Goal: Answer question/provide support: Share knowledge or assist other users

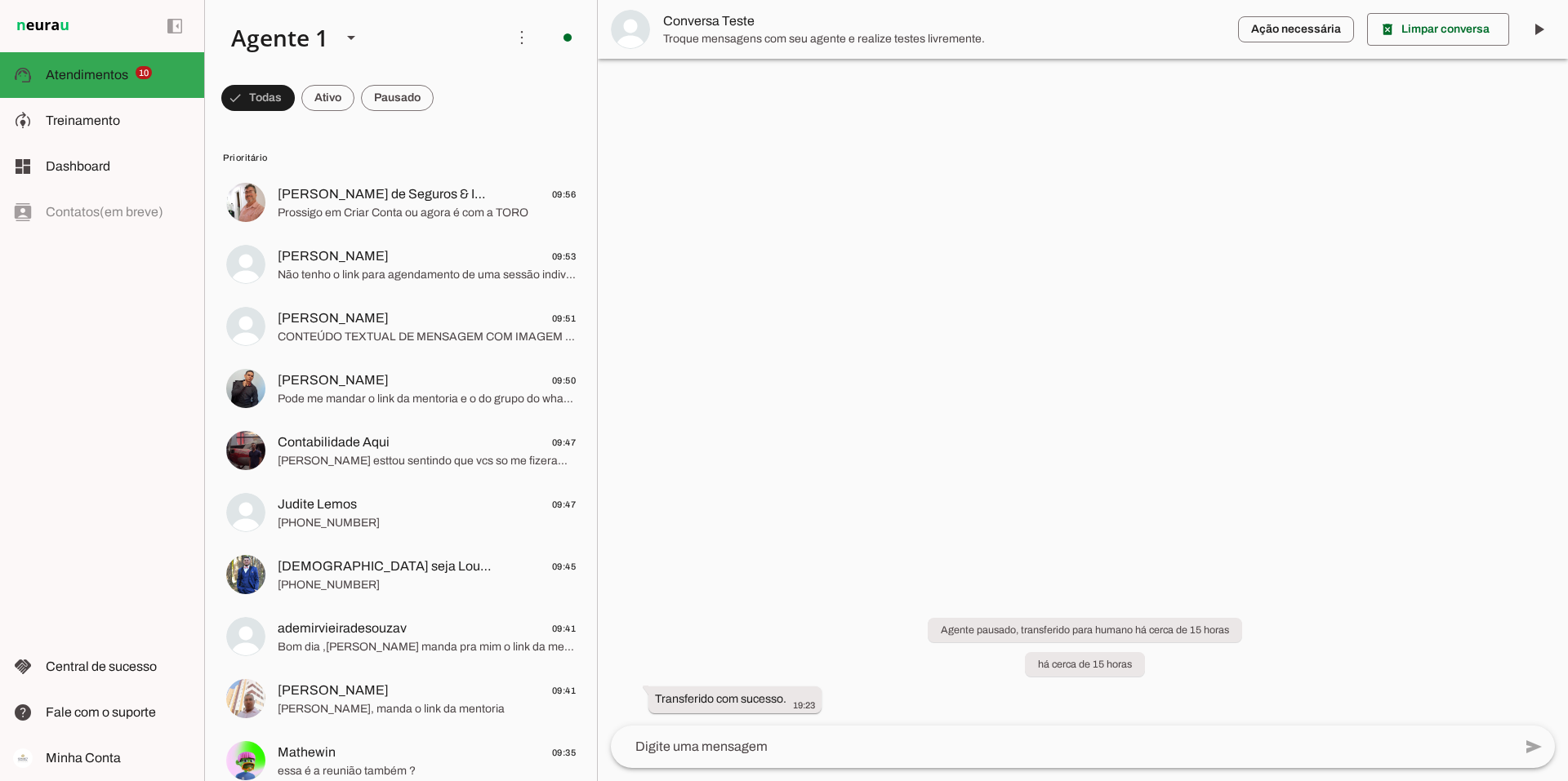
click at [656, 747] on textarea at bounding box center [1061, 747] width 902 height 20
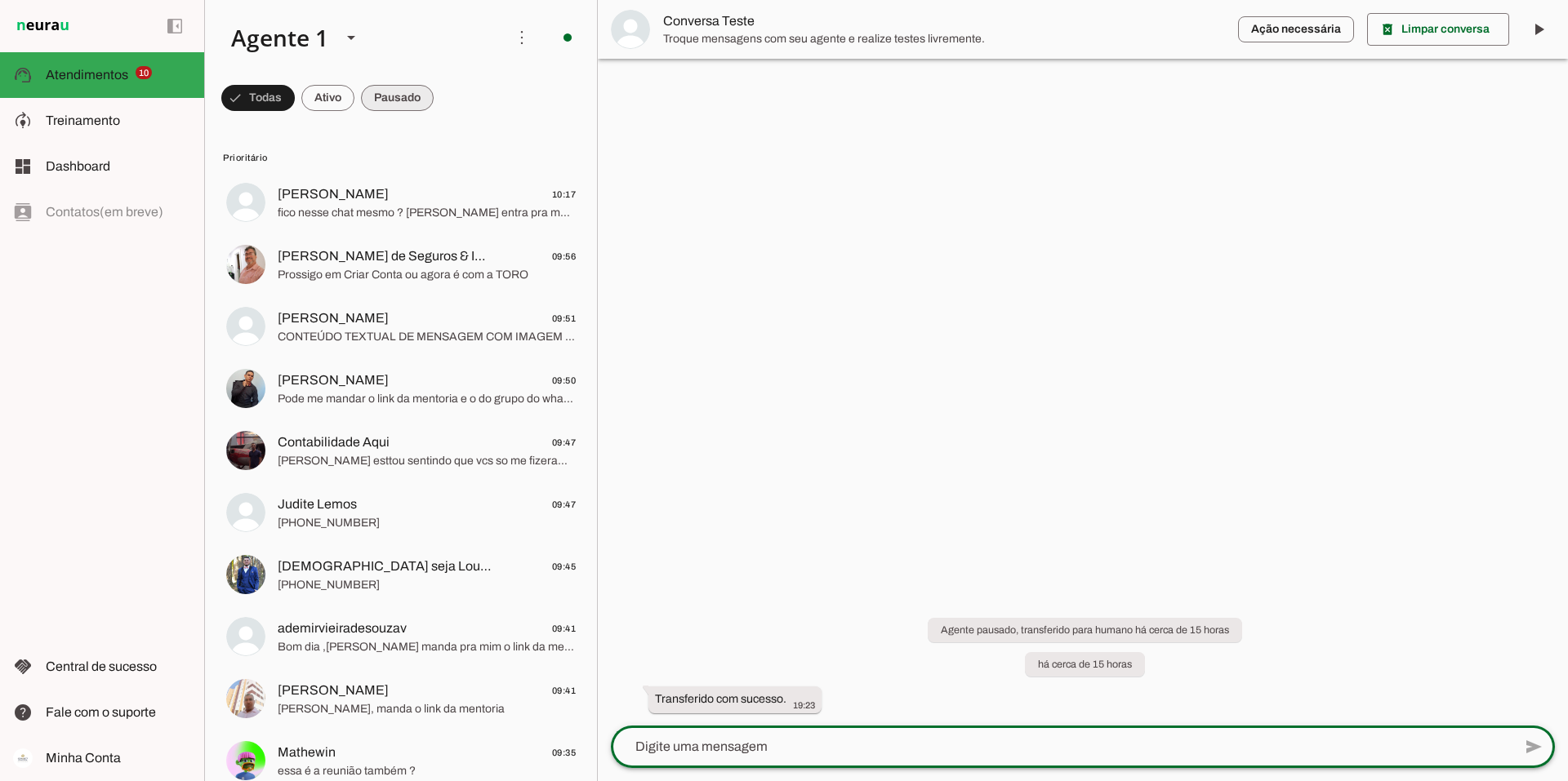
click at [401, 102] on span at bounding box center [397, 98] width 73 height 40
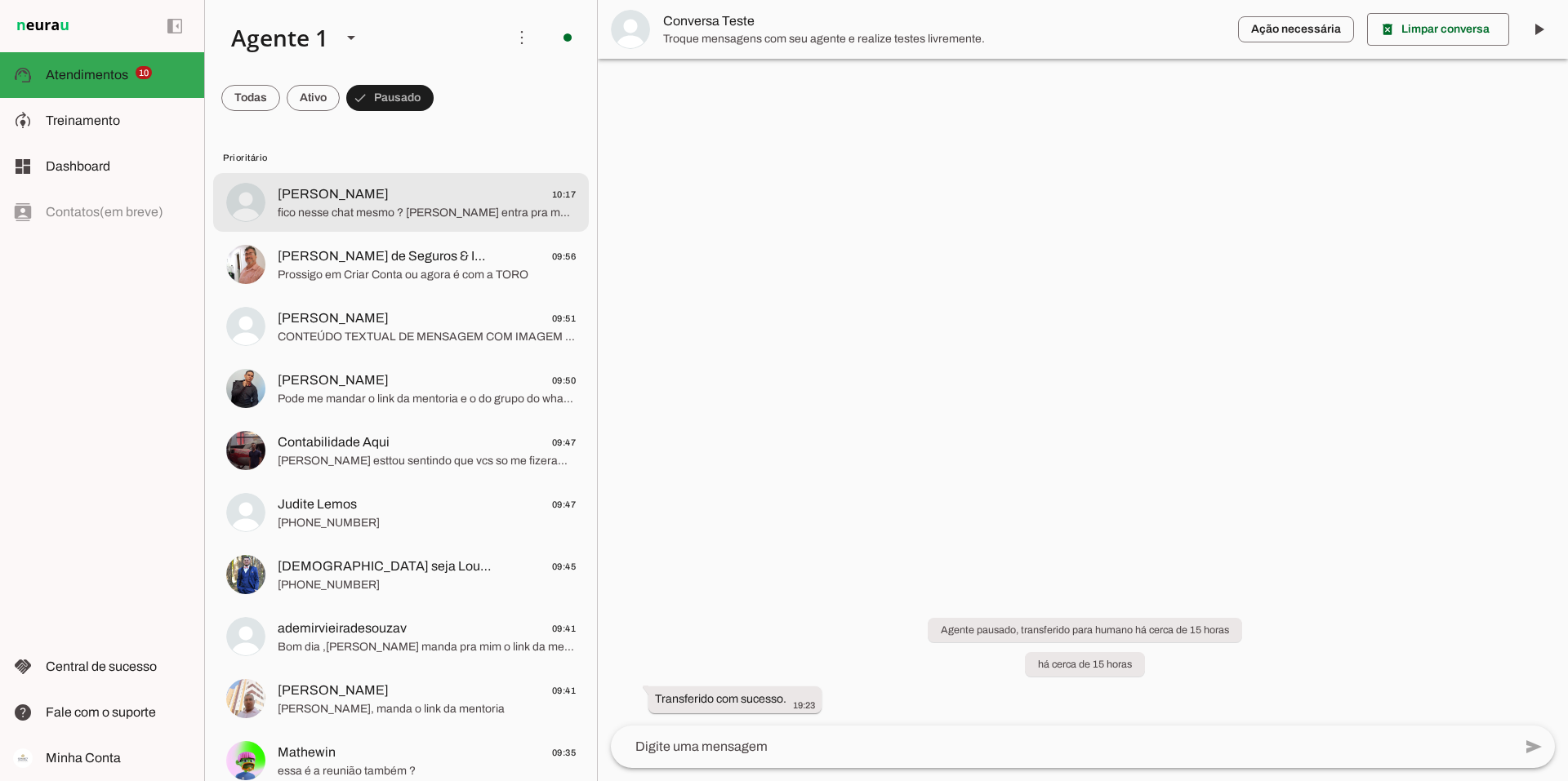
click at [403, 205] on span "fico nesse chat mesmo ? alguem entra pra me ajudar com esse agendamento da sess…" at bounding box center [427, 213] width 298 height 16
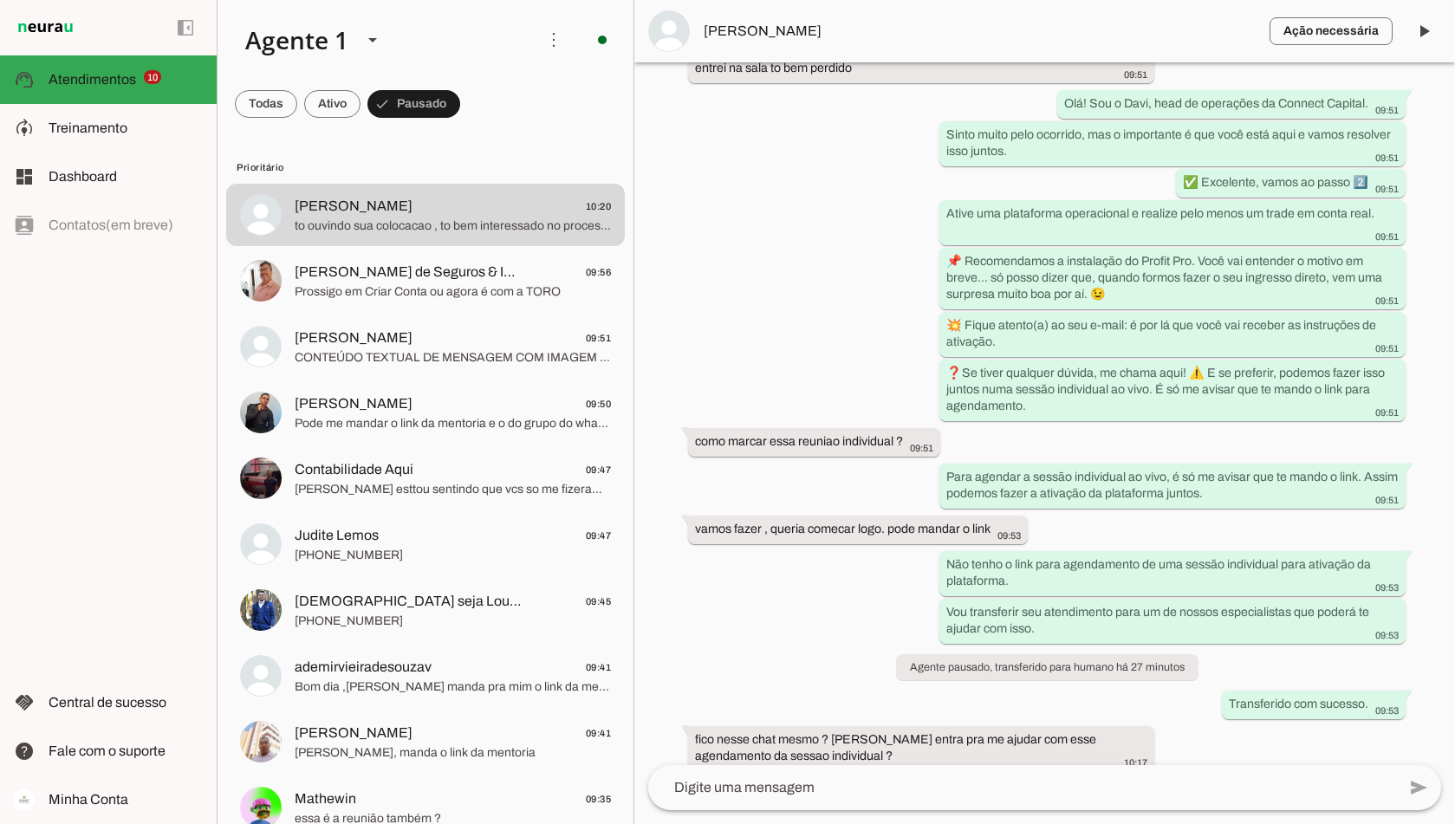
scroll to position [3458, 0]
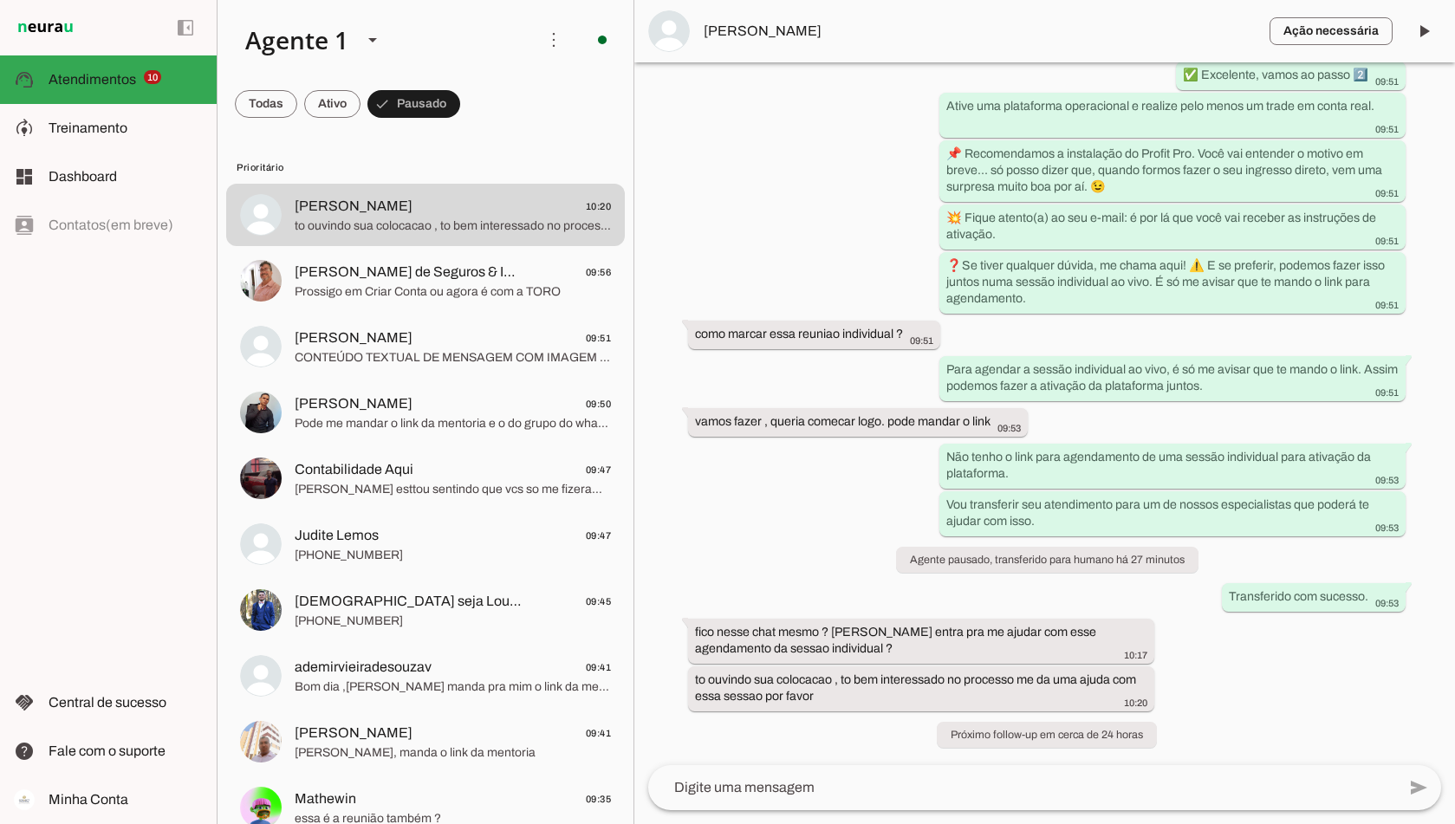
click at [772, 784] on textarea at bounding box center [1022, 787] width 748 height 21
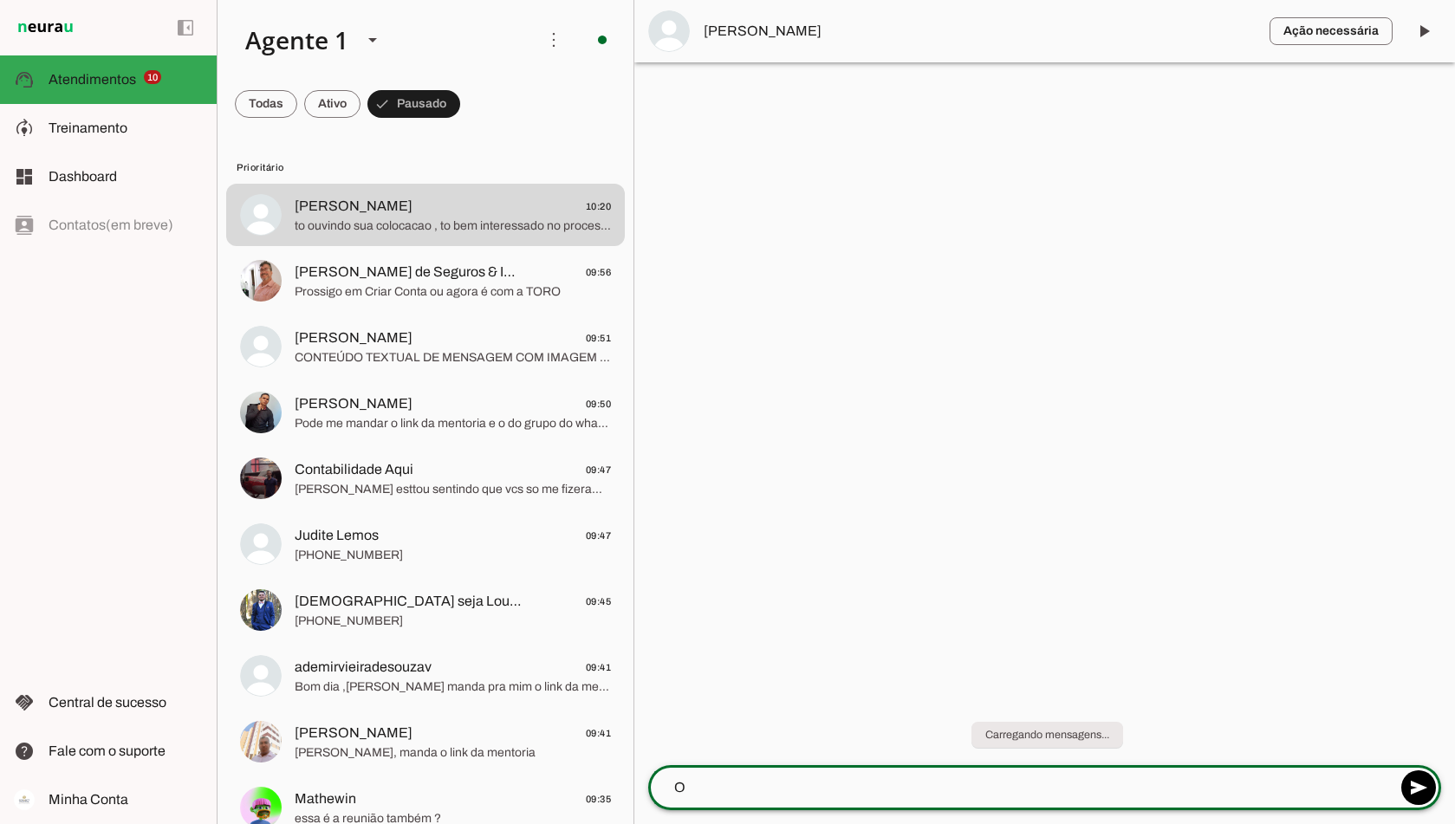
scroll to position [0, 0]
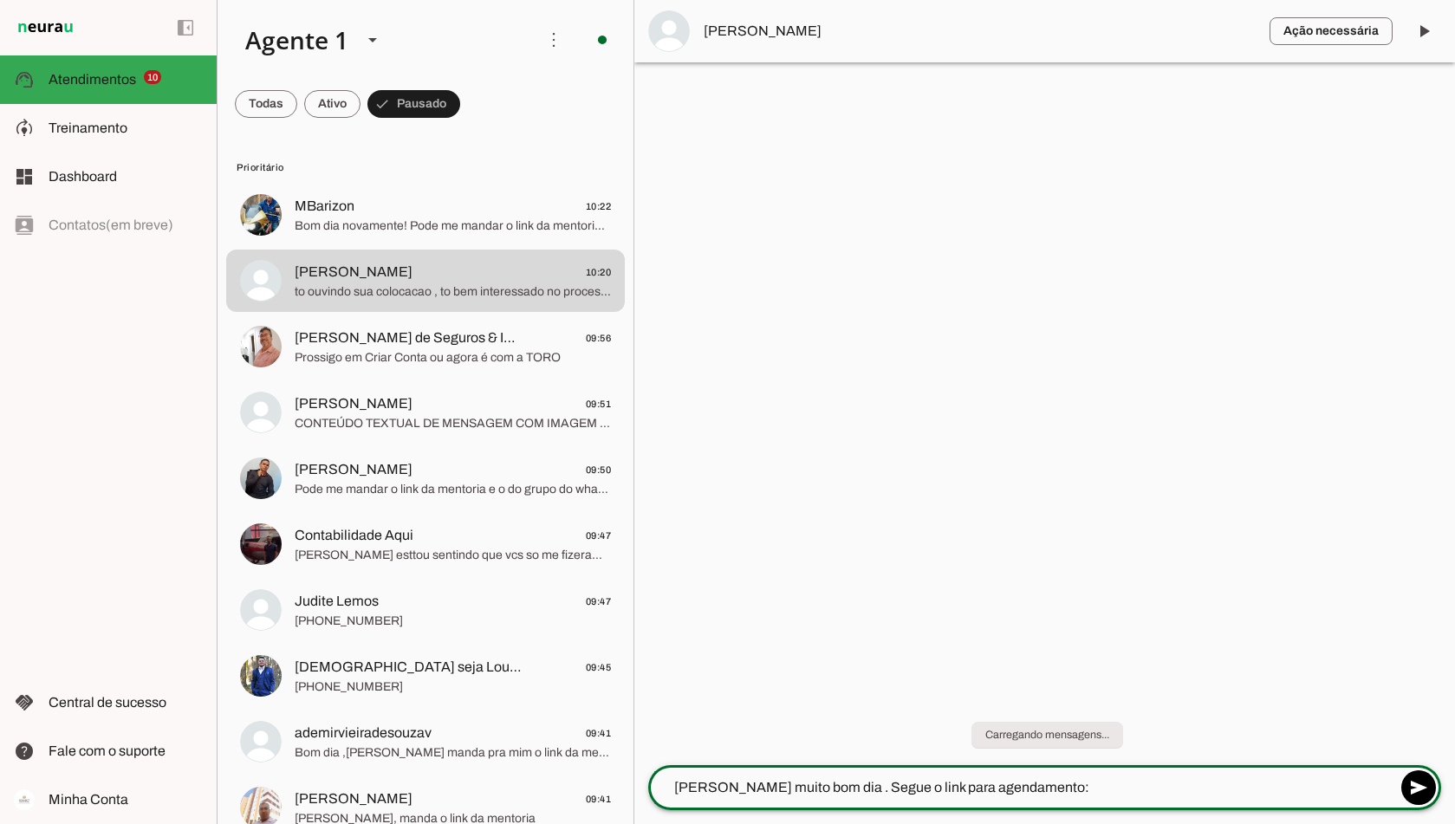
type textarea "Olá Henrique muito bom dia . Segue o link para agendamento:"
type md-outlined-text-field "Olá Henrique muito bom dia . Segue o link para agendamento:"
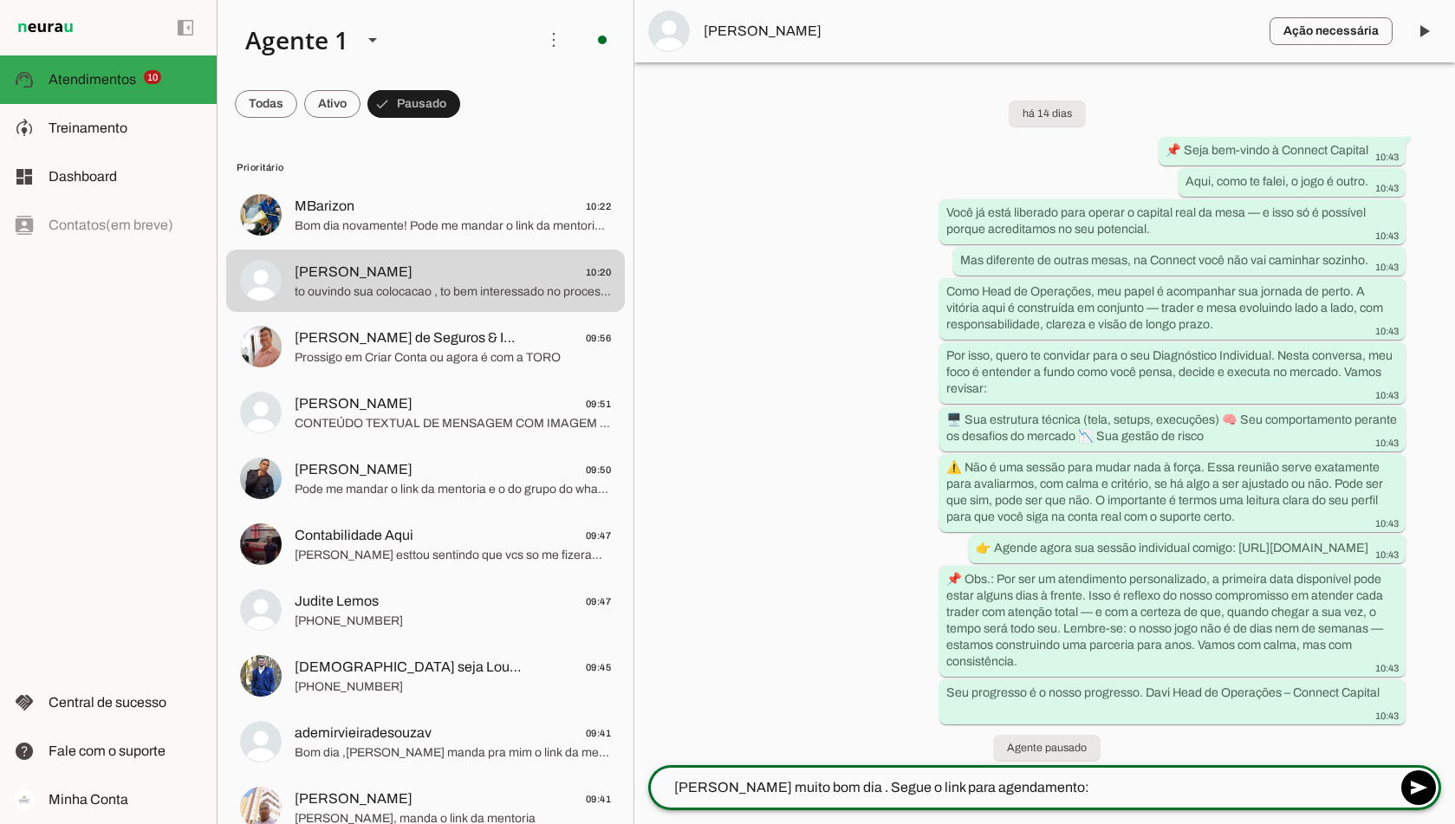
click at [1114, 783] on textarea "Olá Henrique muito bom dia . Segue o link para agendamento:" at bounding box center [1022, 787] width 748 height 21
paste textarea "https://calendly.com/d/cw8t-x59-9dn/mentoria-individual"
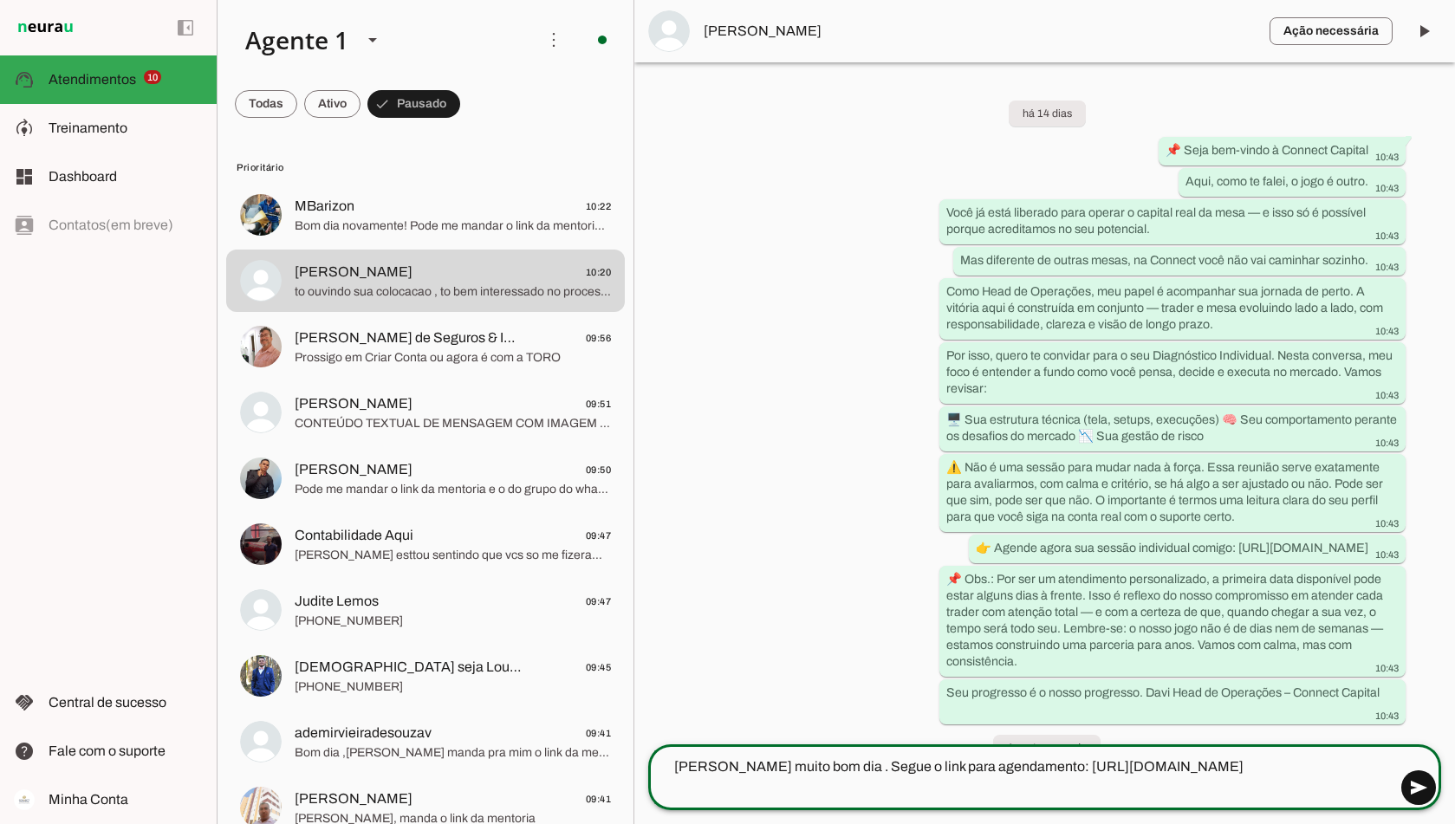
type textarea "Olá Henrique muito bom dia . Segue o link para agendamento: https://calendly.co…"
type md-outlined-text-field "Olá Henrique muito bom dia . Segue o link para agendamento: https://calendly.co…"
click at [1419, 790] on span at bounding box center [1419, 788] width 42 height 42
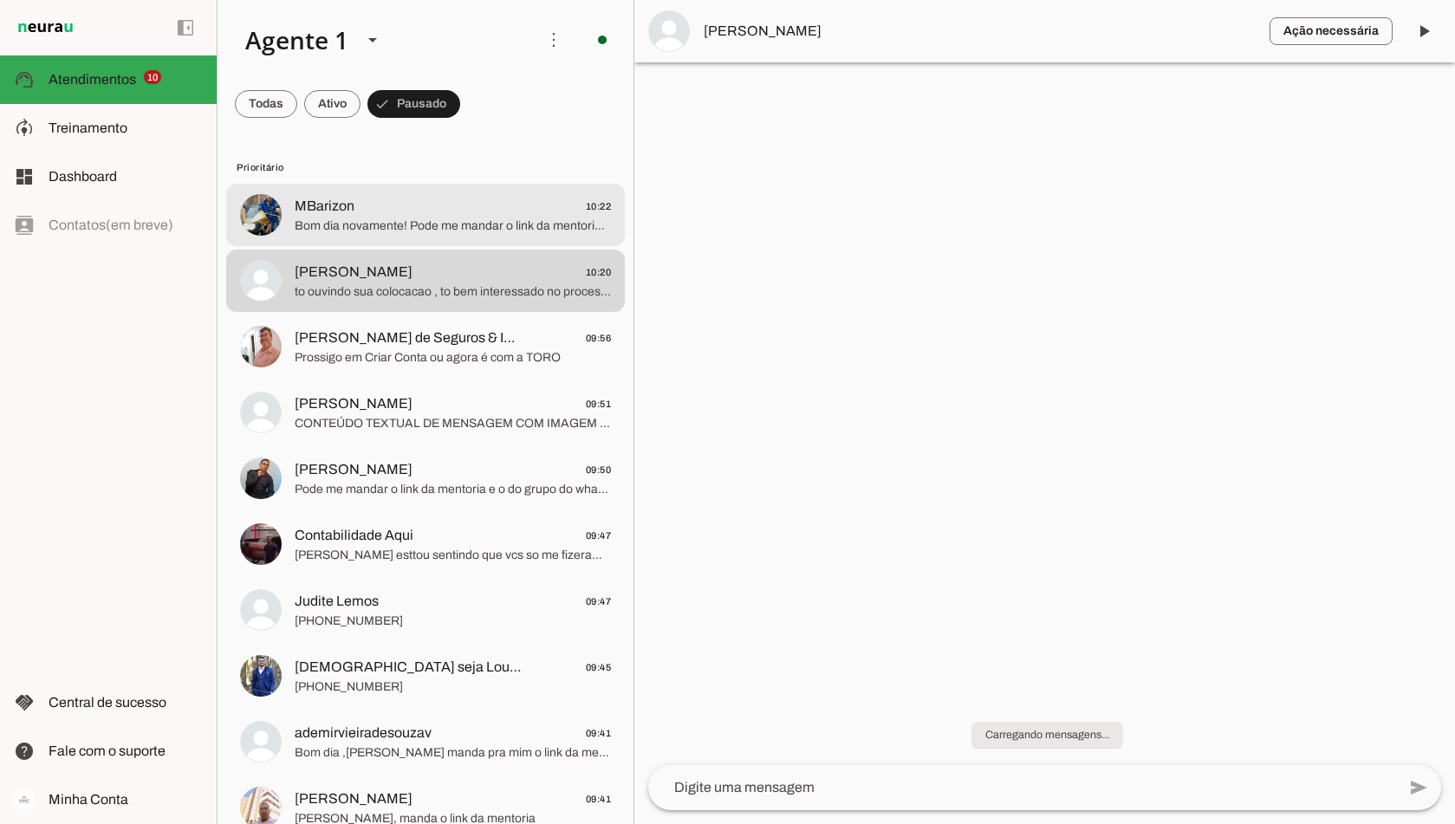
click at [321, 206] on span "MBarizon" at bounding box center [325, 206] width 60 height 21
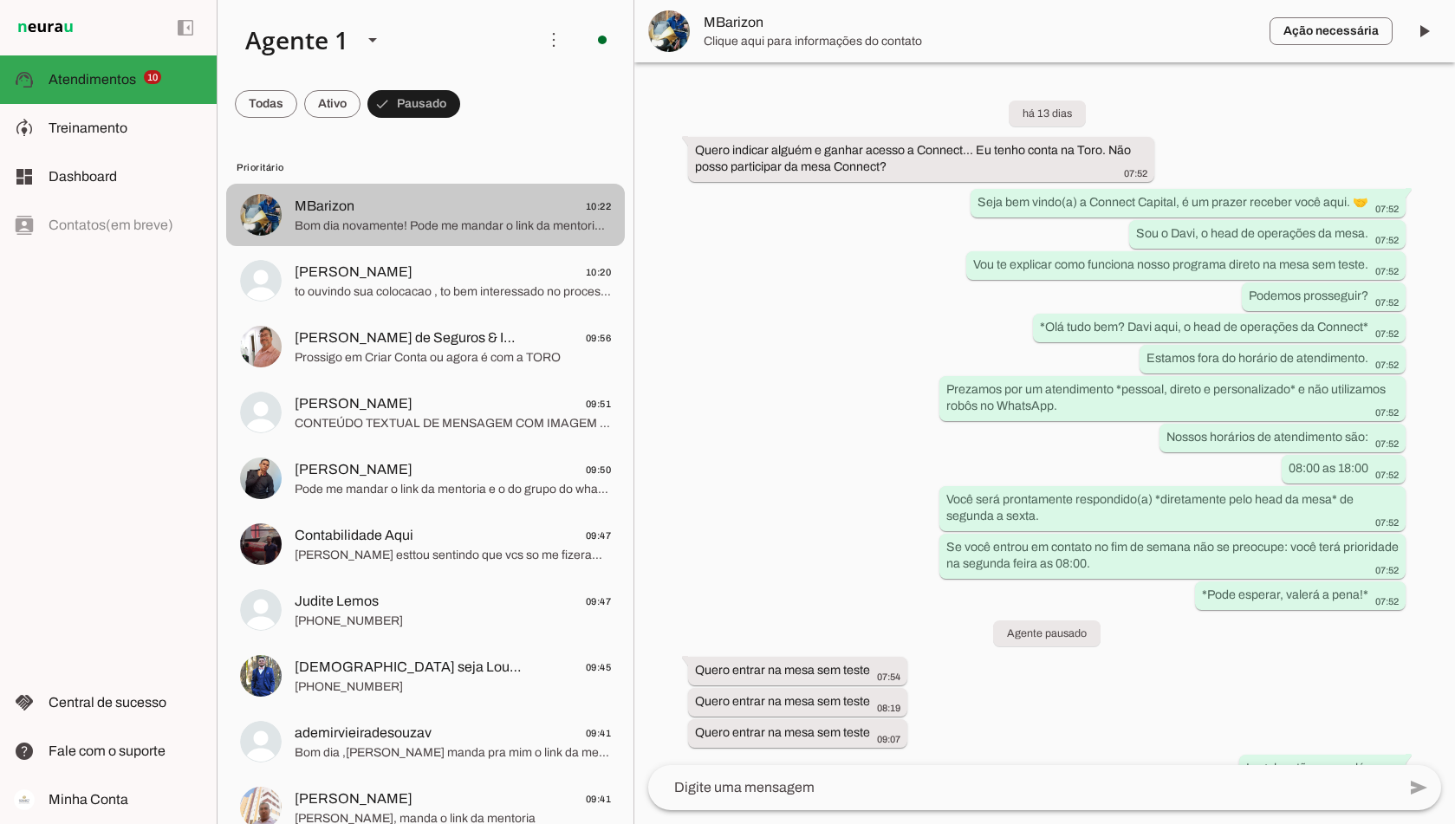
scroll to position [1600, 0]
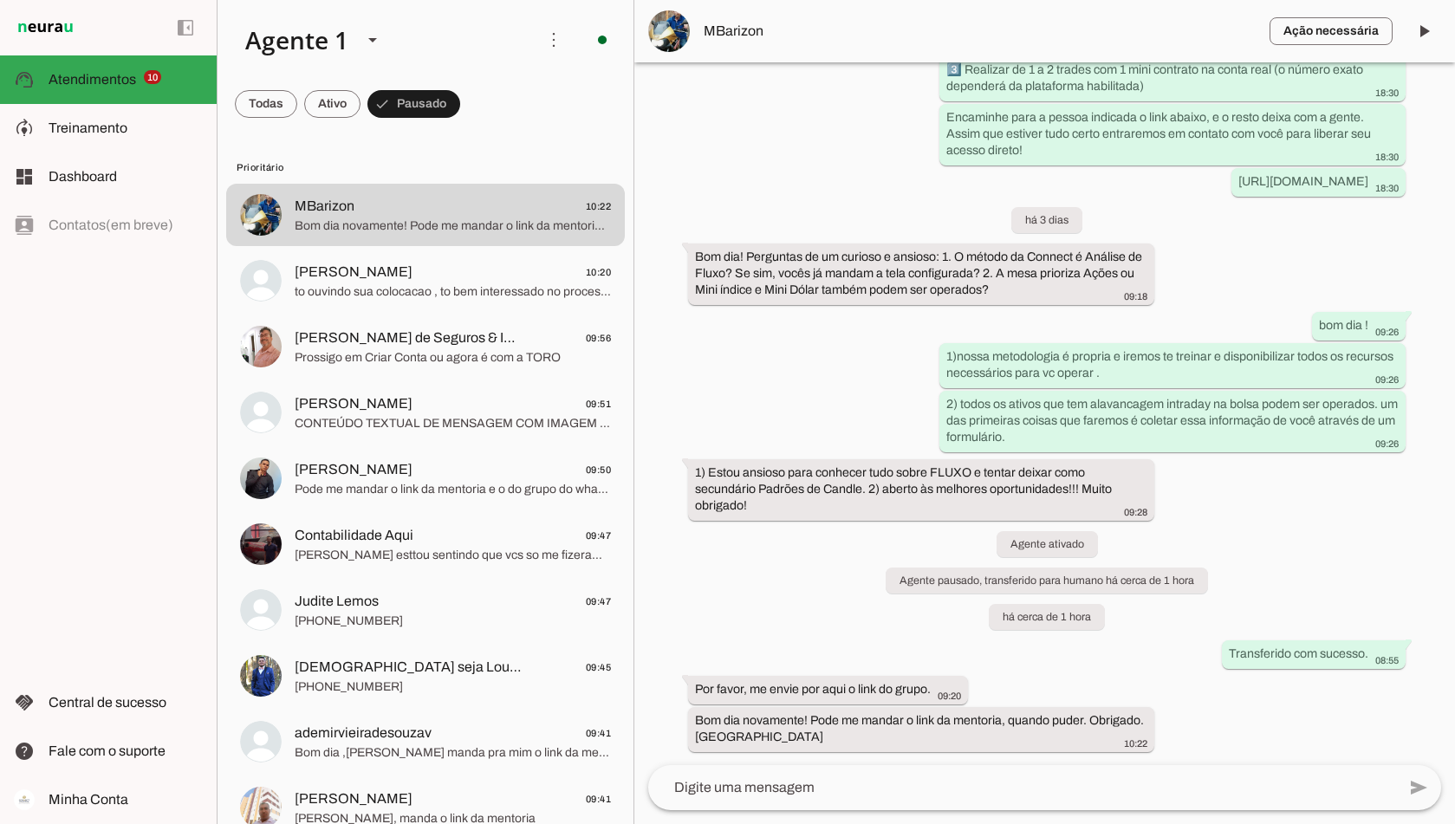
click at [817, 790] on textarea at bounding box center [1022, 787] width 748 height 21
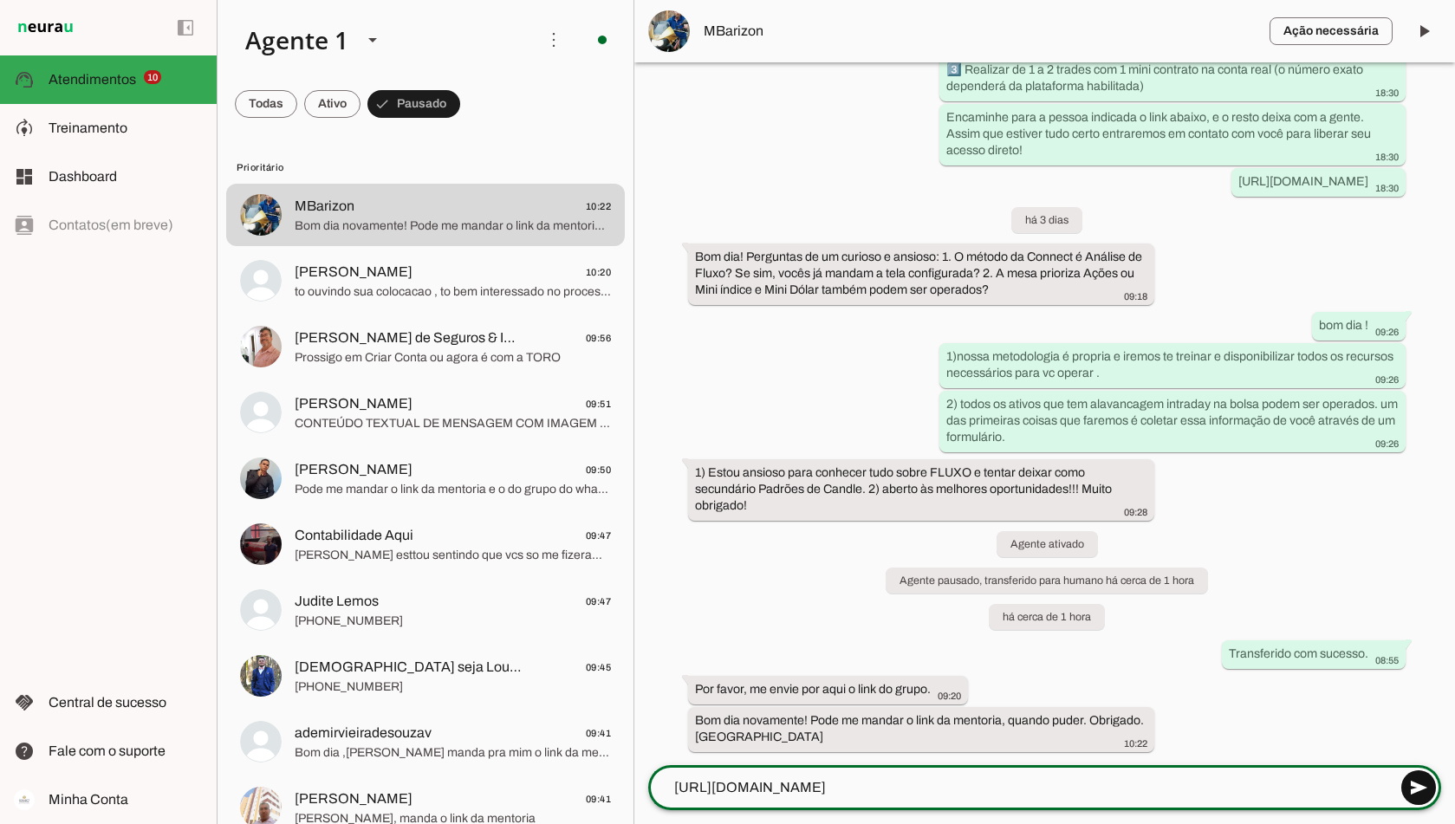
type textarea "https://calendly.com/d/ctdp-qb7-7rg/mentoria-individual"
type md-outlined-text-field "https://calendly.com/d/ctdp-qb7-7rg/mentoria-individual"
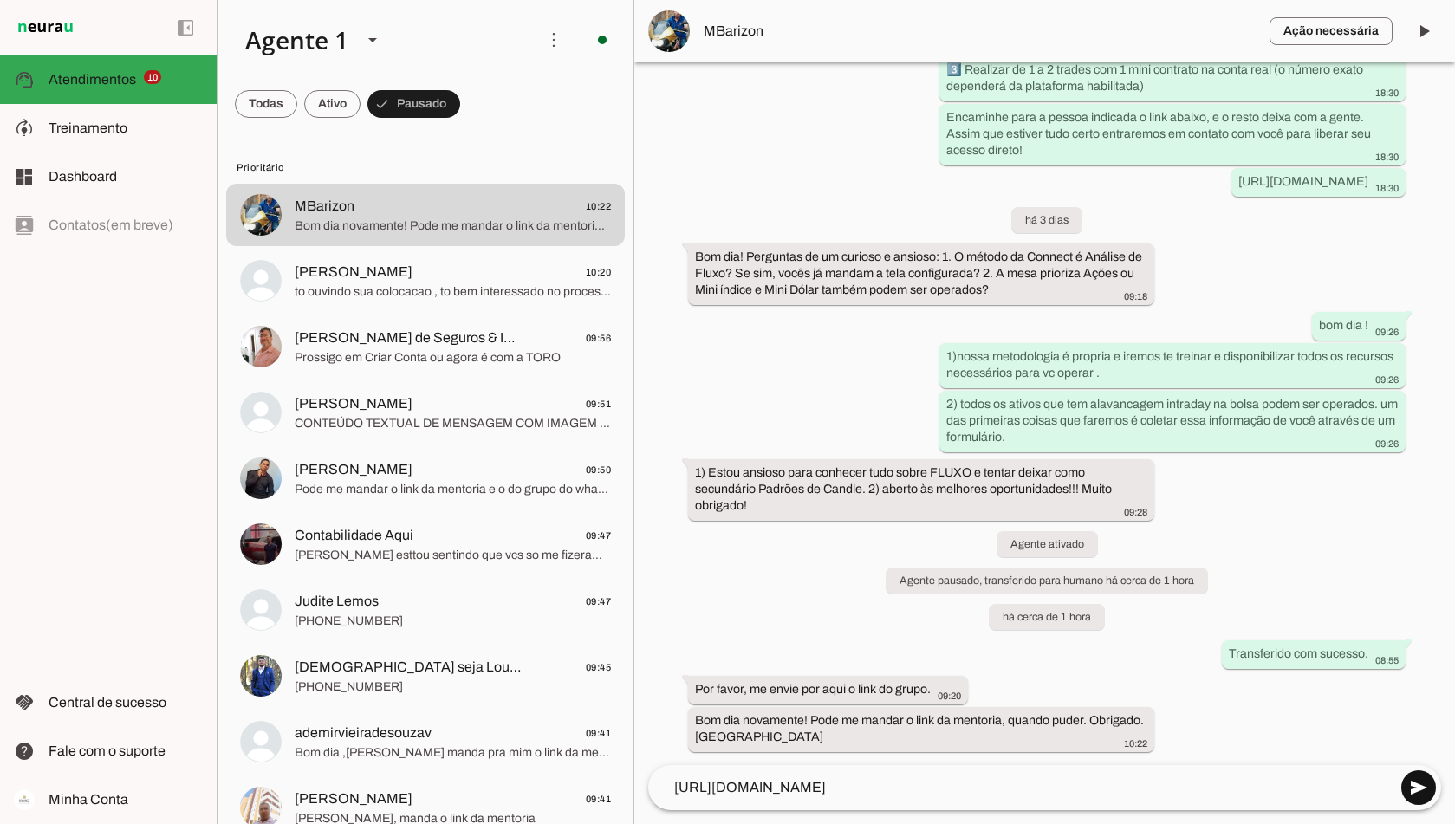
click at [1421, 786] on span at bounding box center [1419, 788] width 42 height 42
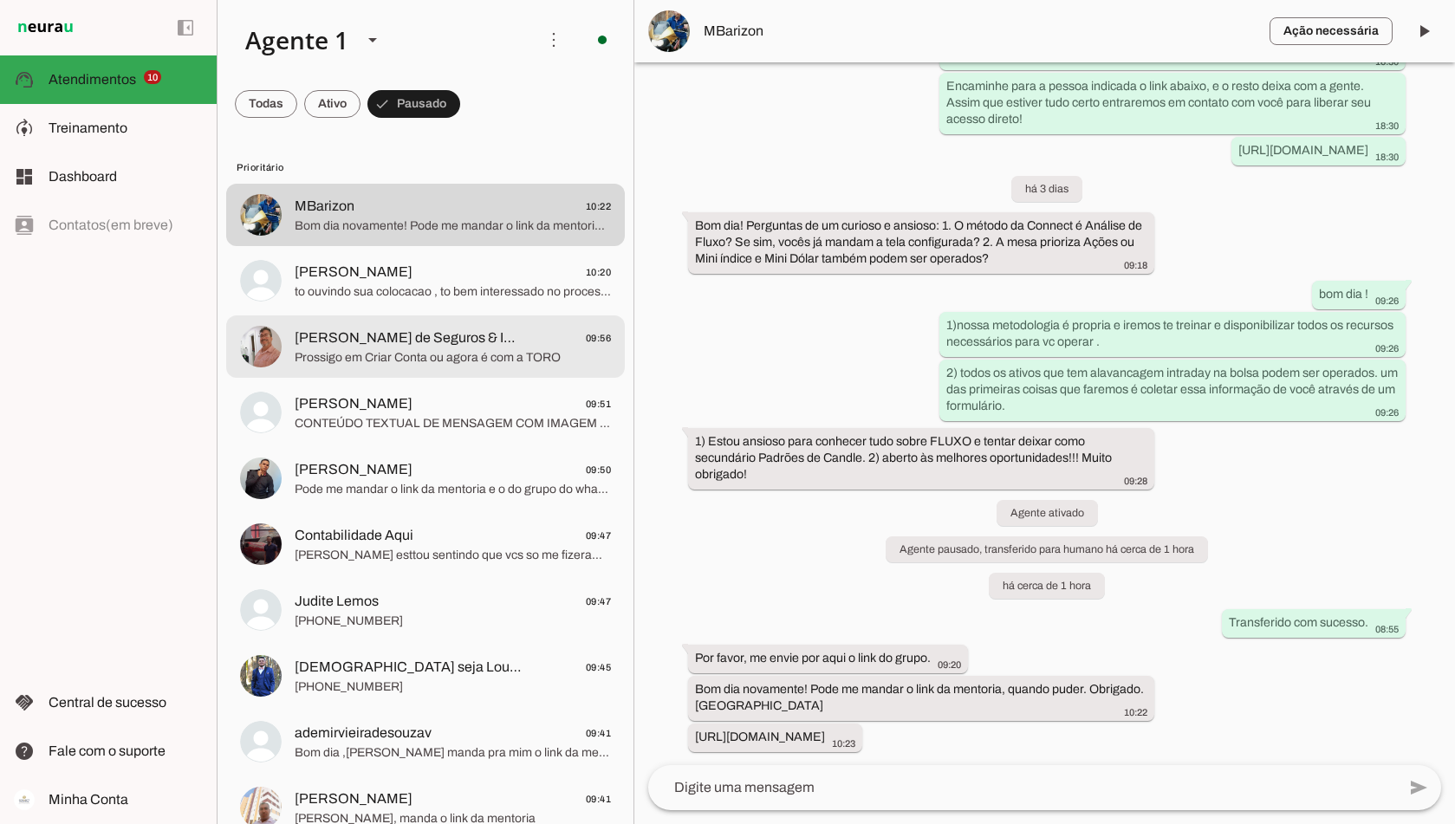
click at [374, 340] on span "[PERSON_NAME] de Seguros & Imóveis Lançamentos e Alto Padrão RJ" at bounding box center [409, 338] width 228 height 21
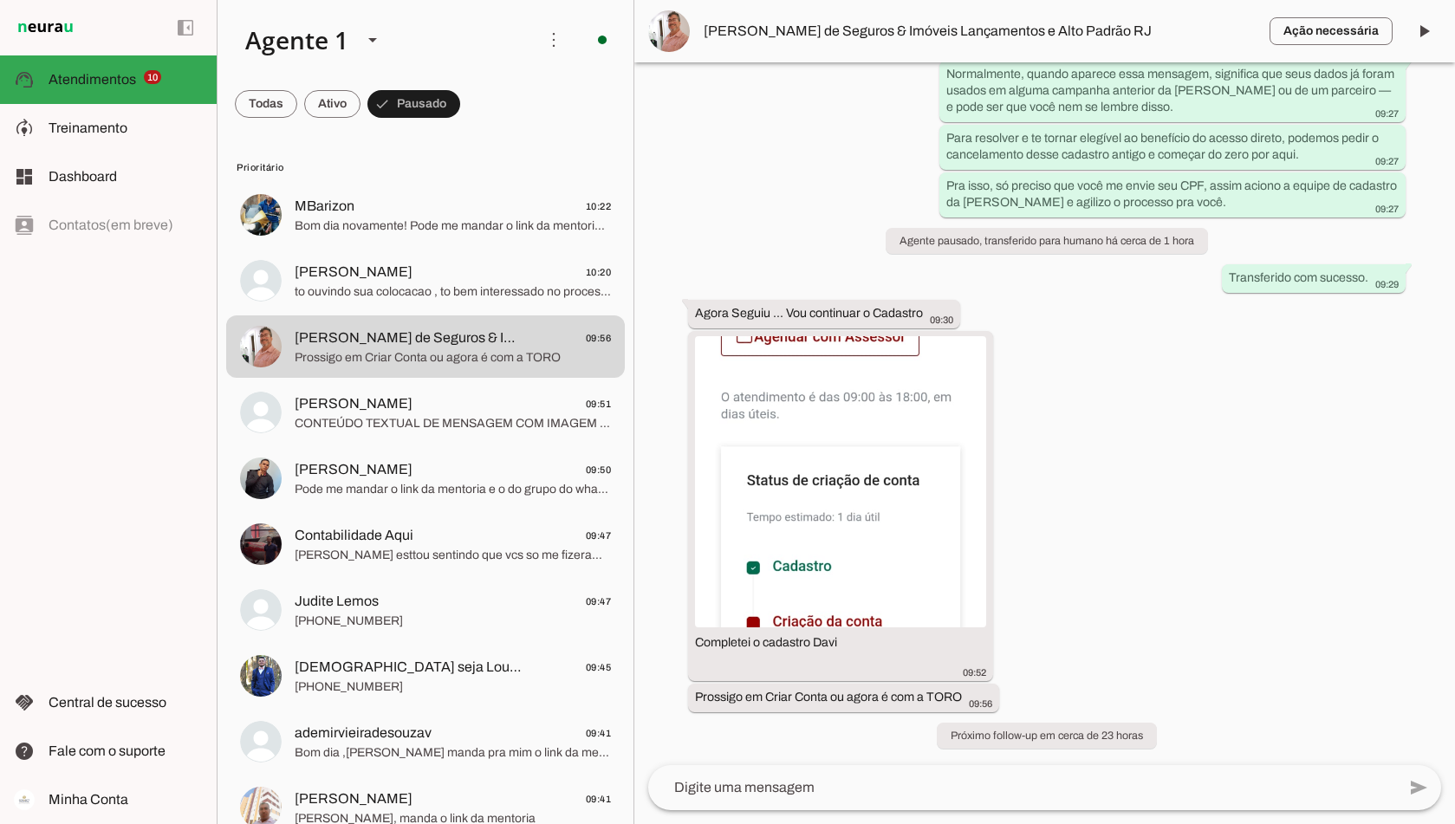
scroll to position [2000, 0]
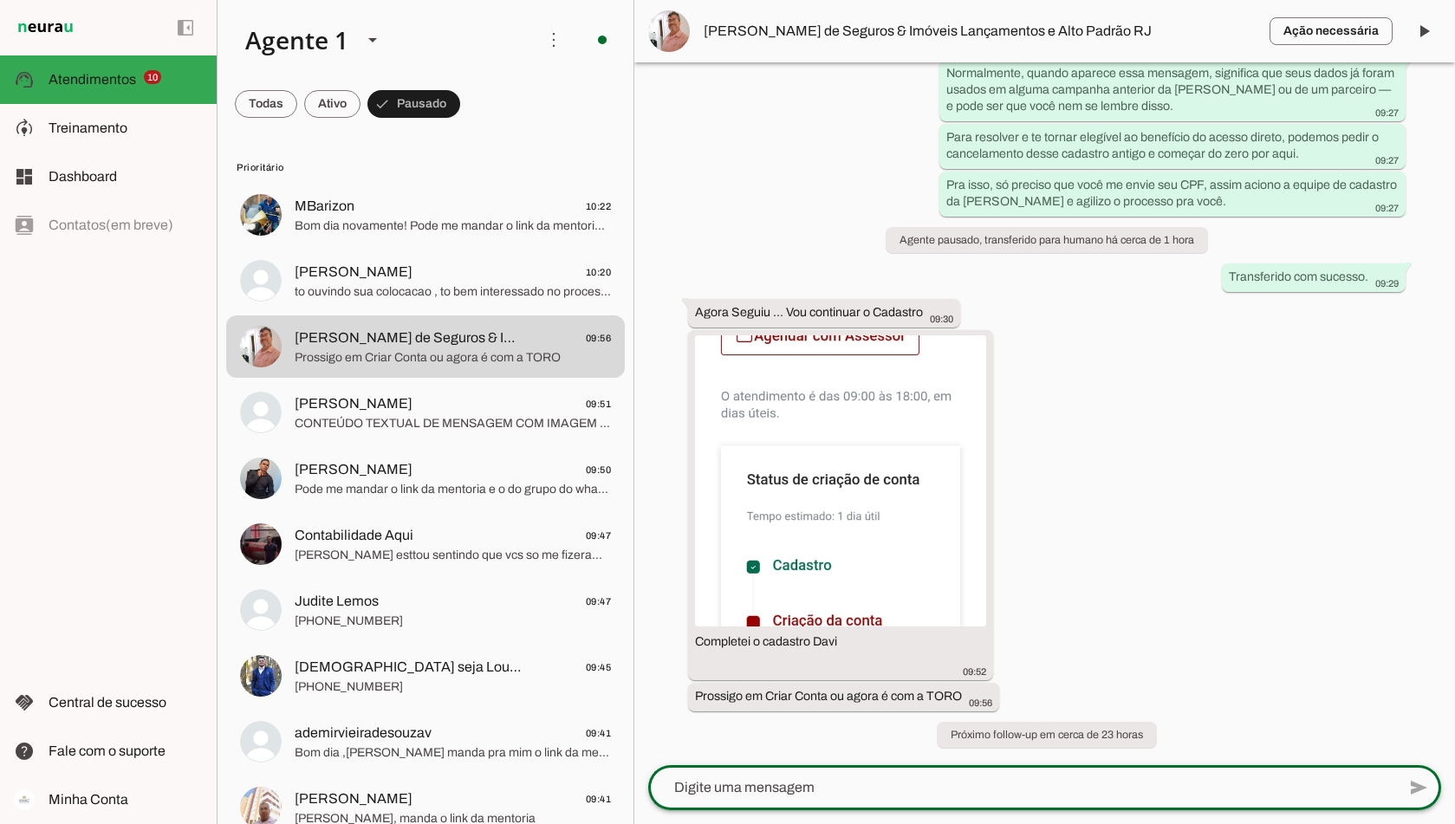
click at [736, 784] on textarea at bounding box center [1022, 787] width 748 height 21
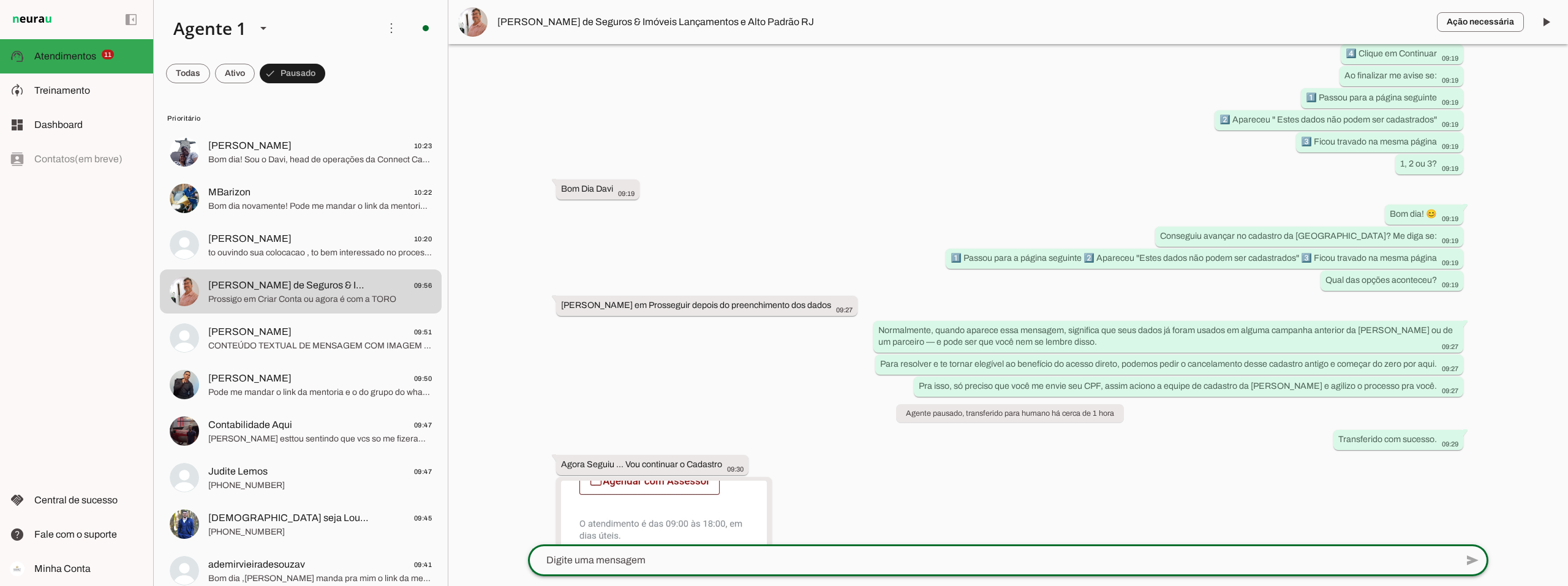
scroll to position [1294, 0]
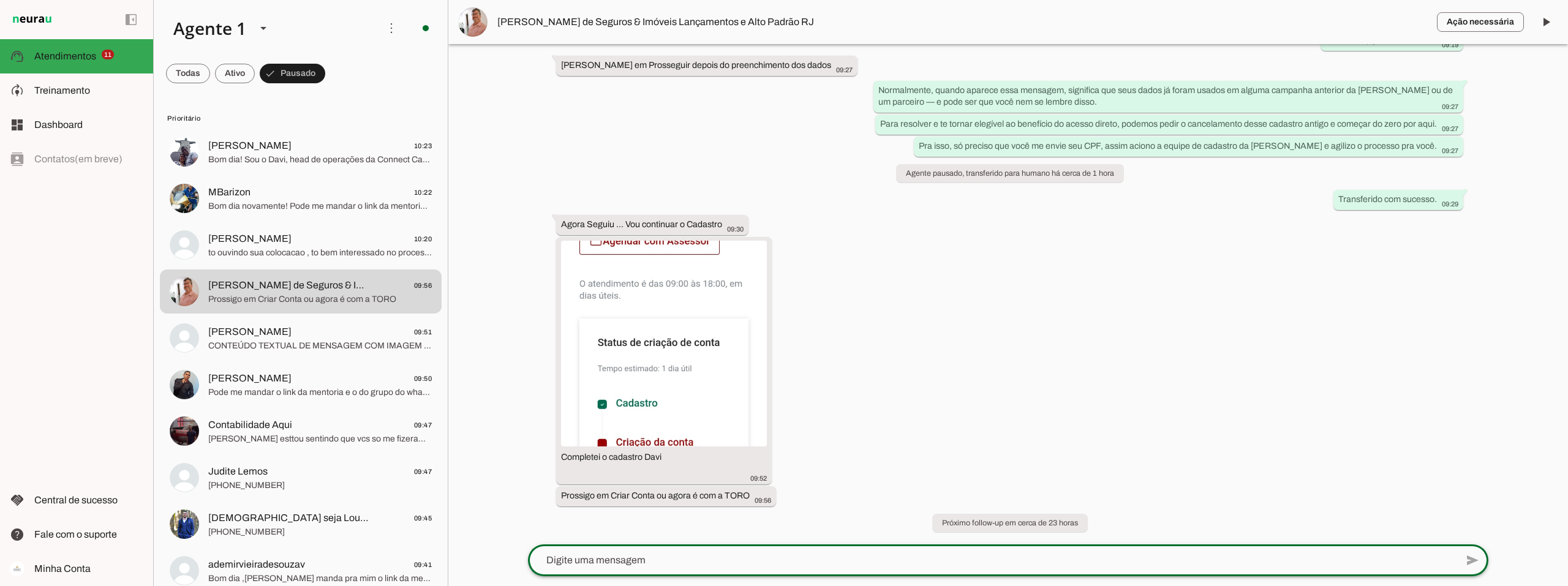
click at [623, 23] on span "[PERSON_NAME] de Seguros & Imóveis Lançamentos e Alto Padrão RJ" at bounding box center [962, 22] width 930 height 15
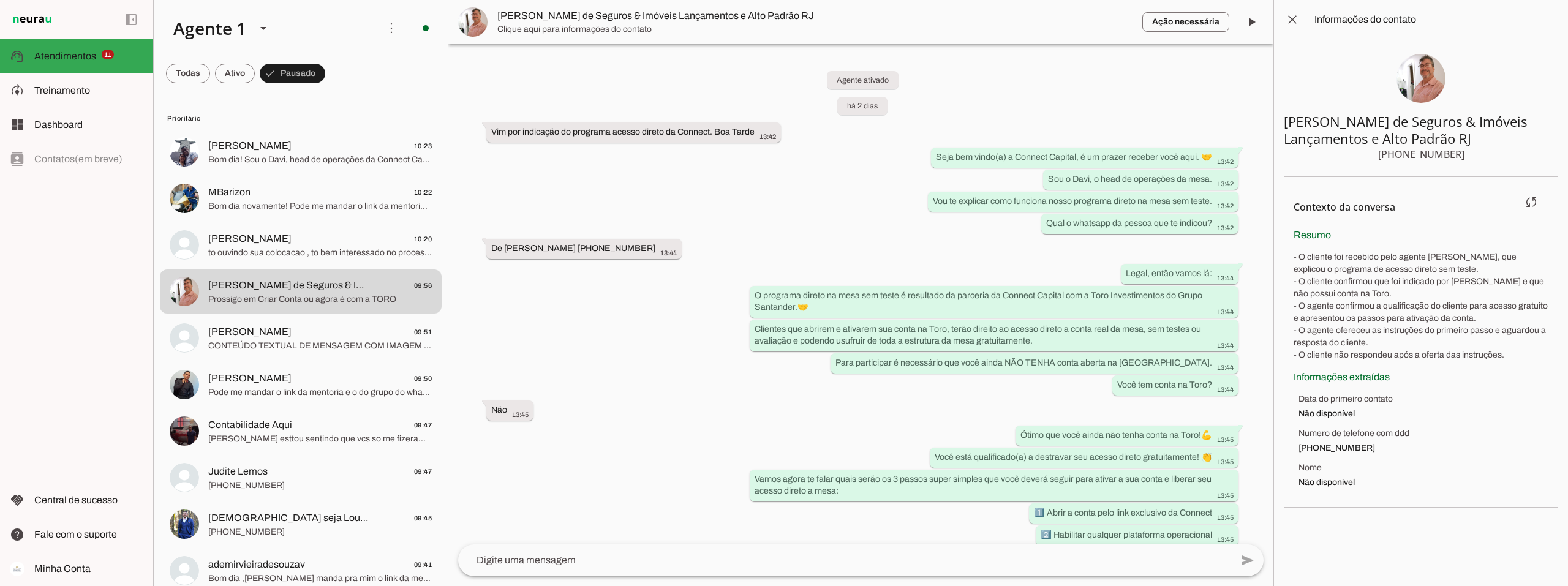
drag, startPoint x: 1345, startPoint y: 448, endPoint x: 1369, endPoint y: 449, distance: 24.0
click at [1175, 449] on span "(21) 99223-6053" at bounding box center [1423, 448] width 250 height 12
click at [1175, 452] on span "(21) 99223-6053" at bounding box center [1423, 448] width 250 height 12
click at [1175, 23] on span at bounding box center [1251, 22] width 30 height 30
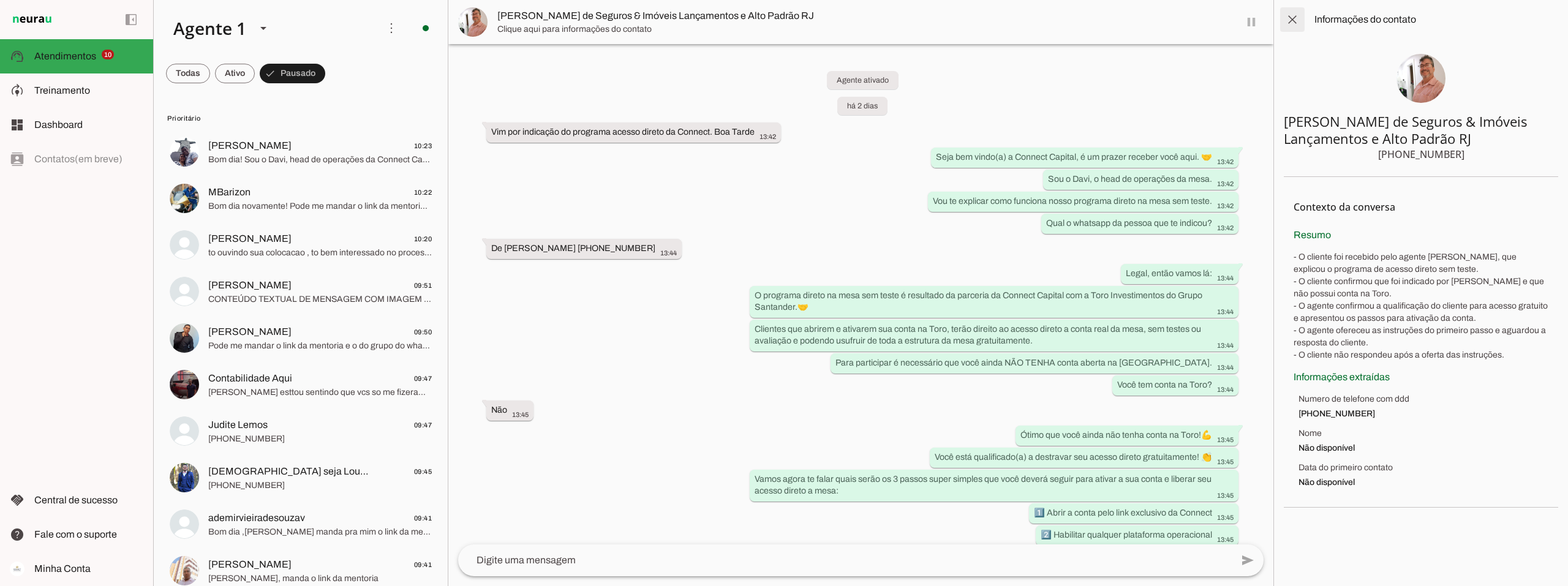
drag, startPoint x: 1288, startPoint y: 20, endPoint x: 1288, endPoint y: 27, distance: 7.0
click at [1175, 20] on span at bounding box center [1292, 20] width 30 height 30
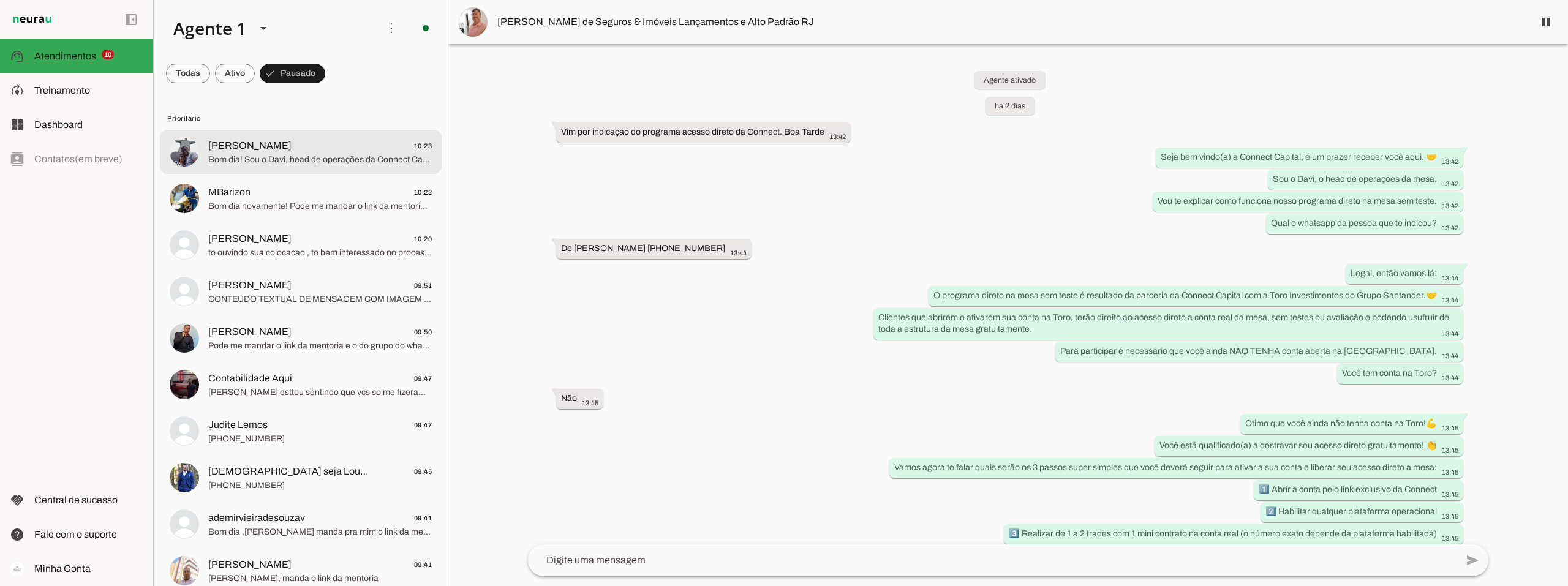
click at [258, 158] on span "Bom dia! Sou o Davi, head de operações da Connect Capital. Como você conheceu a…" at bounding box center [320, 160] width 223 height 12
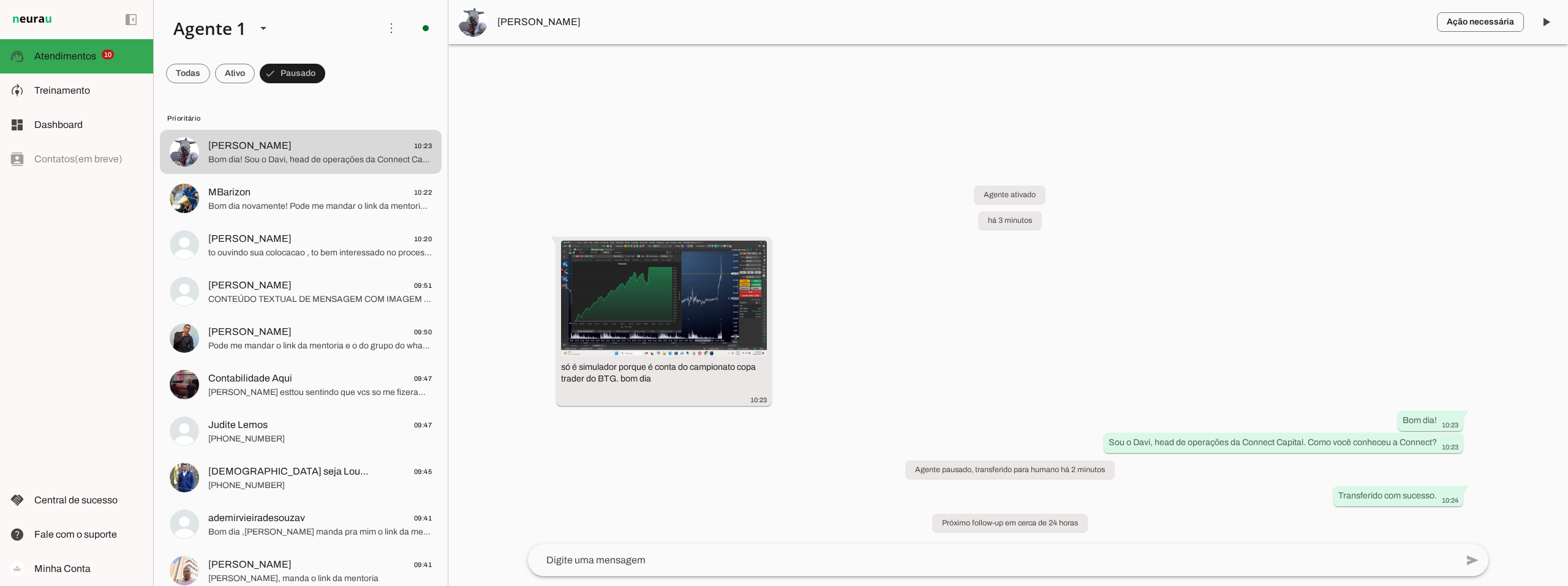
drag, startPoint x: 651, startPoint y: 380, endPoint x: 551, endPoint y: 365, distance: 101.1
click at [551, 365] on div "Agente ativado há 3 minutos só é simulador porque é conta do campionato copa tr…" at bounding box center [1008, 351] width 980 height 386
click at [536, 386] on div "Agente ativado há 3 minutos só é simulador porque é conta do campionato copa tr…" at bounding box center [1008, 351] width 980 height 386
click at [266, 204] on span "Bom dia novamente! Pode me mandar o link da mentoria, quando puder. Obrigado. […" at bounding box center [320, 206] width 223 height 12
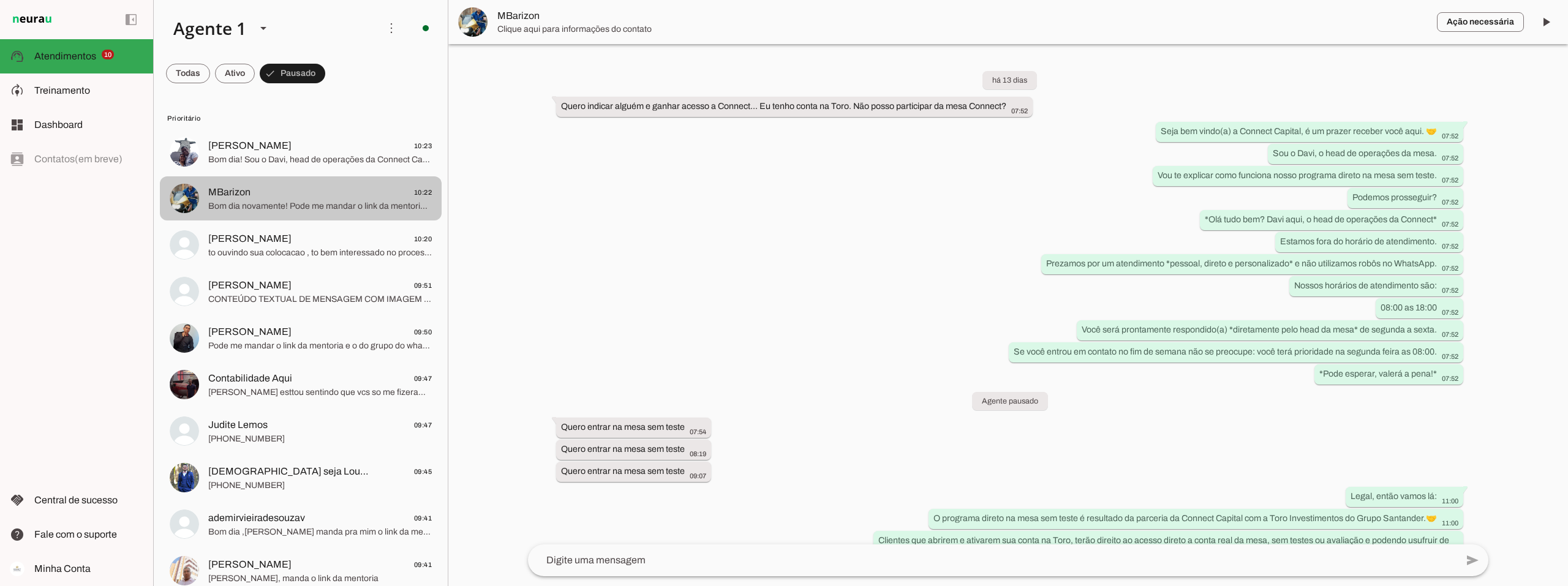
scroll to position [896, 0]
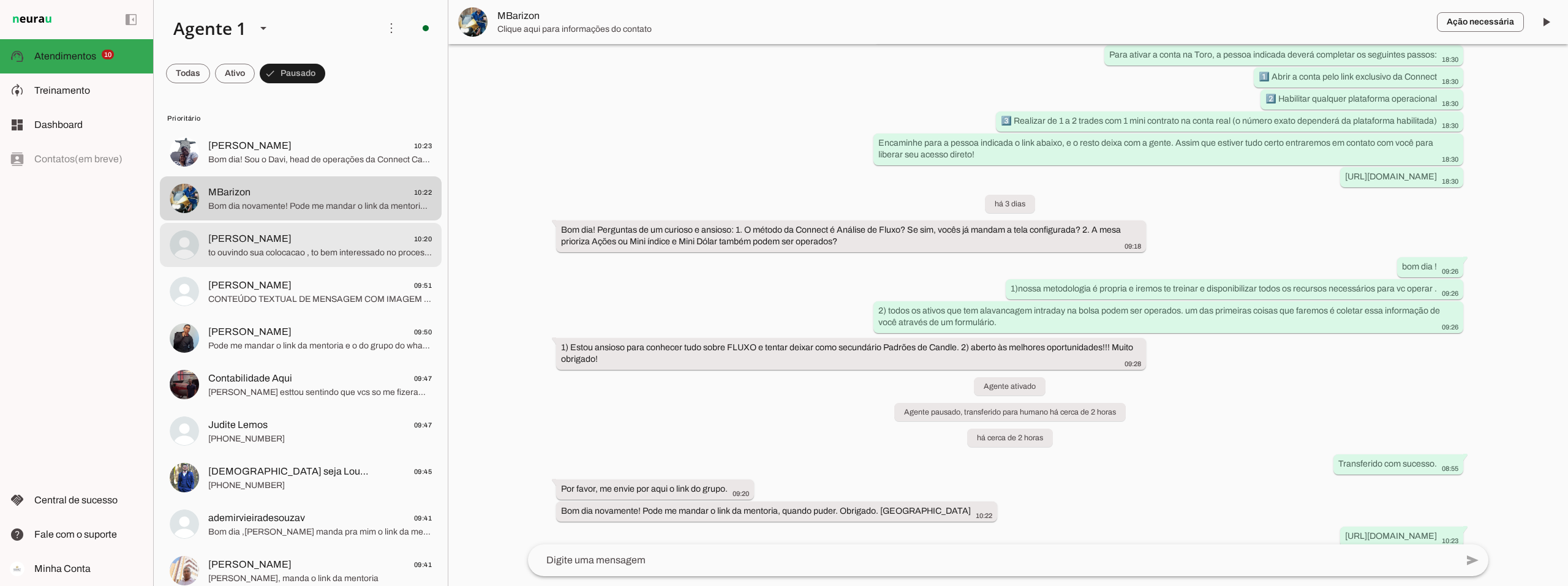
click at [276, 235] on span "Henrique 10:20" at bounding box center [320, 240] width 223 height 16
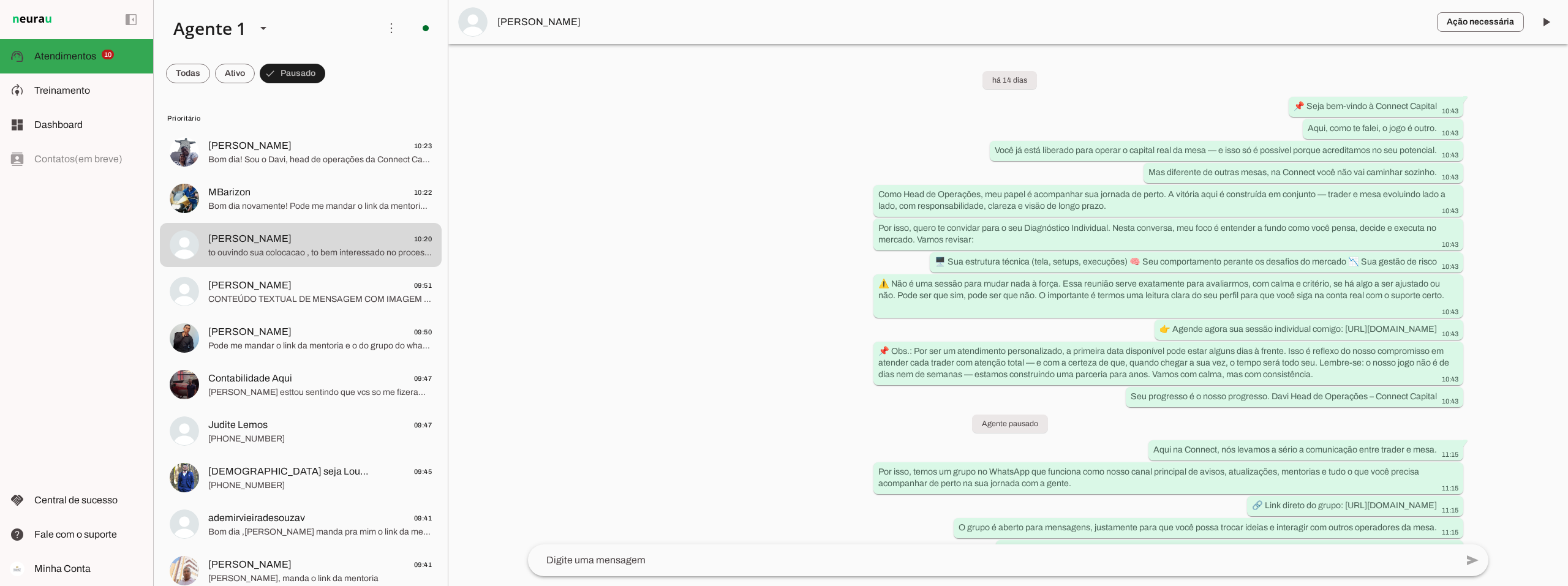
click at [537, 15] on span "[PERSON_NAME]" at bounding box center [962, 22] width 930 height 15
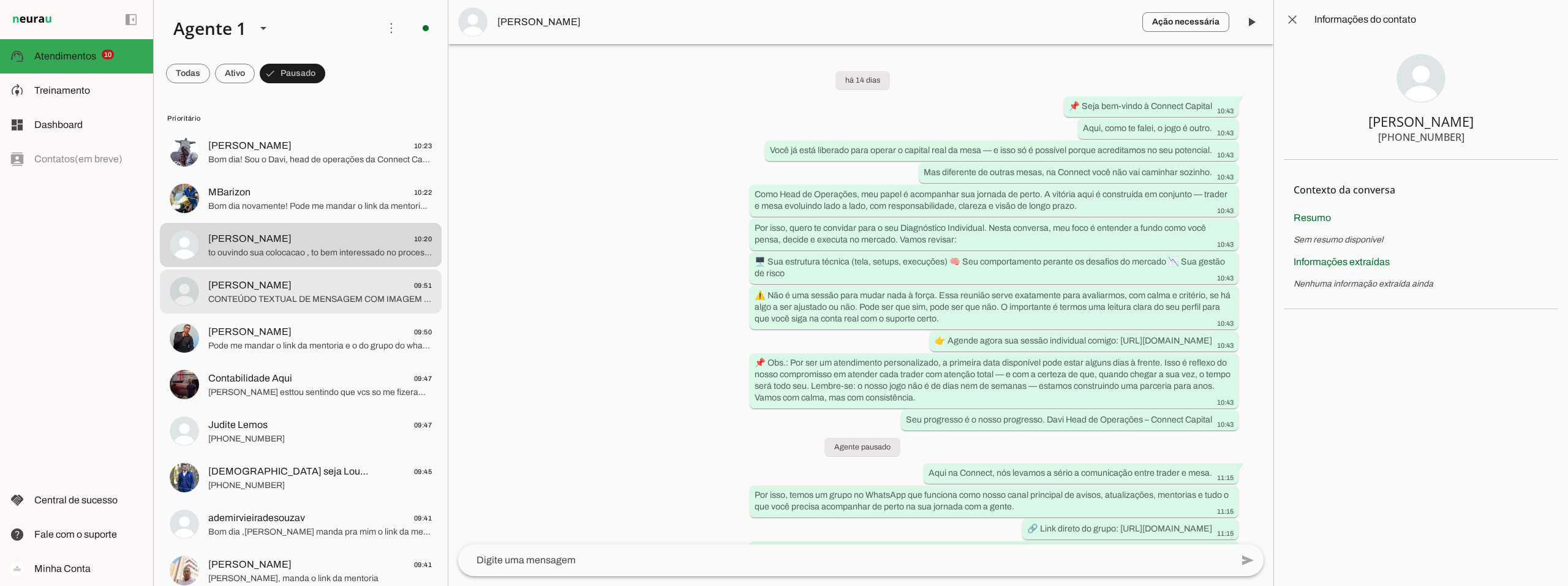
click at [235, 289] on span "[PERSON_NAME]" at bounding box center [250, 285] width 83 height 15
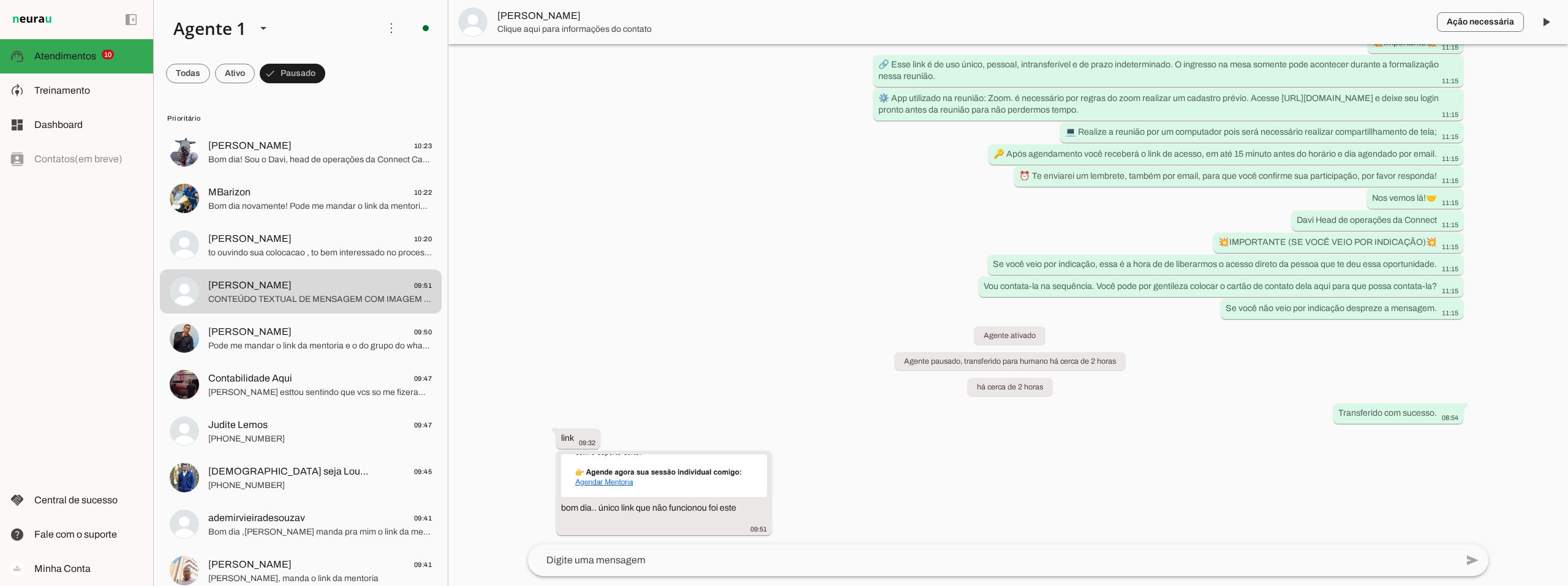
click at [512, 26] on span "Clique aqui para informações do contato" at bounding box center [962, 29] width 930 height 12
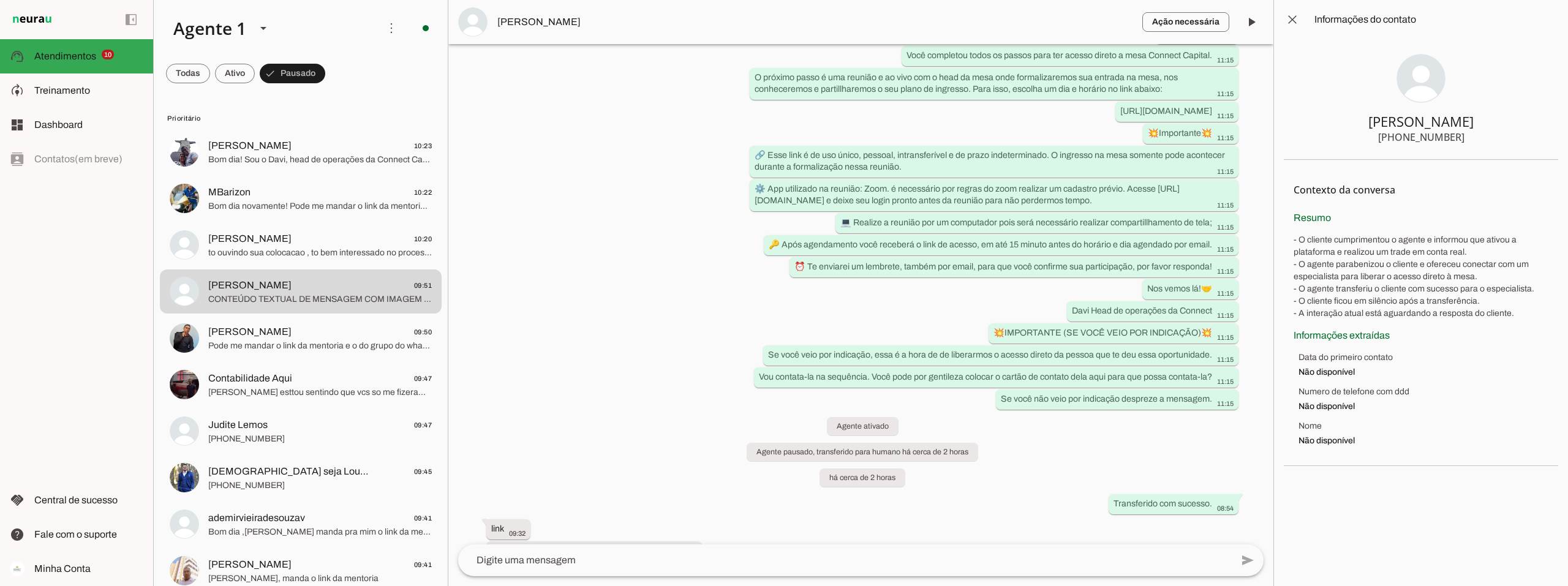
scroll to position [760, 0]
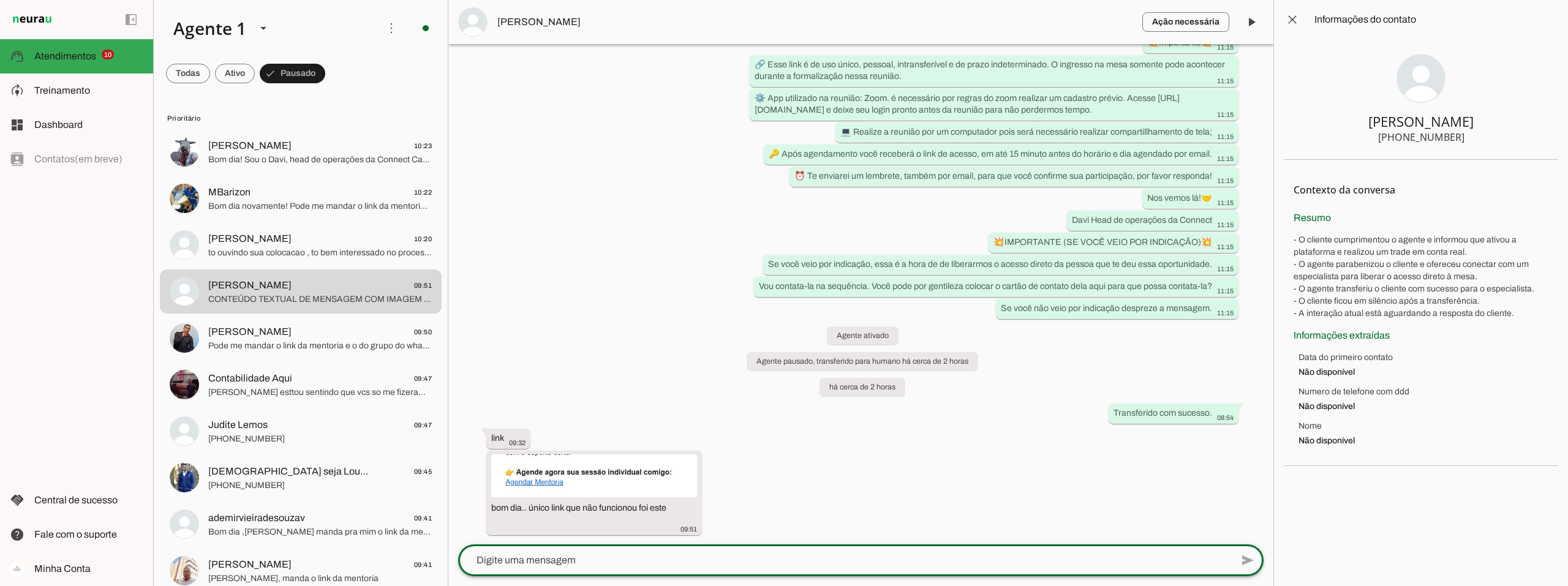
click at [568, 559] on textarea at bounding box center [844, 561] width 774 height 15
paste textarea "https://calendly.com/d/ctdp-qb7-7rg/mentoria-individual"
type textarea "https://calendly.com/d/ctdp-qb7-7rg/mentoria-individual"
click at [1175, 561] on span at bounding box center [1248, 561] width 30 height 30
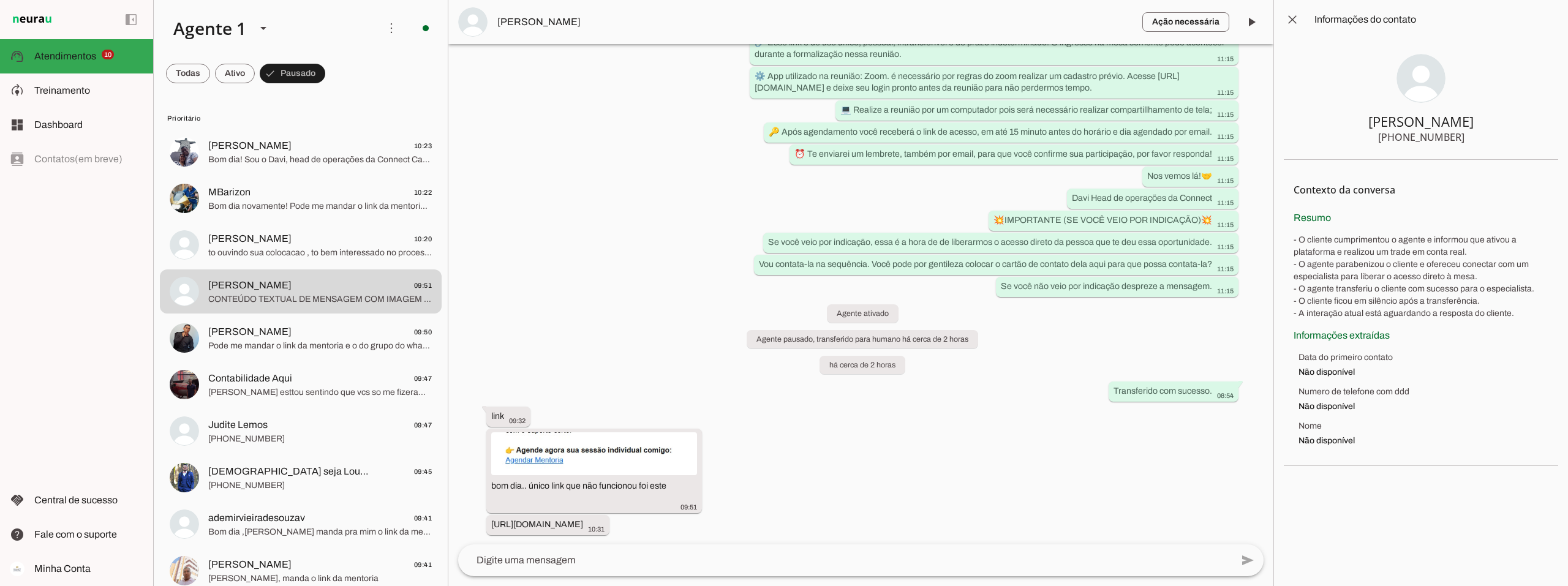
scroll to position [782, 0]
click at [285, 344] on span "Pode me mandar o link da mentoria e o do grupo do whatsapp por favor" at bounding box center [320, 346] width 223 height 12
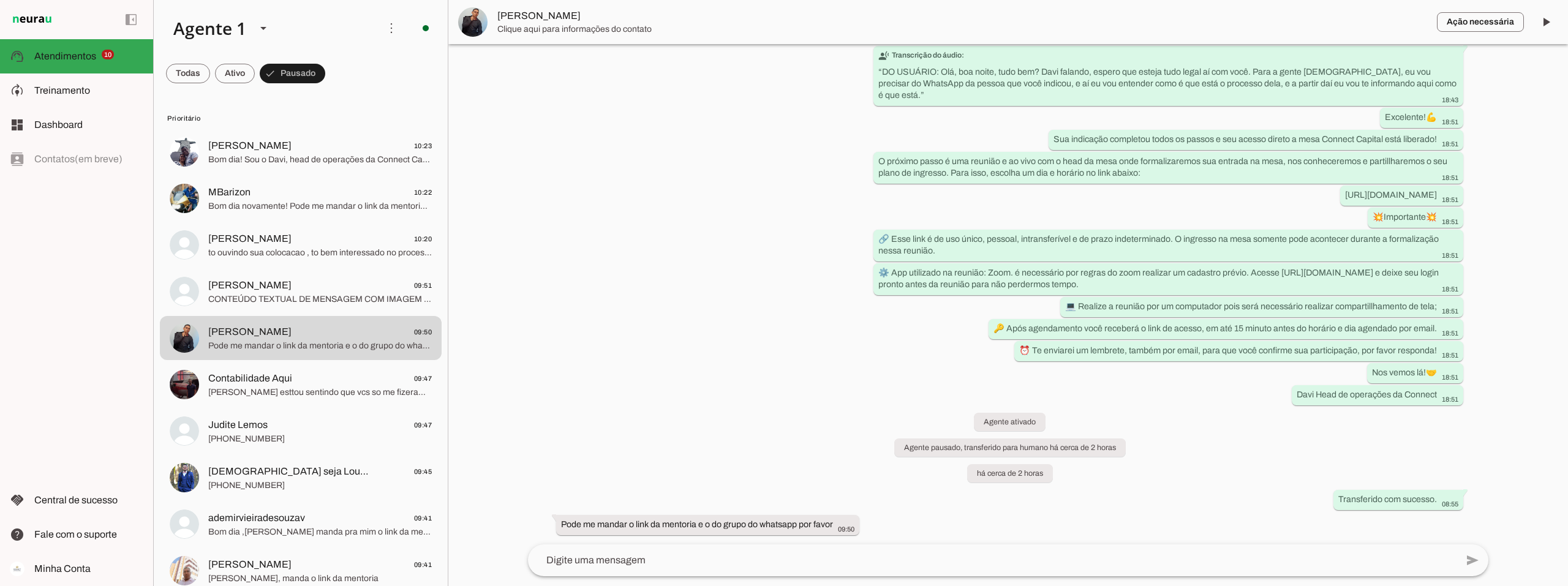
scroll to position [143, 0]
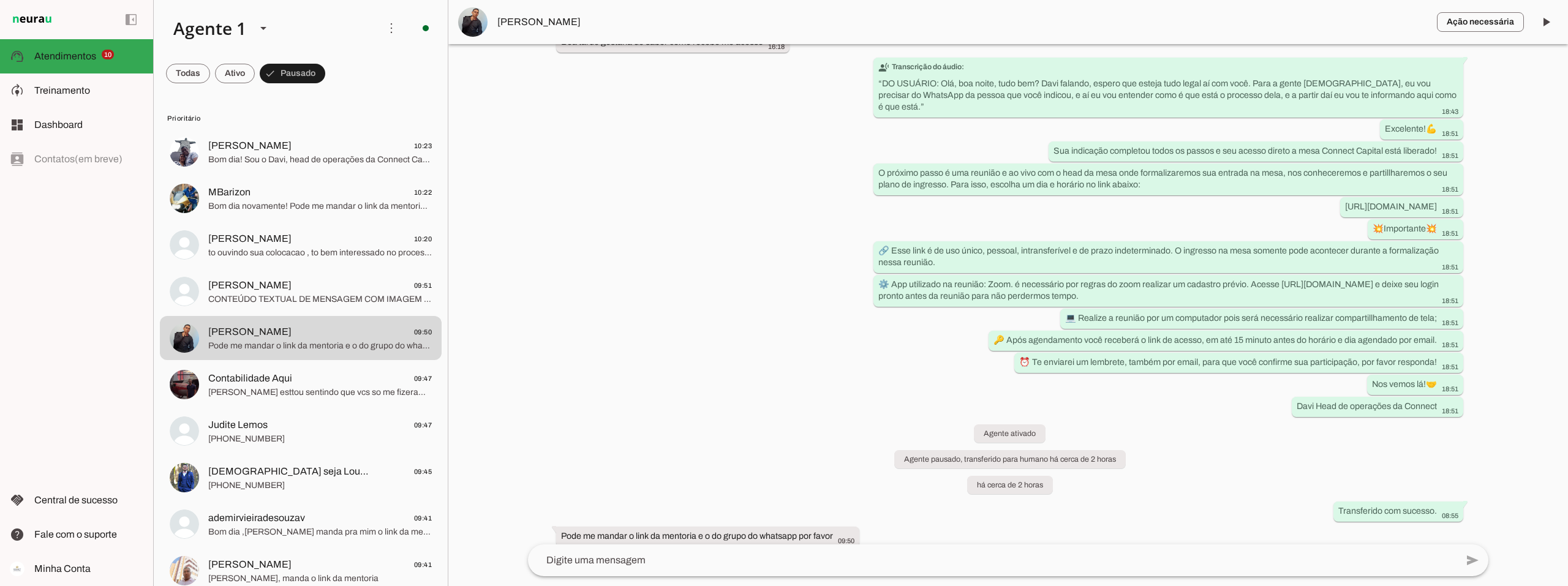
click at [842, 554] on textarea at bounding box center [992, 561] width 929 height 15
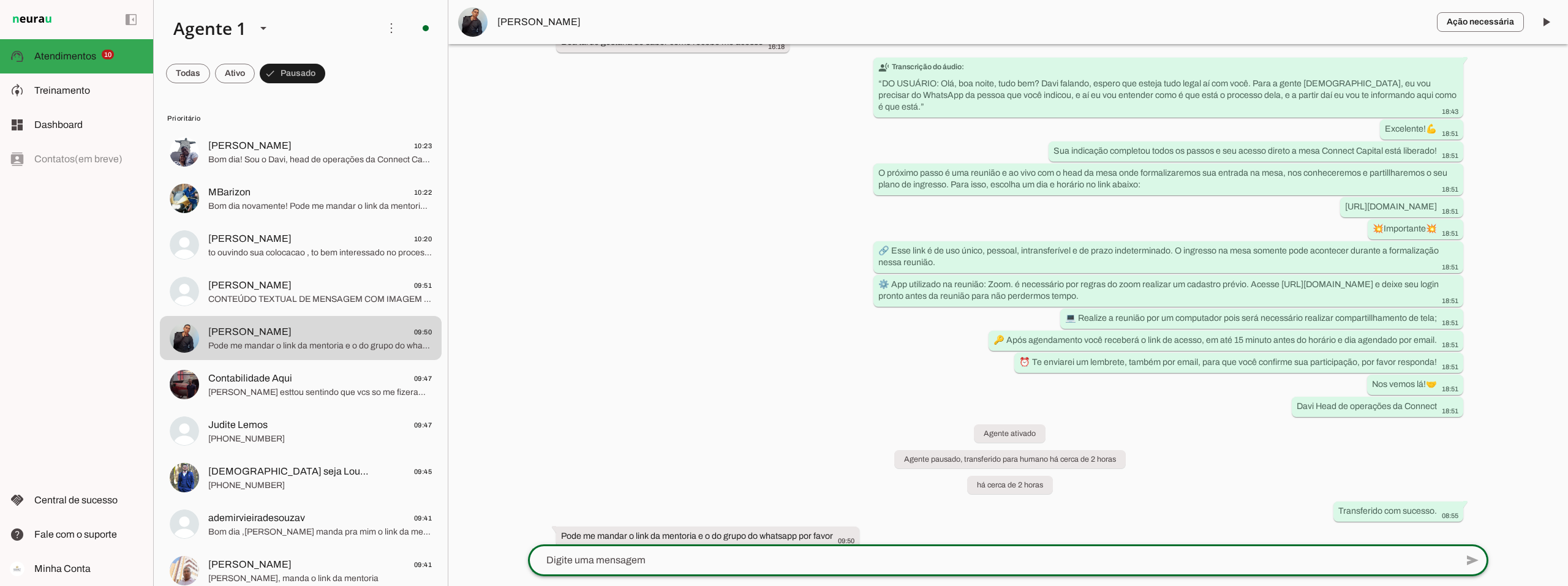
type textarea "https://calendly.com/d/ctdp-qb7-7rg/mentoria-individual"
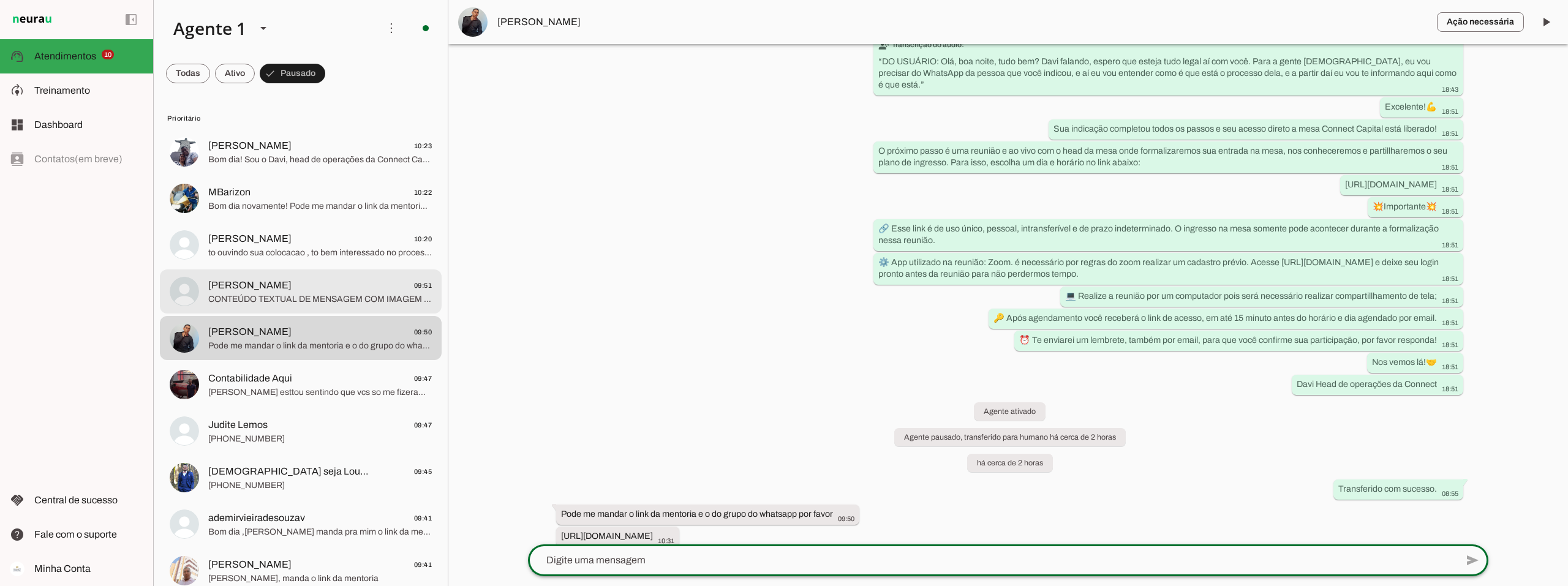
click at [316, 287] on span "Bruno 09:51" at bounding box center [320, 286] width 223 height 16
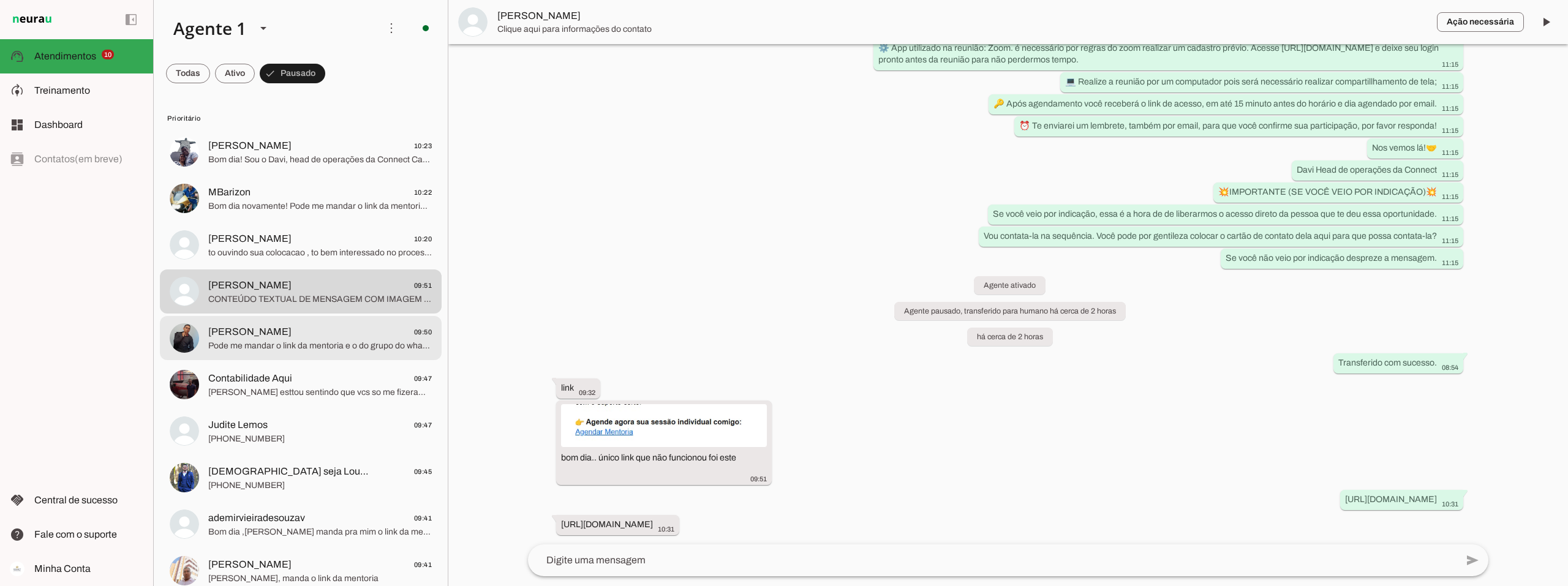
click at [320, 327] on span "Vinicius Silva 09:50" at bounding box center [320, 332] width 223 height 16
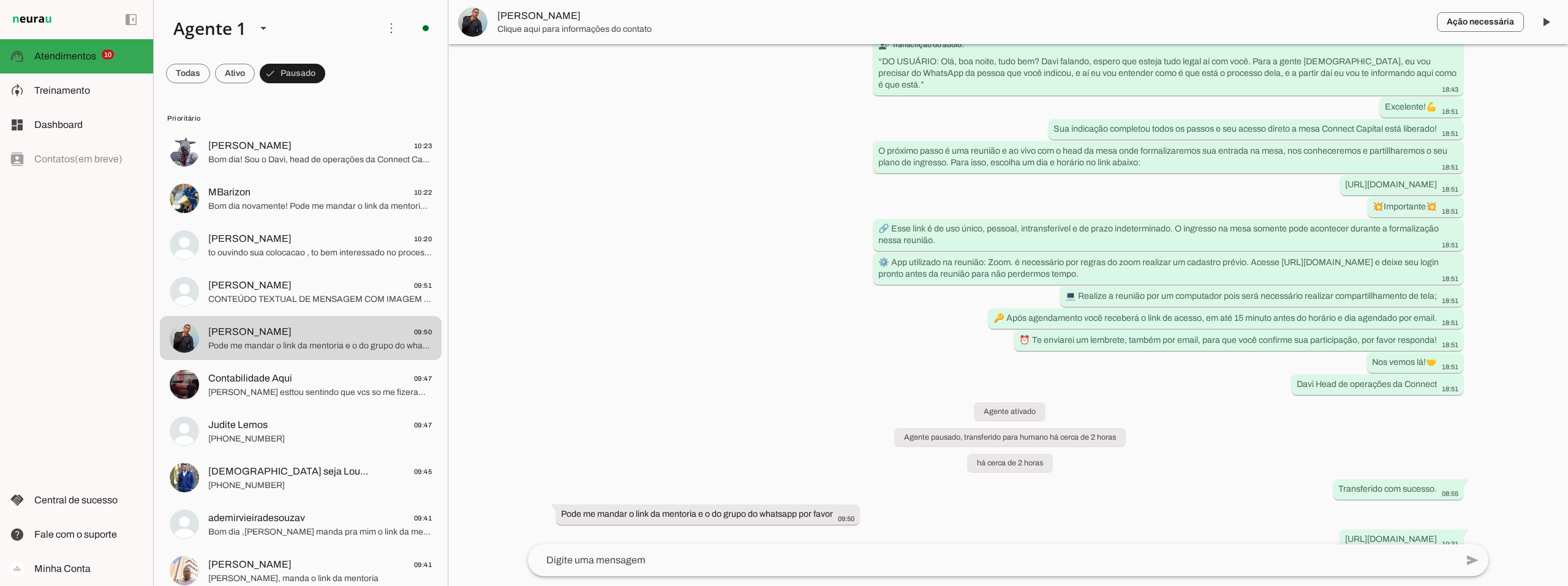
scroll to position [168, 0]
click at [659, 557] on textarea at bounding box center [992, 561] width 929 height 15
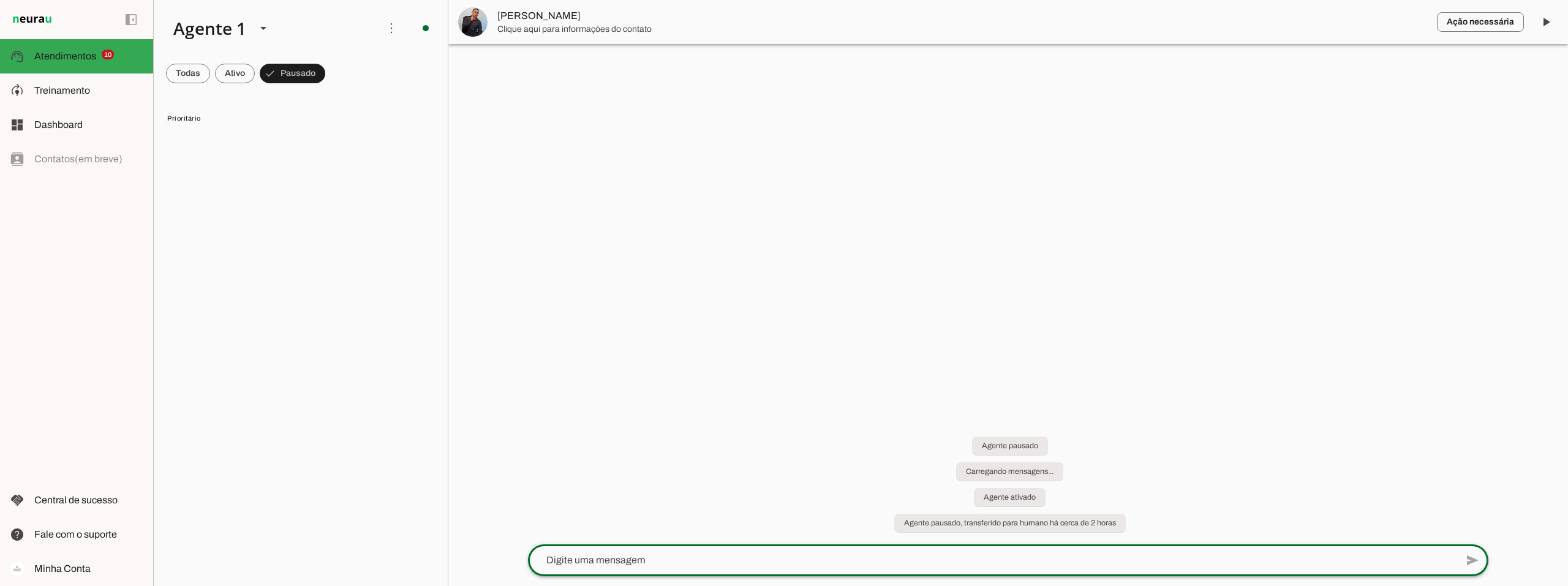
scroll to position [0, 0]
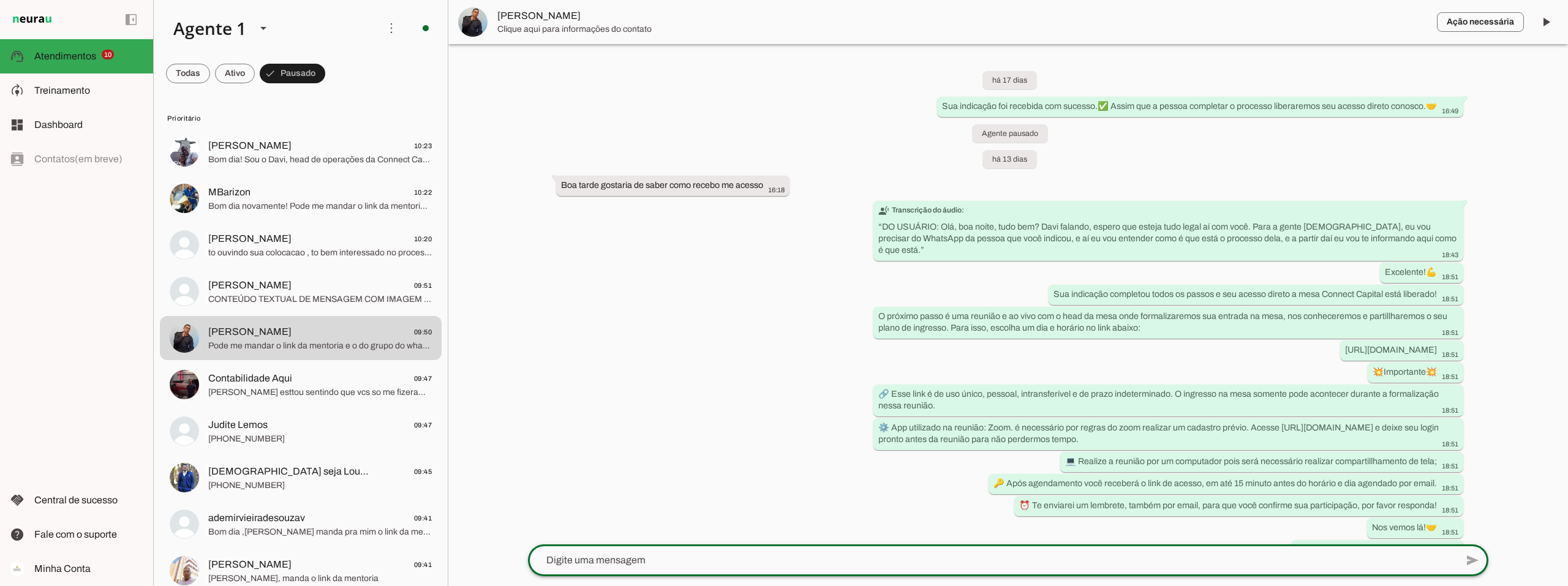
paste textarea "https://calendly.com/d/csgw-659-s7v/mentoria-individual"
type textarea "https://calendly.com/d/csgw-659-s7v/mentoria-individual"
click at [293, 389] on span "Davi esttou sentindo que vcs so me fizeram perder tempo.." at bounding box center [320, 392] width 223 height 12
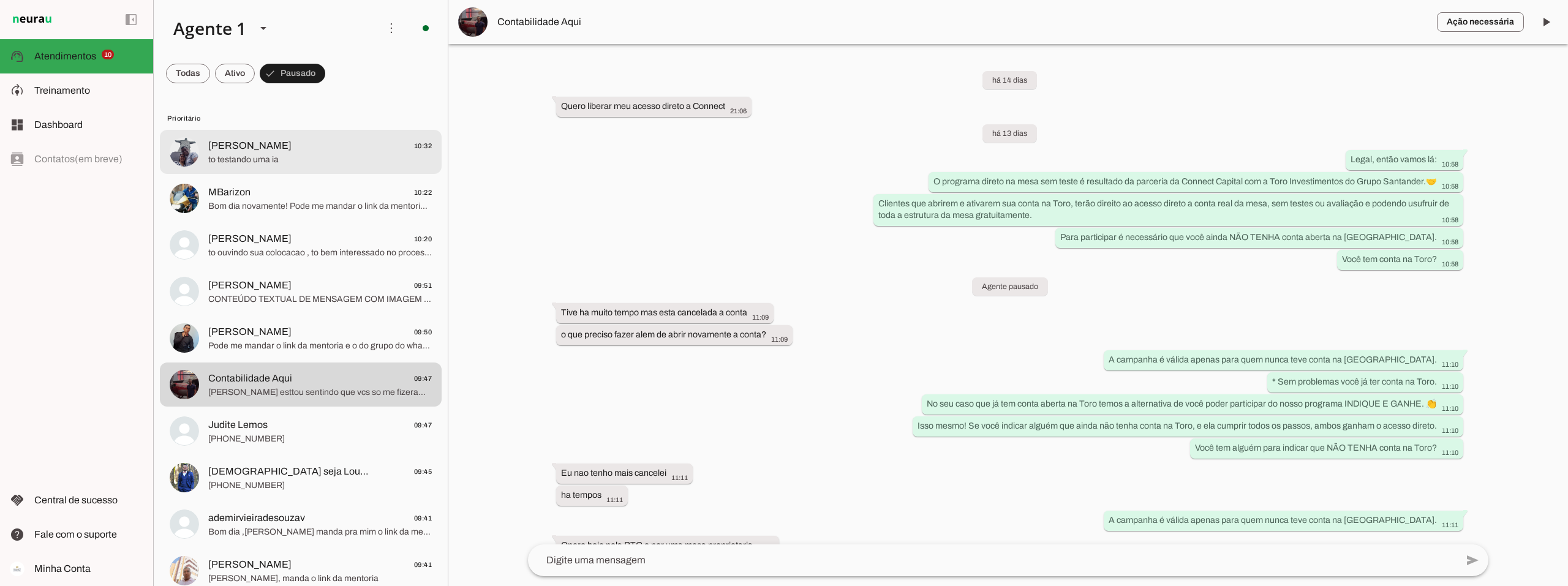
click at [292, 156] on span "to testando uma ia" at bounding box center [320, 160] width 223 height 12
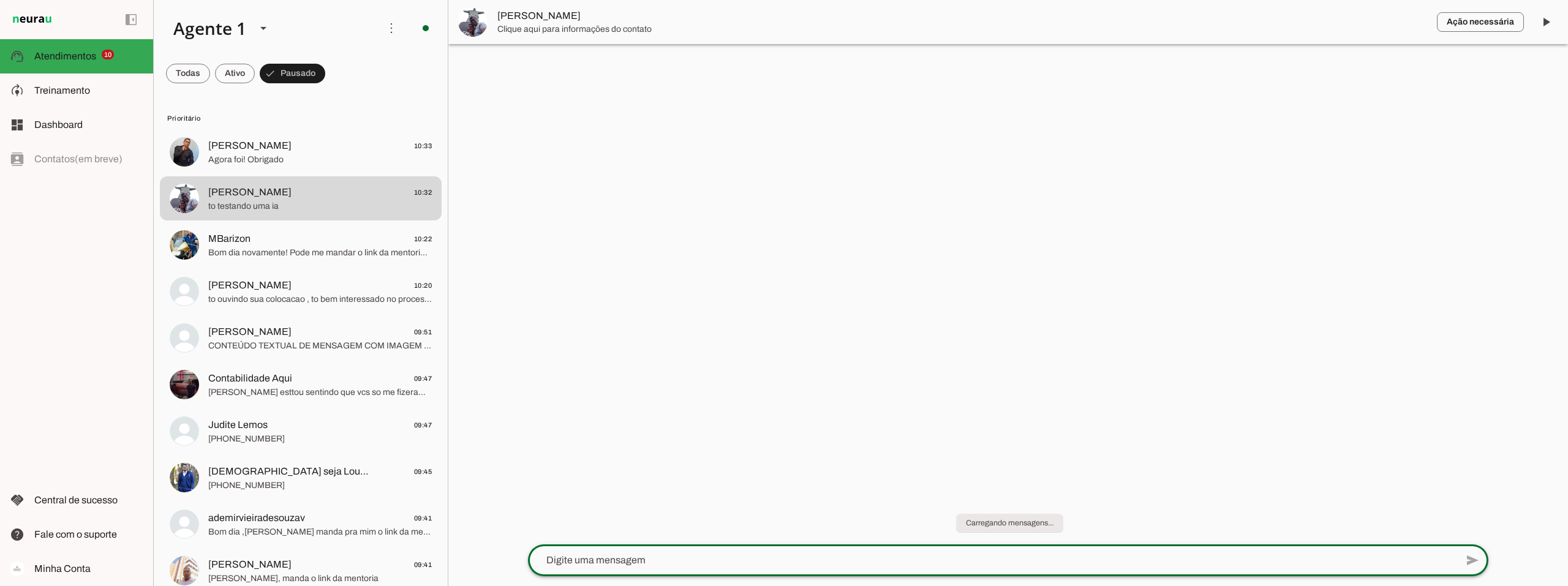
click at [663, 560] on textarea at bounding box center [992, 561] width 929 height 15
type textarea "ja desliqguei pra vc"
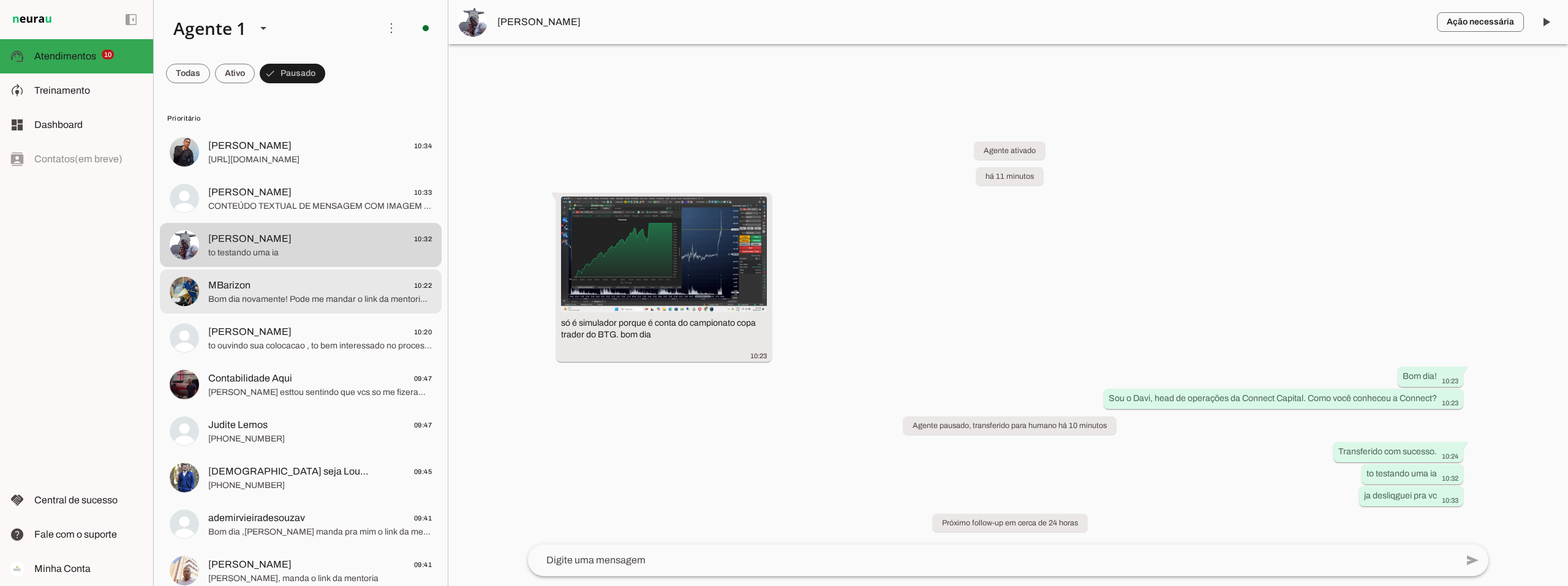
click at [232, 288] on span "MBarizon" at bounding box center [230, 285] width 42 height 15
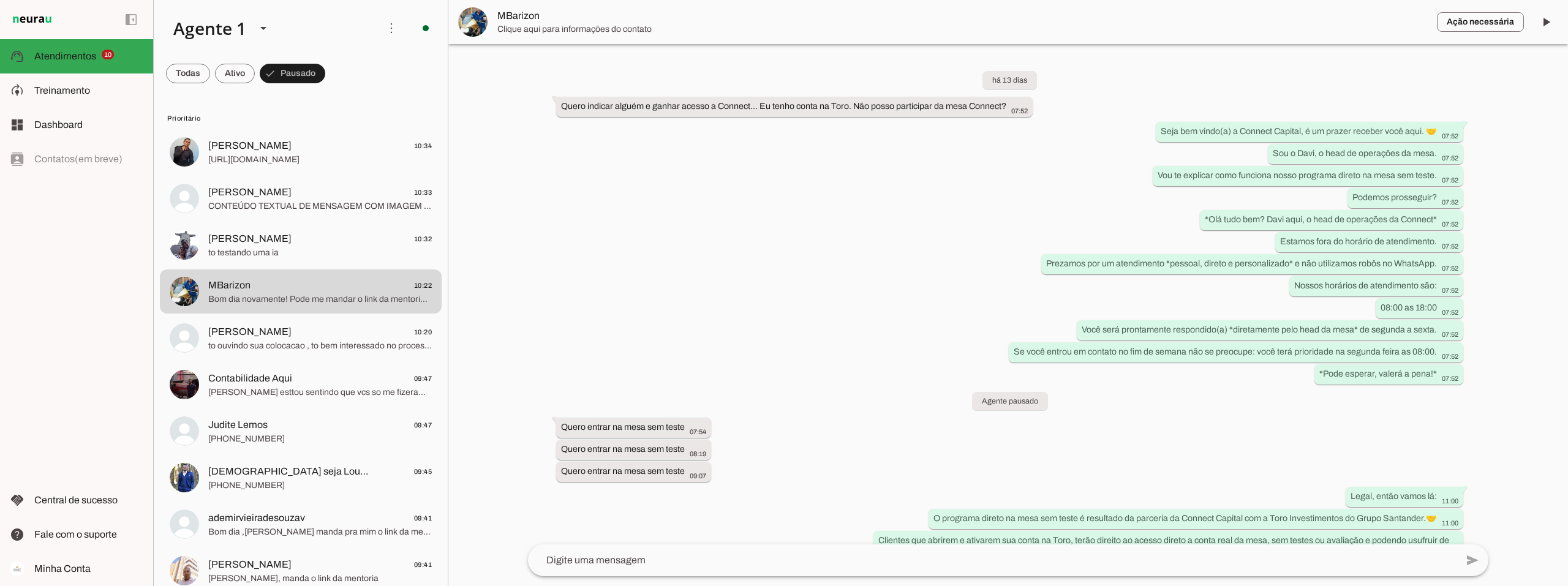
scroll to position [896, 0]
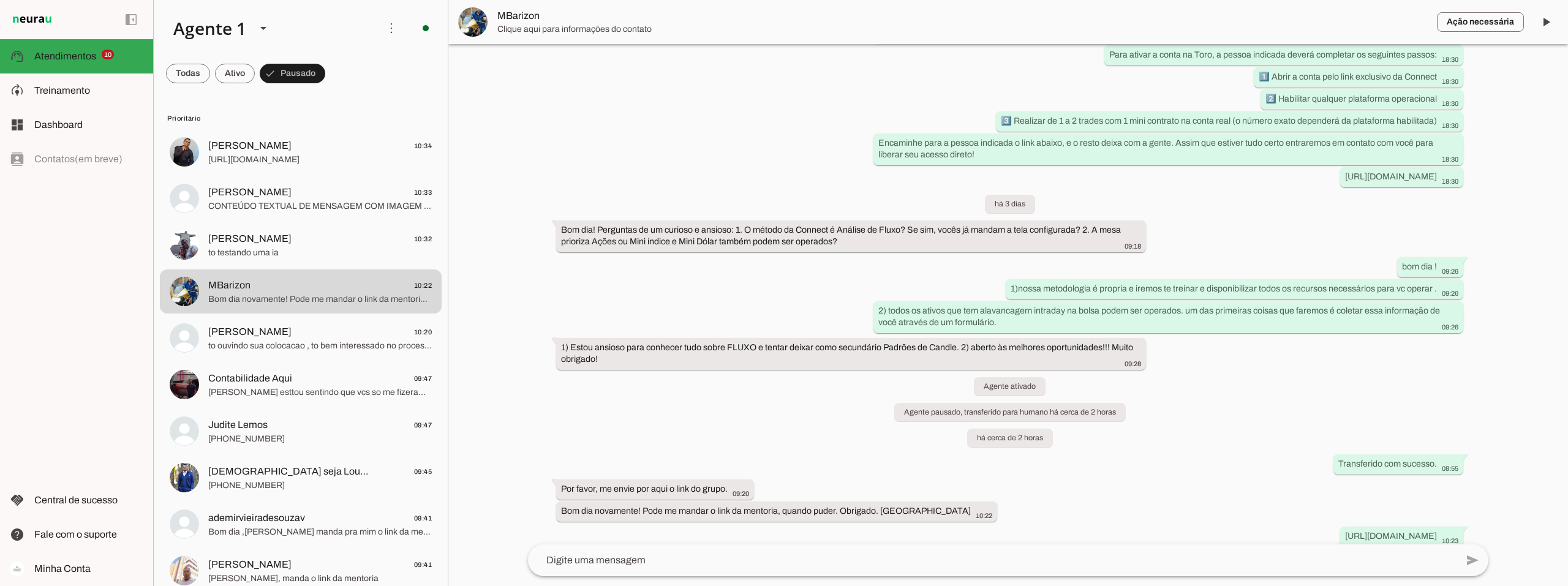
click at [625, 573] on div at bounding box center [992, 561] width 929 height 32
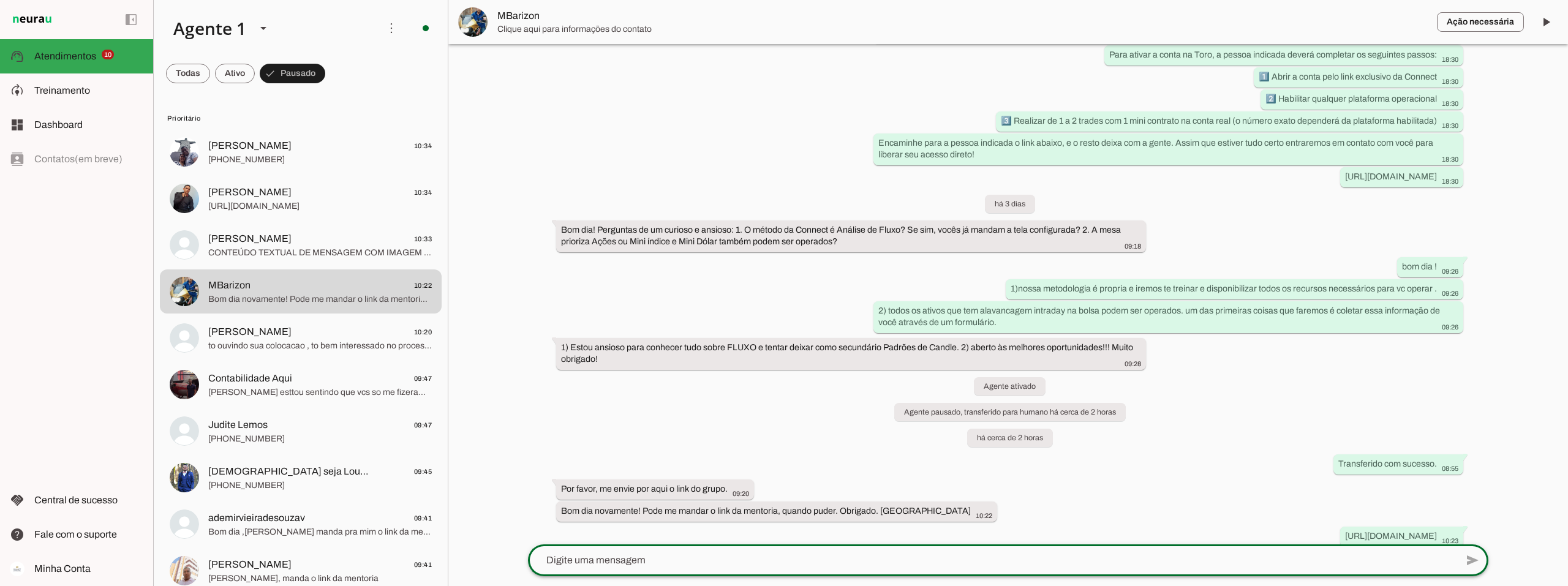
type textarea "https://calendly.com/d/csmn-3ct-xky/mentoria-individual"
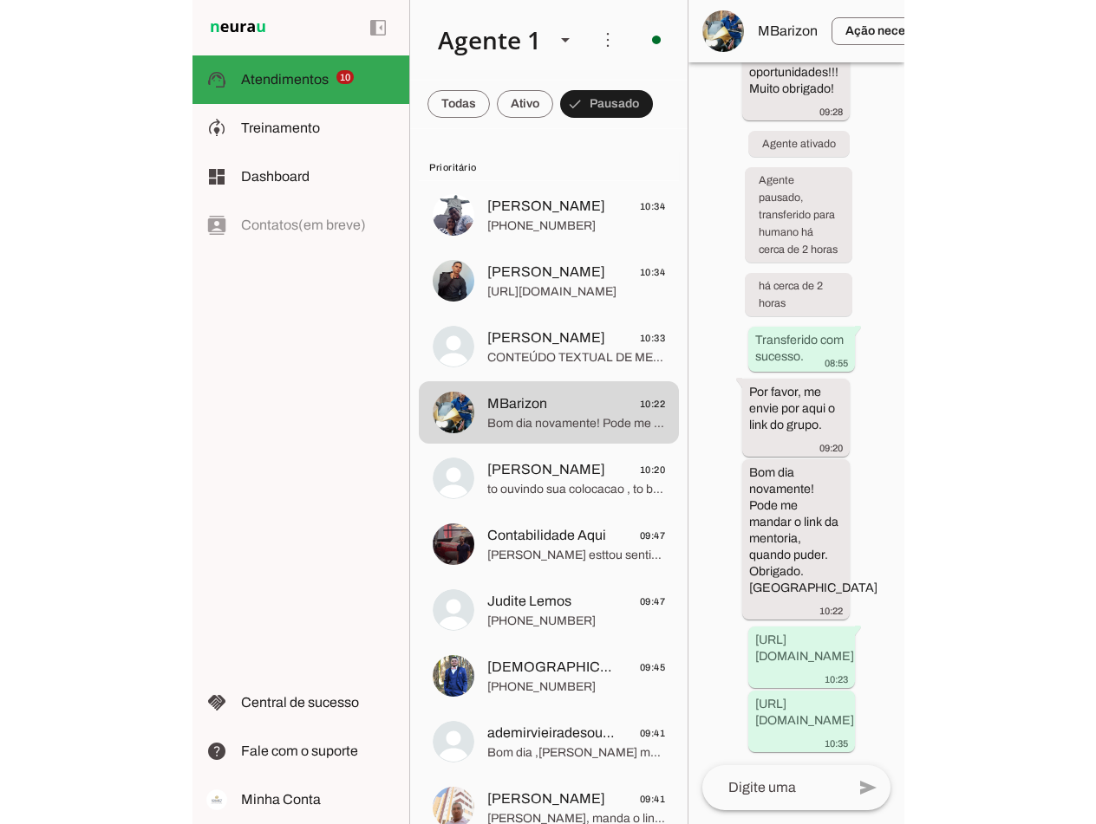
scroll to position [2040, 0]
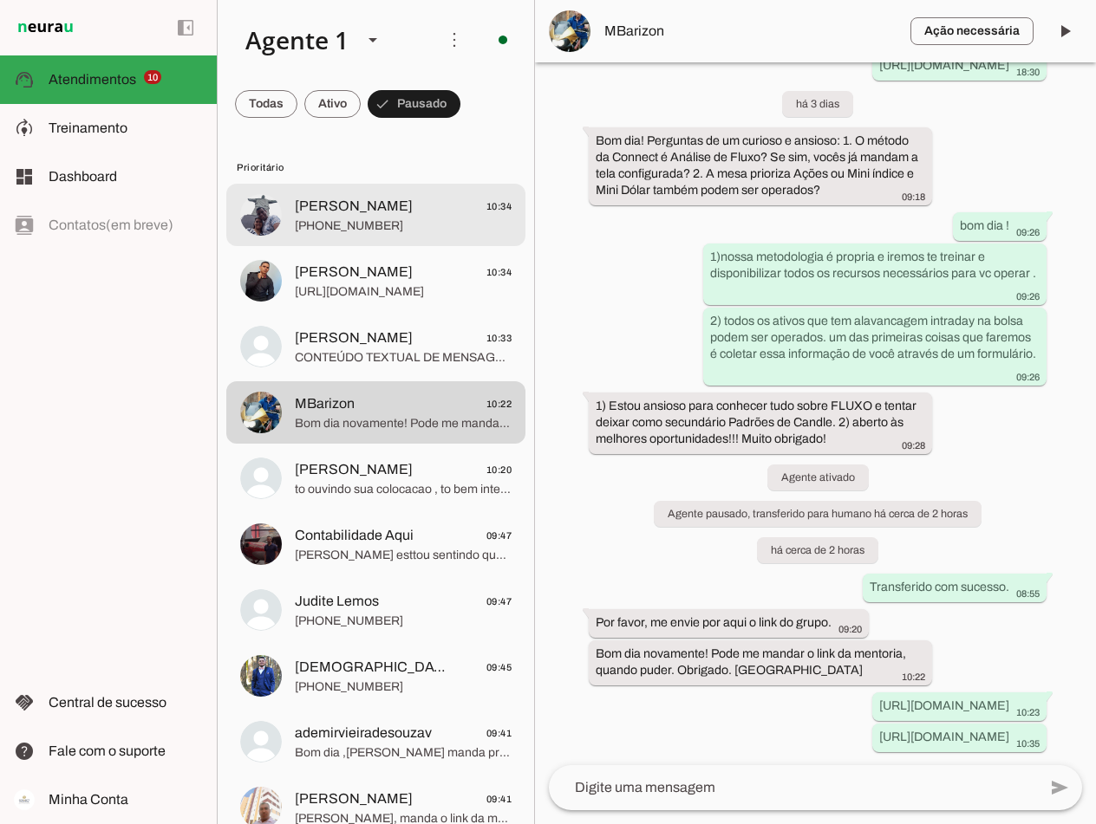
click at [374, 209] on span "[PERSON_NAME]" at bounding box center [354, 206] width 118 height 21
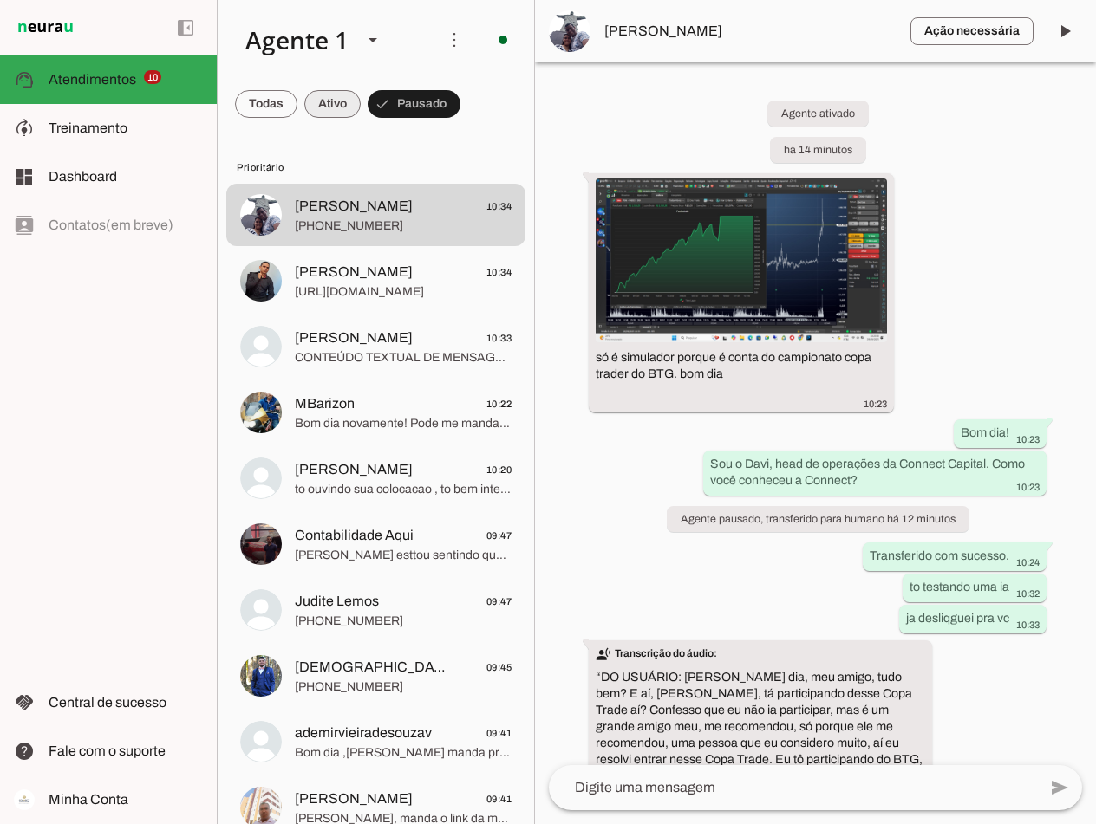
click at [339, 102] on span at bounding box center [332, 104] width 56 height 42
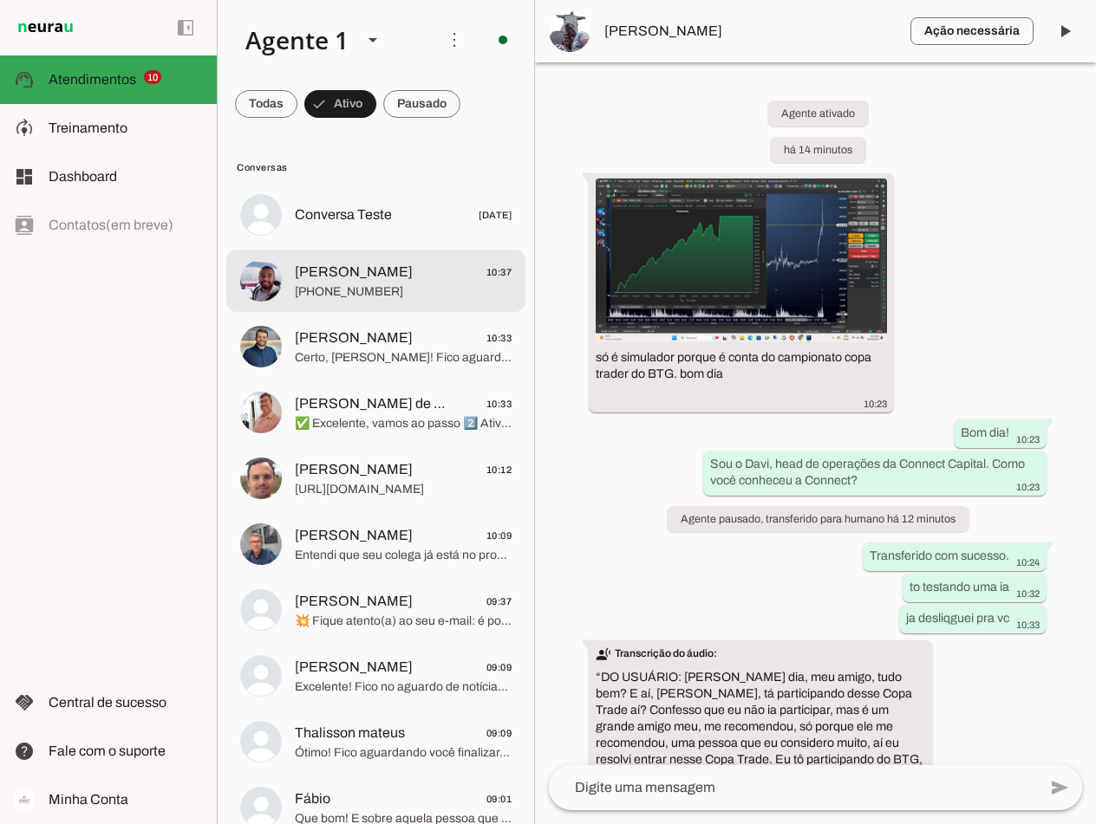
click at [415, 271] on span "Gabriel Santiago 10:37" at bounding box center [403, 273] width 217 height 22
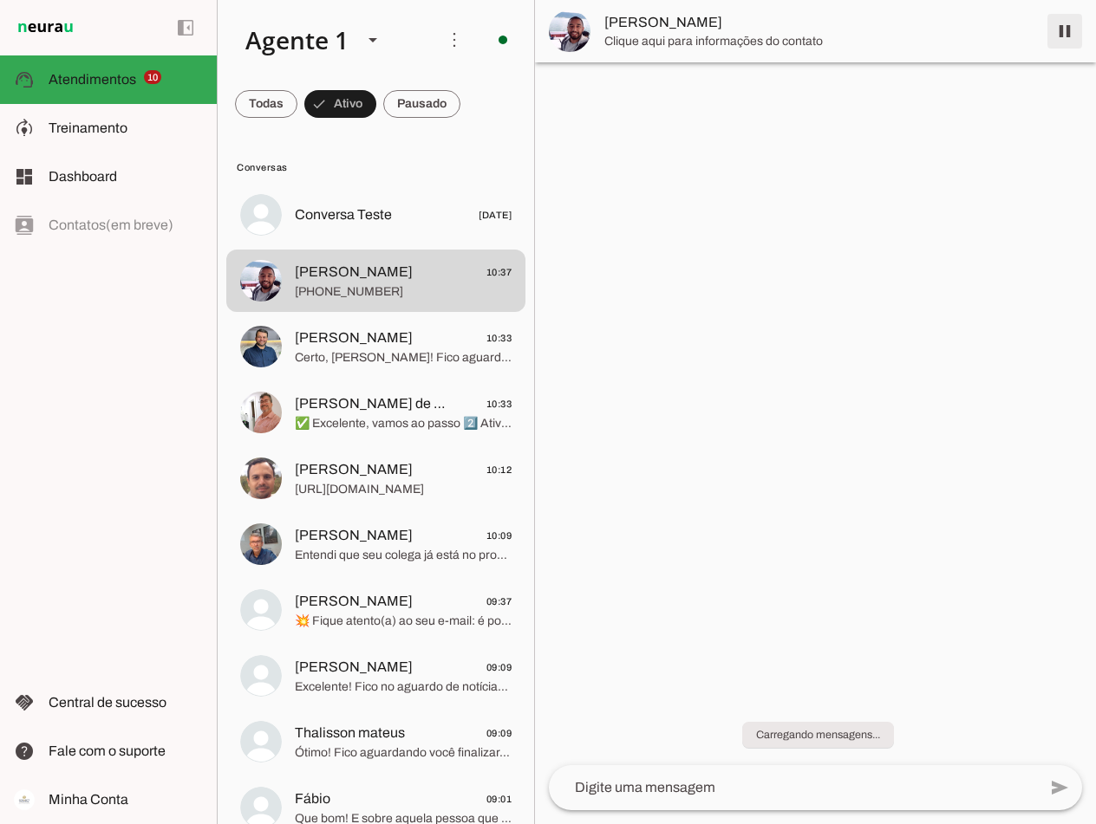
click at [1066, 23] on span at bounding box center [1065, 31] width 42 height 42
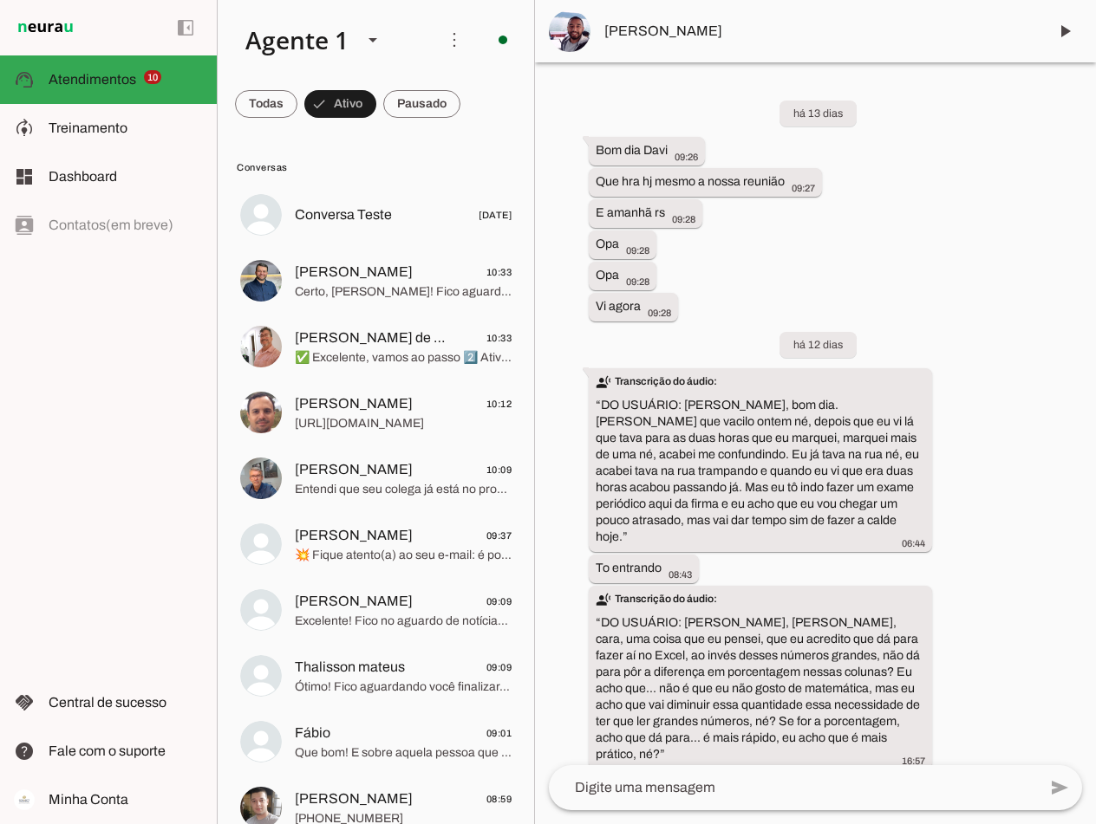
drag, startPoint x: 386, startPoint y: 126, endPoint x: 402, endPoint y: 113, distance: 21.0
click at [387, 123] on md-chip-set at bounding box center [376, 104] width 316 height 49
click at [406, 111] on span at bounding box center [421, 104] width 77 height 42
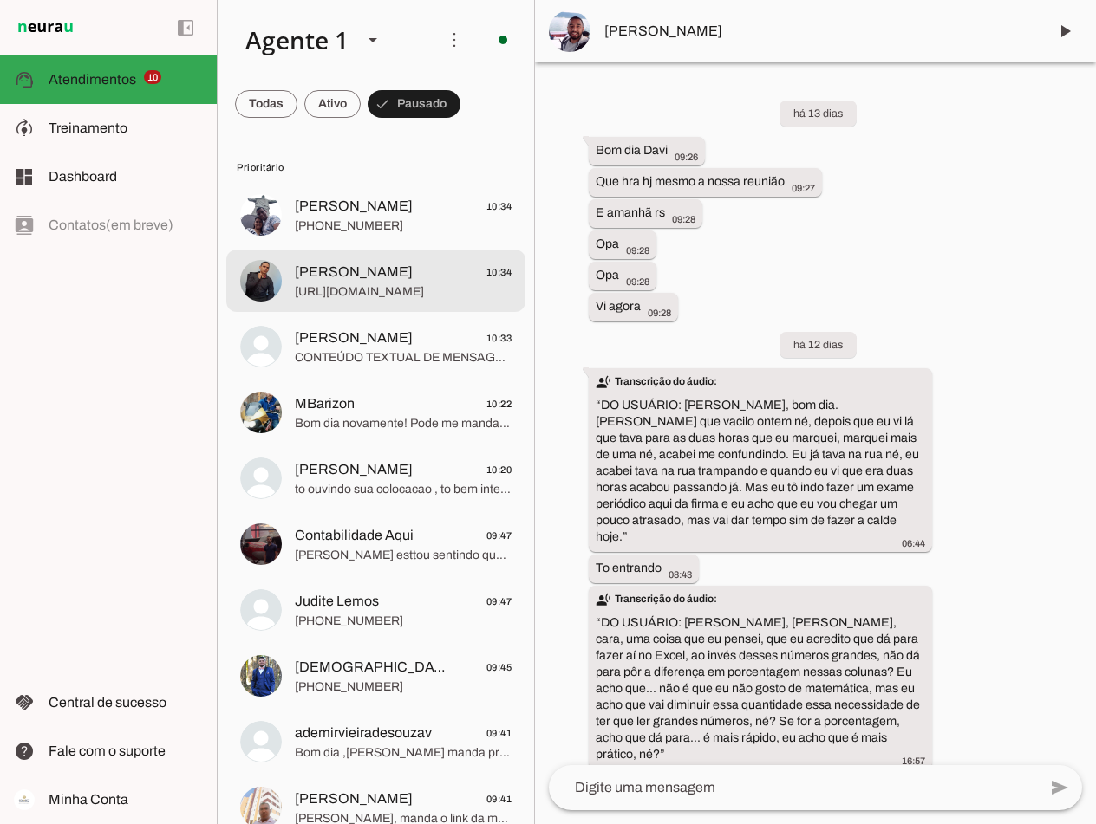
click at [362, 283] on span "[URL][DOMAIN_NAME]" at bounding box center [403, 291] width 217 height 17
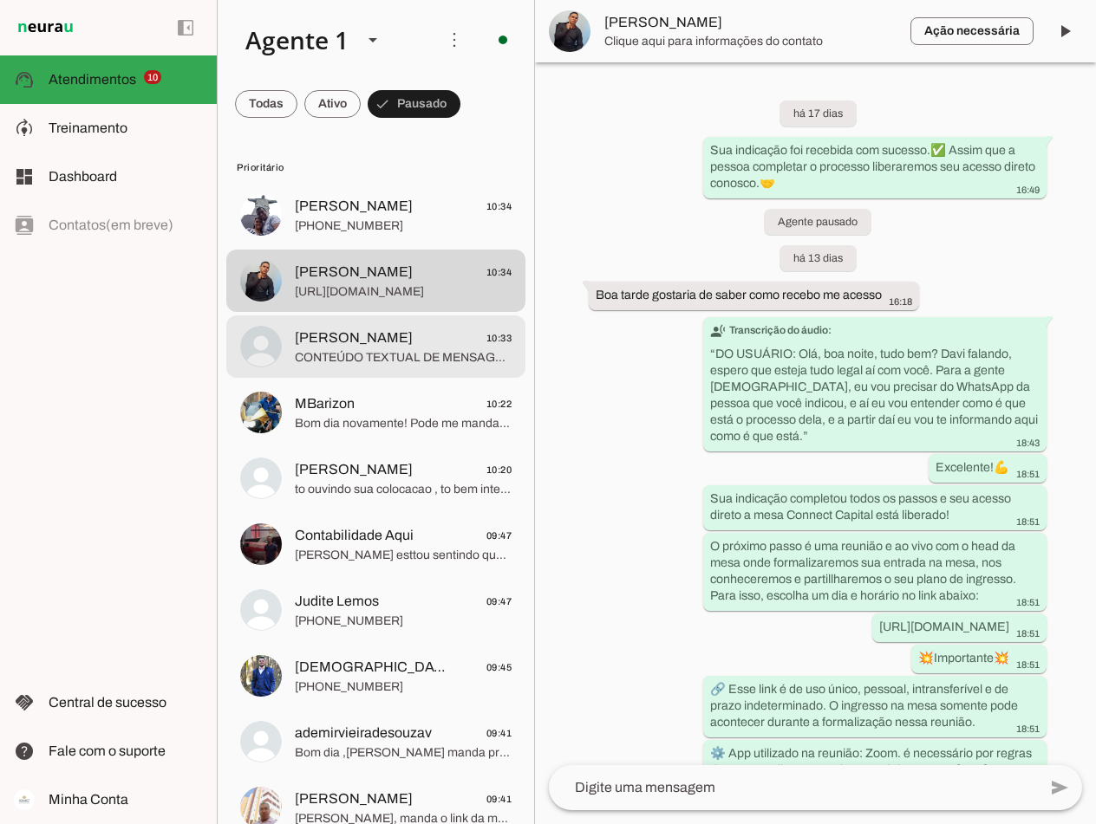
click at [0, 0] on slot "Prioritário fabio silva de castro 10:34 +55 21 98719-7968 Vinicius Silva 10:34 …" at bounding box center [0, 0] width 0 height 0
click at [349, 354] on span "CONTEÚDO TEXTUAL DE MENSAGEM COM IMAGEM (URL [URL][DOMAIN_NAME]) : apareceu iss…" at bounding box center [403, 357] width 217 height 17
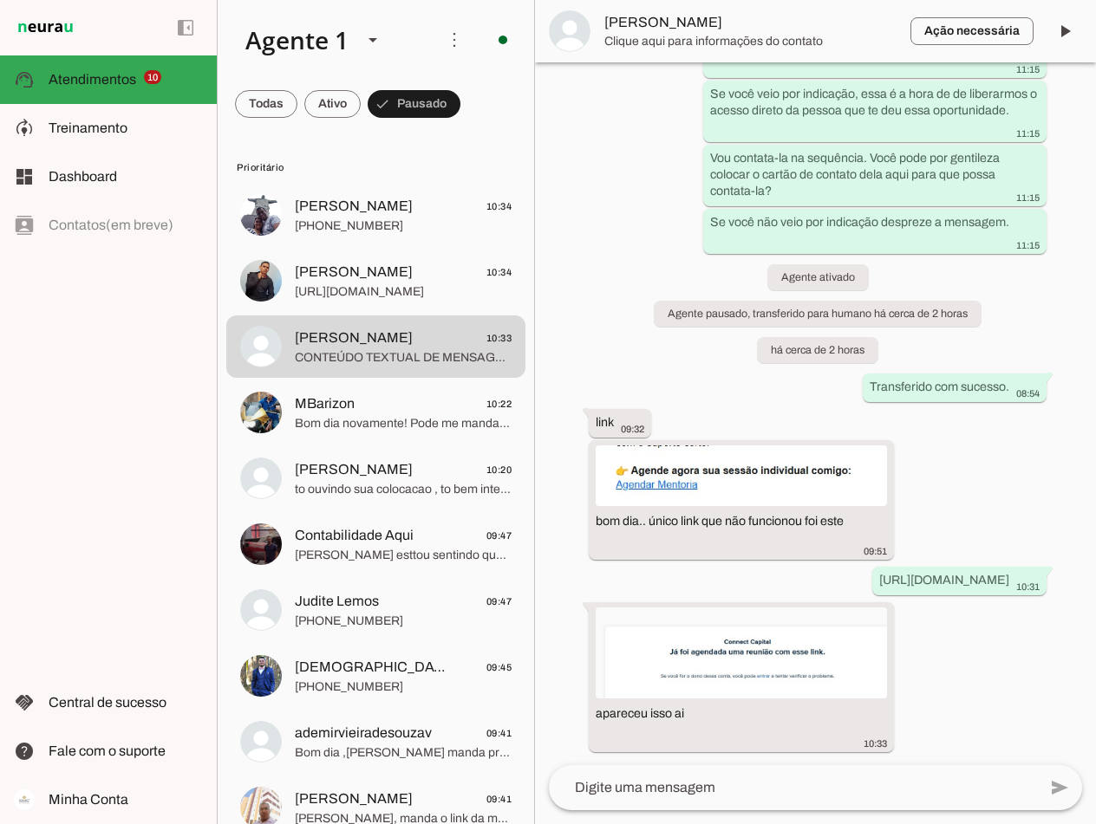
scroll to position [1684, 0]
click at [662, 793] on textarea at bounding box center [793, 787] width 488 height 21
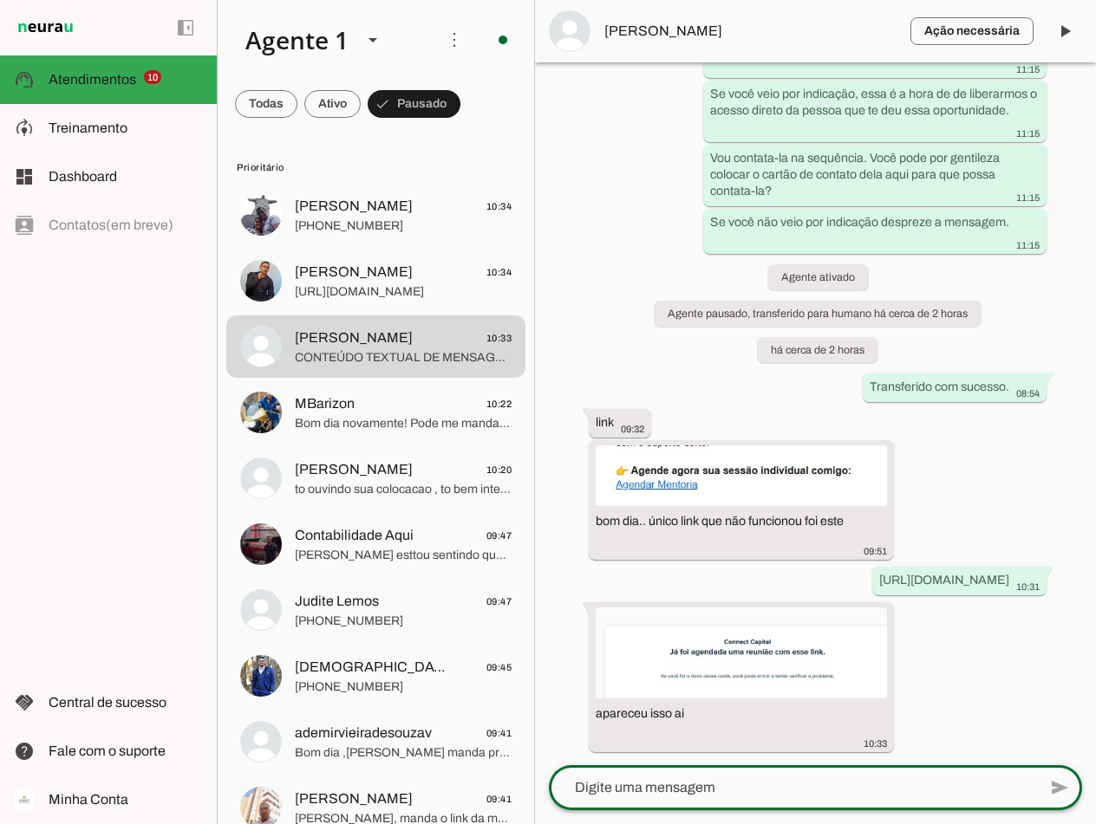
type textarea "https://calendly.com/d/cwkq-9g9-cyh/mentoria-individual"
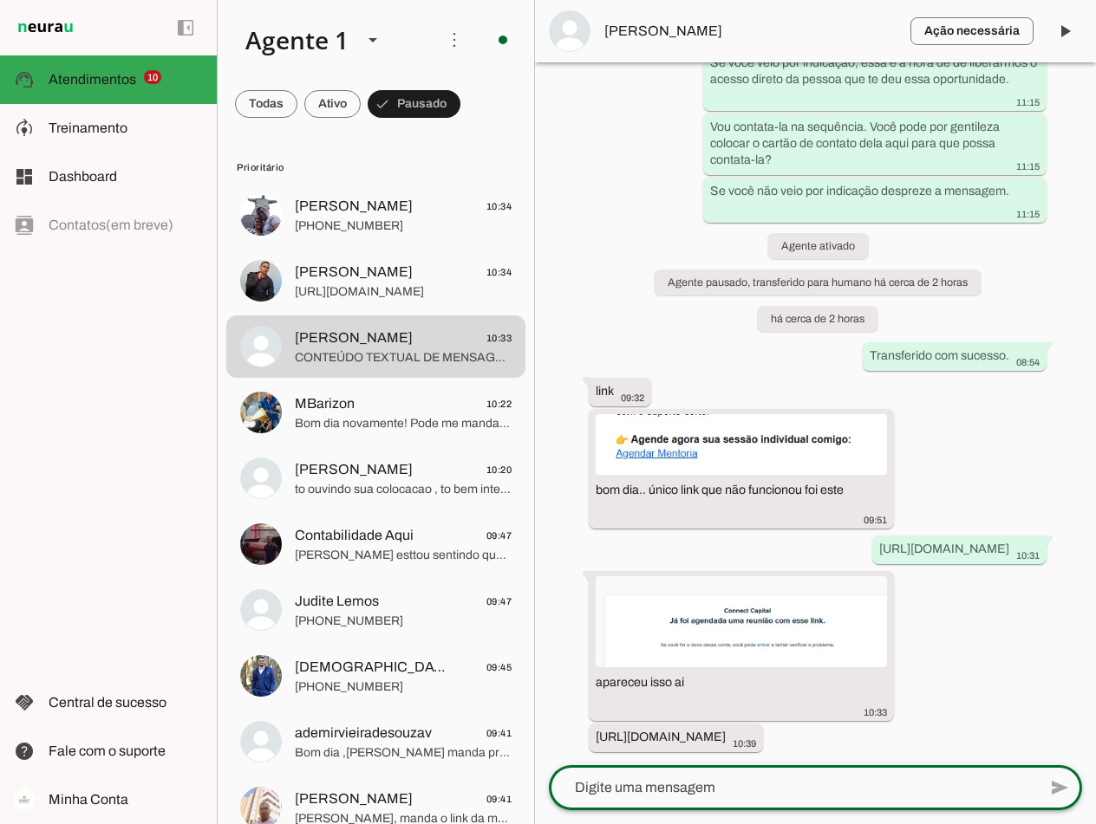
scroll to position [1732, 0]
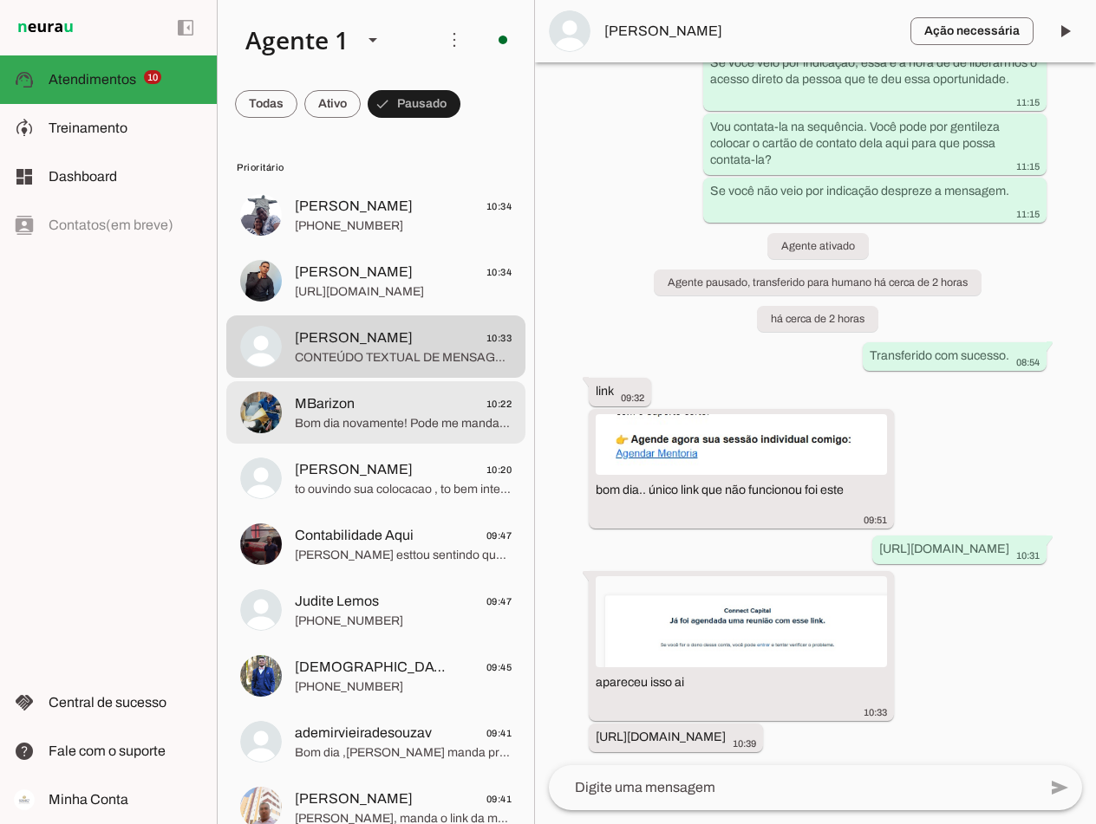
click at [380, 405] on span "MBarizon 10:22" at bounding box center [403, 404] width 217 height 22
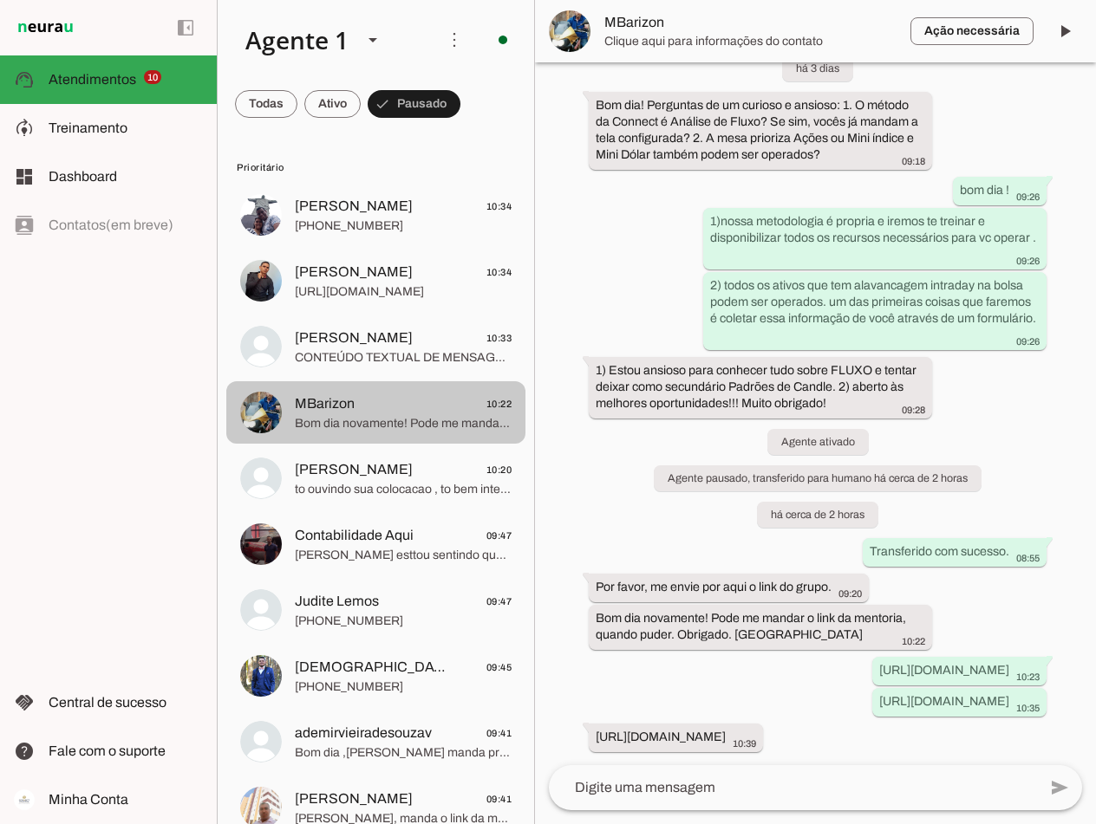
scroll to position [2045, 0]
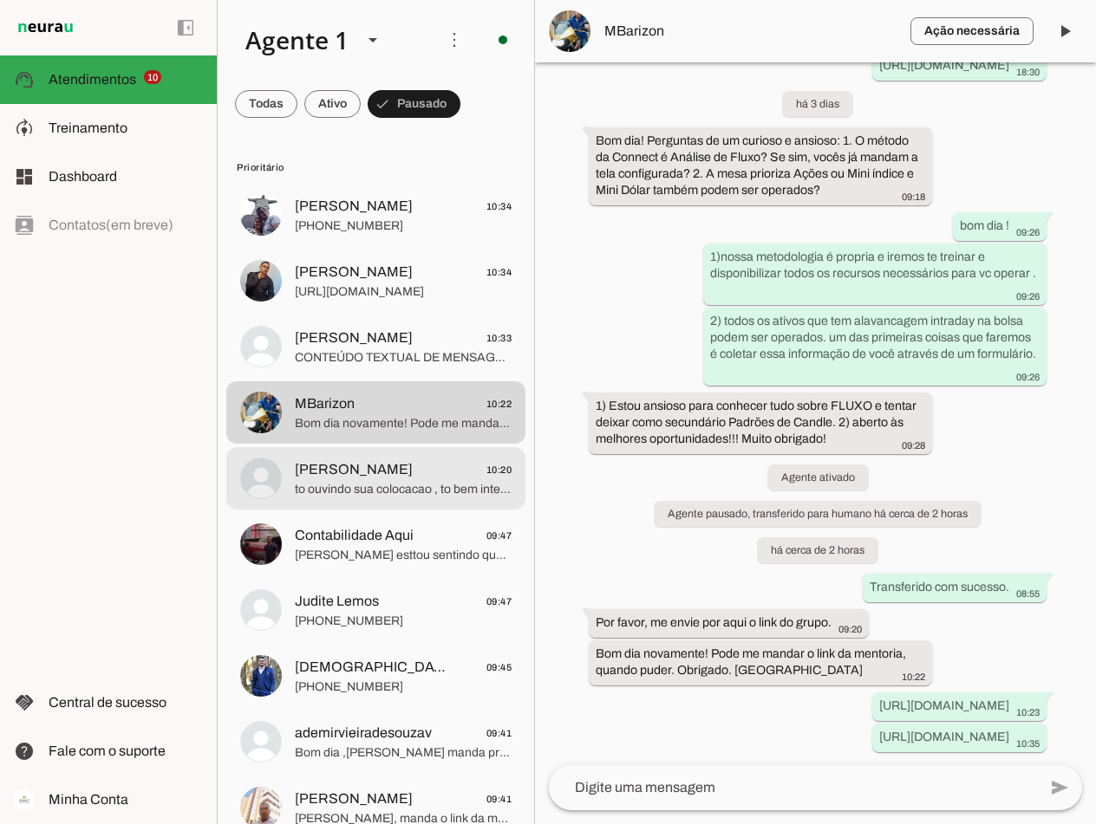
click at [370, 476] on span "Henrique 10:20" at bounding box center [403, 470] width 217 height 22
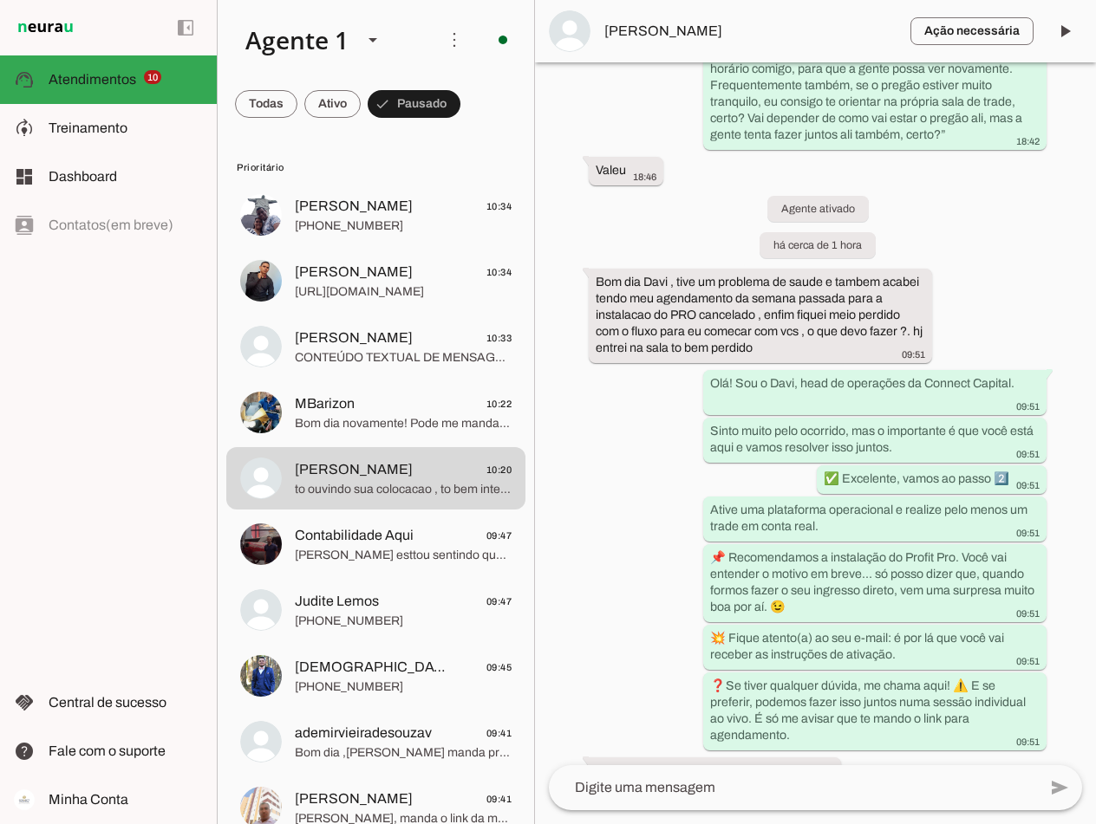
scroll to position [4367, 0]
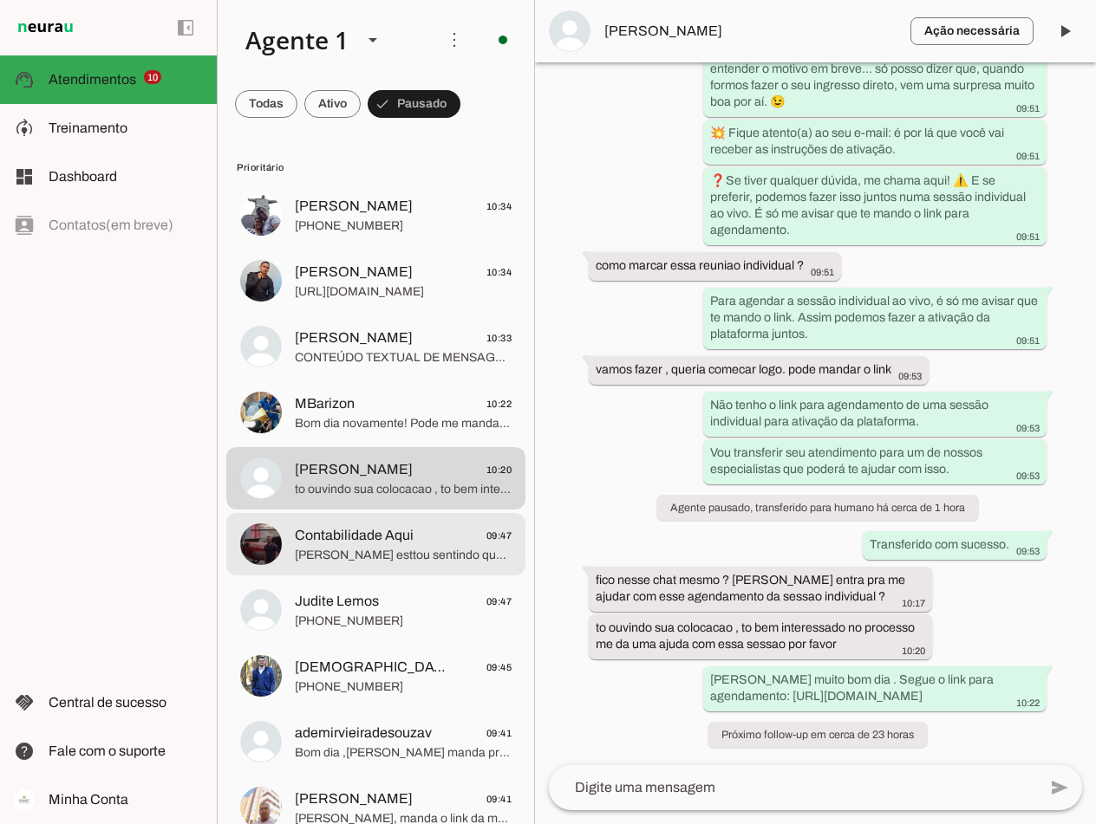
click at [351, 543] on span "Contabilidade Aqui" at bounding box center [354, 535] width 119 height 21
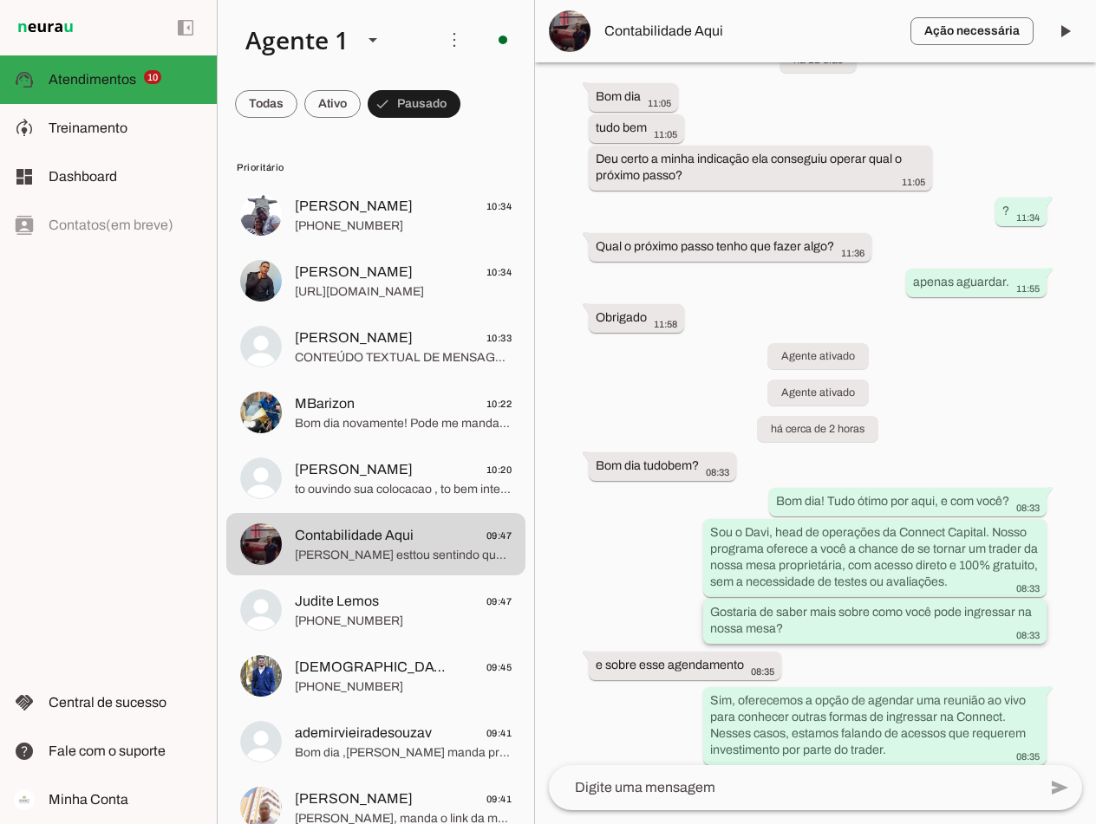
scroll to position [3513, 0]
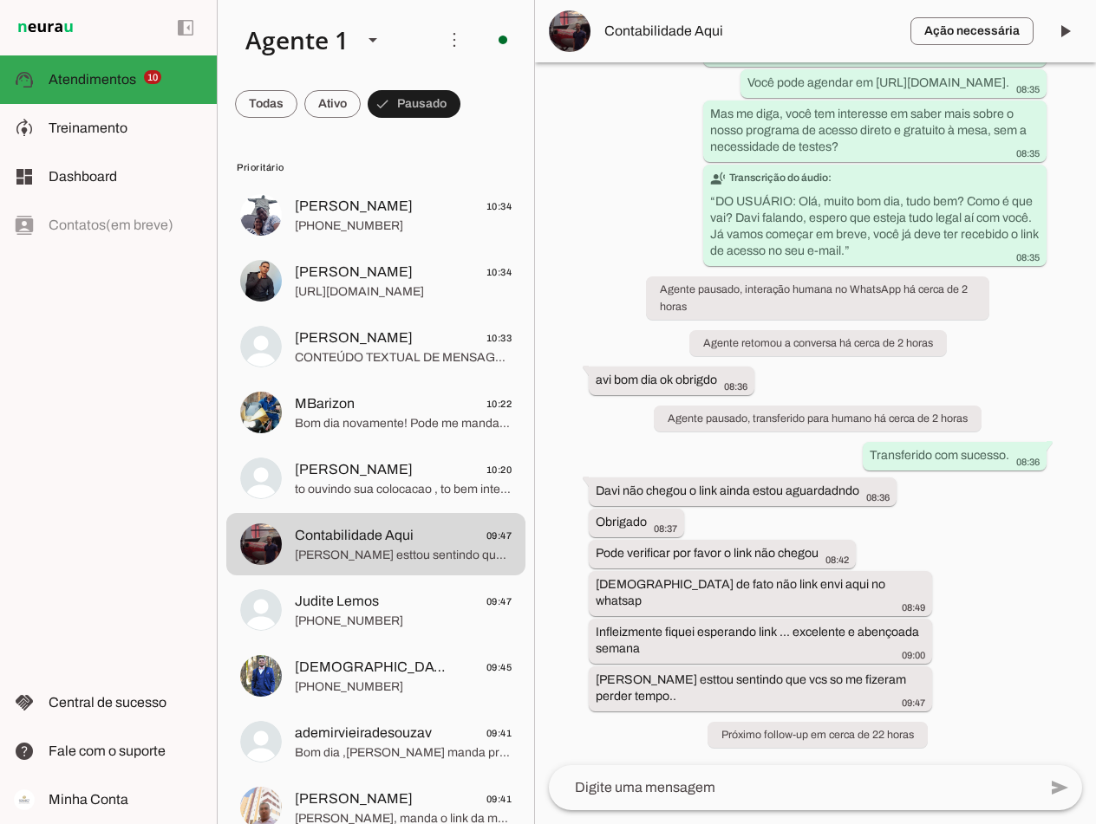
click at [690, 793] on textarea at bounding box center [793, 787] width 488 height 21
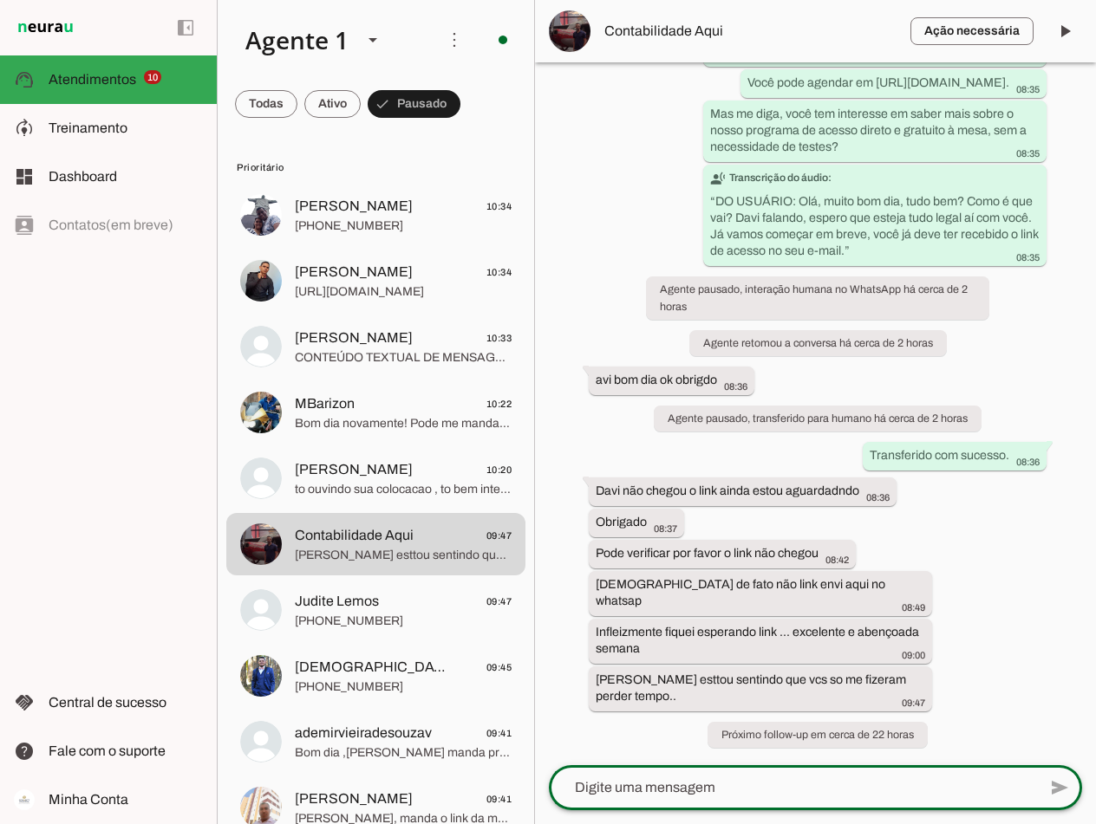
drag, startPoint x: 622, startPoint y: 31, endPoint x: 629, endPoint y: 45, distance: 15.5
click at [624, 33] on span "Contabilidade Aqui" at bounding box center [750, 31] width 292 height 21
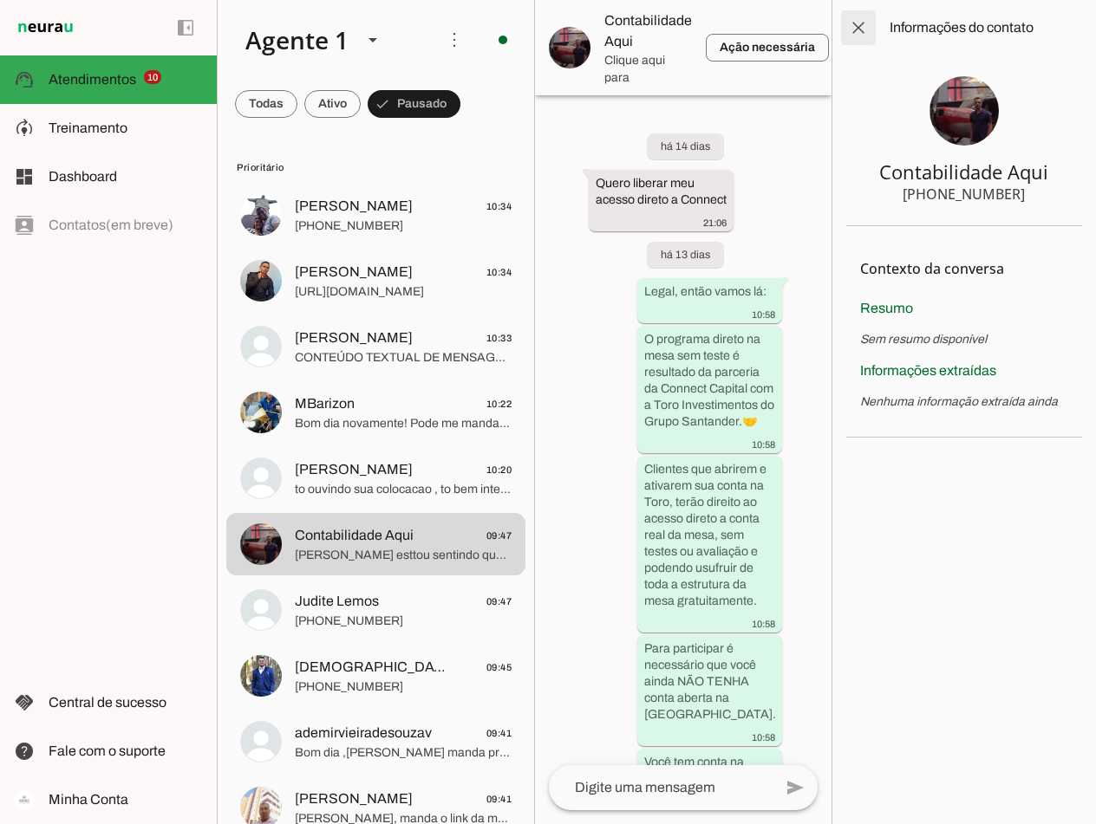
click at [864, 28] on span at bounding box center [858, 28] width 42 height 42
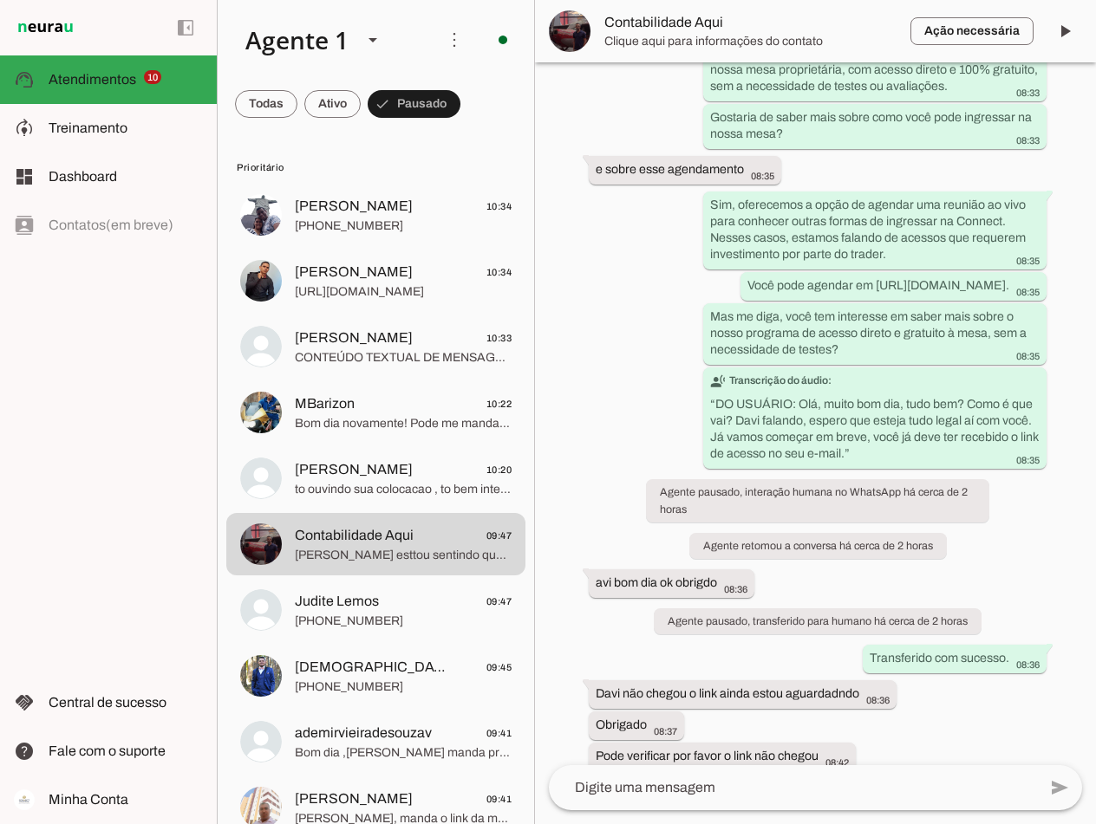
scroll to position [3513, 0]
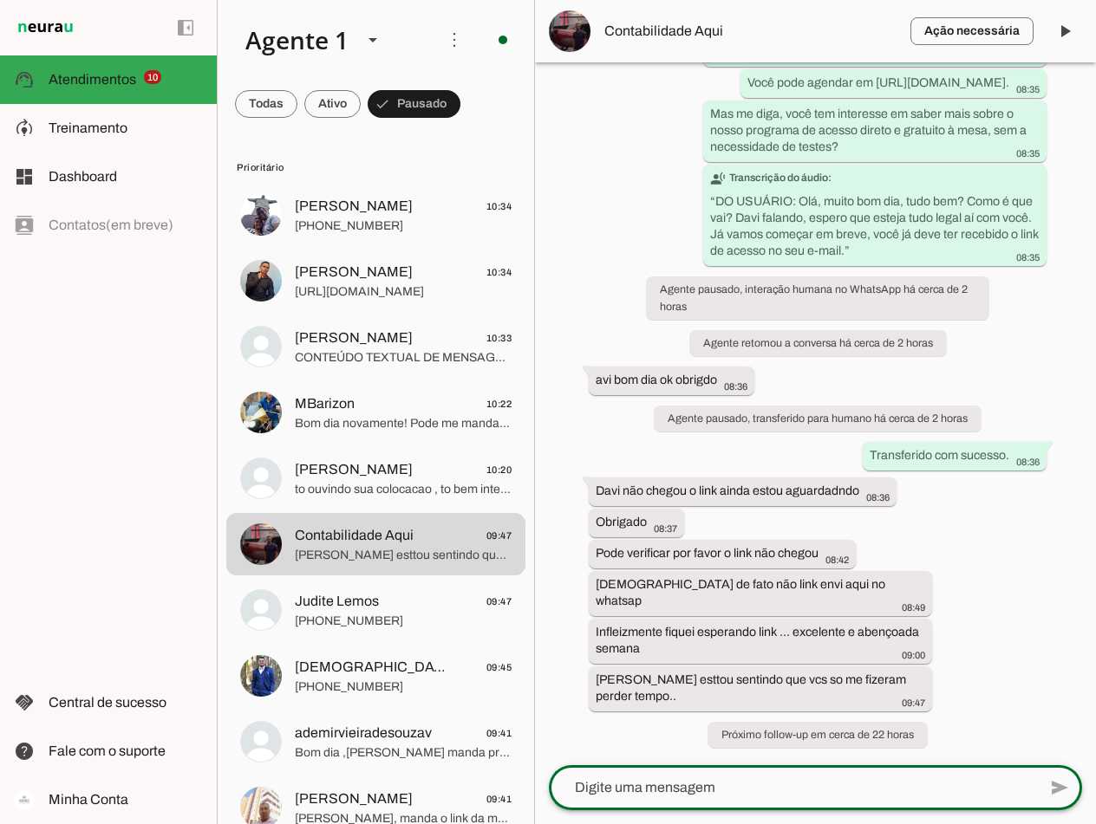
click at [643, 784] on textarea at bounding box center [793, 787] width 488 height 21
click at [601, 786] on textarea at bounding box center [793, 787] width 488 height 21
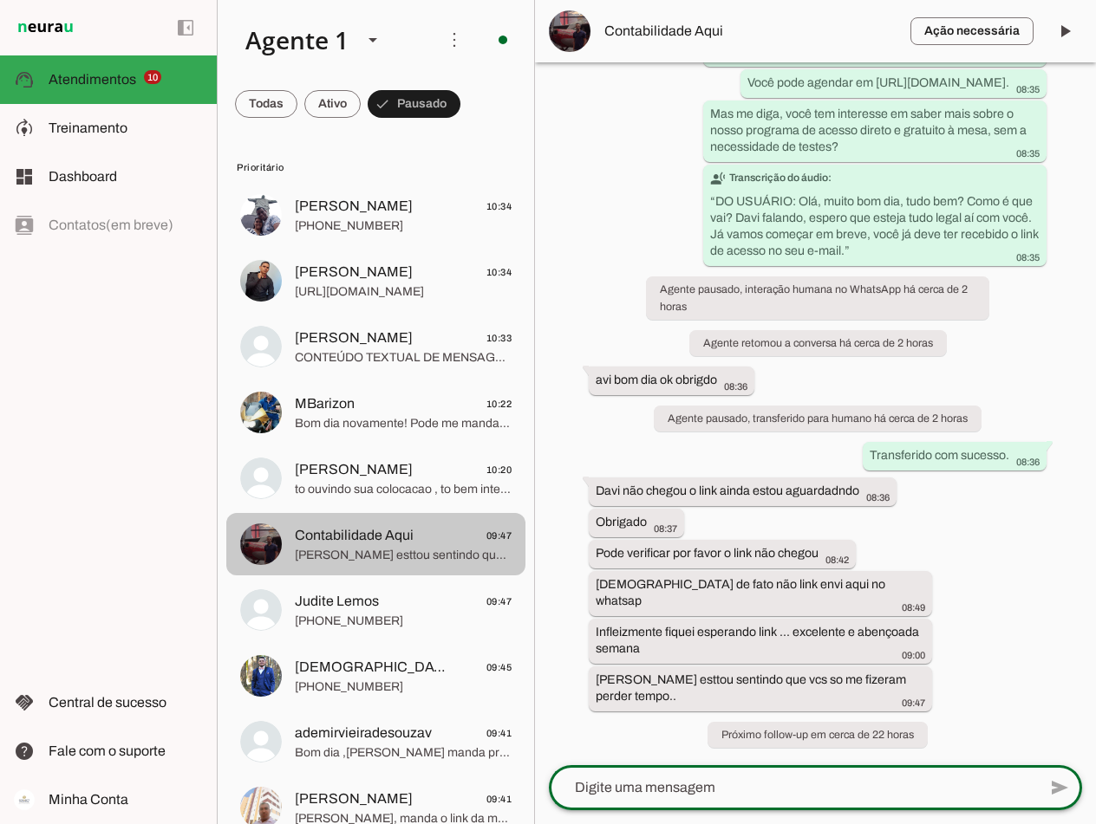
click at [438, 532] on span "Contabilidade Aqui 09:47" at bounding box center [403, 536] width 217 height 22
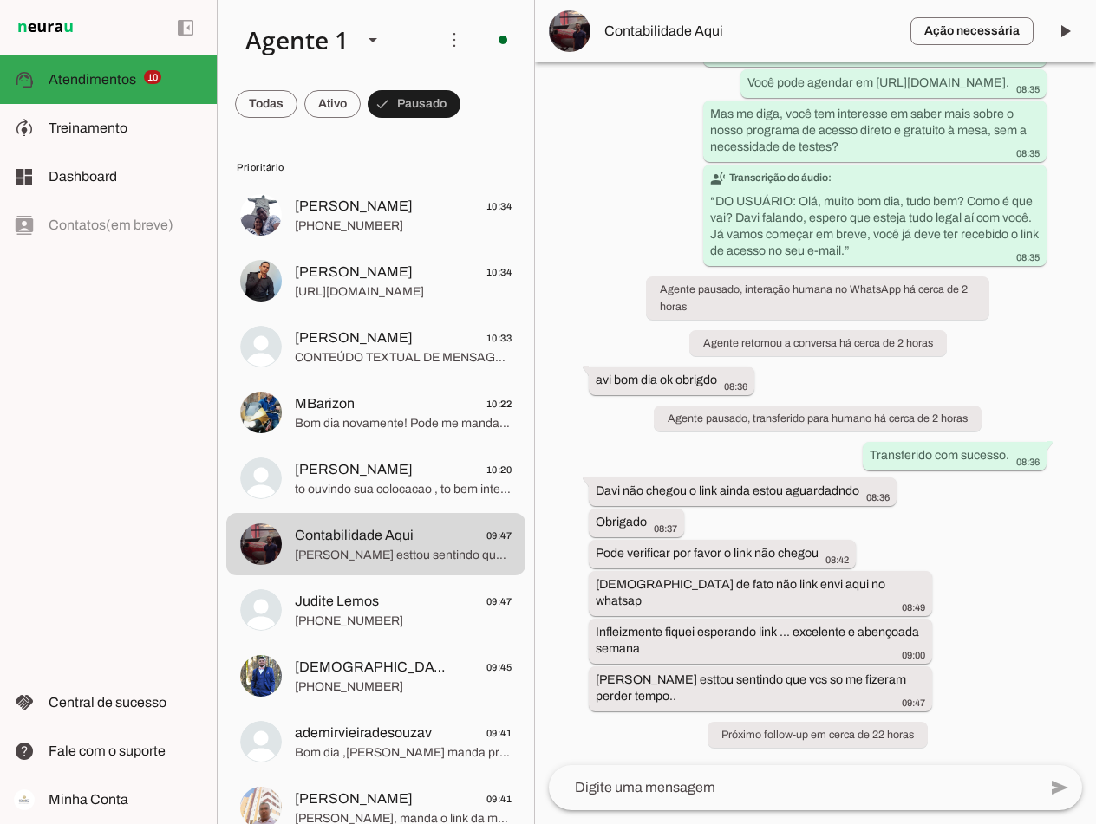
click at [628, 789] on textarea at bounding box center [793, 787] width 488 height 21
click at [641, 35] on span "Contabilidade Aqui" at bounding box center [750, 31] width 292 height 21
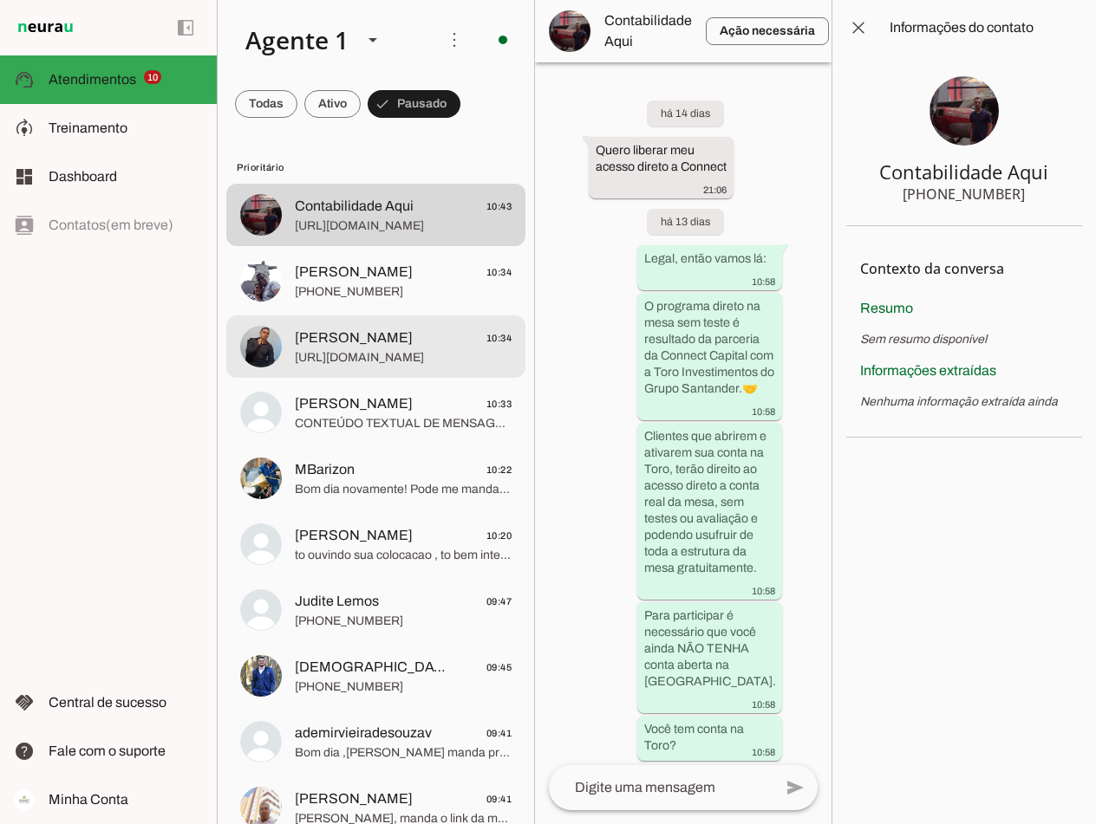
click at [339, 362] on span "[URL][DOMAIN_NAME]" at bounding box center [403, 357] width 217 height 17
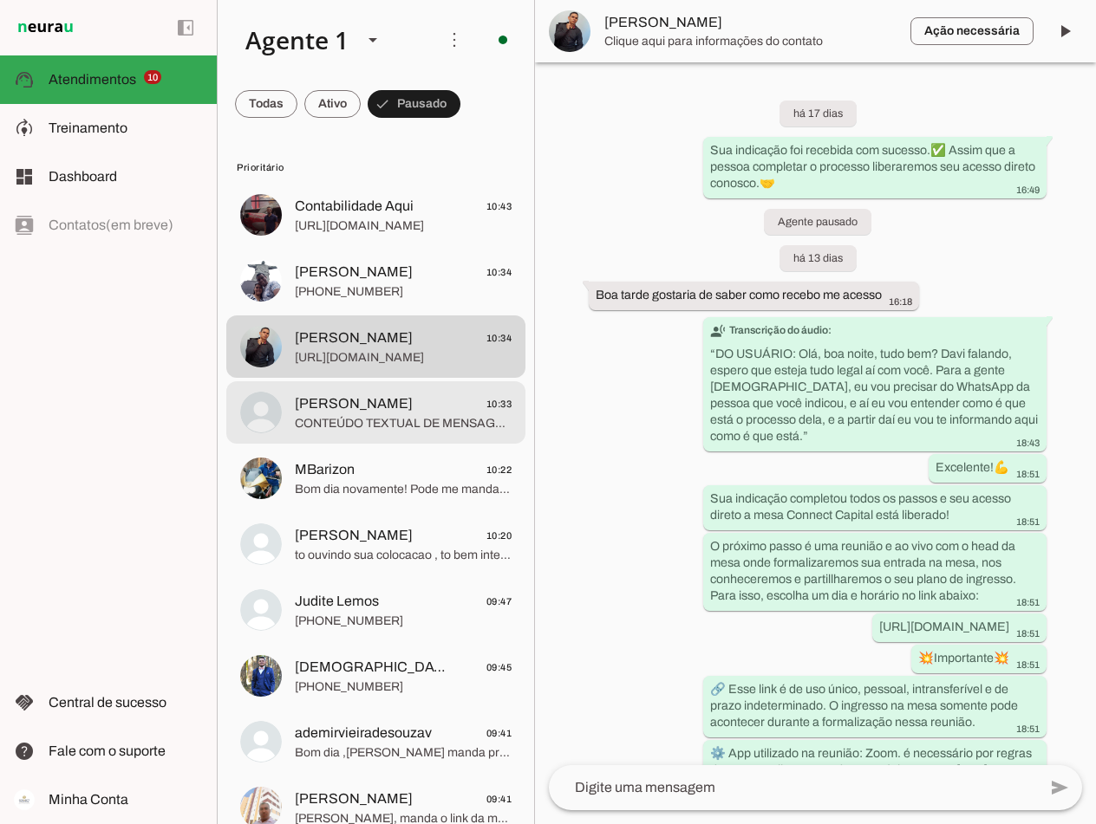
scroll to position [739, 0]
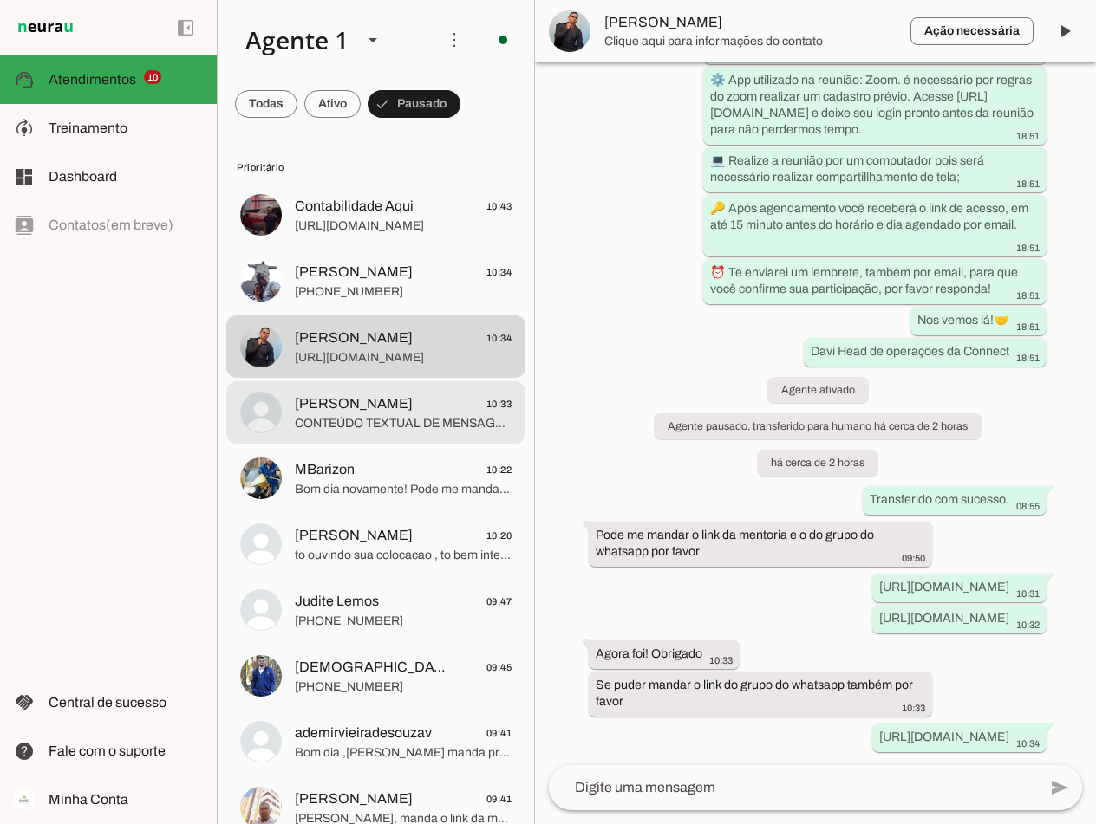
click at [339, 406] on span "Bruno 10:33" at bounding box center [403, 404] width 217 height 22
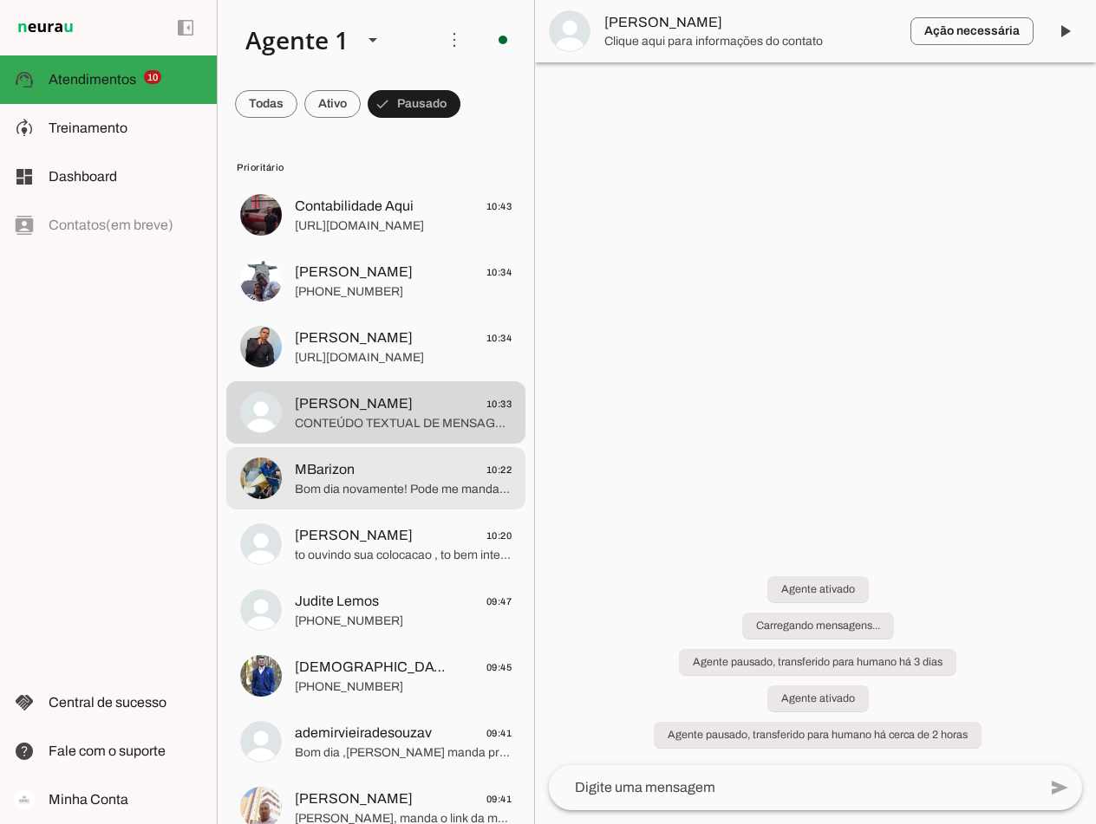
click at [348, 472] on span "MBarizon" at bounding box center [325, 469] width 60 height 21
click at [347, 537] on span "[PERSON_NAME]" at bounding box center [354, 535] width 118 height 21
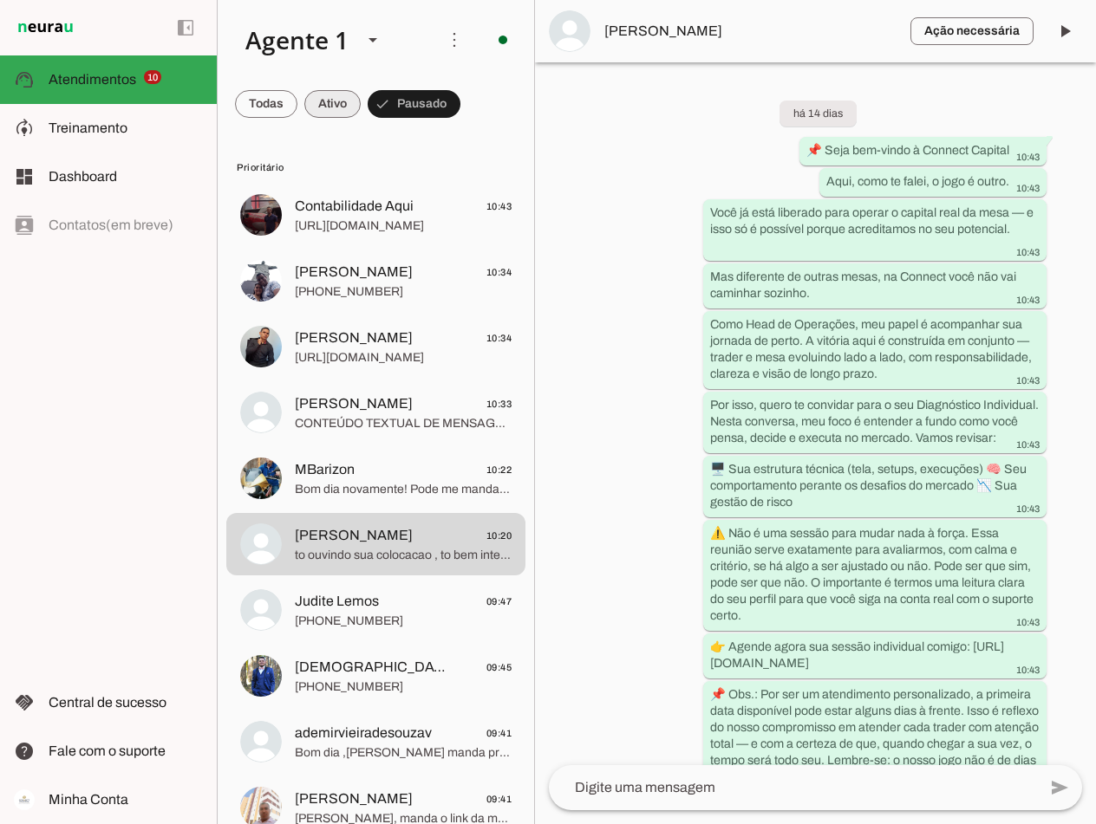
click at [328, 99] on span at bounding box center [332, 104] width 56 height 42
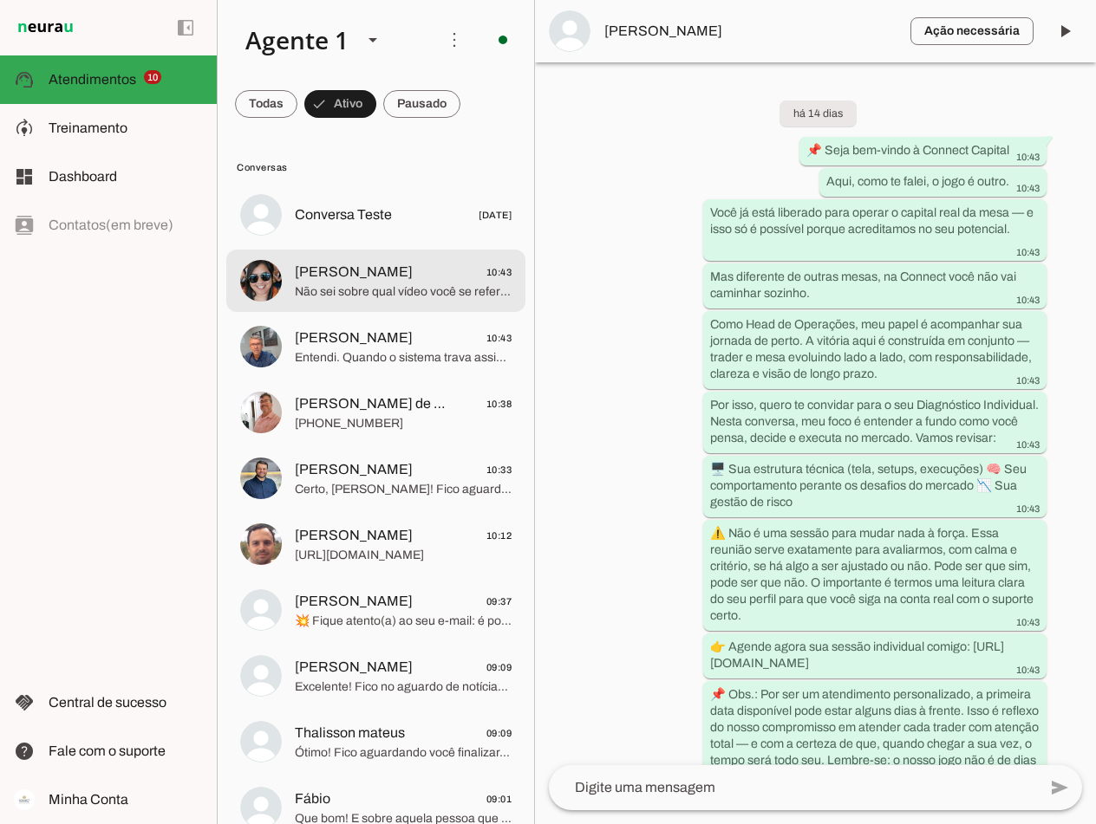
click at [350, 289] on span "Não sei sobre qual vídeo você se refere. Se você tiver alguma dúvida sobre como…" at bounding box center [403, 291] width 217 height 17
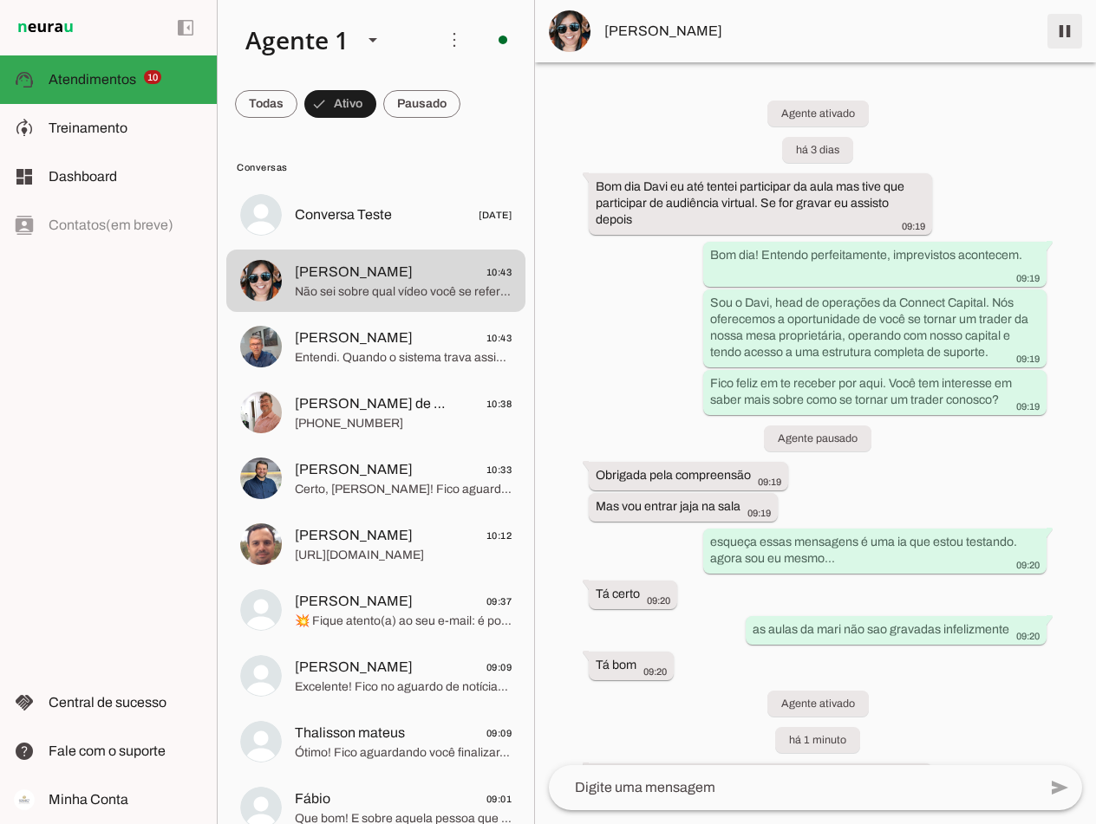
click at [1071, 22] on span at bounding box center [1065, 31] width 42 height 42
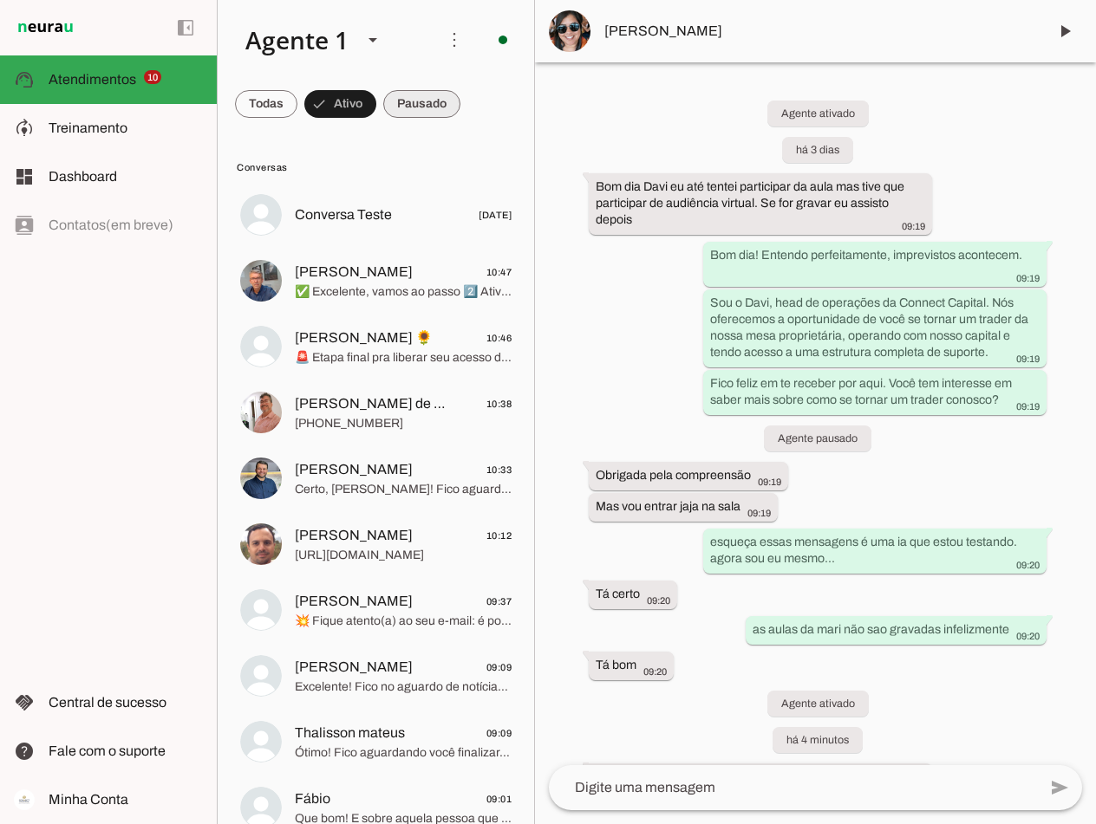
click at [413, 107] on span at bounding box center [421, 104] width 77 height 42
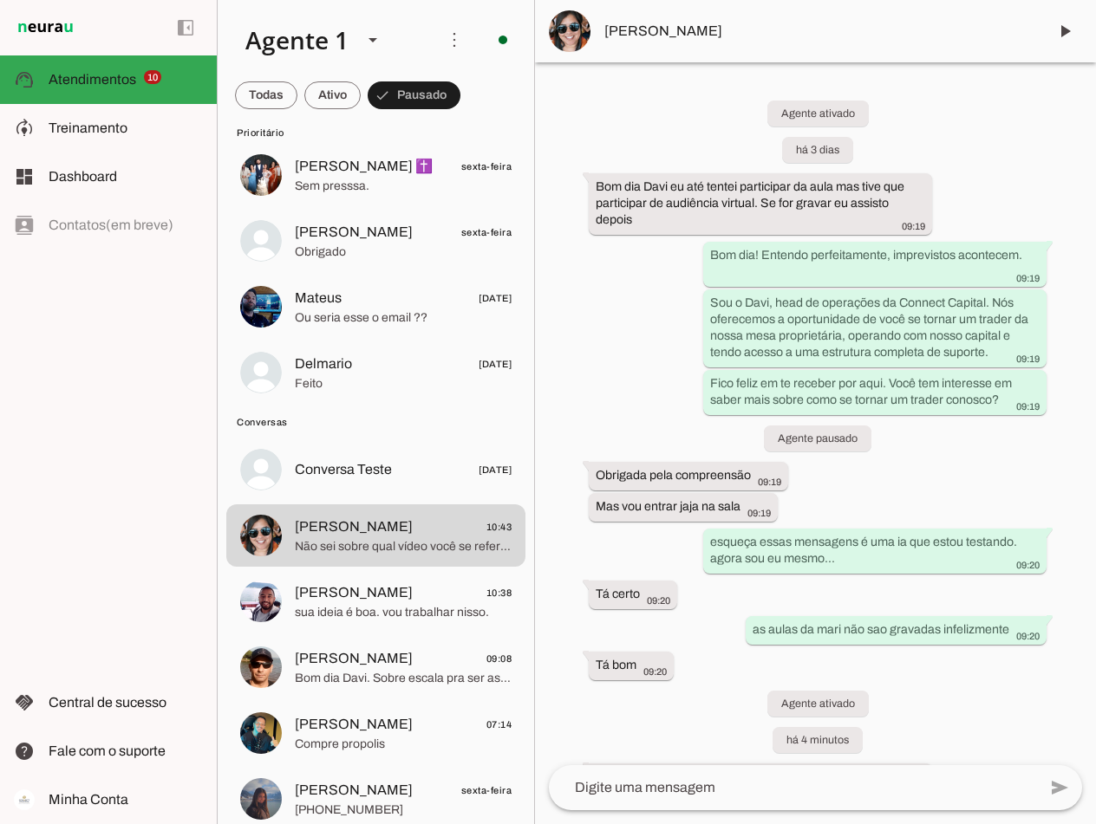
scroll to position [1247, 0]
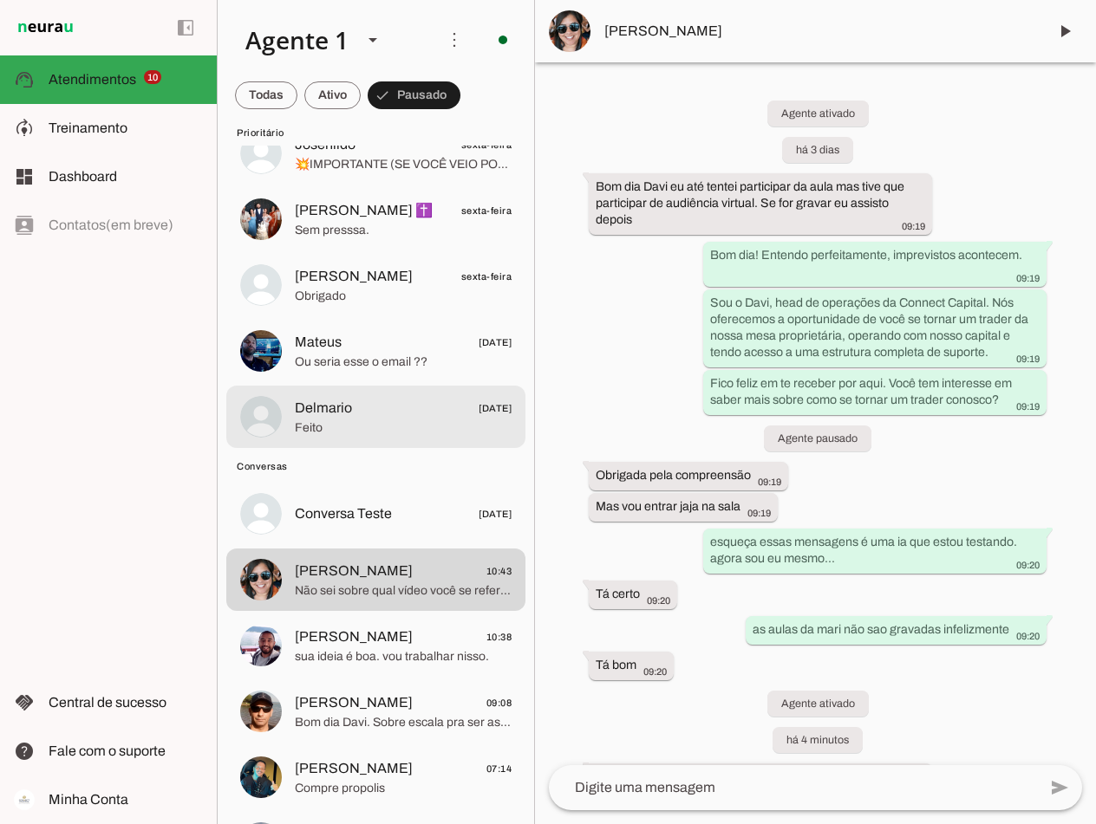
click at [342, 421] on span "Feito" at bounding box center [403, 427] width 217 height 17
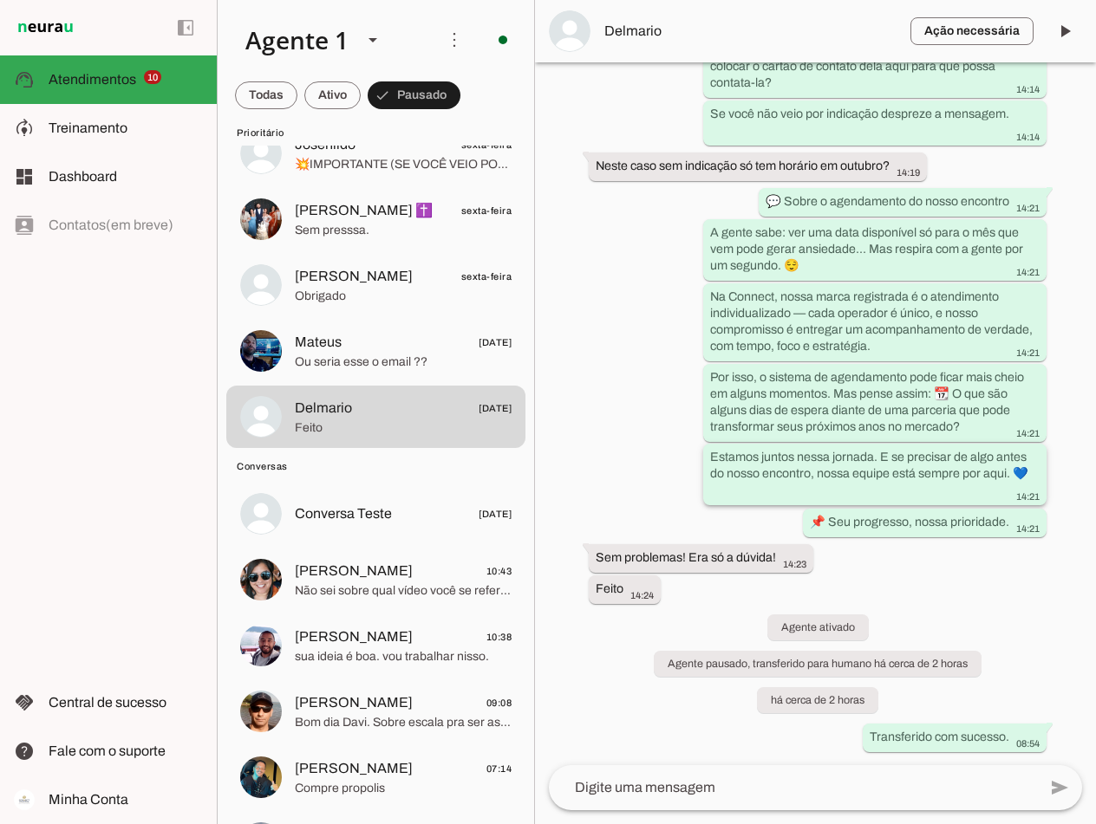
scroll to position [5325, 0]
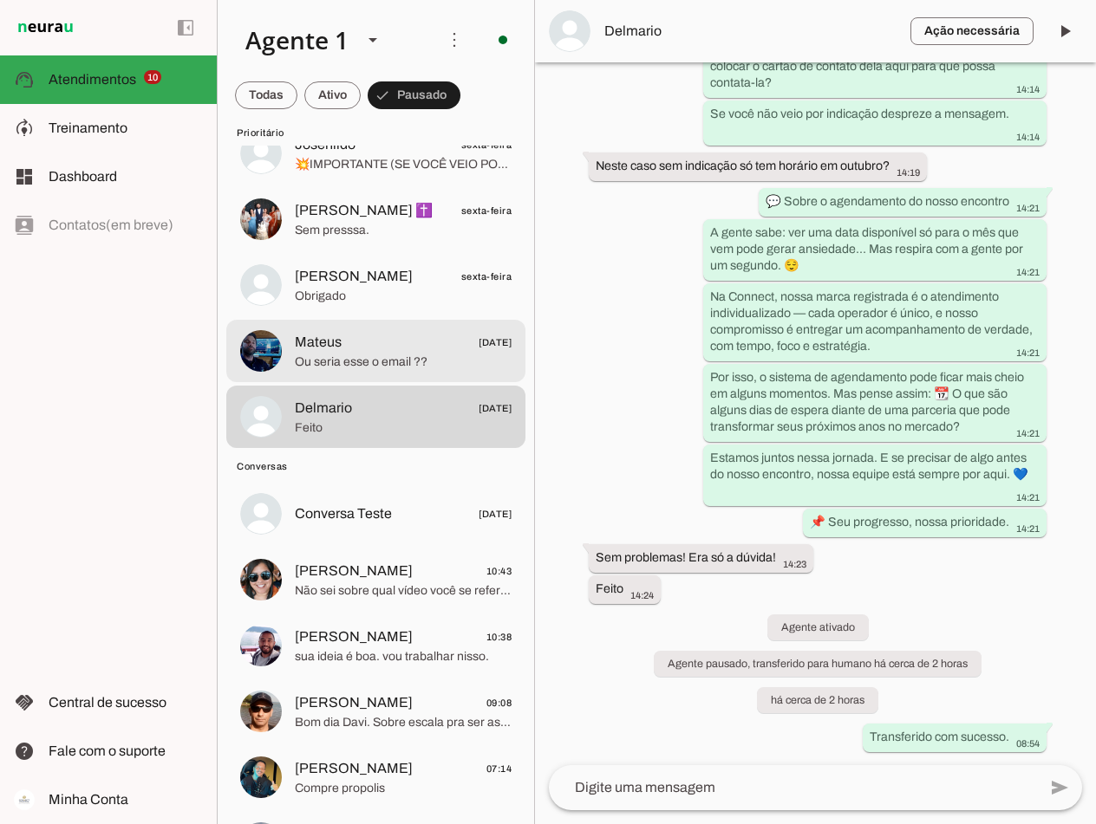
click at [348, 351] on span "Mateus 18/09/2025" at bounding box center [403, 343] width 217 height 22
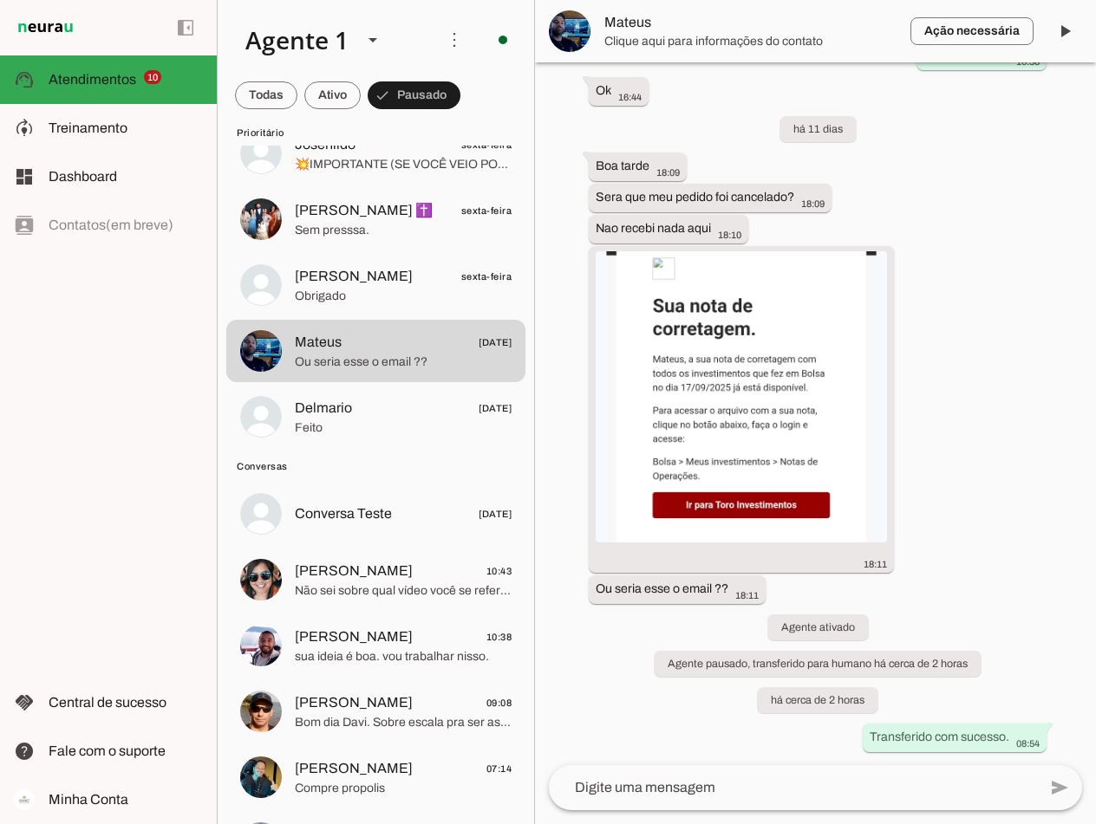
scroll to position [4426, 0]
click at [627, 32] on span "Mateus" at bounding box center [750, 31] width 292 height 21
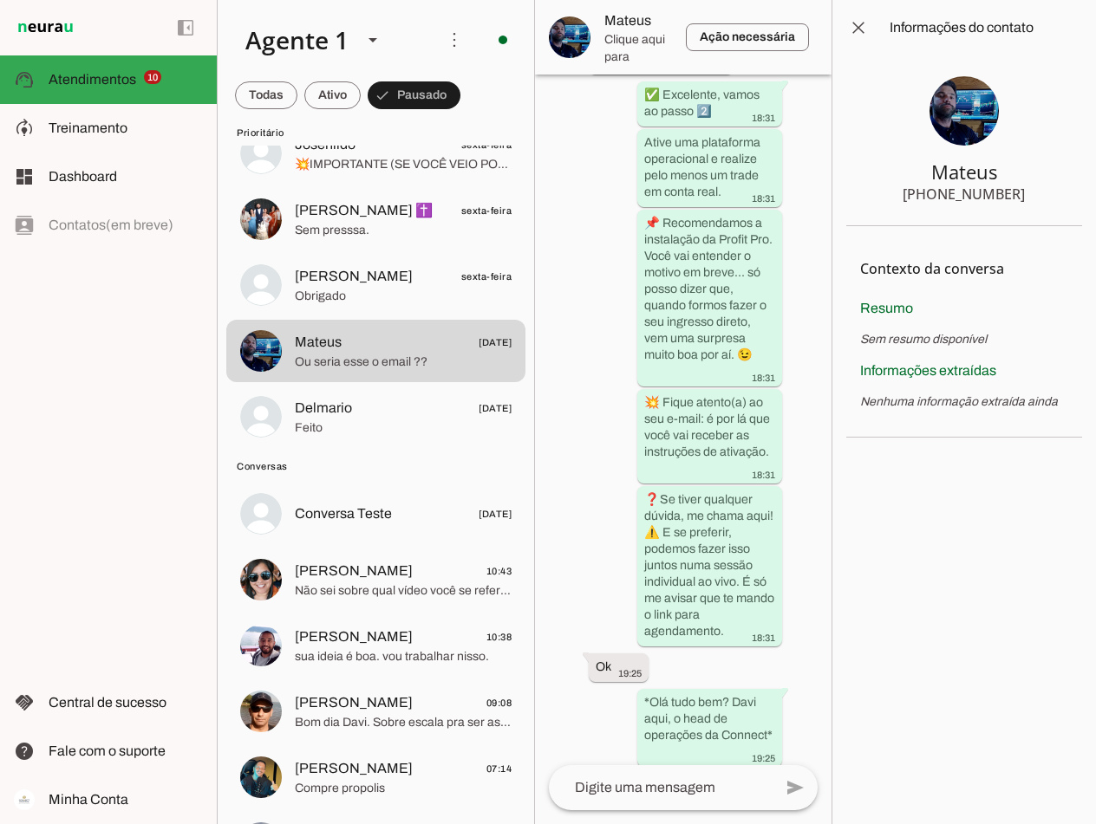
scroll to position [6100, 0]
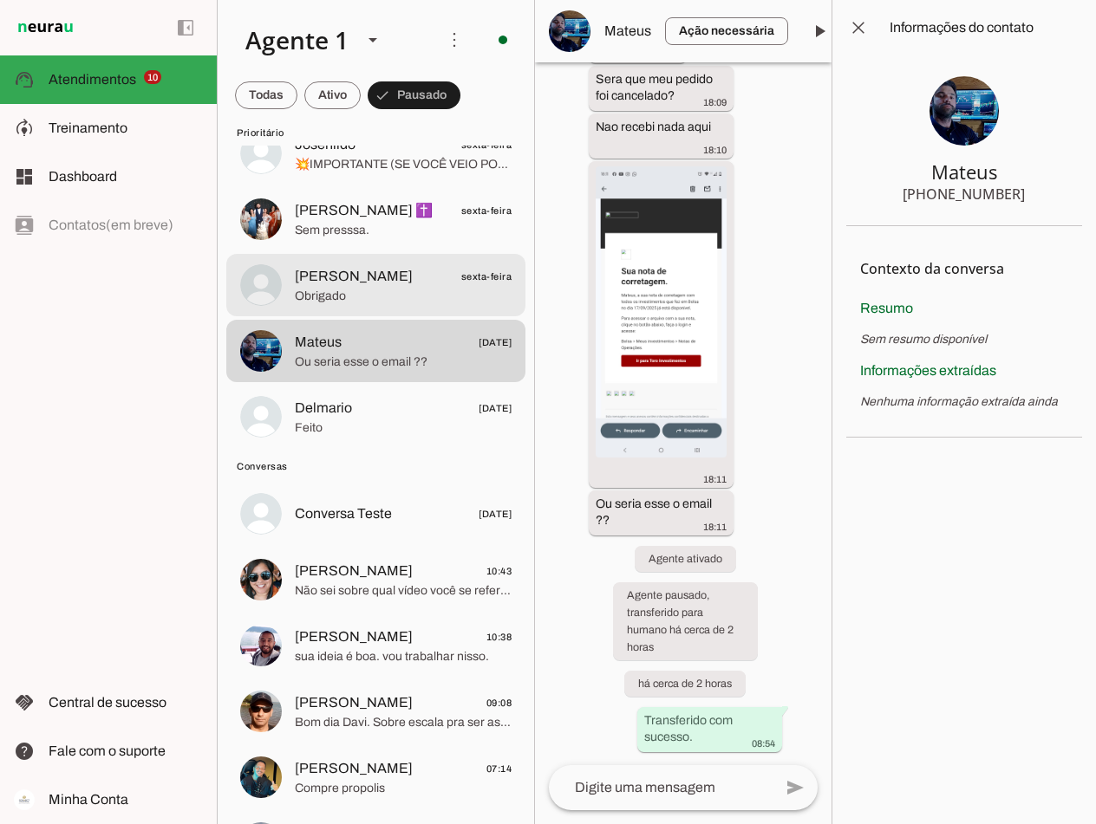
click at [355, 285] on span "[PERSON_NAME]" at bounding box center [354, 276] width 118 height 21
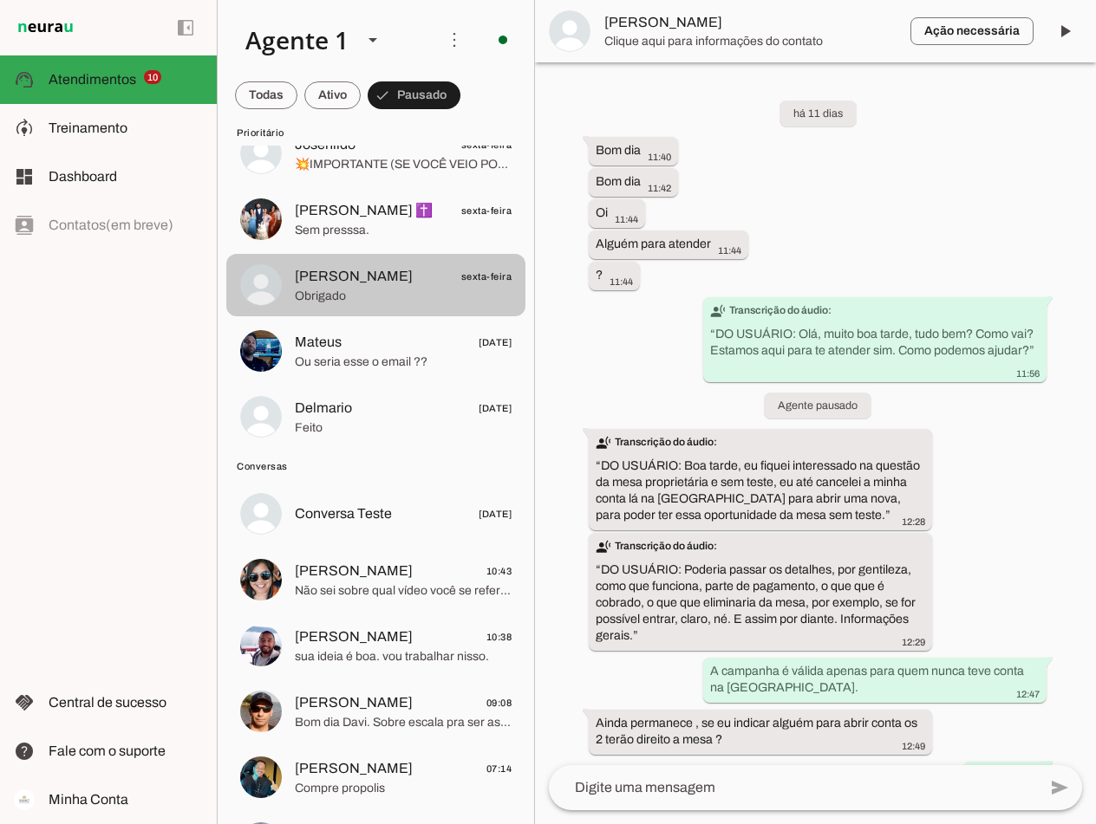
scroll to position [1360, 0]
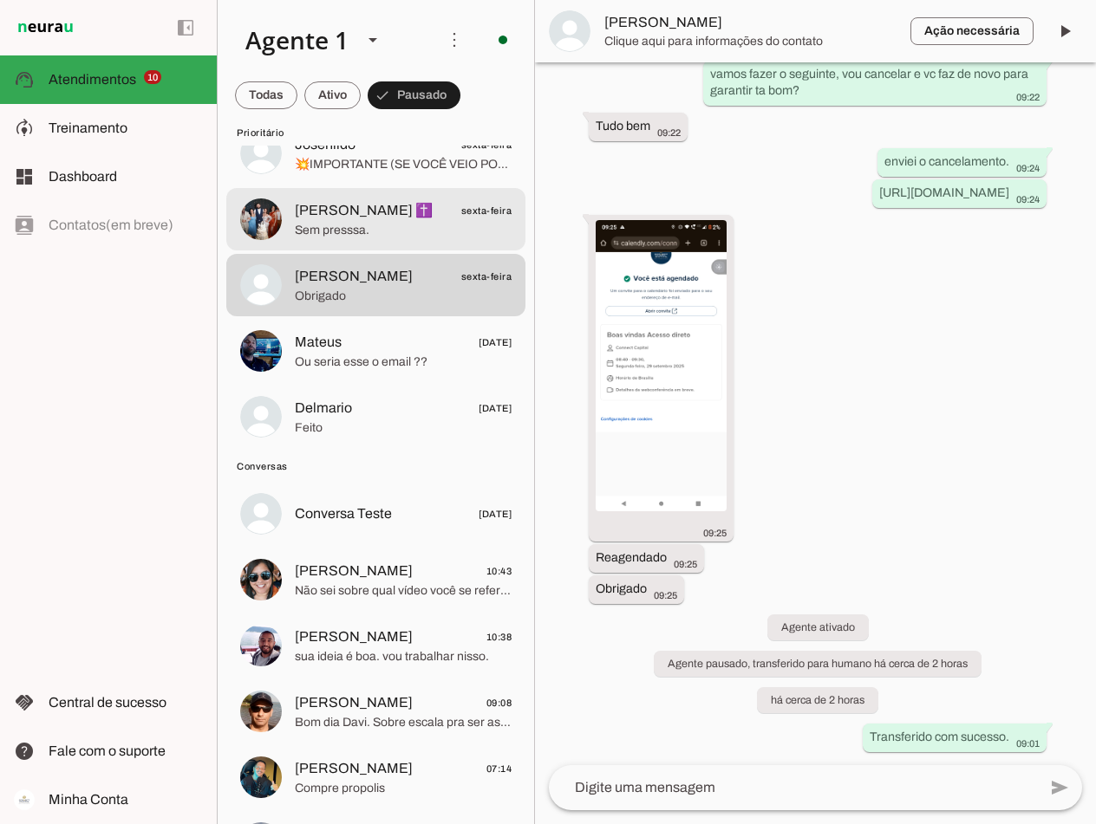
click at [355, 231] on span "Sem presssa." at bounding box center [403, 230] width 217 height 17
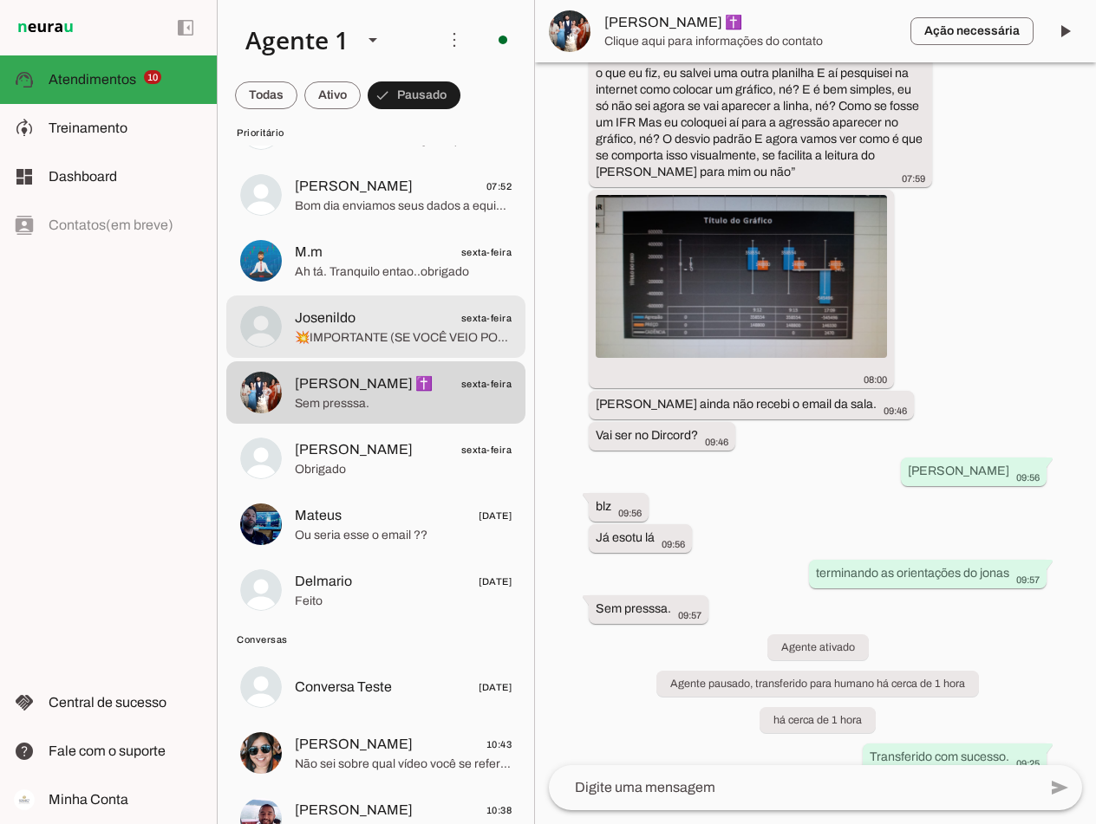
scroll to position [6095, 0]
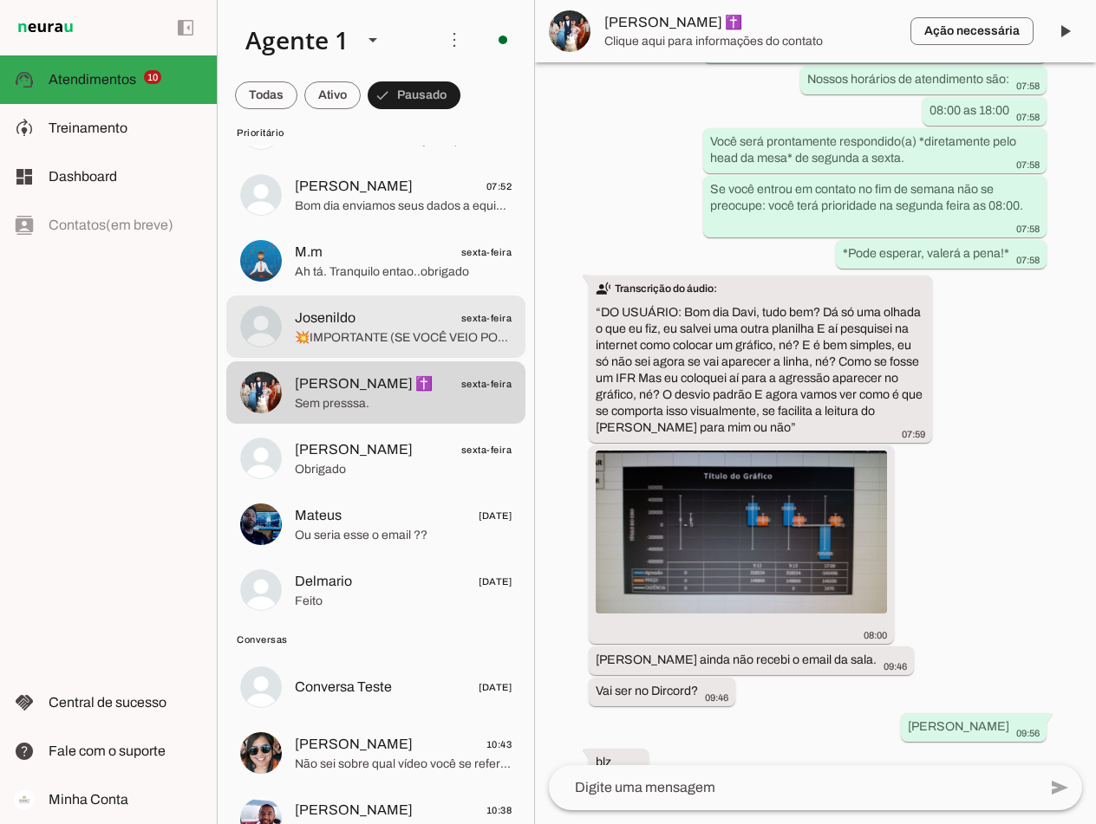
click at [370, 341] on span "💥IMPORTANTE (SE VOCÊ VEIO POR INDICAÇÃO)💥 Se você veio por indicação, essa é a …" at bounding box center [403, 337] width 217 height 17
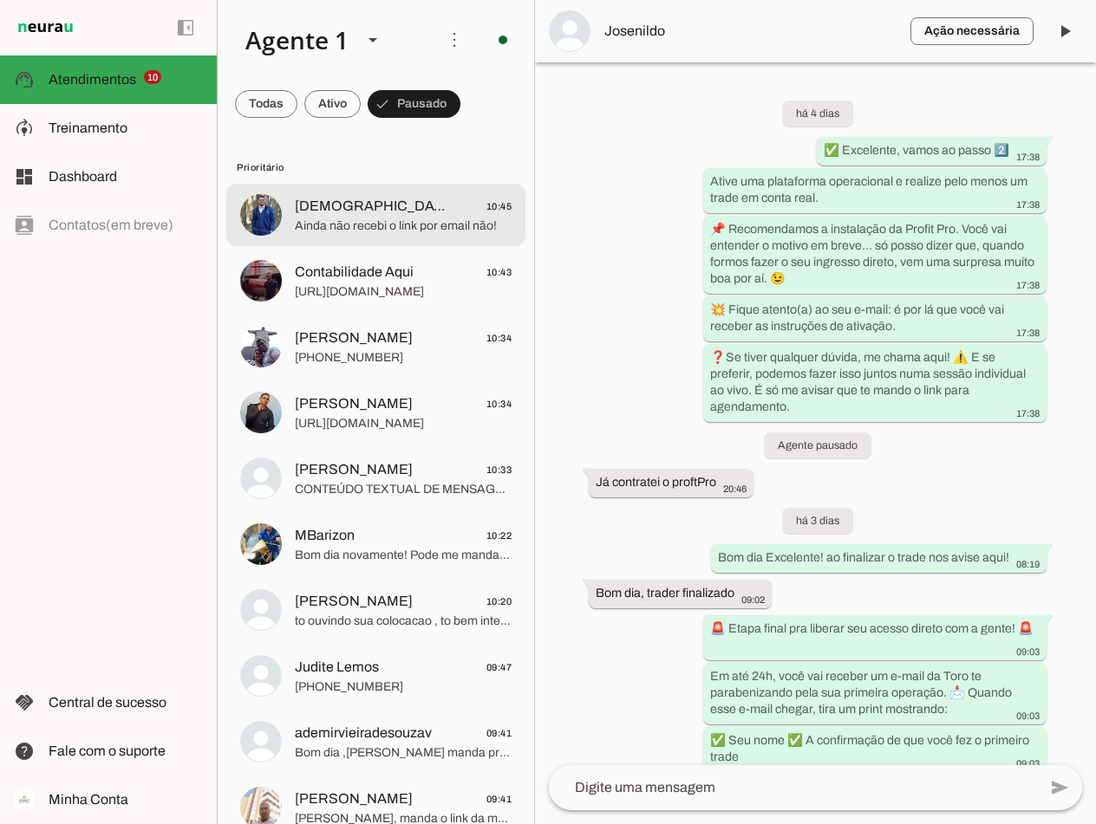
click at [363, 218] on span "Ainda não recebi o link por email não!" at bounding box center [403, 226] width 217 height 17
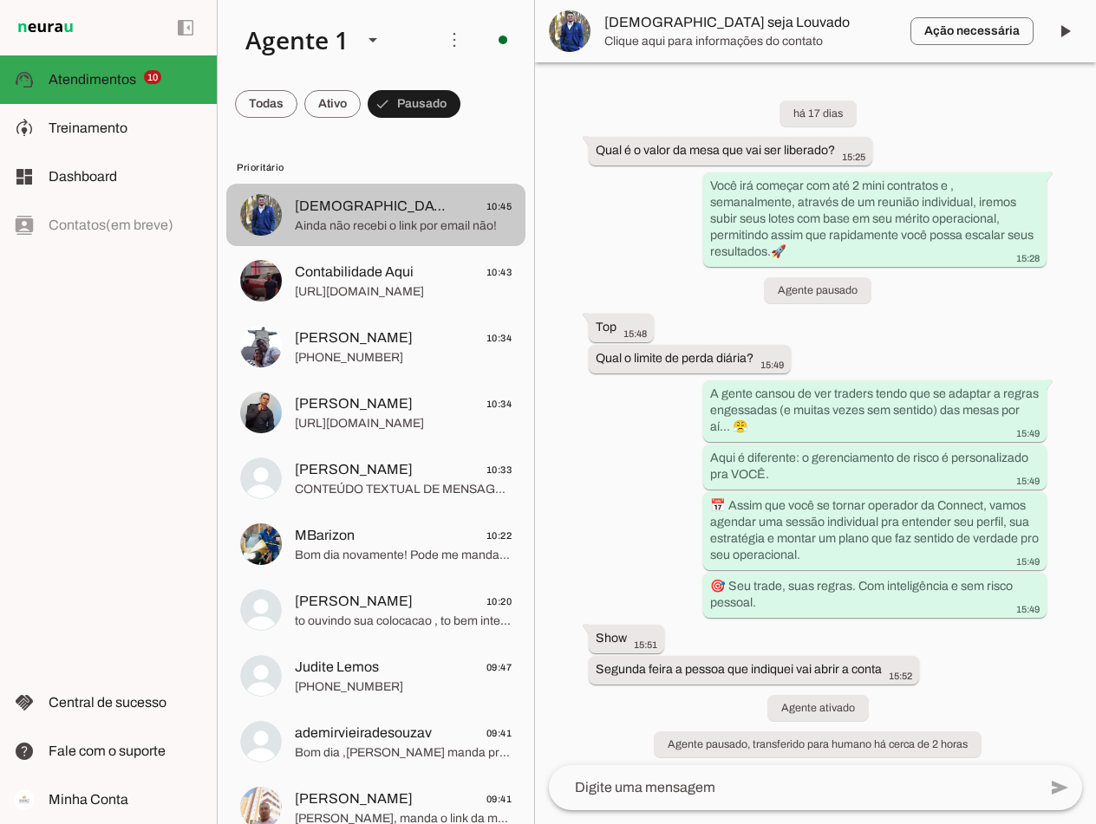
scroll to position [561, 0]
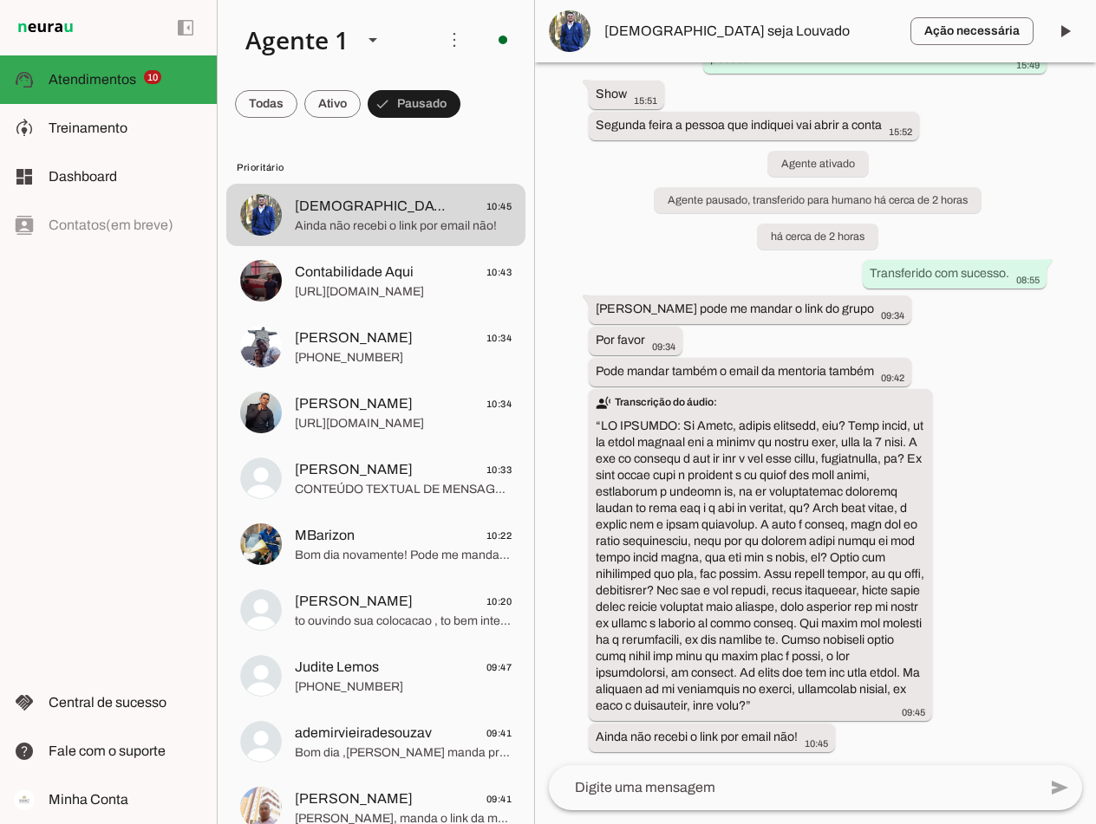
click at [698, 781] on textarea at bounding box center [793, 787] width 488 height 21
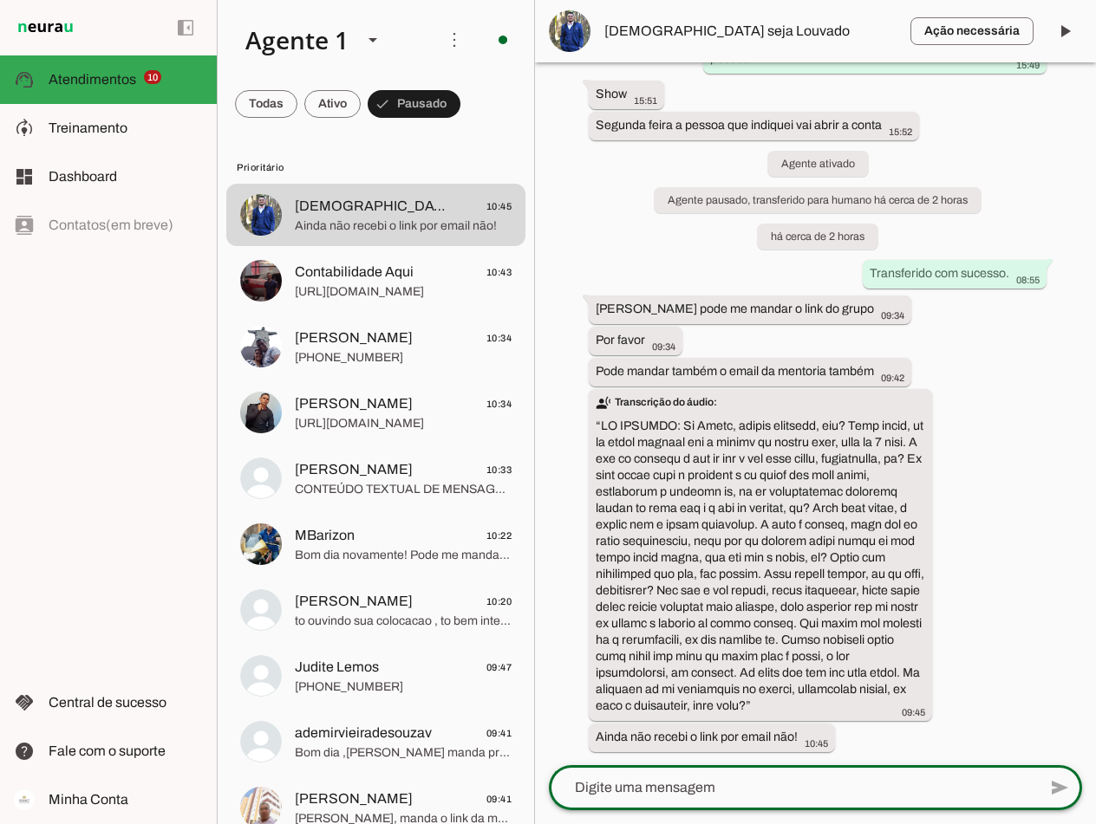
type textarea "https://calendly.com/d/cs5z-zjb-gpd/mentoria-individual"
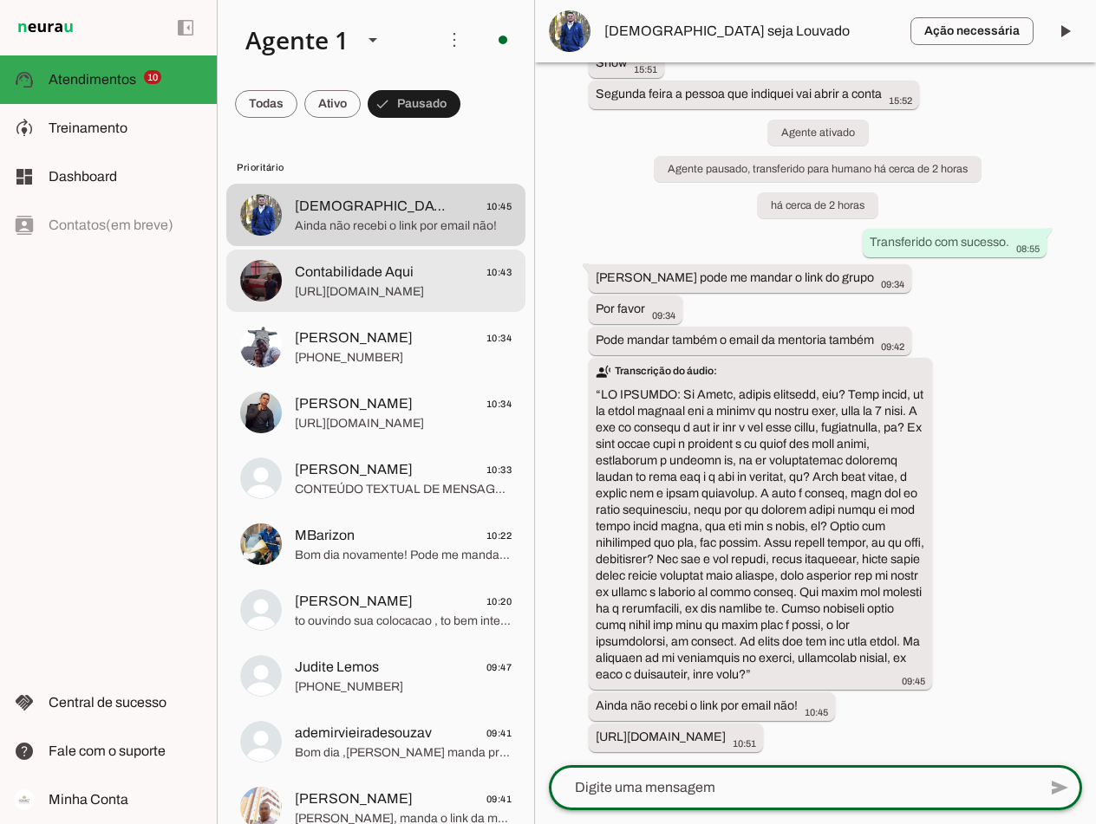
scroll to position [613, 0]
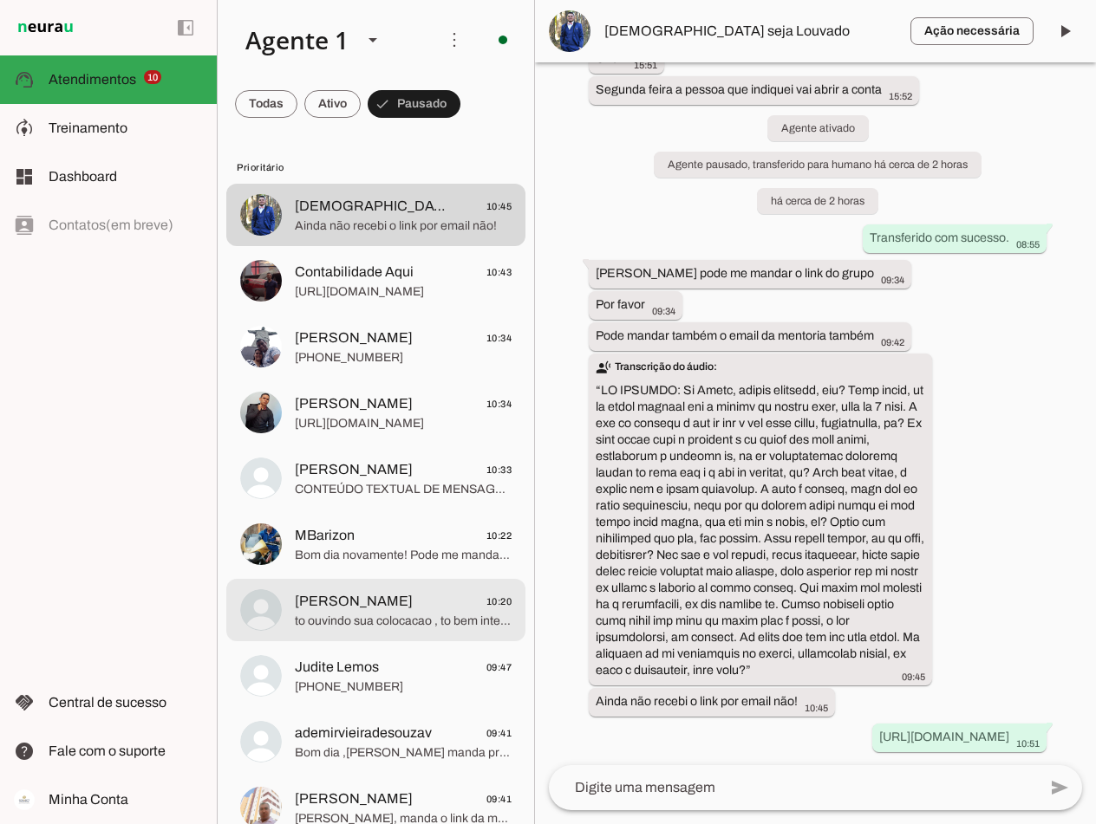
click at [384, 604] on span "Henrique 10:20" at bounding box center [403, 602] width 217 height 22
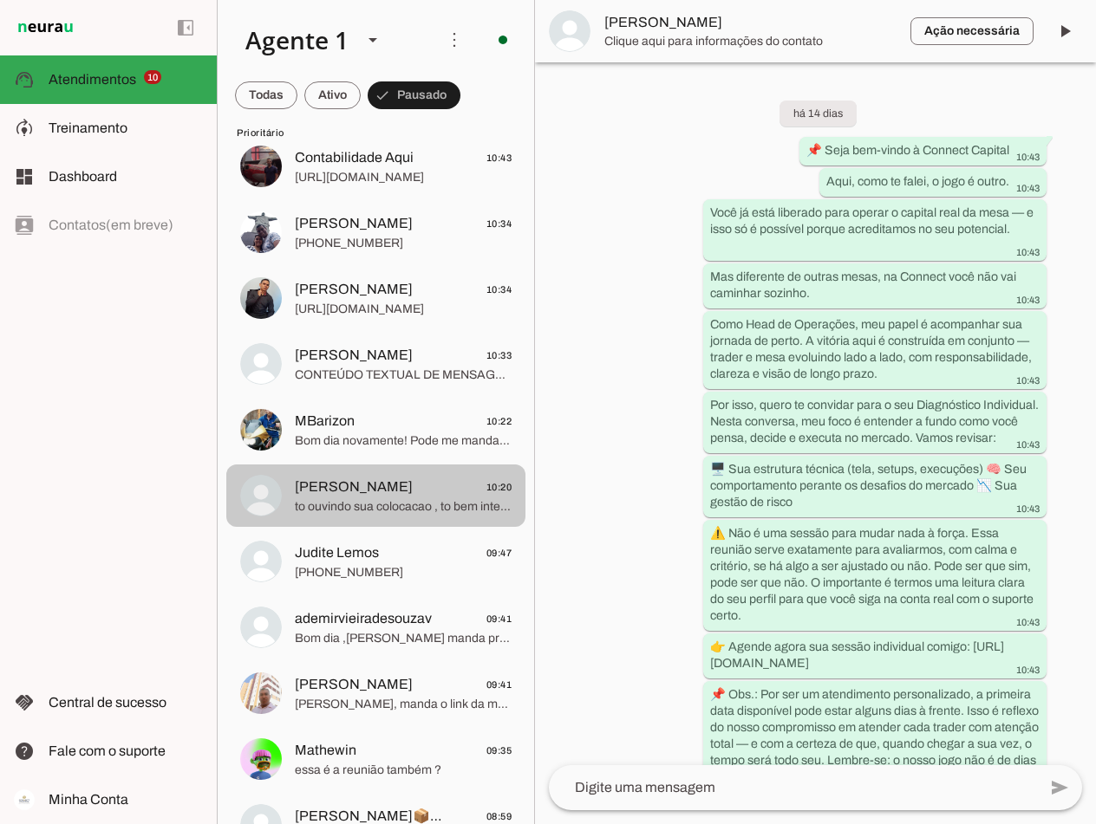
scroll to position [173, 0]
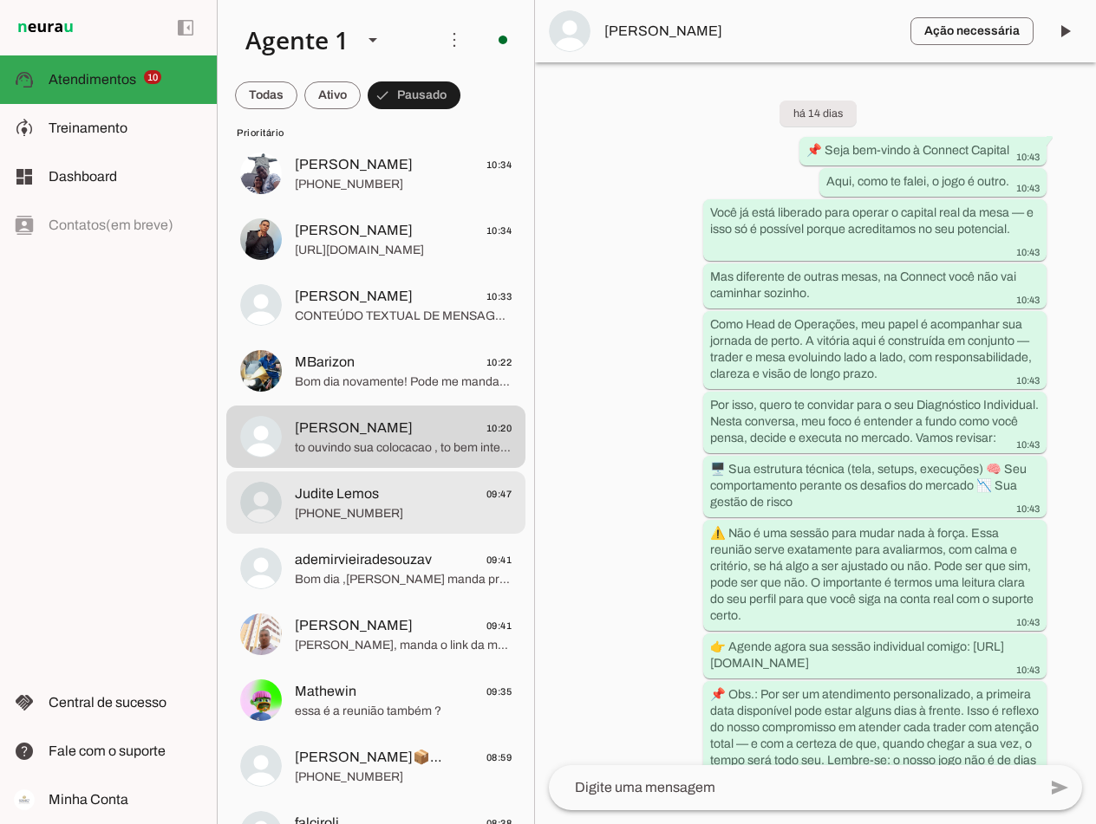
click at [388, 500] on span "Judite Lemos 09:47" at bounding box center [403, 495] width 217 height 22
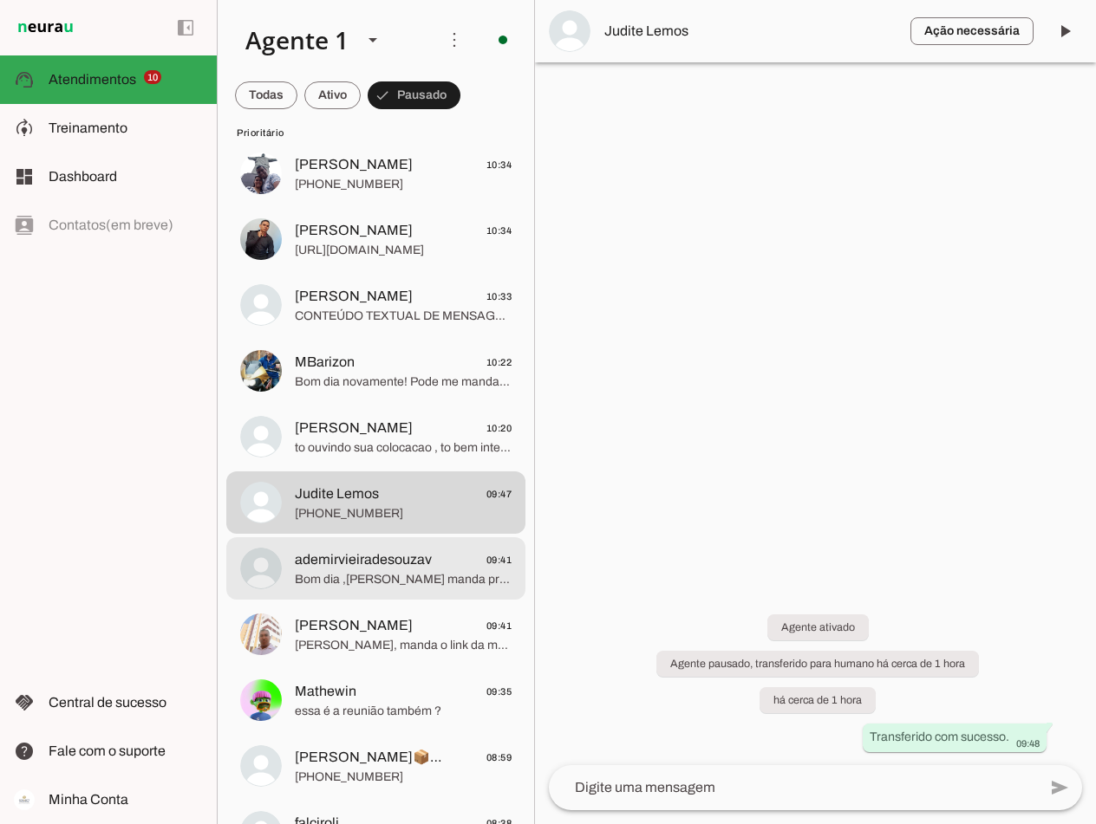
click at [385, 571] on span "Bom dia ,Davi manda pra mim o link da mentoria individual" at bounding box center [403, 579] width 217 height 17
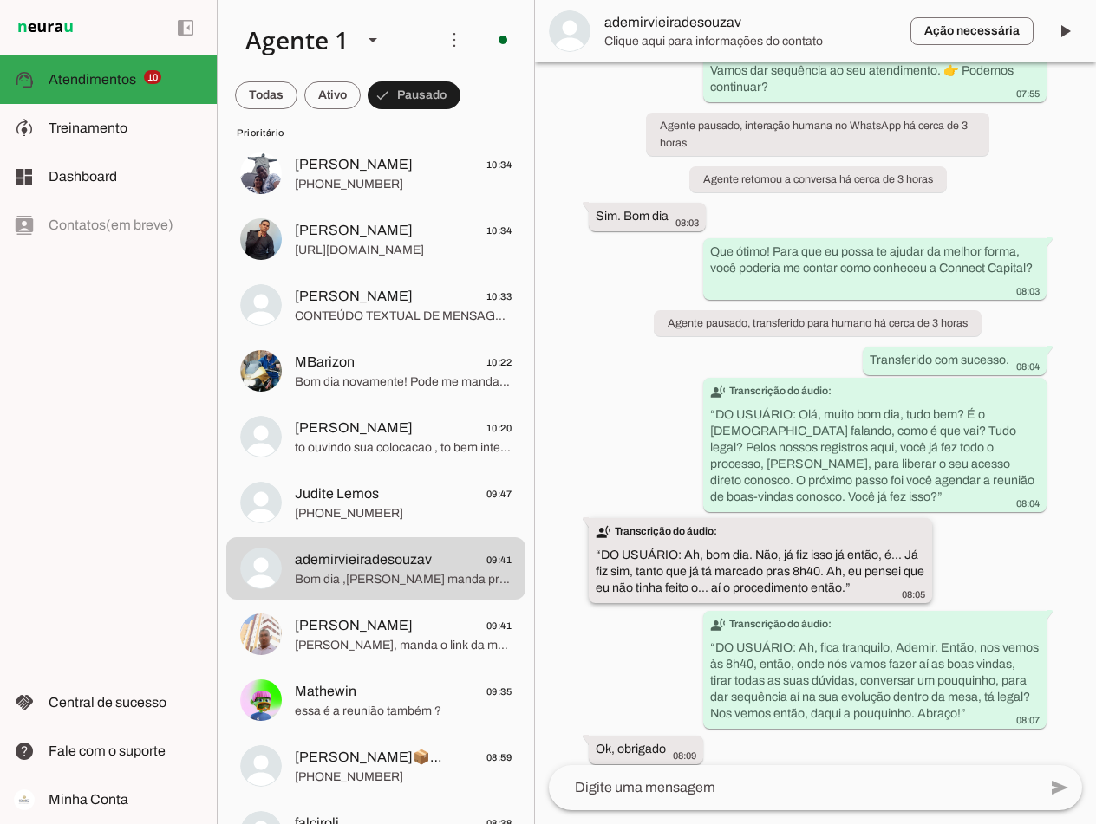
scroll to position [754, 0]
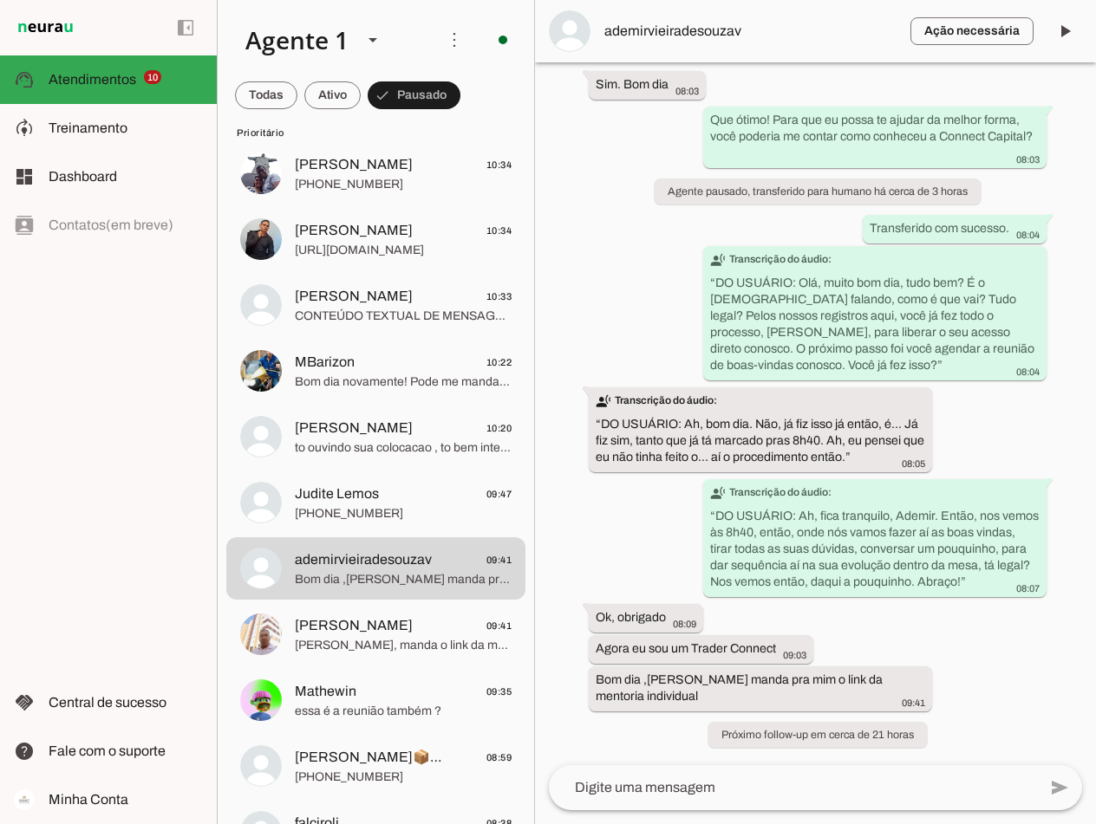
click at [809, 784] on textarea at bounding box center [793, 787] width 488 height 21
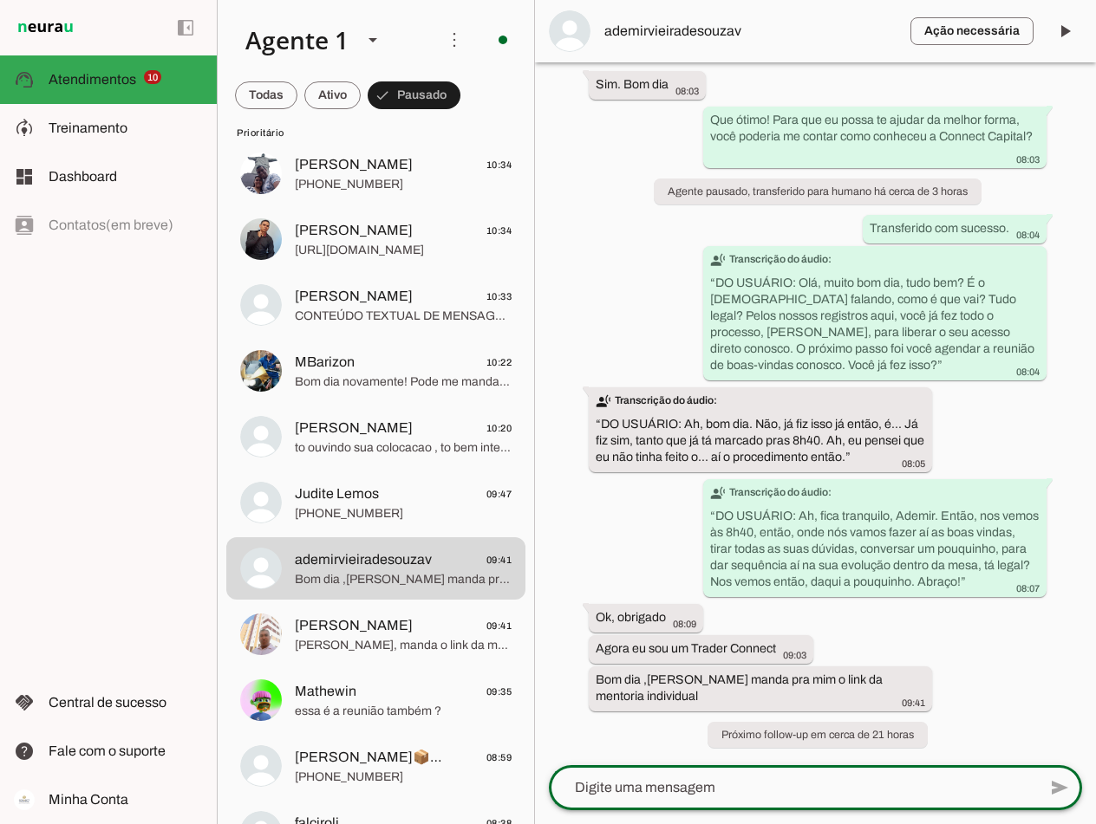
type textarea "https://calendly.com/d/cw8w-5k3-q59/mentoria-individual"
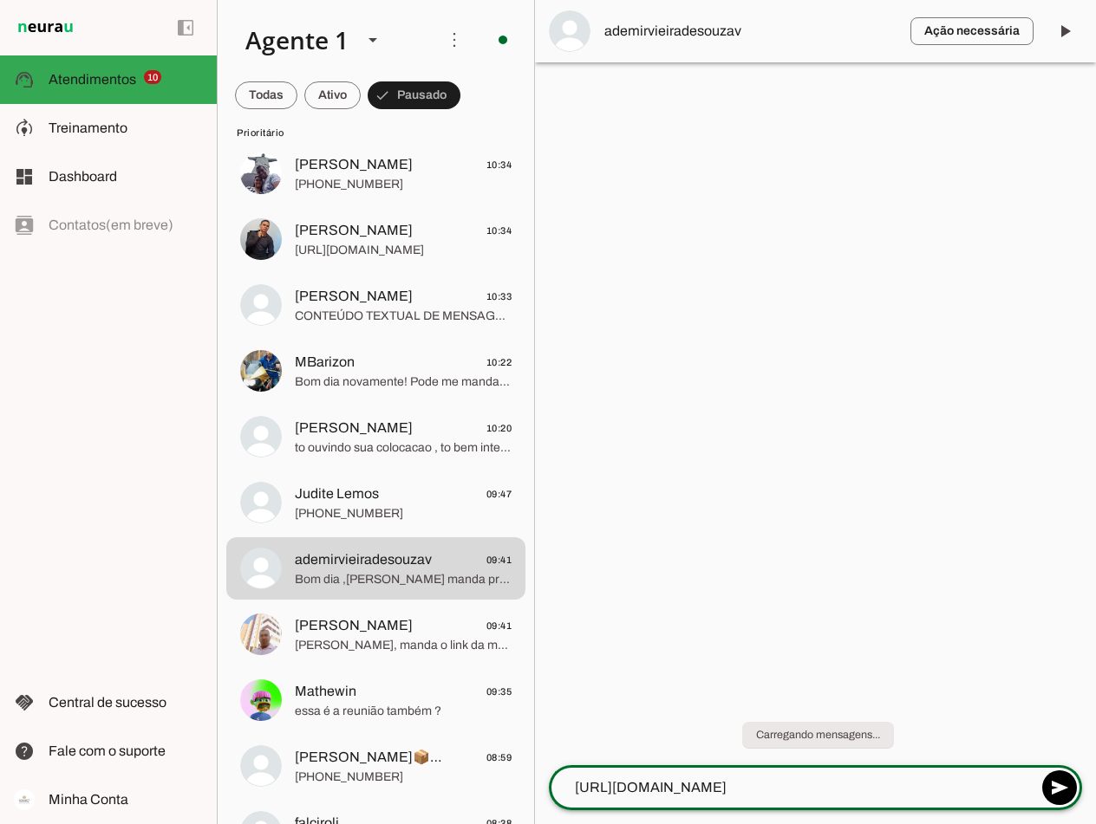
scroll to position [0, 0]
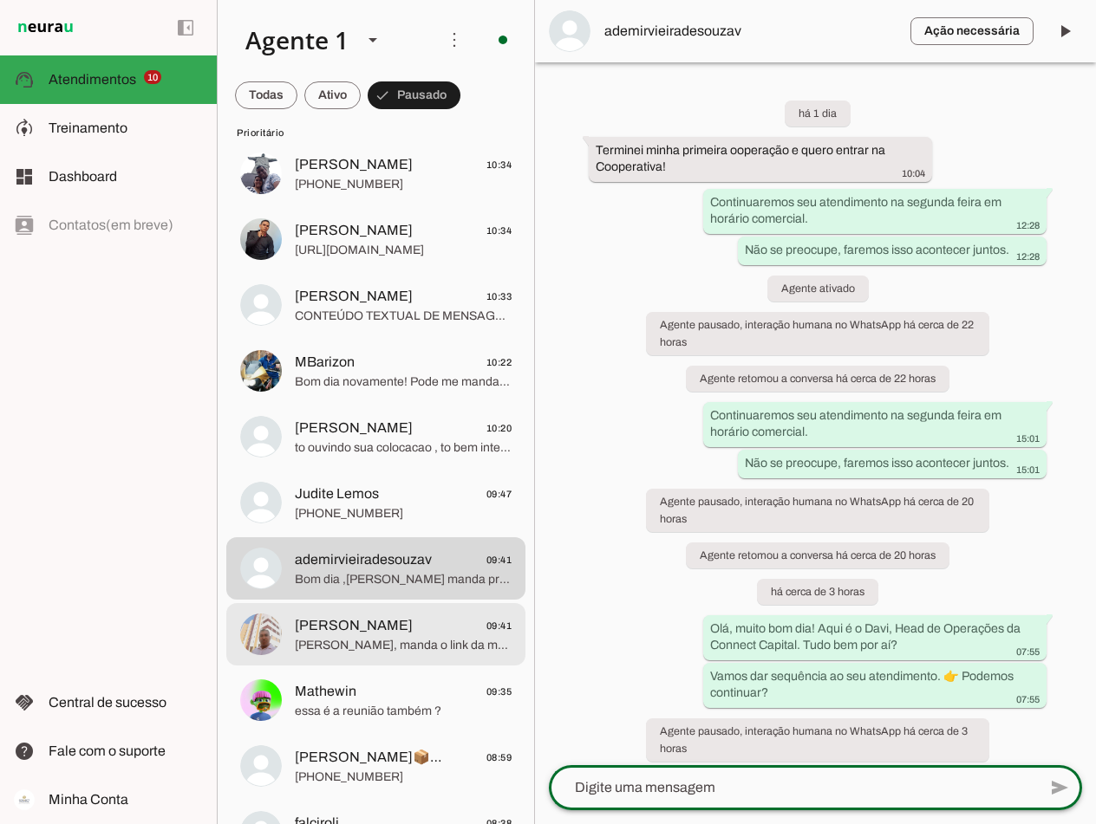
click at [391, 628] on span "[PERSON_NAME]" at bounding box center [354, 625] width 118 height 21
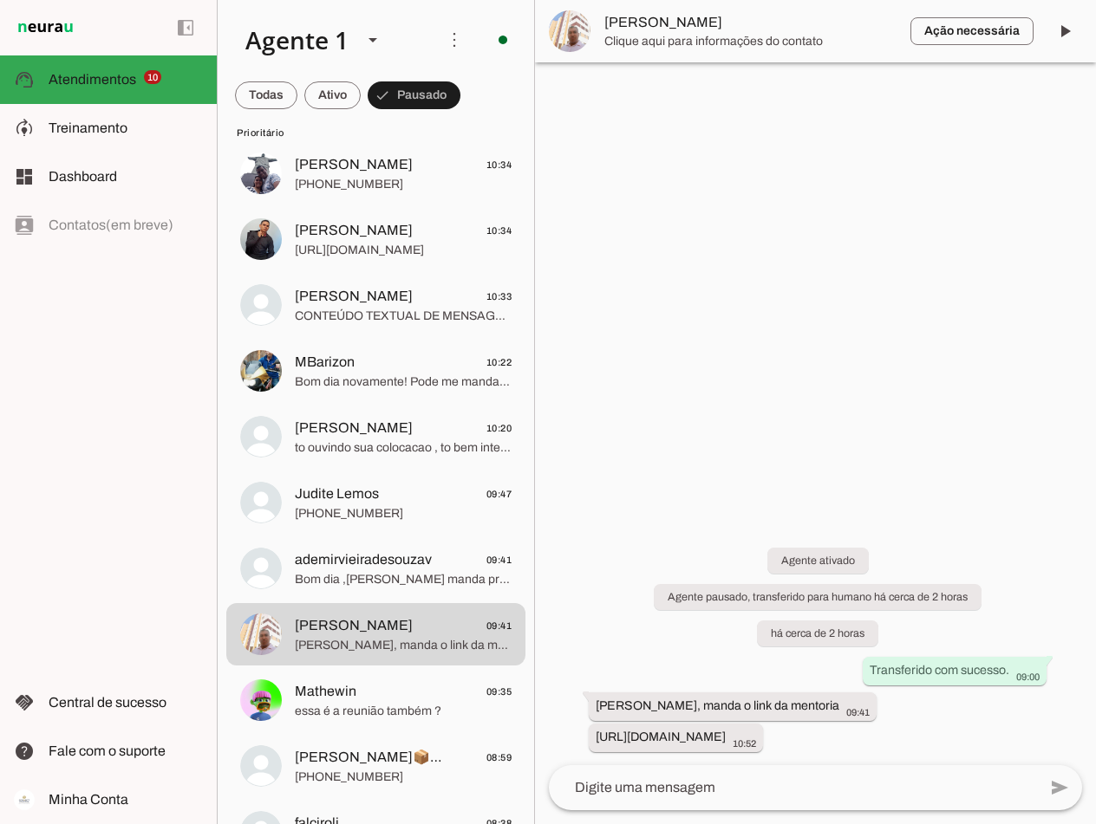
click at [695, 784] on textarea at bounding box center [793, 787] width 488 height 21
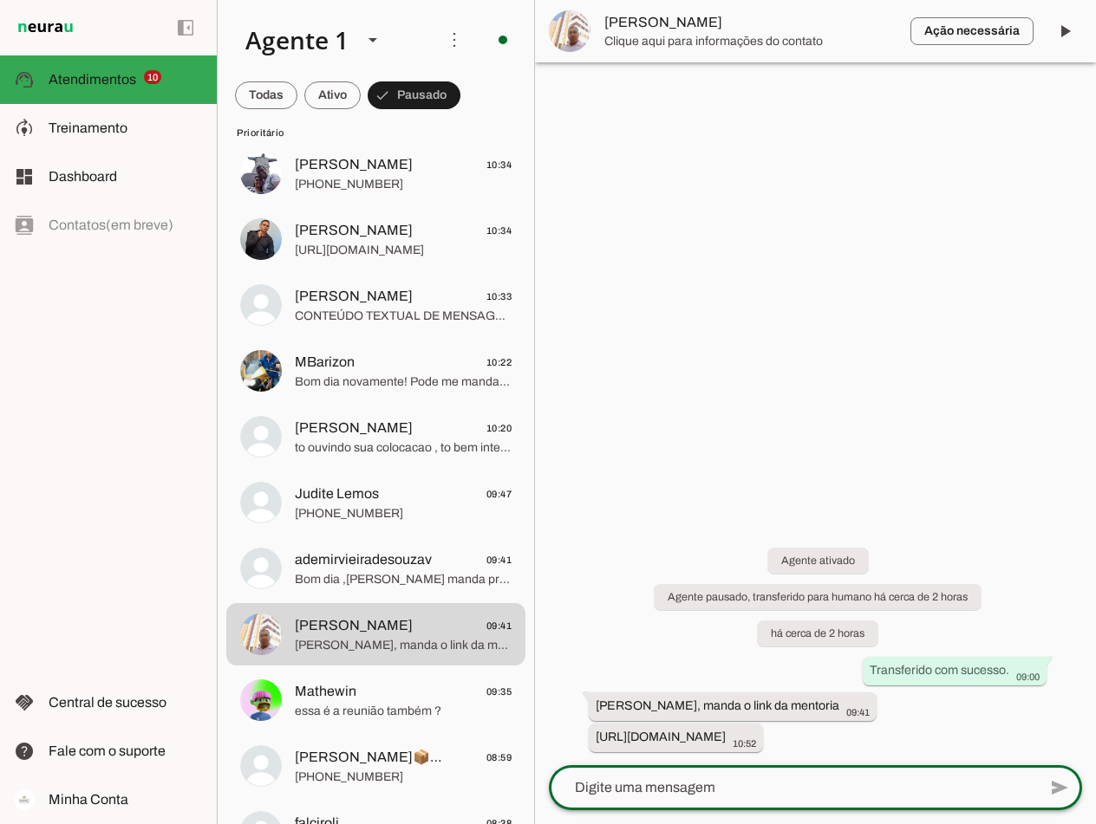
click at [715, 785] on textarea at bounding box center [793, 787] width 488 height 21
type textarea "https://calendly.com/d/cw3q-xkq-xyp/mentoria-individual"
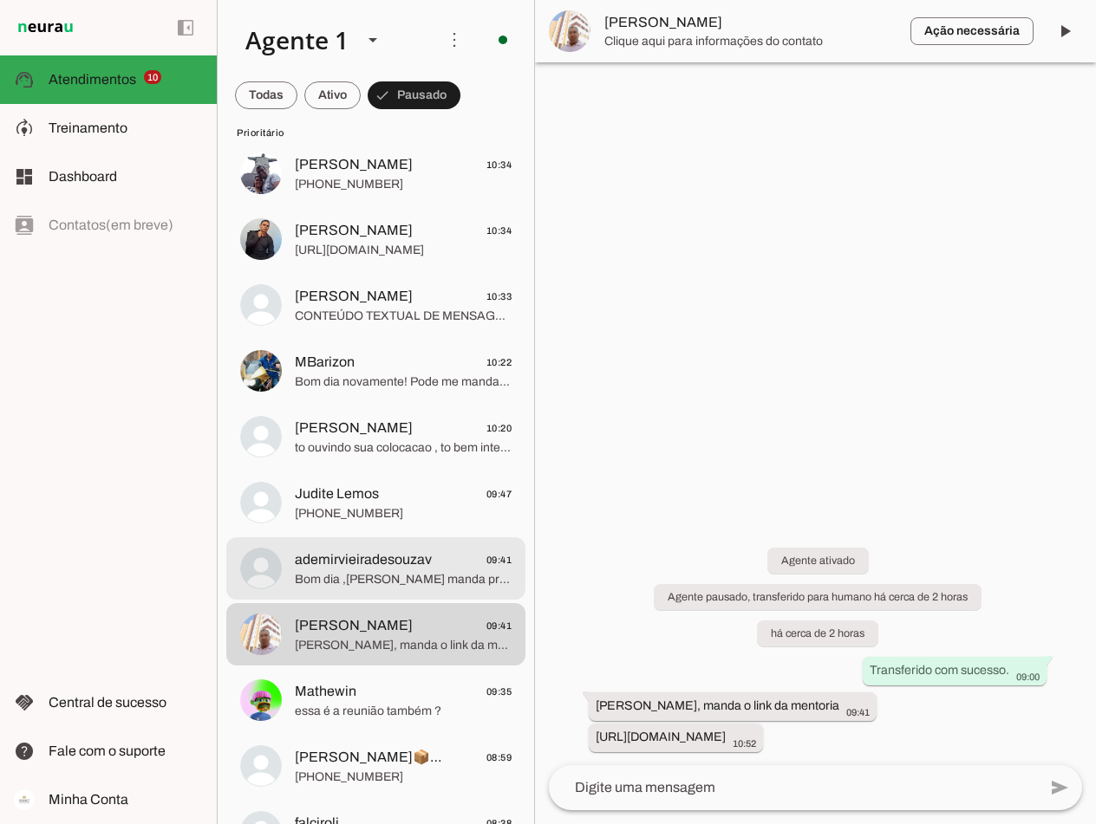
click at [376, 576] on span "Bom dia ,Davi manda pra mim o link da mentoria individual" at bounding box center [403, 579] width 217 height 17
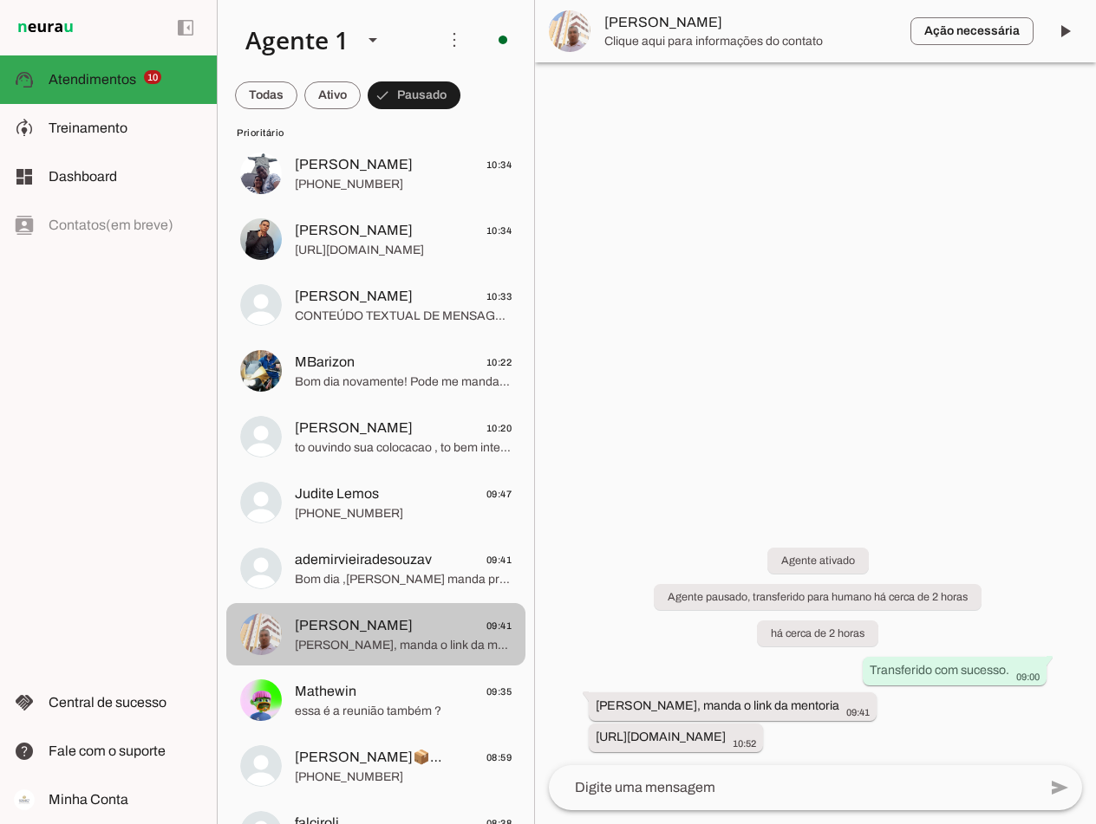
click at [370, 631] on span "[PERSON_NAME]" at bounding box center [354, 625] width 118 height 21
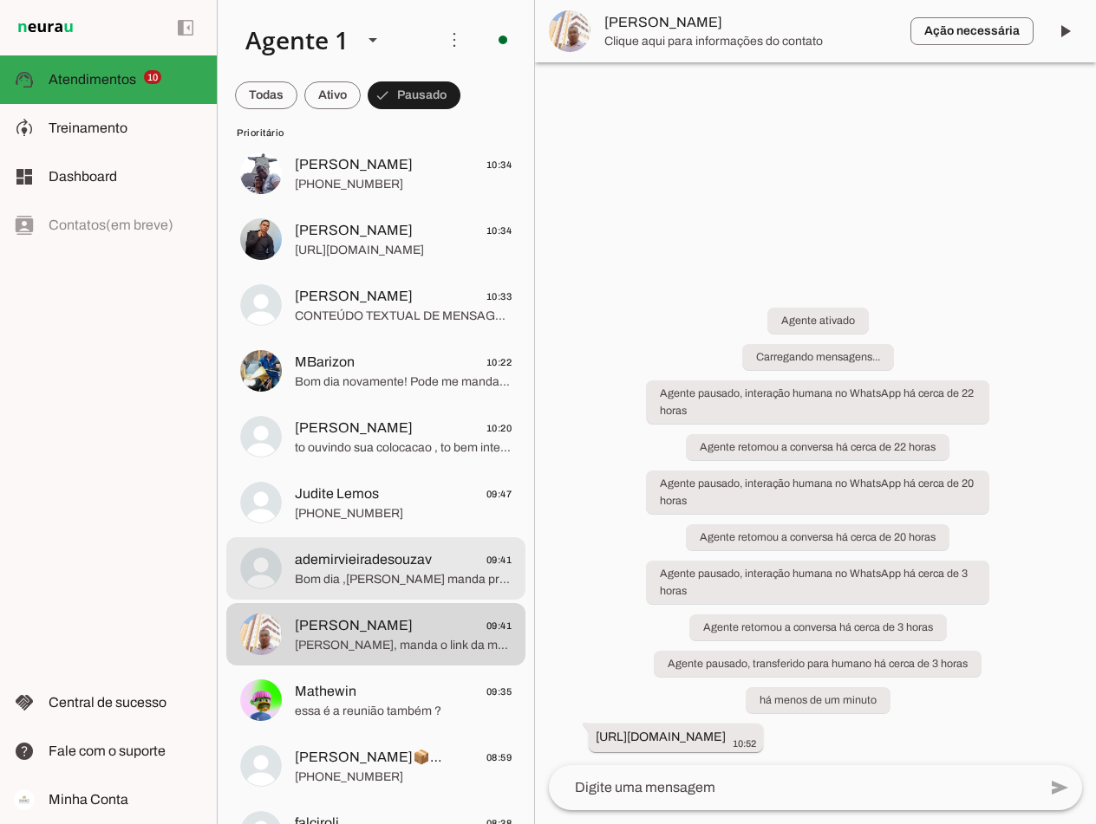
click at [375, 568] on span "ademirvieiradesouzav" at bounding box center [363, 560] width 137 height 21
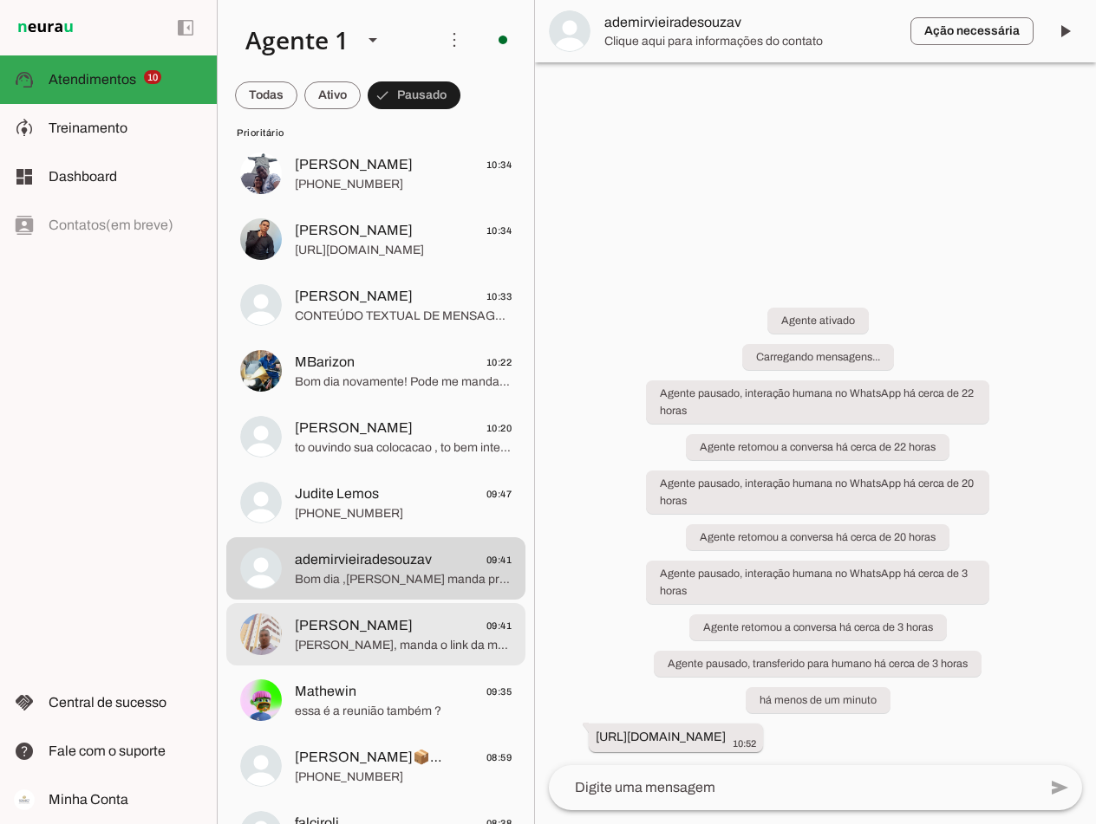
click at [377, 635] on span "[PERSON_NAME]" at bounding box center [354, 625] width 118 height 21
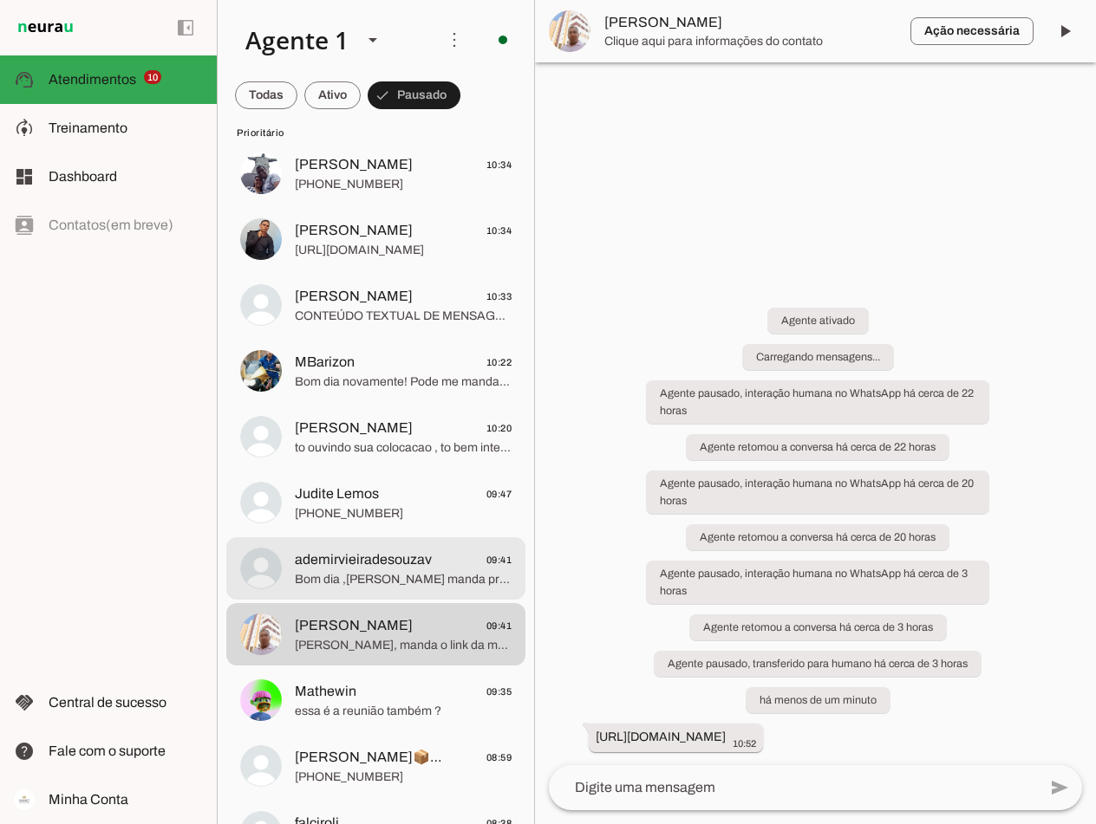
click at [392, 553] on span "ademirvieiradesouzav" at bounding box center [363, 560] width 137 height 21
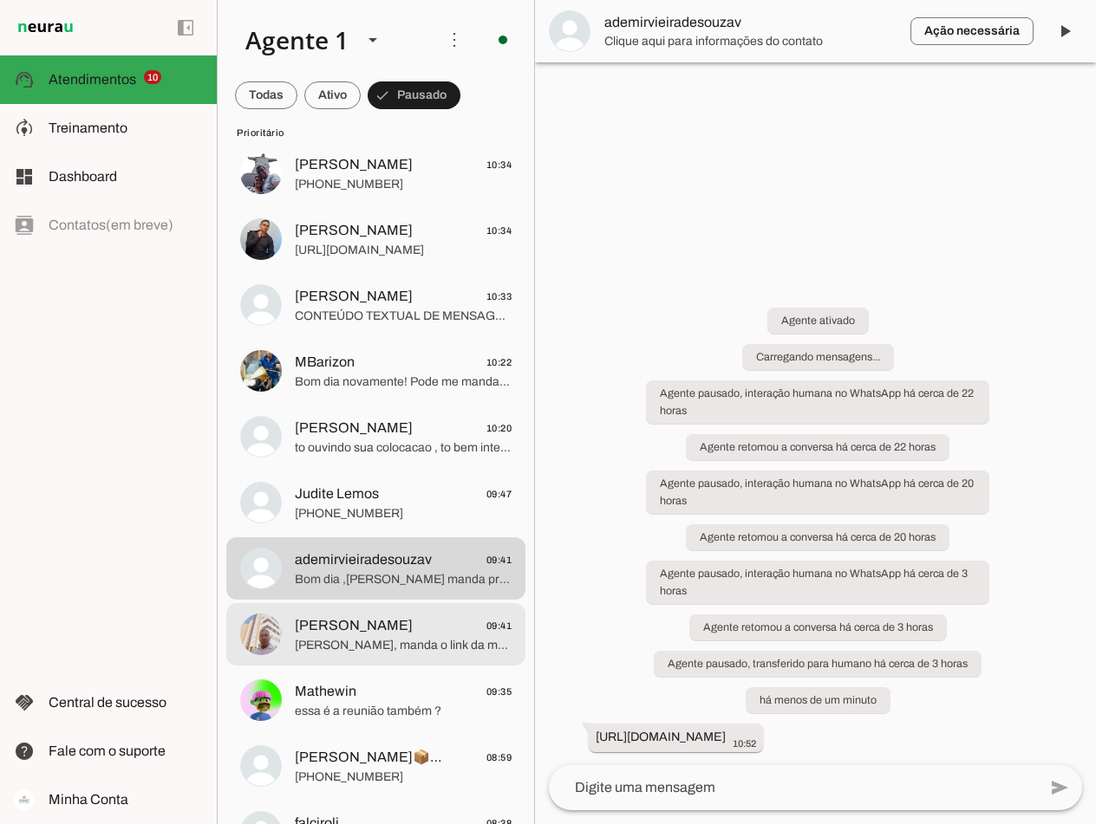
click at [376, 630] on span "[PERSON_NAME]" at bounding box center [354, 625] width 118 height 21
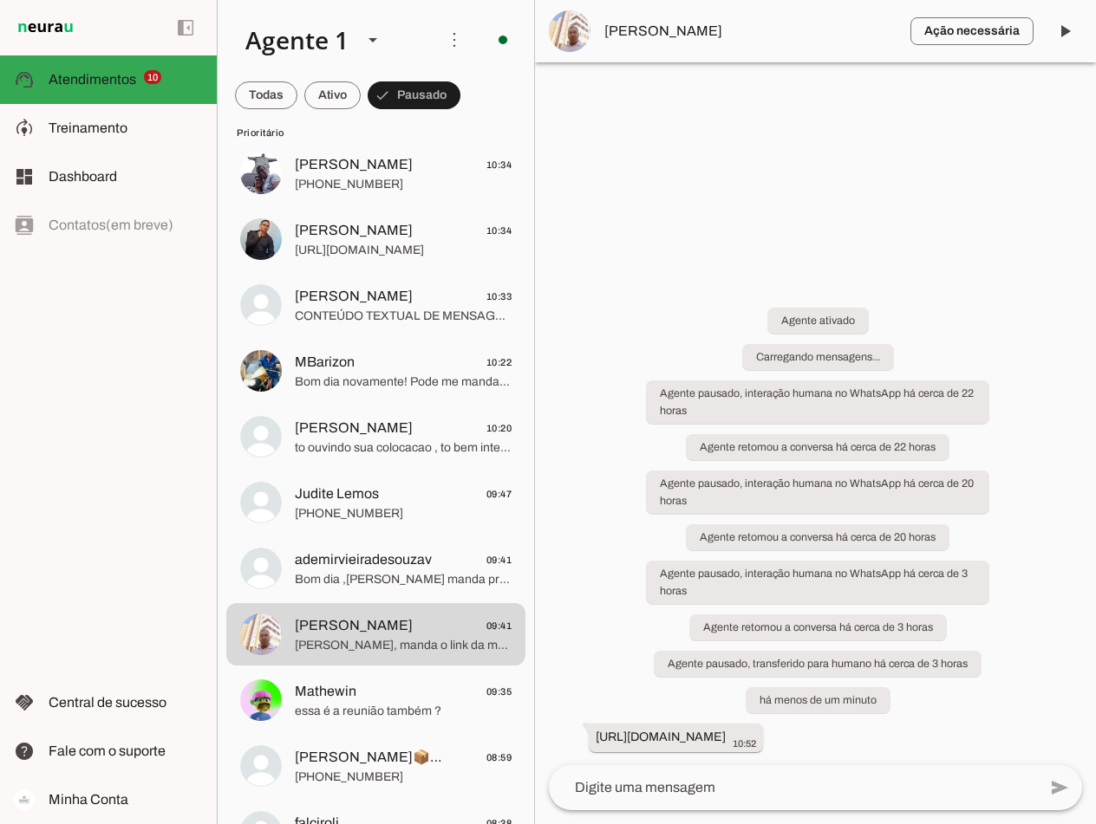
click at [675, 789] on textarea at bounding box center [793, 787] width 488 height 21
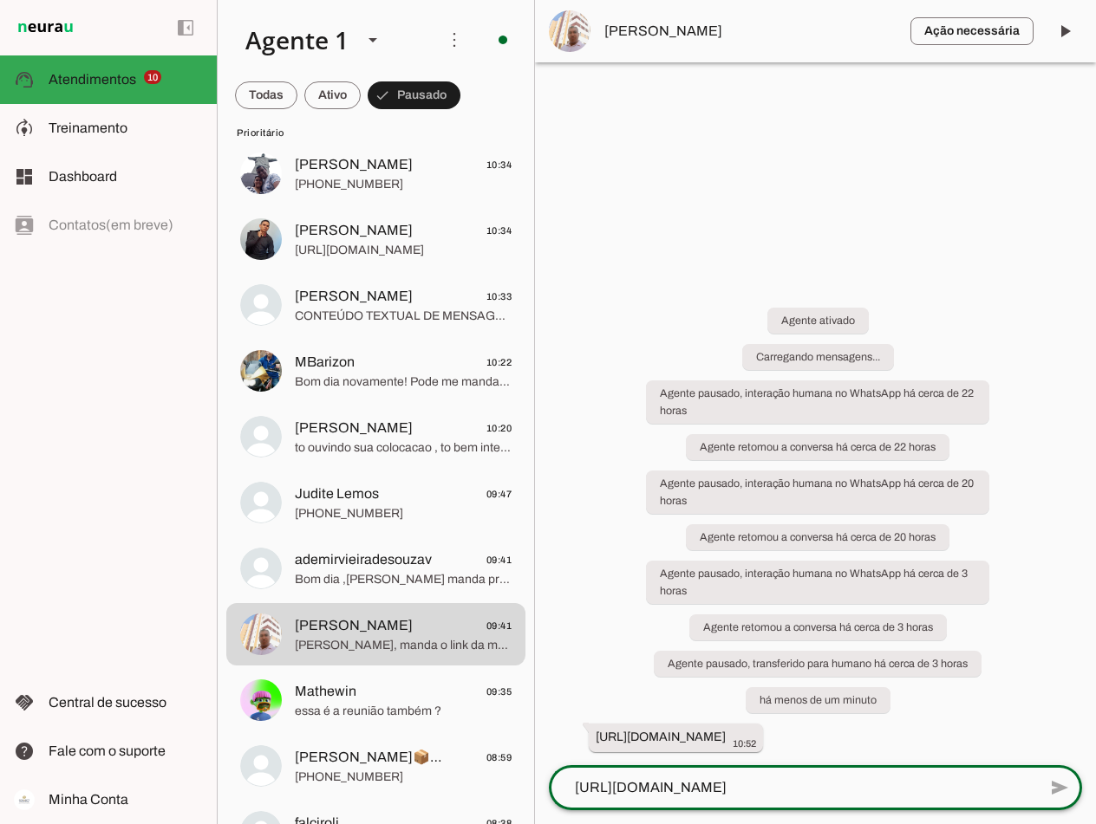
click at [1062, 784] on span "send" at bounding box center [1060, 787] width 21 height 21
click at [943, 788] on textarea "https://calendly.com/d/cwdn-pjm-tz5/mentoria-individual" at bounding box center [793, 787] width 488 height 21
type textarea "https://calendly.com/d/cwdn-pjm-tz5/mentoria-individual"
type md-outlined-text-field "https://calendly.com/d/cwdn-pjm-tz5/mentoria-individual"
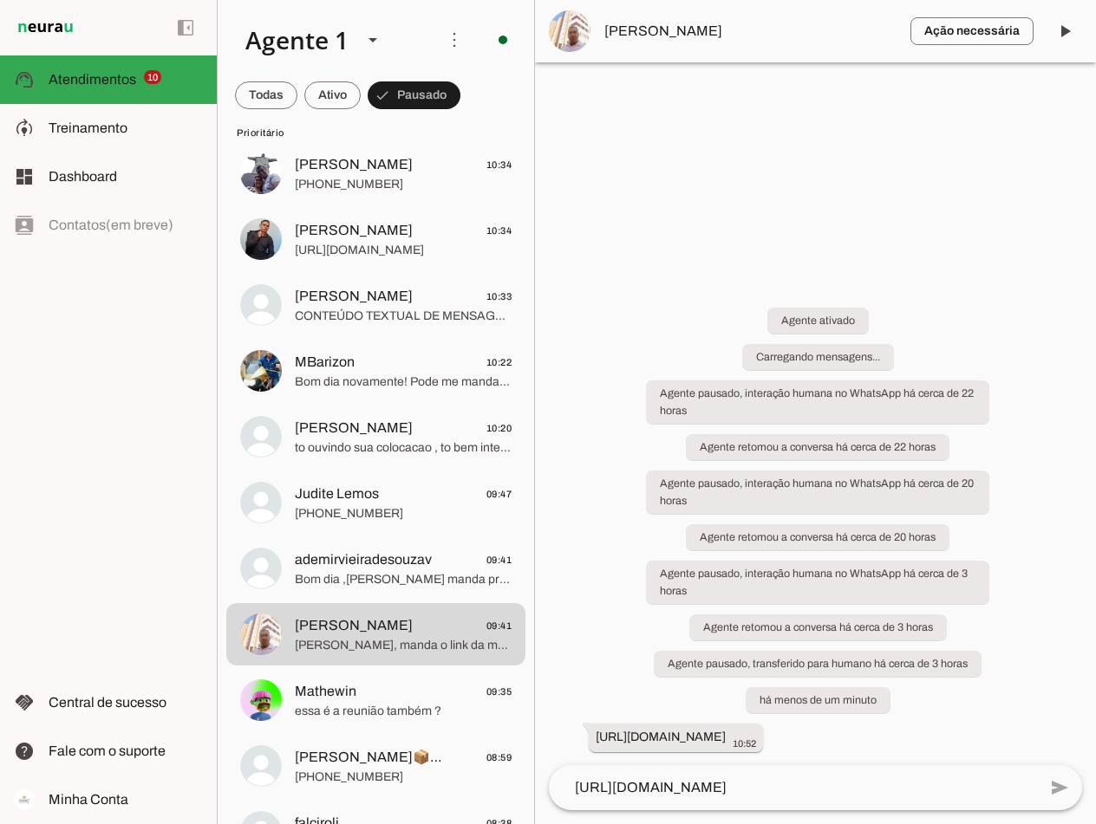
click at [625, 35] on span "[PERSON_NAME]" at bounding box center [750, 31] width 292 height 21
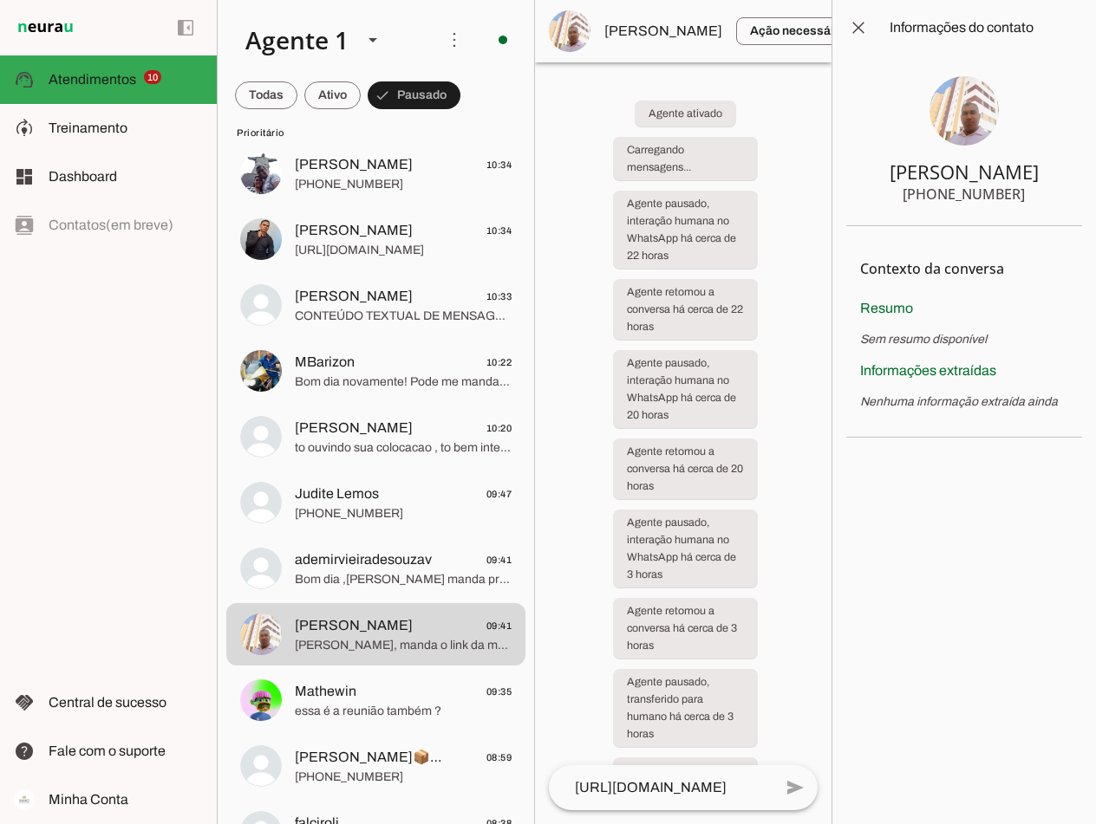
click at [696, 790] on textarea "https://calendly.com/d/cwdn-pjm-tz5/mentoria-individual" at bounding box center [661, 787] width 224 height 21
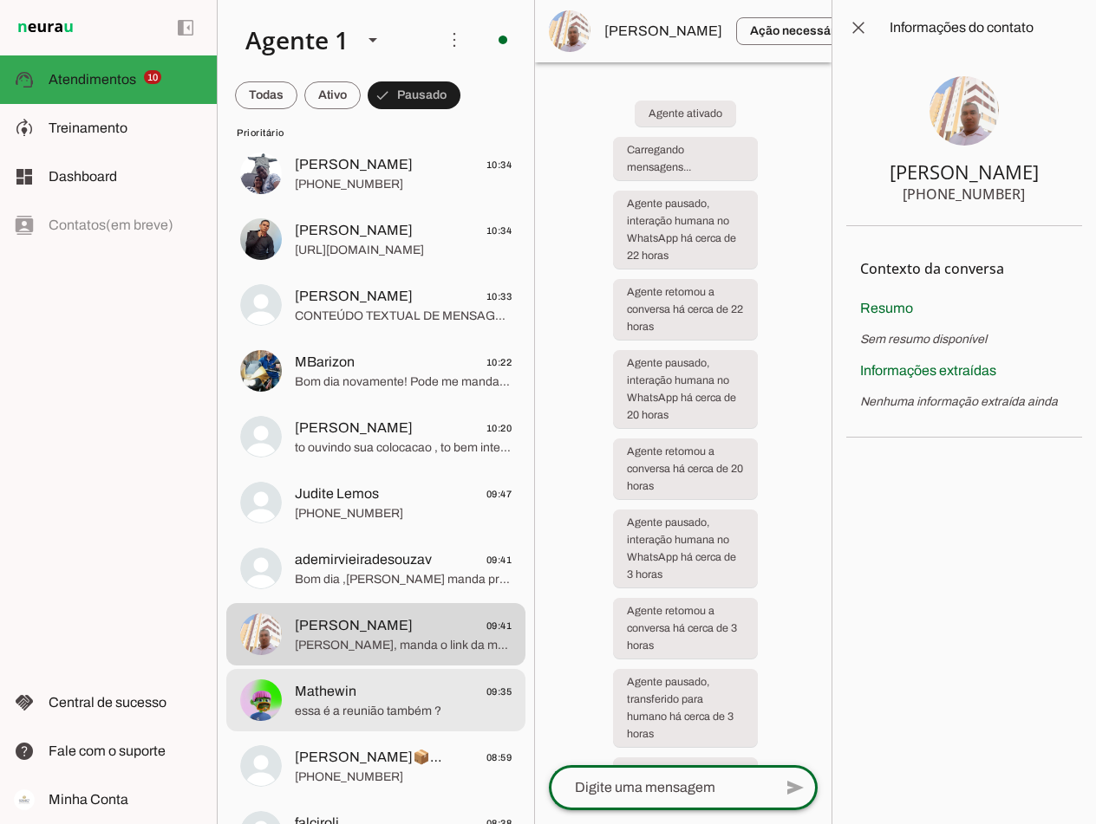
click at [399, 701] on span "Mathewin 09:35" at bounding box center [403, 692] width 217 height 22
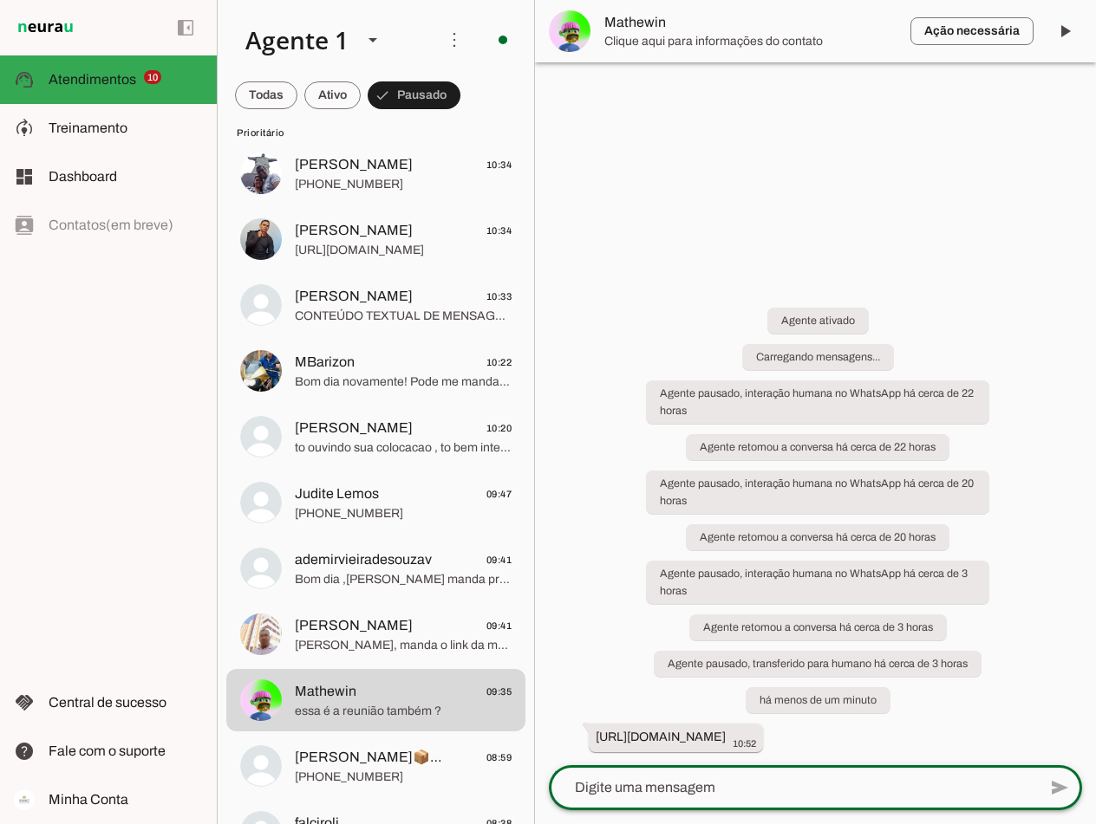
click at [790, 790] on textarea at bounding box center [793, 787] width 488 height 21
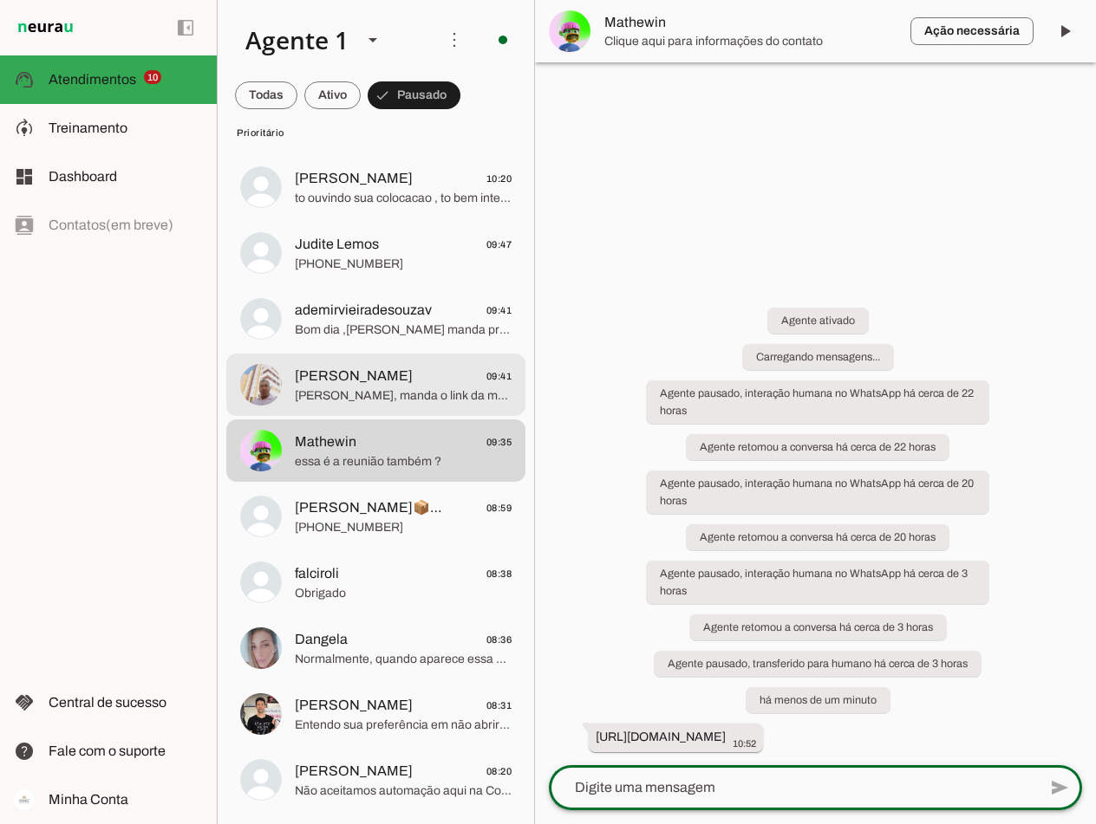
scroll to position [433, 0]
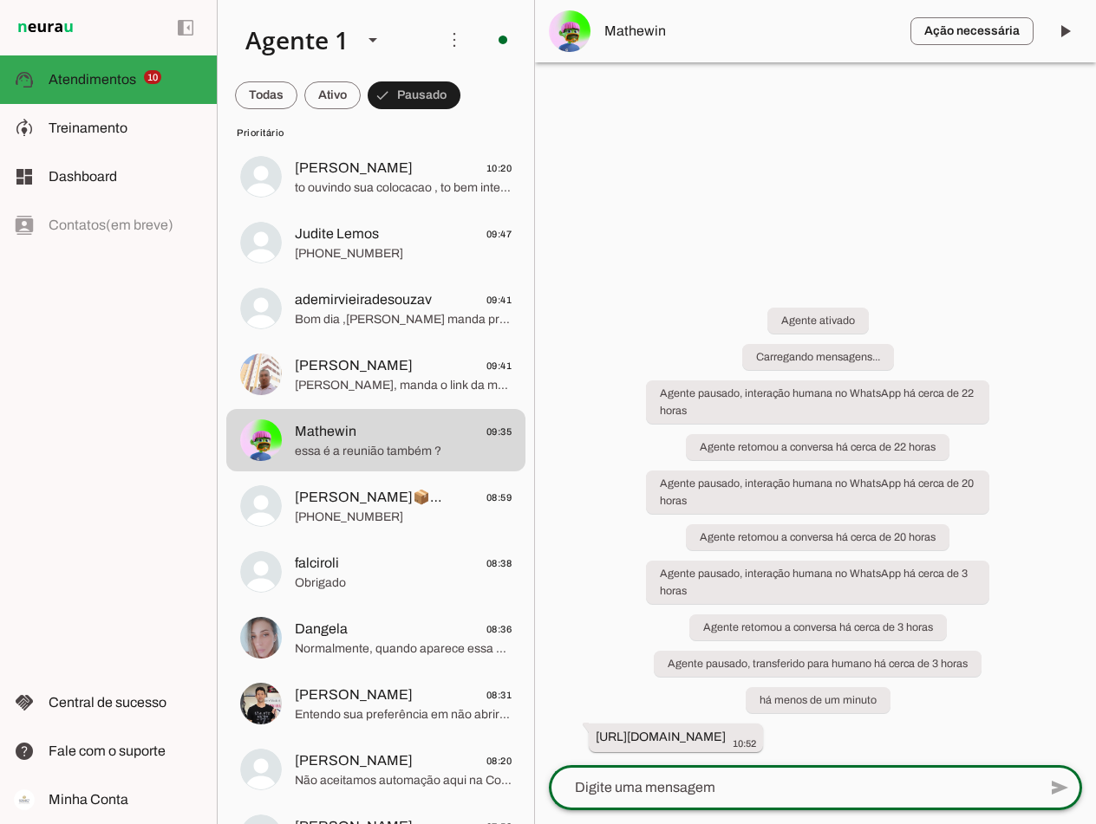
click at [646, 31] on span "Mathewin" at bounding box center [750, 31] width 292 height 21
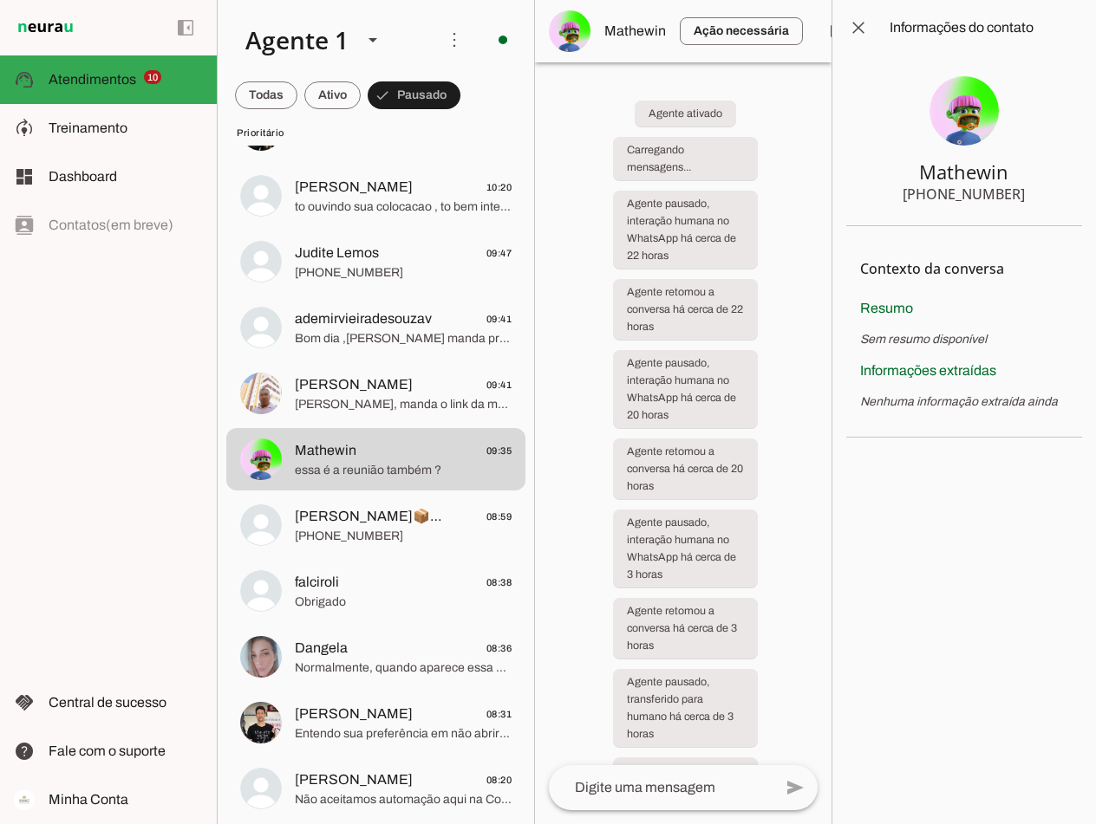
scroll to position [433, 0]
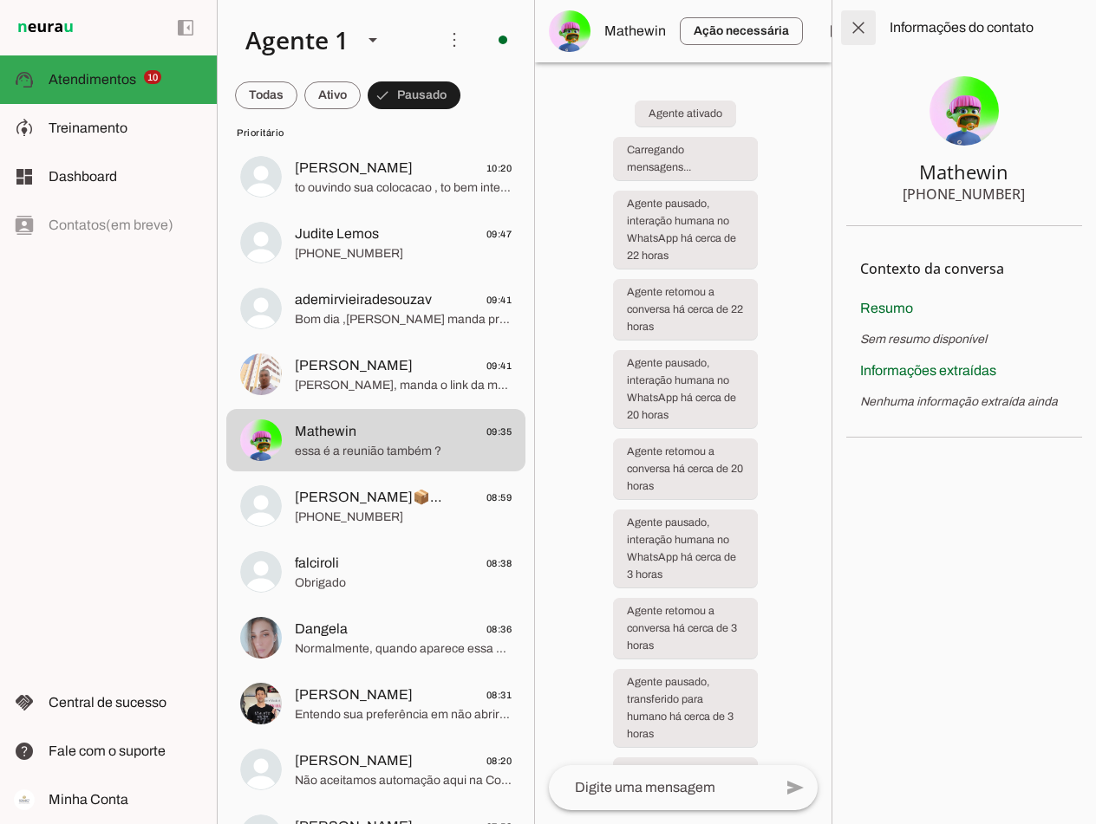
click at [855, 28] on span at bounding box center [858, 28] width 42 height 42
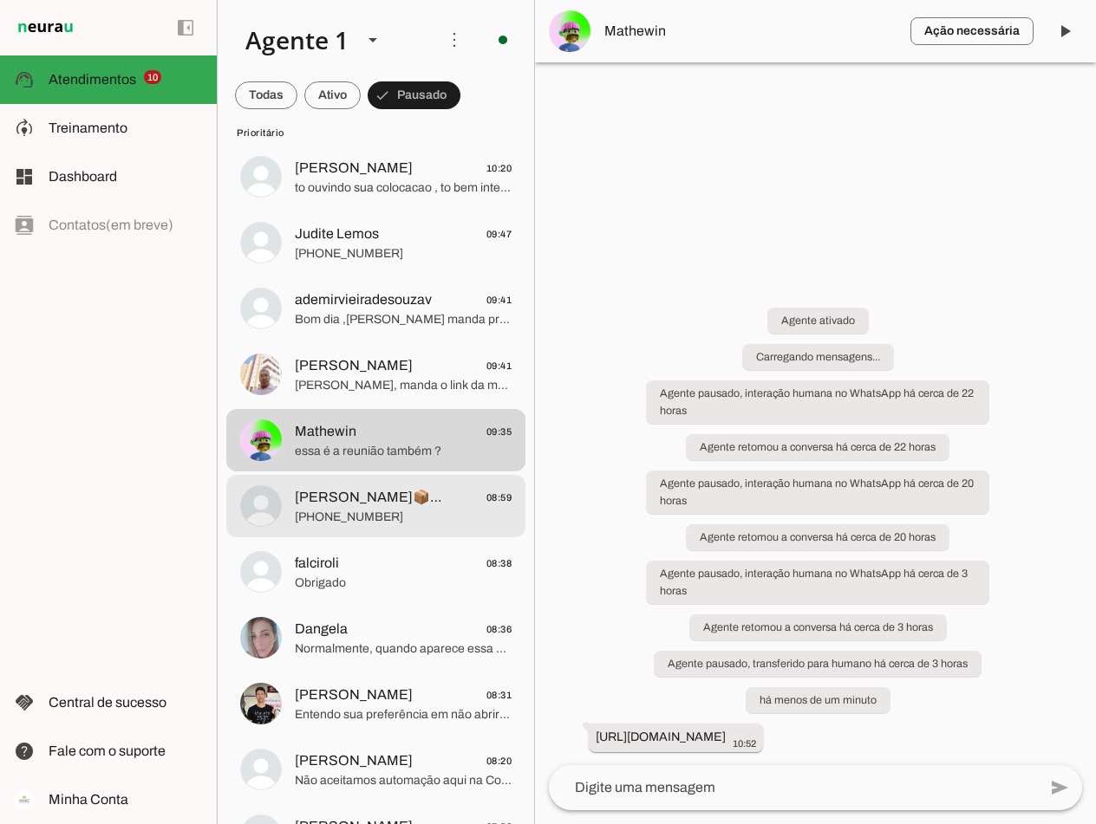
click at [328, 509] on span "[PHONE_NUMBER]" at bounding box center [403, 517] width 217 height 17
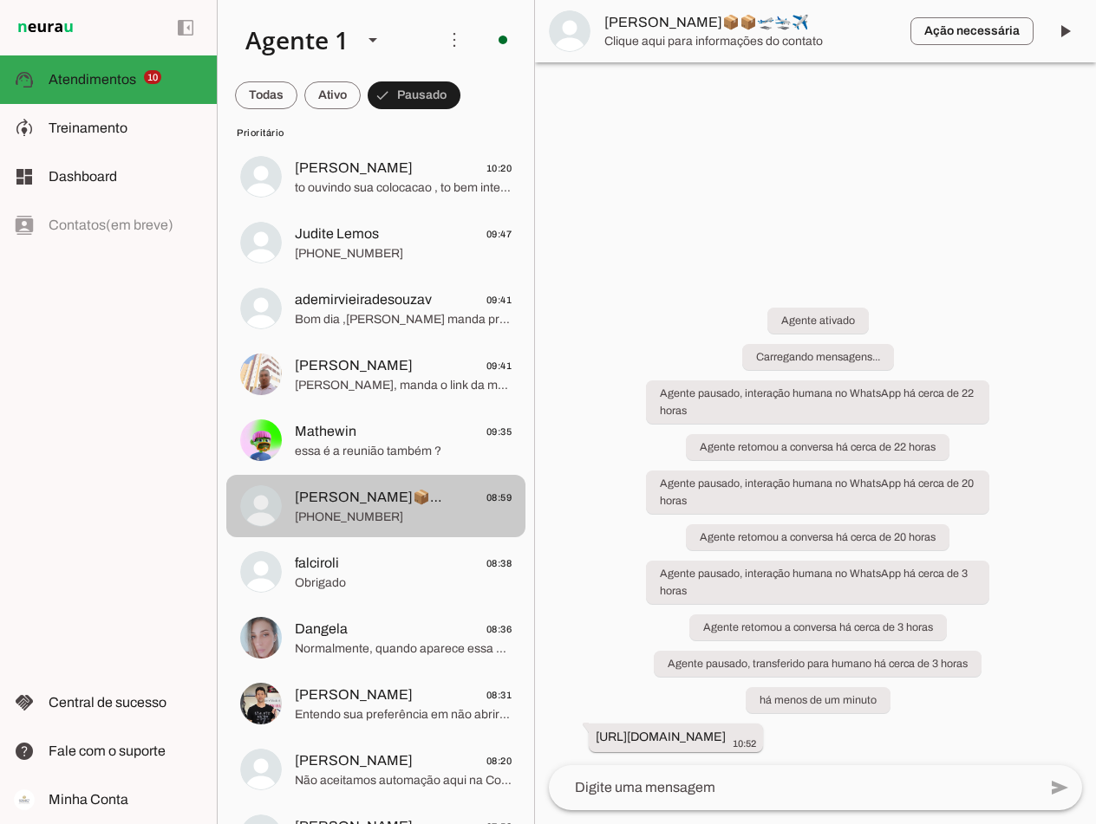
click at [328, 509] on span "[PHONE_NUMBER]" at bounding box center [403, 517] width 217 height 17
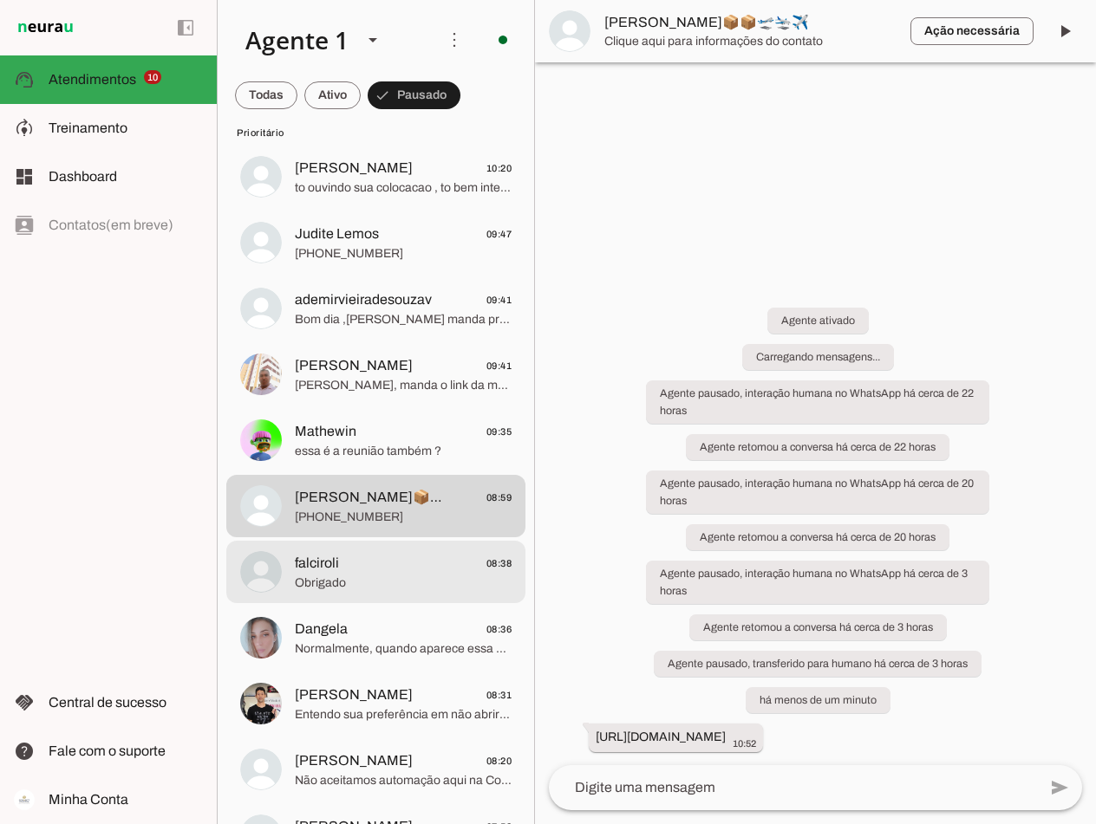
click at [350, 571] on span "falciroli 08:38" at bounding box center [403, 564] width 217 height 22
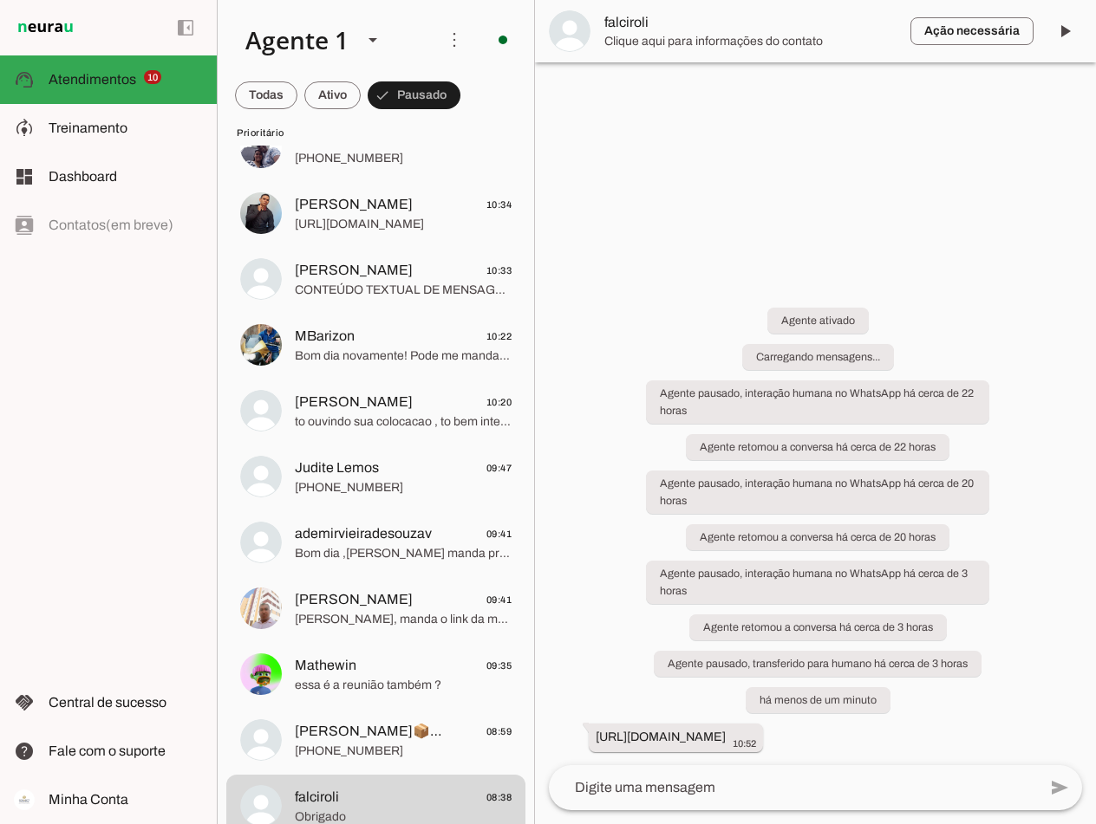
scroll to position [520, 0]
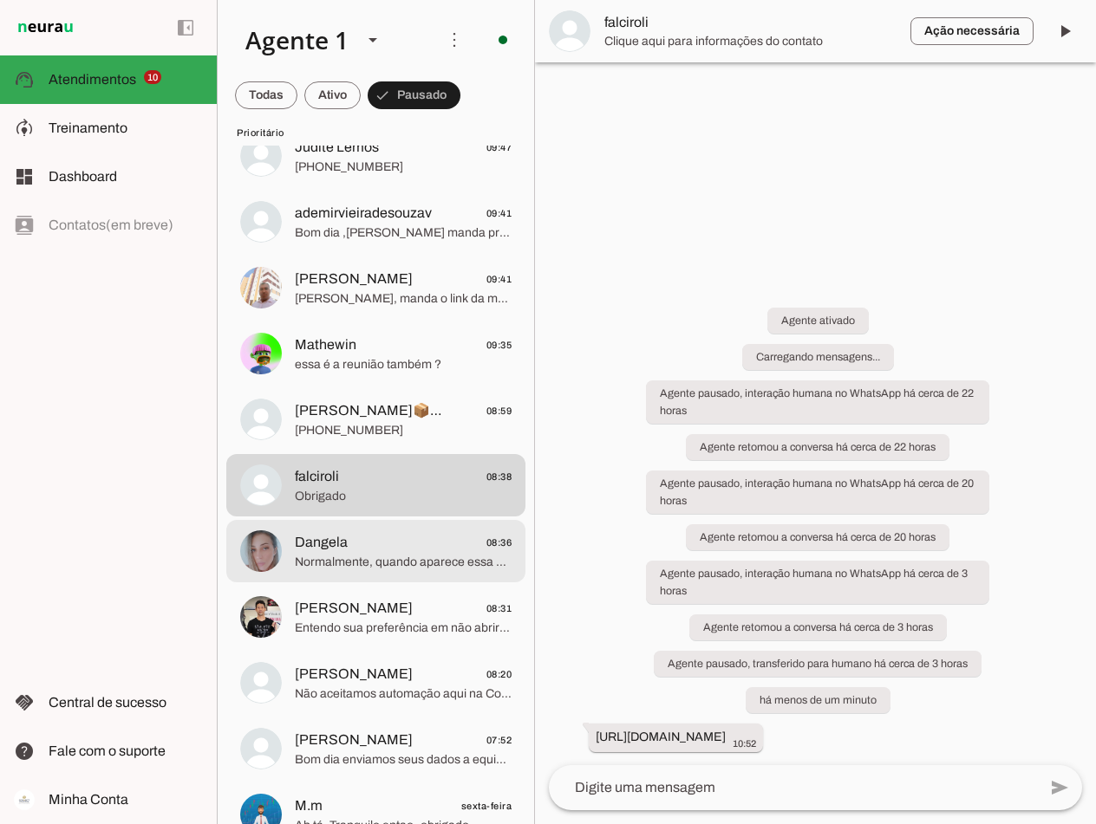
click at [354, 548] on span "Dangela 08:36" at bounding box center [403, 543] width 217 height 22
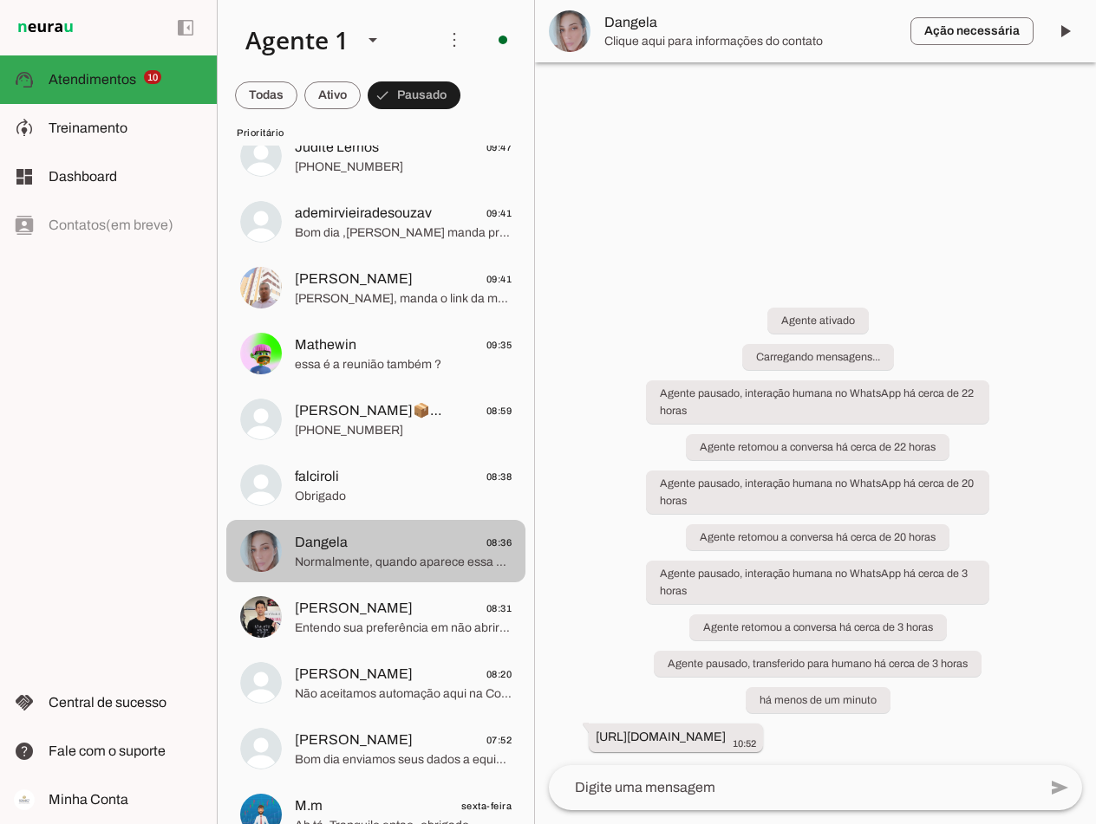
click at [354, 548] on span "Dangela 08:36" at bounding box center [403, 543] width 217 height 22
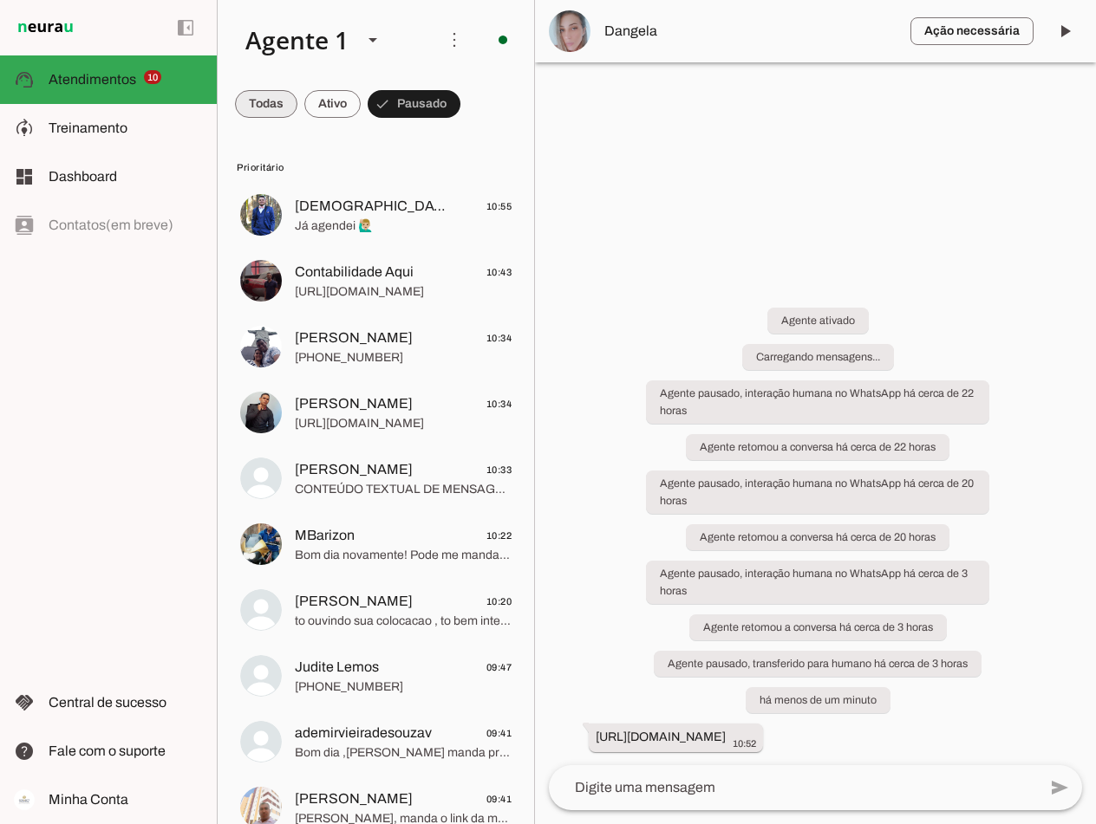
click at [323, 101] on span at bounding box center [332, 104] width 56 height 42
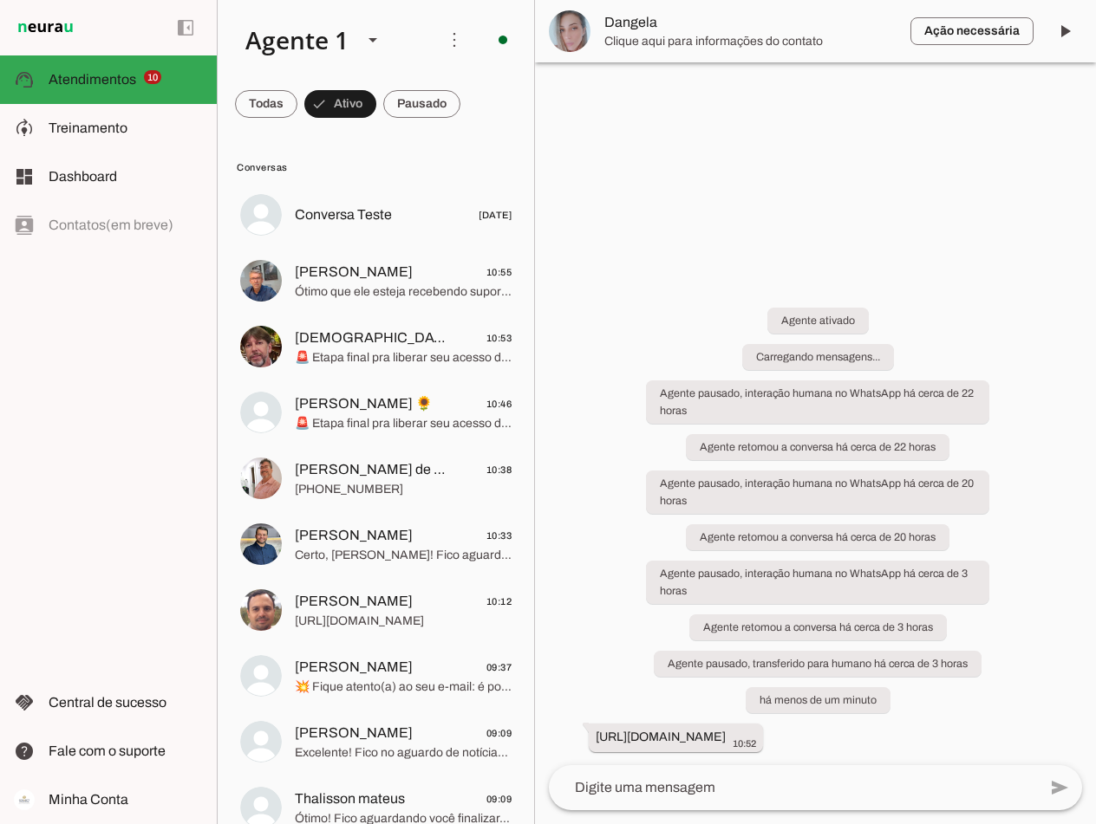
scroll to position [87, 0]
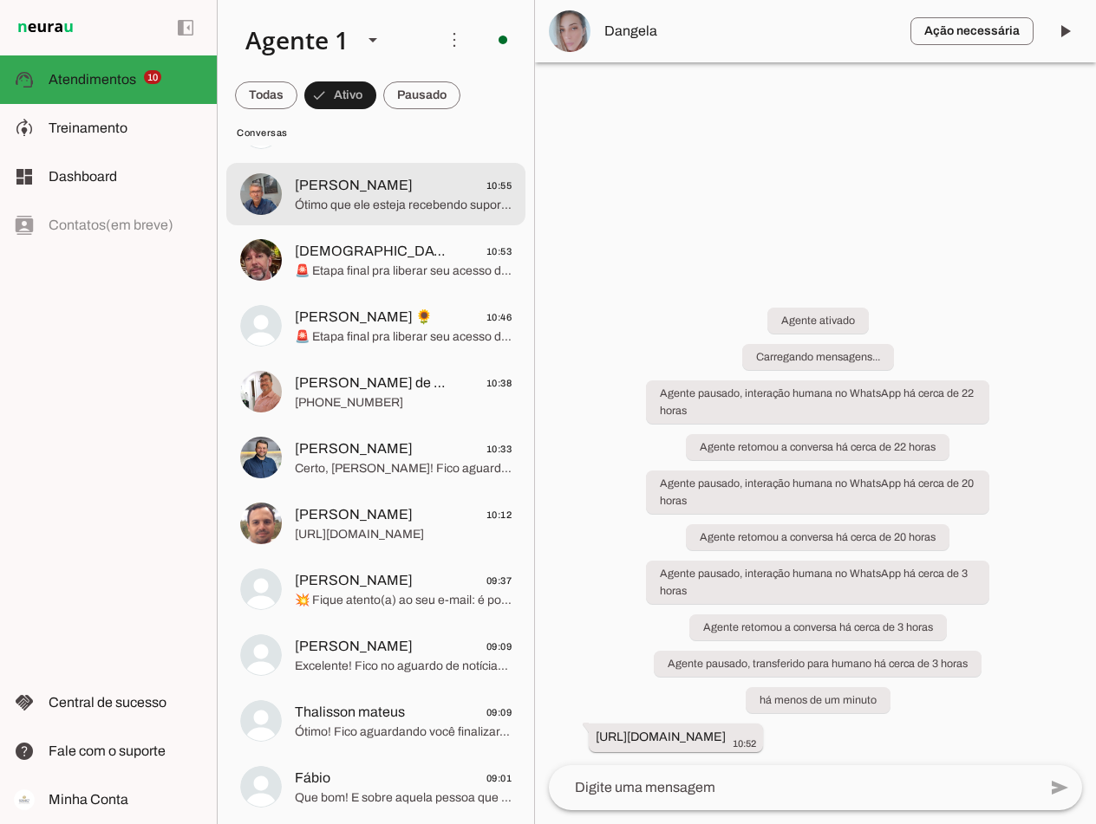
click at [329, 197] on span "Ótimo que ele esteja recebendo suporte da [PERSON_NAME]! Assim que ele tiver o …" at bounding box center [403, 205] width 217 height 17
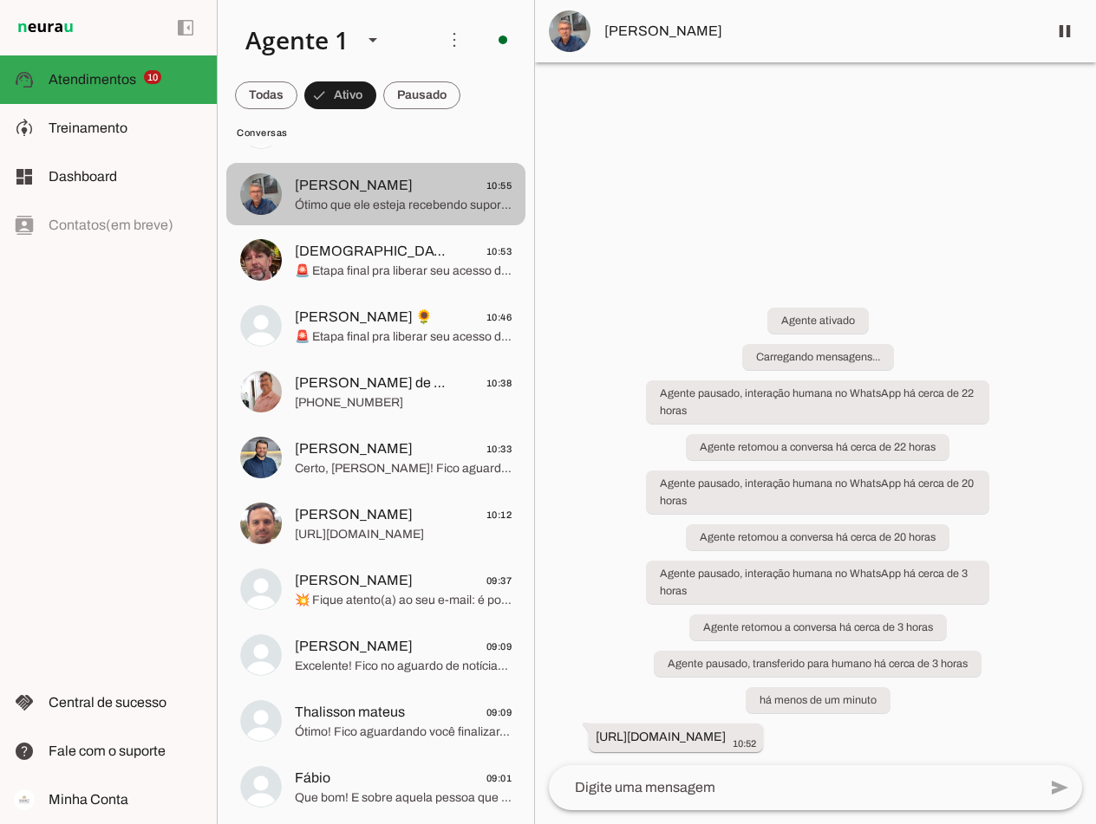
click at [313, 192] on span "[PERSON_NAME]" at bounding box center [354, 185] width 118 height 21
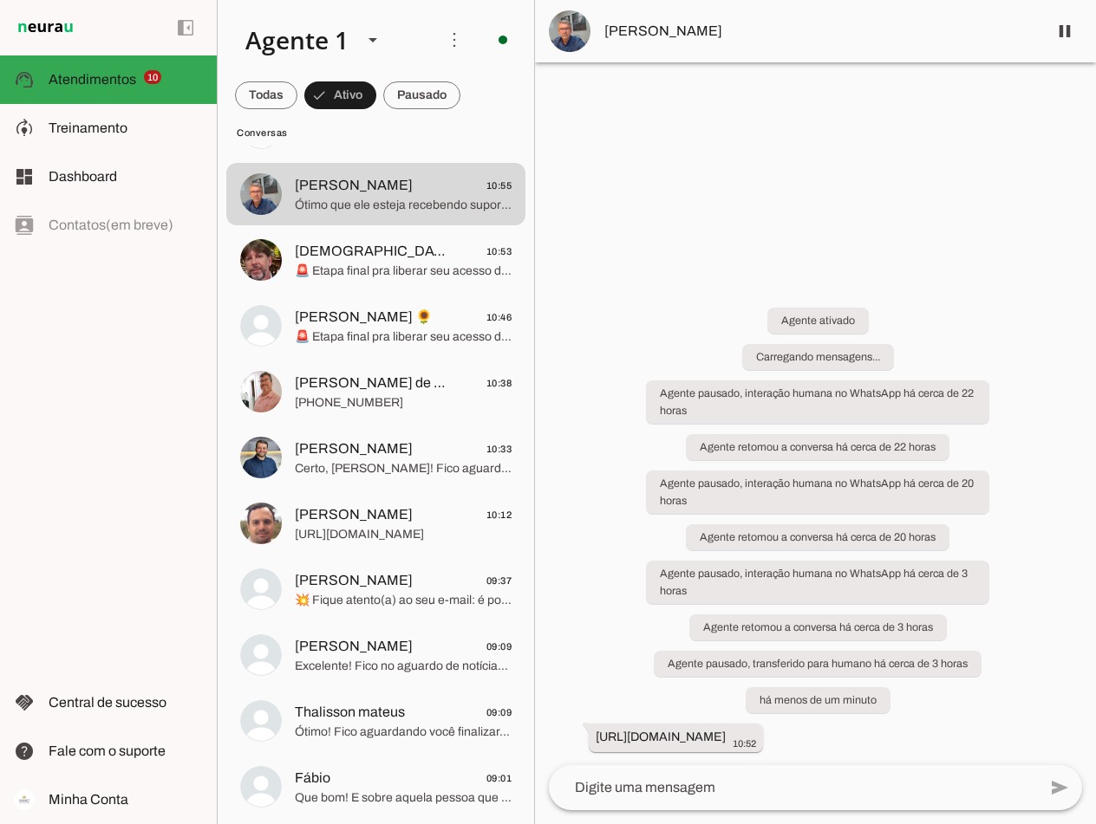
click at [667, 34] on span "[PERSON_NAME]" at bounding box center [818, 31] width 429 height 21
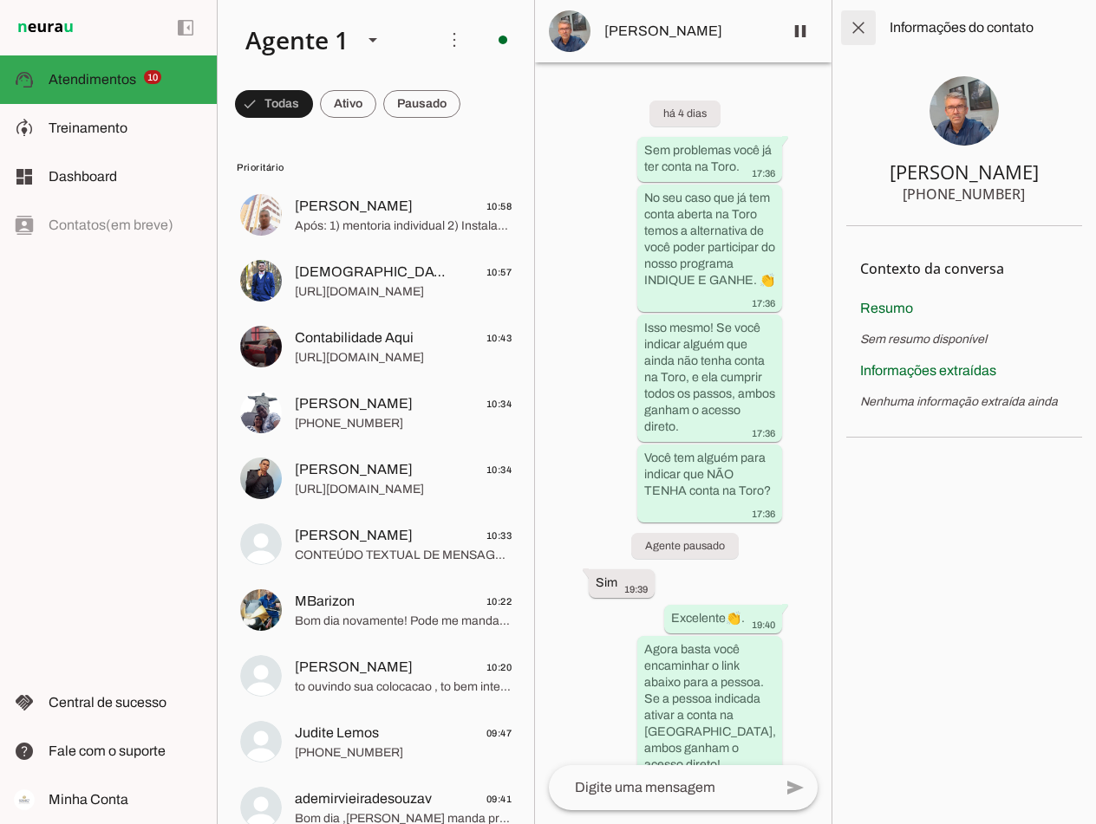
click at [863, 31] on span at bounding box center [858, 28] width 42 height 42
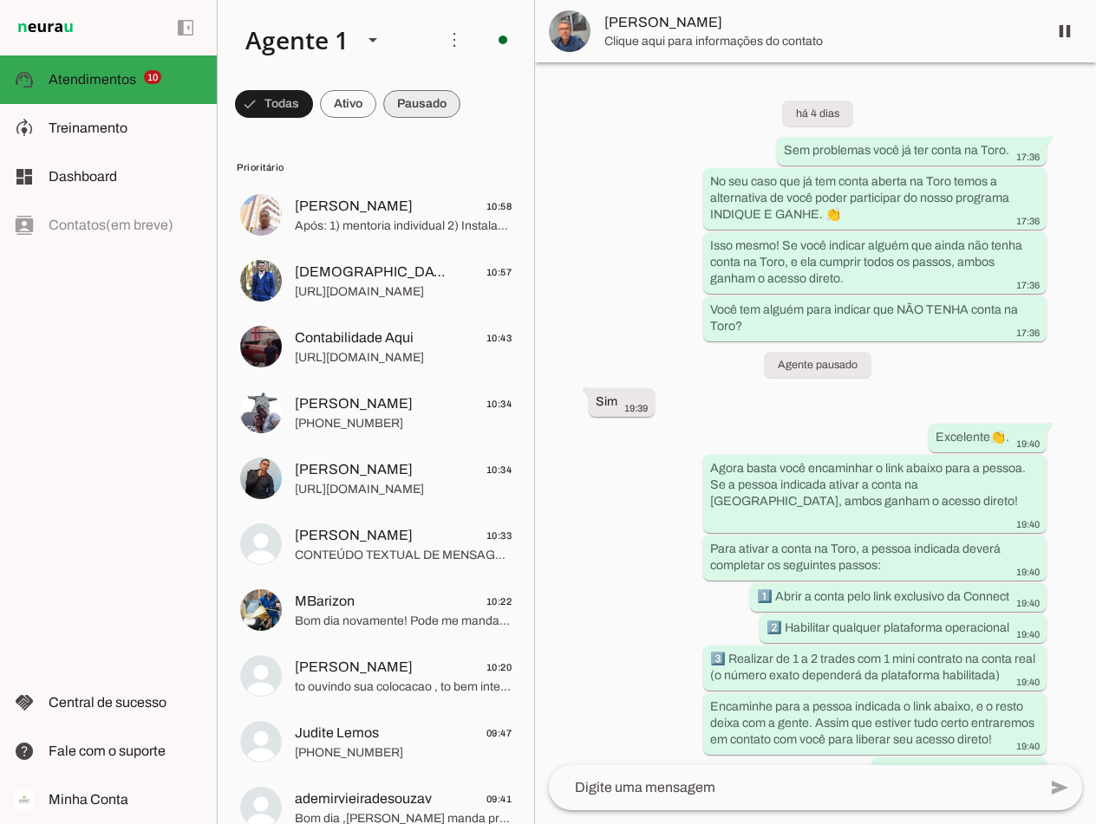
click at [413, 104] on span at bounding box center [421, 104] width 77 height 42
click at [413, 104] on span at bounding box center [413, 104] width 93 height 42
click at [413, 104] on span at bounding box center [405, 104] width 77 height 42
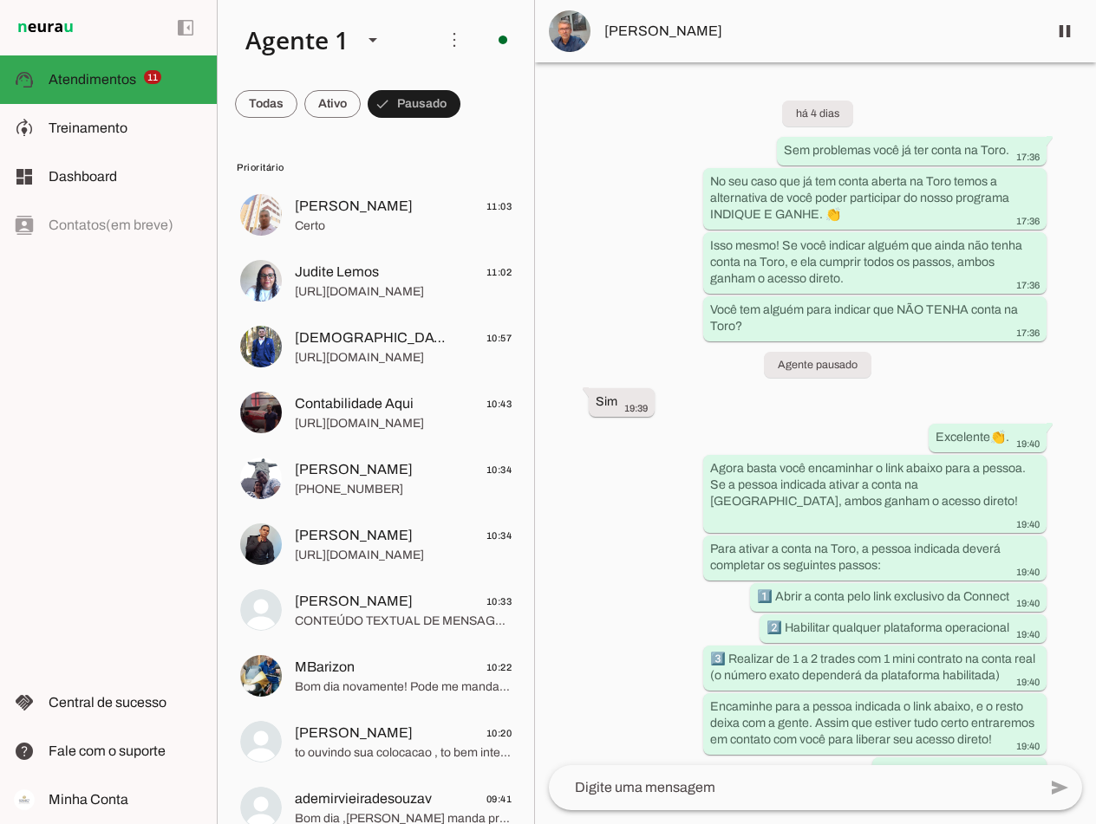
click at [473, 153] on md-item "Prioritário" at bounding box center [375, 167] width 299 height 28
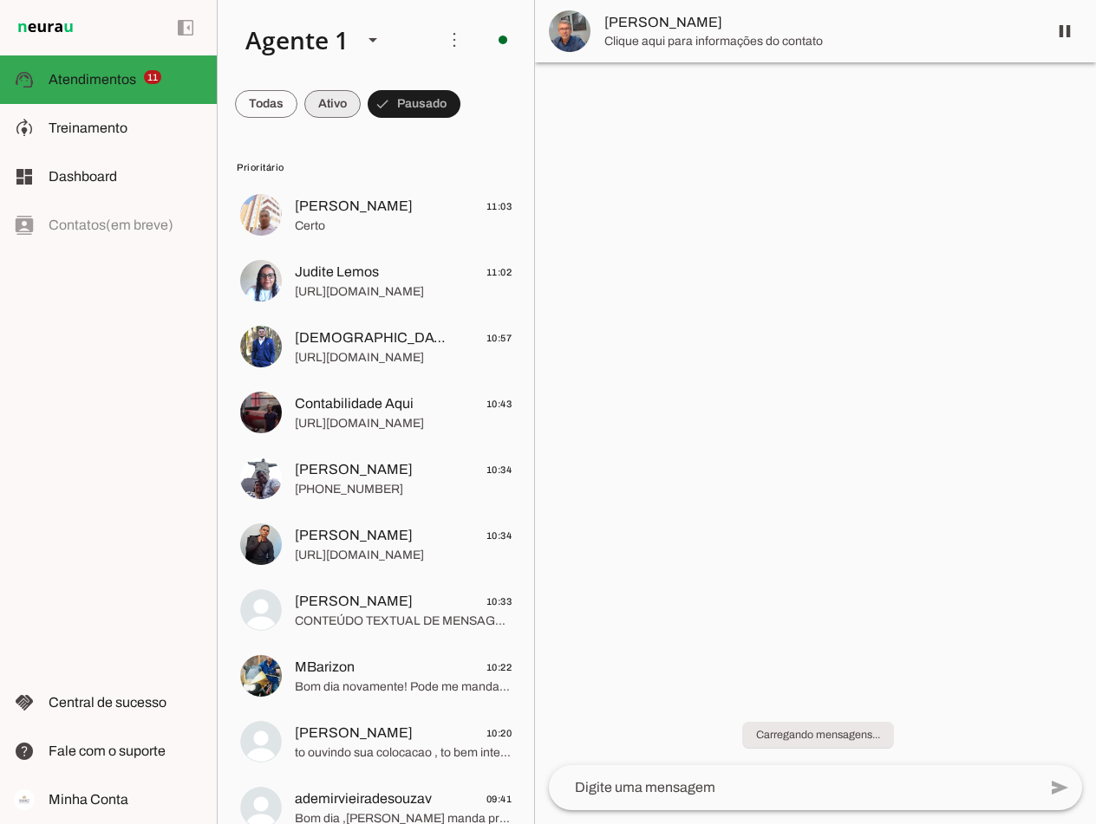
click at [328, 97] on span at bounding box center [332, 104] width 56 height 42
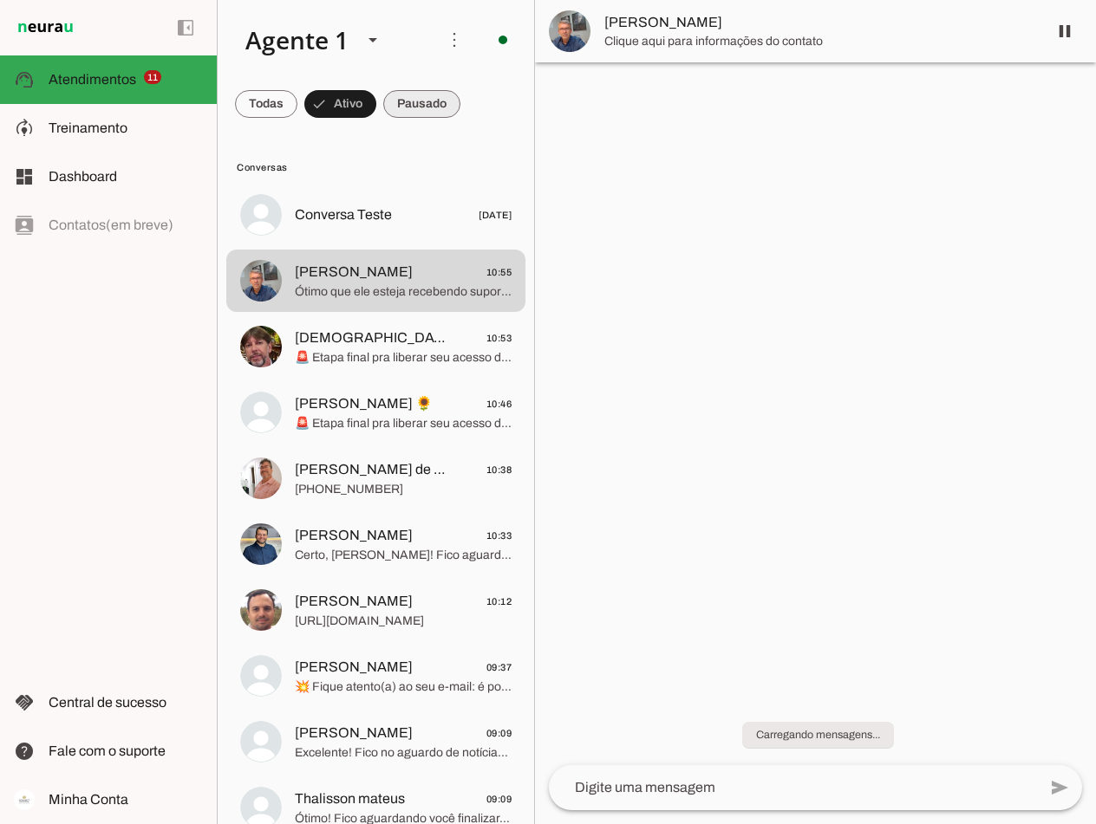
click at [432, 91] on span at bounding box center [421, 104] width 77 height 42
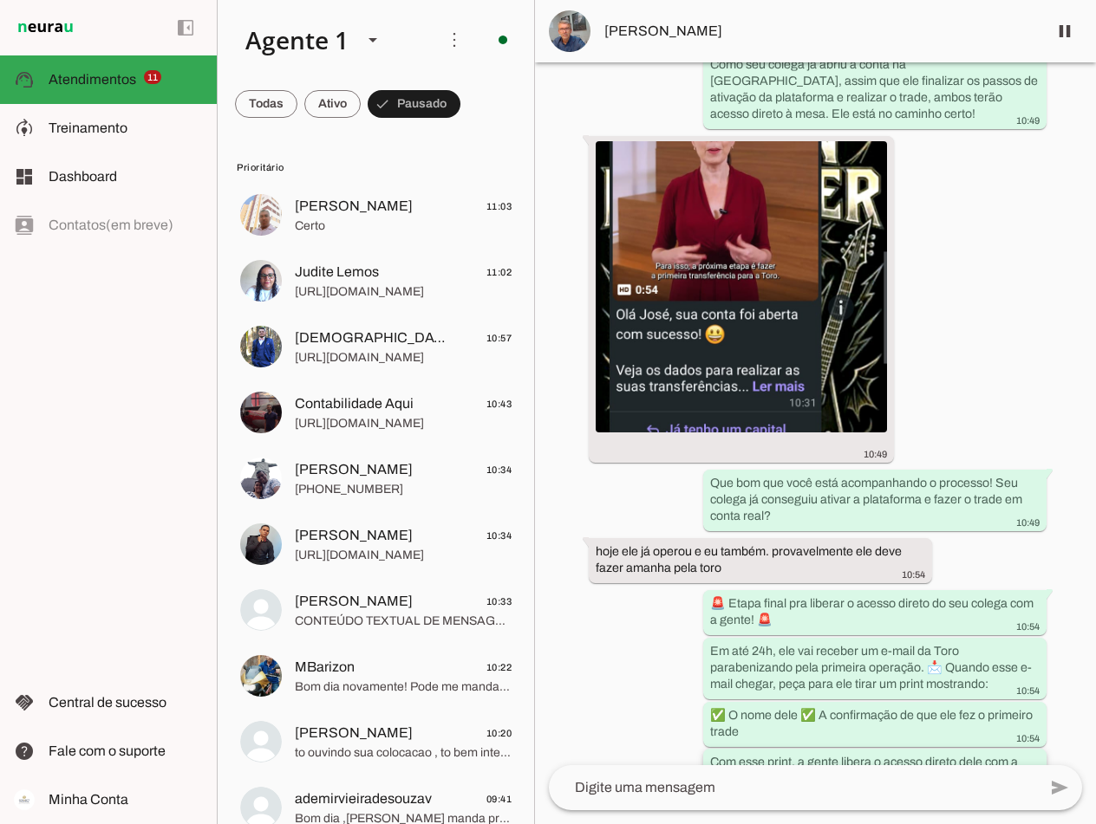
scroll to position [2641, 0]
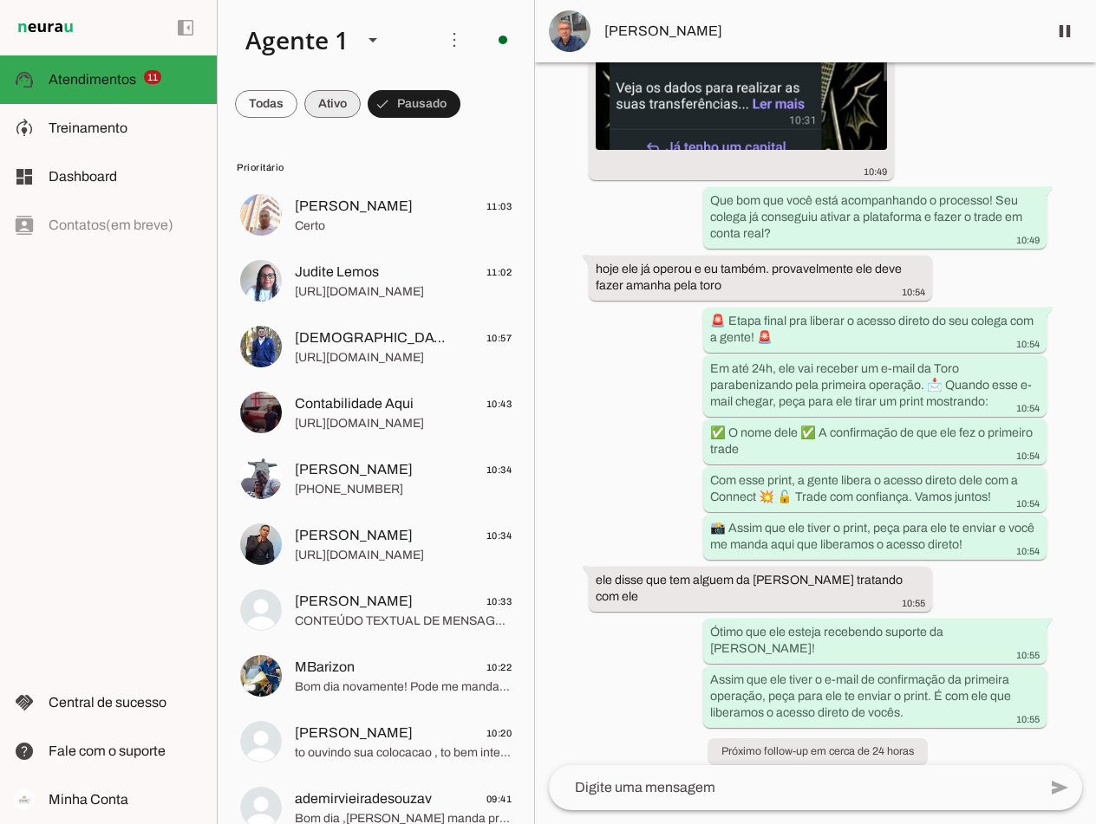
click at [331, 97] on span at bounding box center [332, 104] width 56 height 42
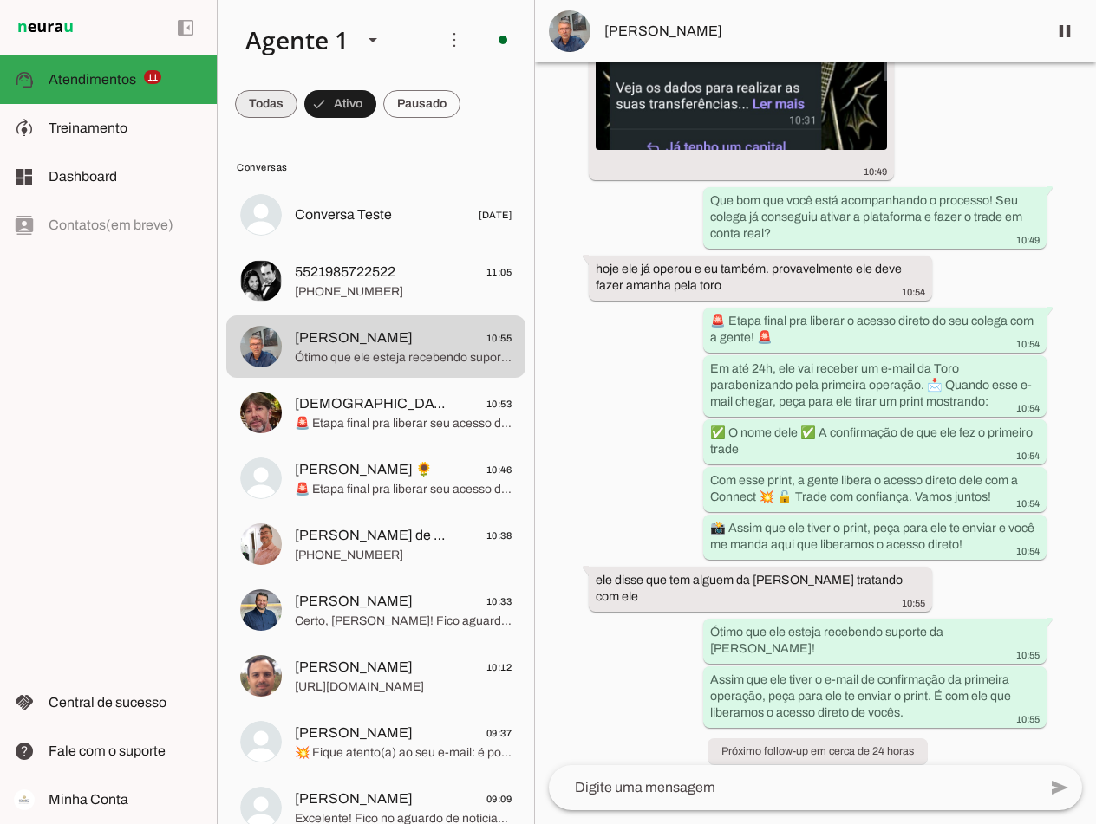
click at [250, 100] on span at bounding box center [266, 104] width 62 height 42
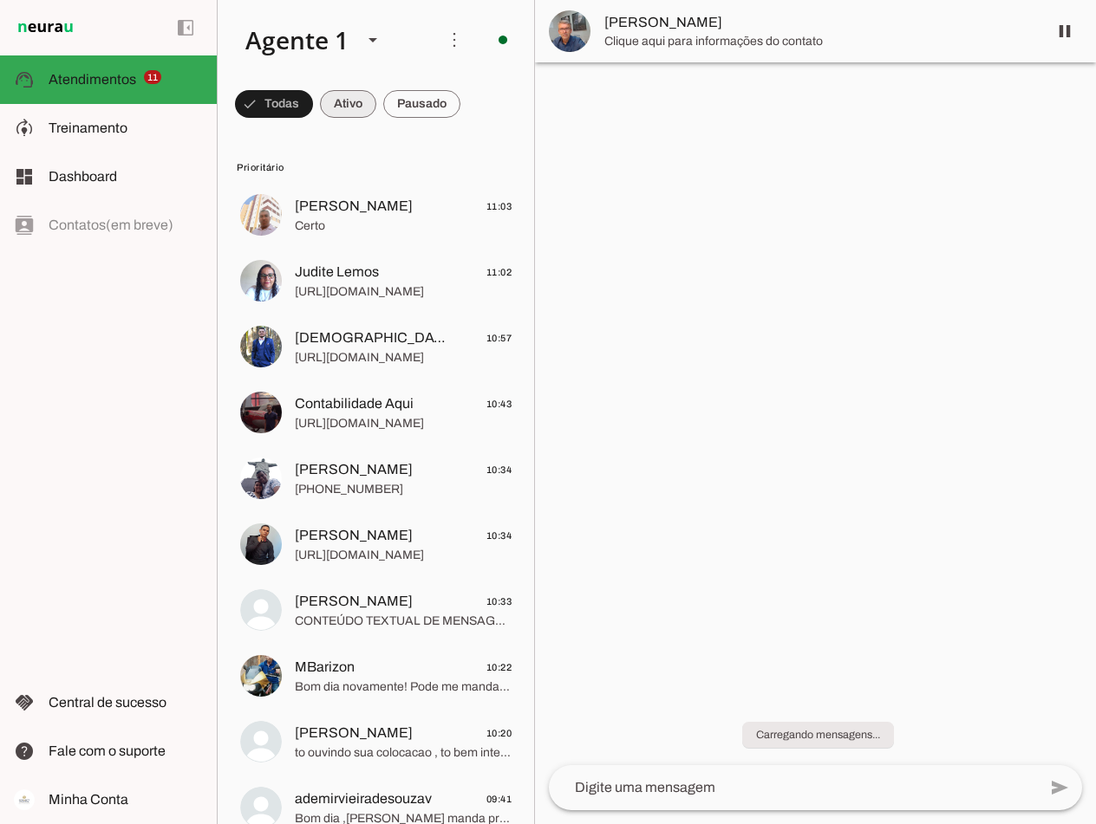
click at [357, 97] on span at bounding box center [348, 104] width 56 height 42
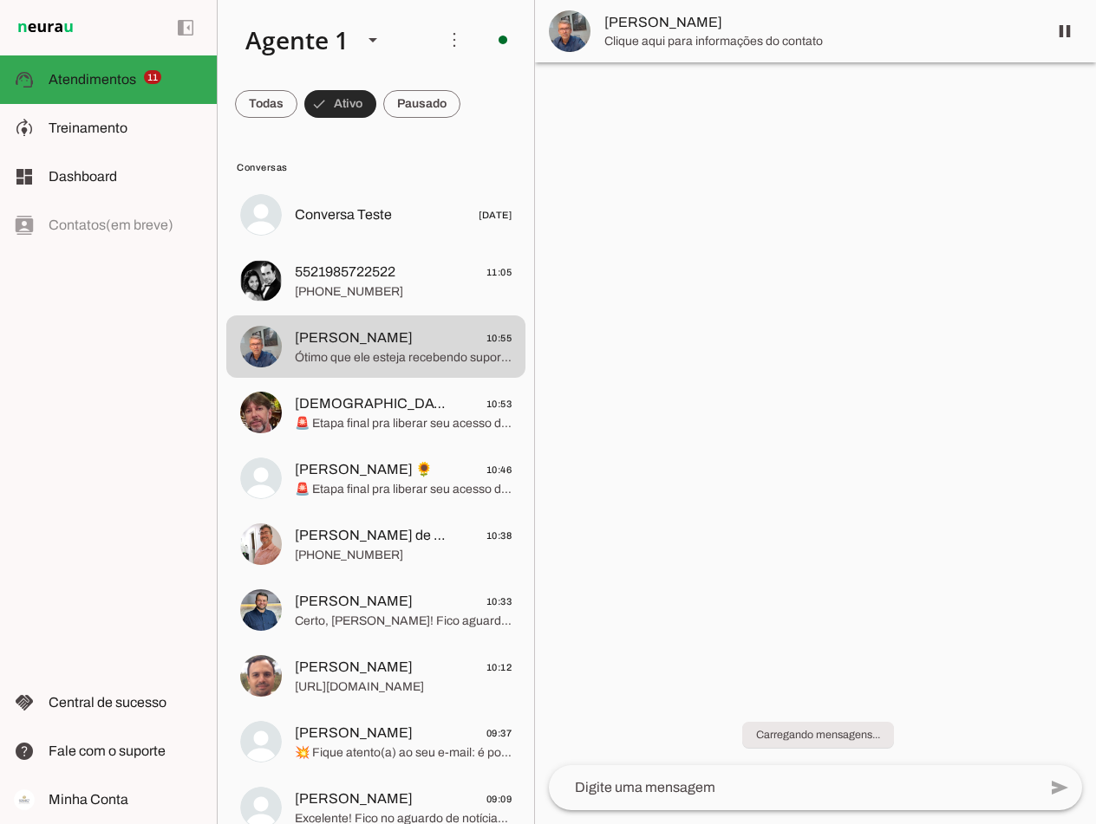
scroll to position [0, 0]
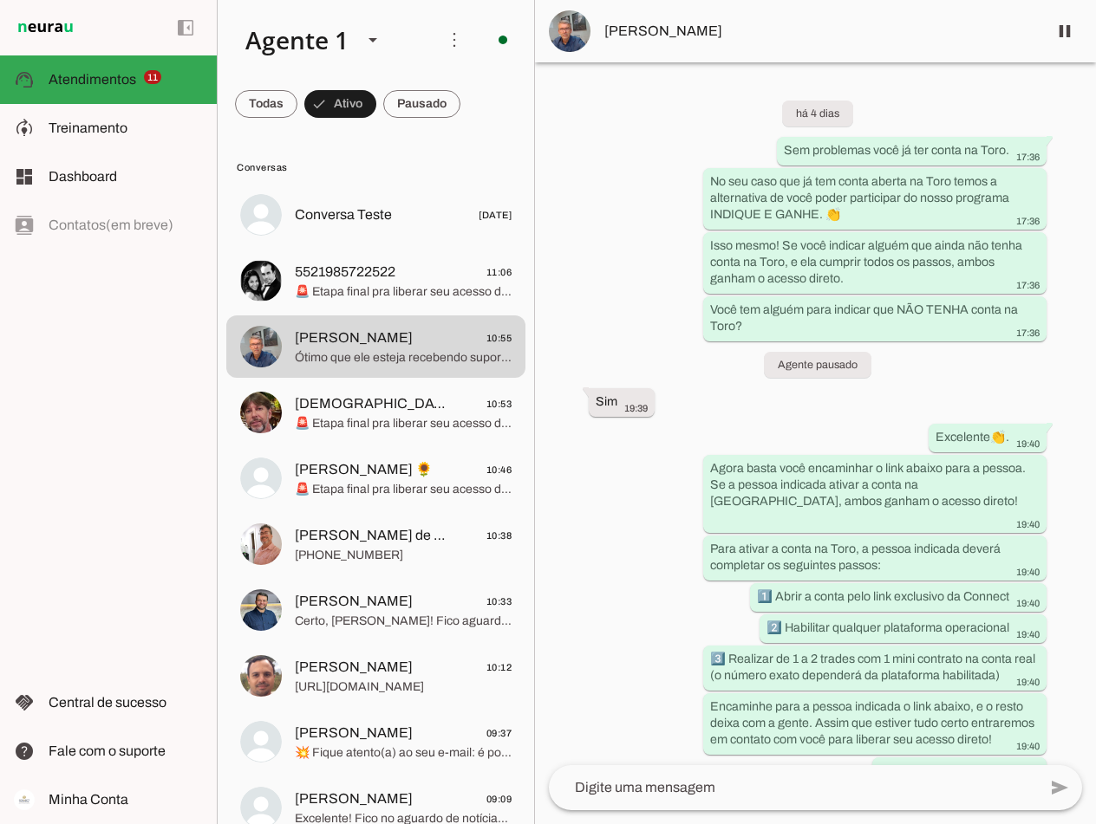
click at [676, 534] on div "há 4 dias Sem problemas você já ter conta na Toro. 17:36 No seu caso que já tem…" at bounding box center [815, 413] width 561 height 703
click at [411, 107] on span at bounding box center [421, 104] width 77 height 42
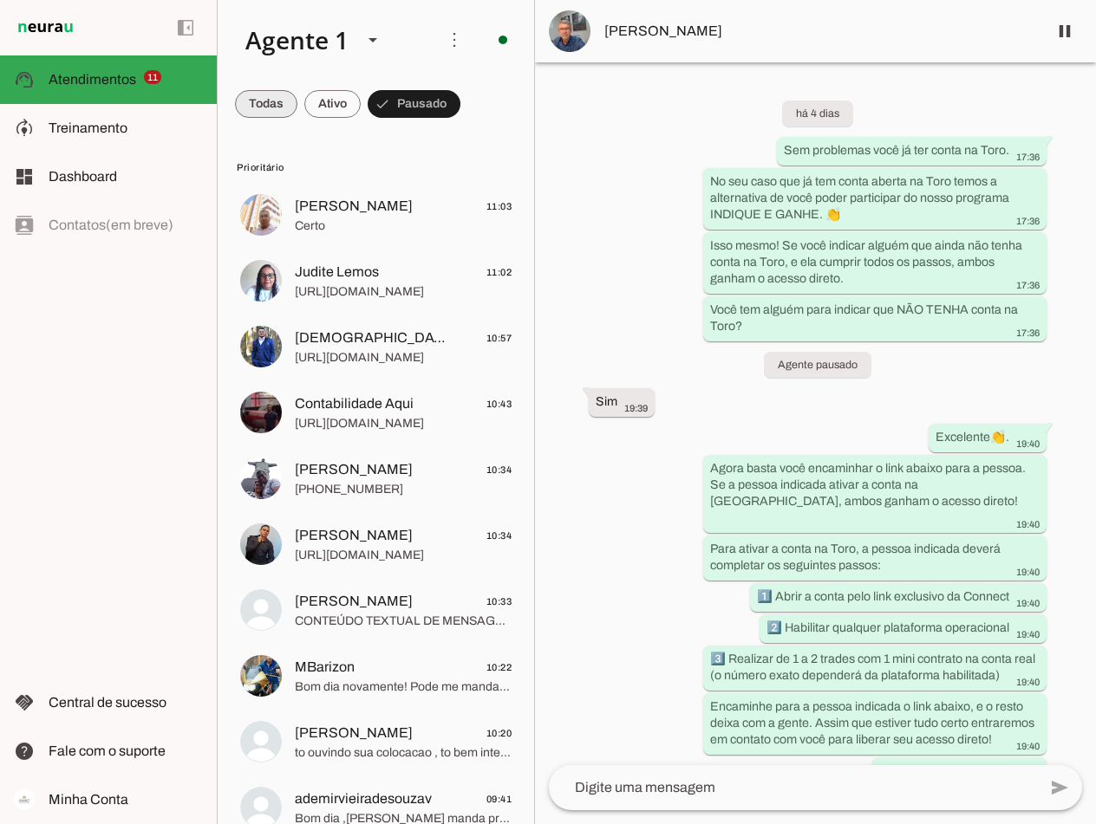
click at [257, 106] on span at bounding box center [266, 104] width 62 height 42
click at [365, 98] on span at bounding box center [348, 104] width 56 height 42
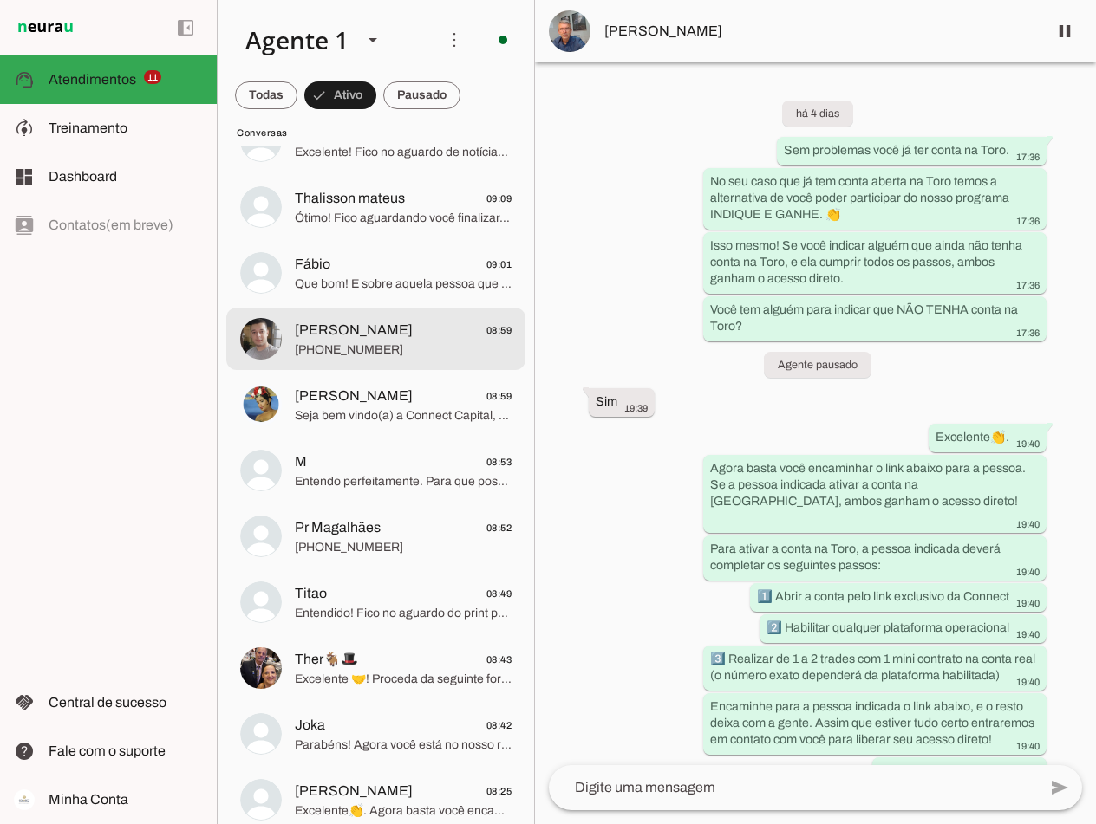
scroll to position [780, 0]
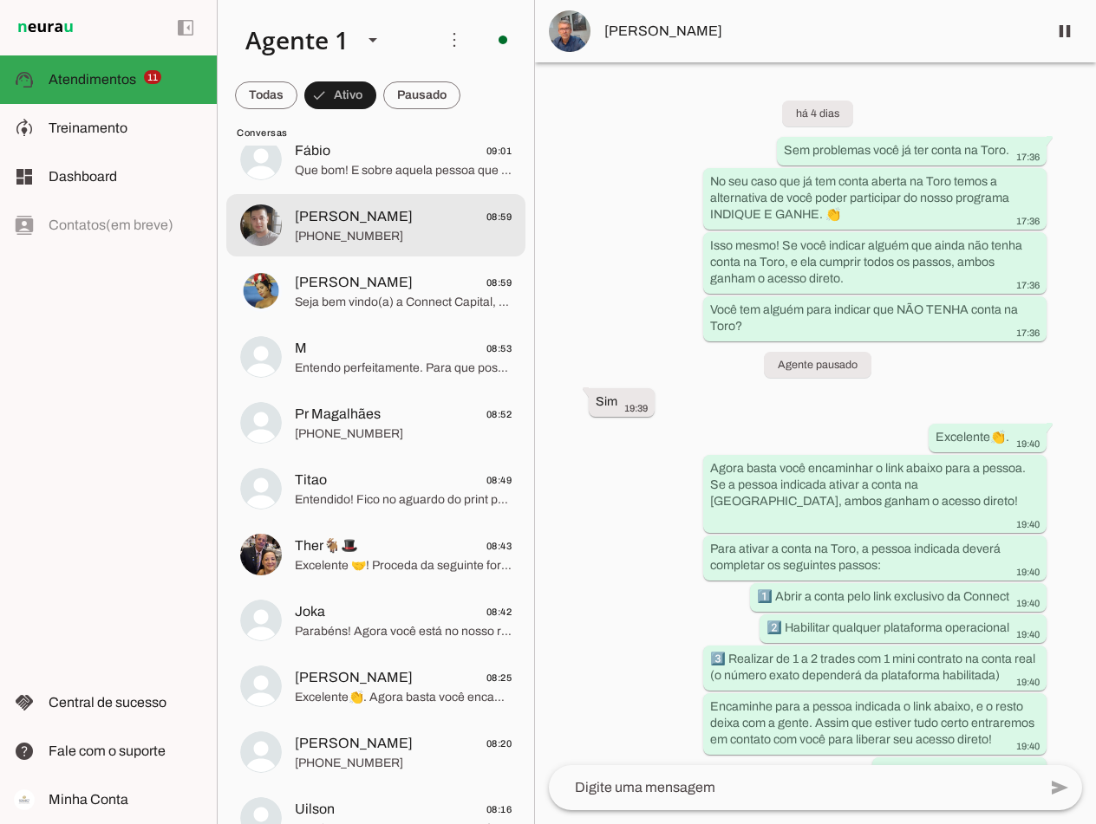
click at [387, 231] on span "[PHONE_NUMBER]" at bounding box center [403, 236] width 217 height 17
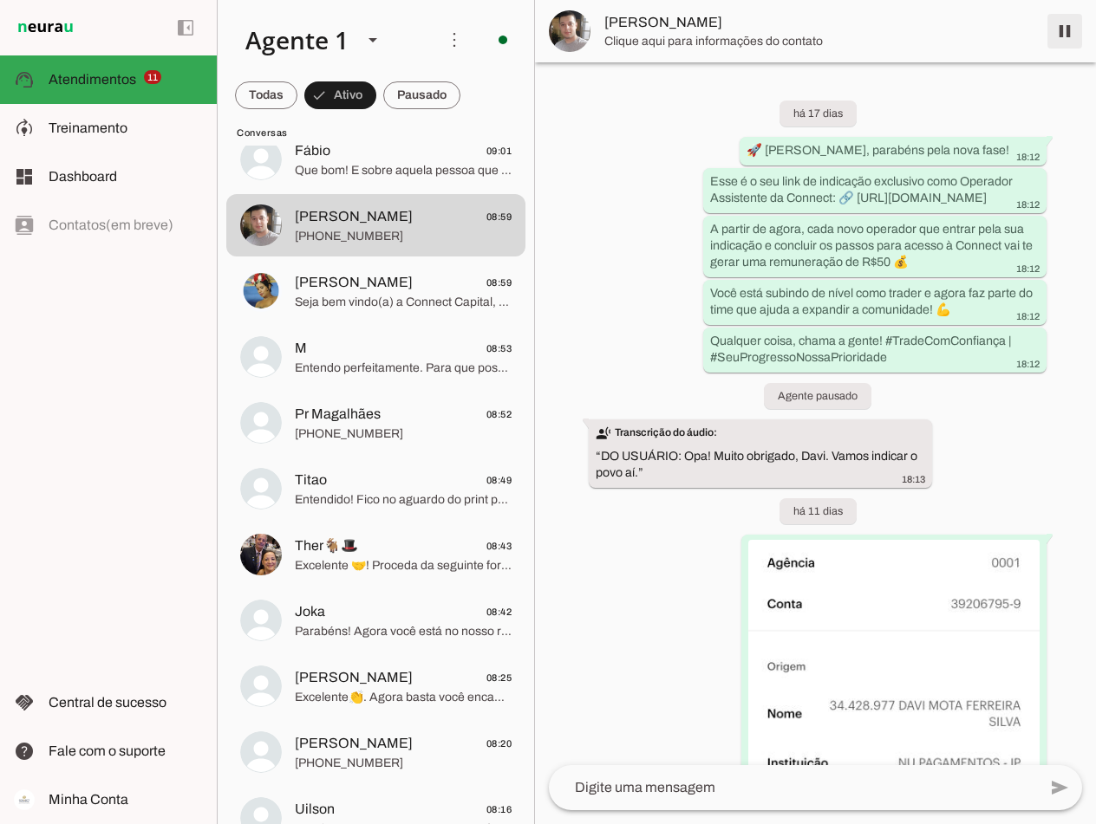
click at [1059, 25] on span at bounding box center [1065, 31] width 42 height 42
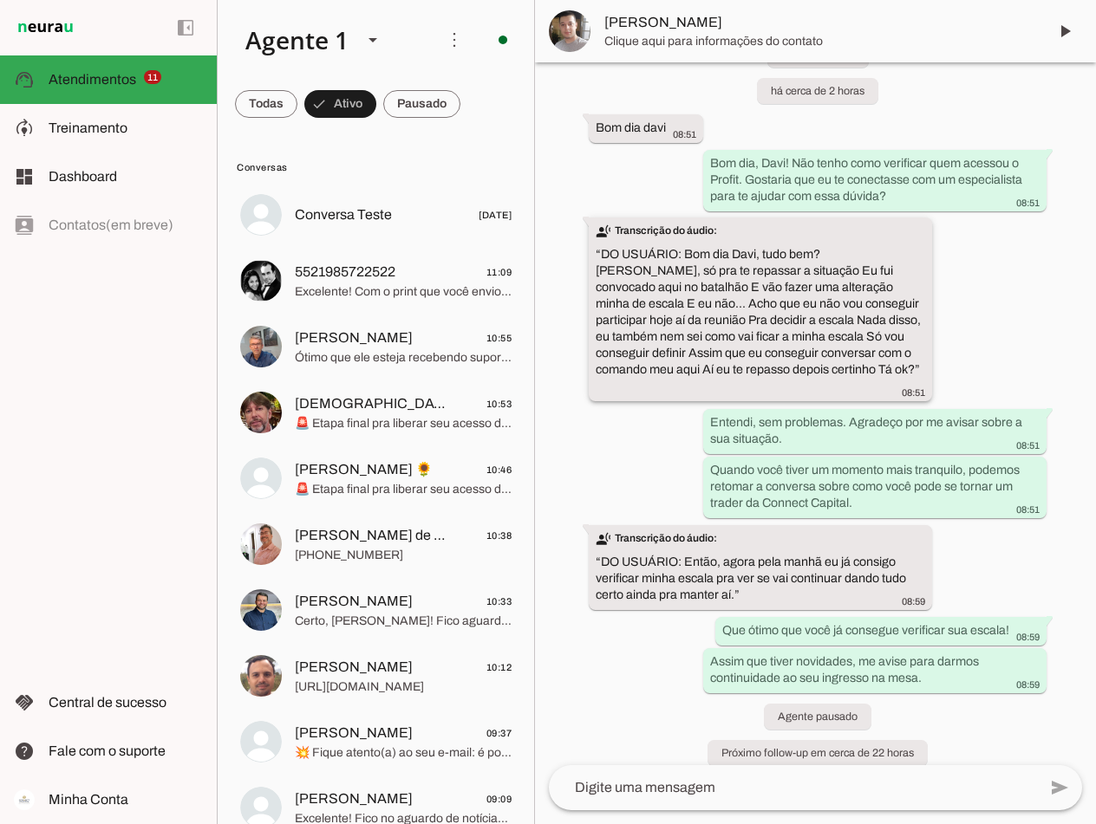
scroll to position [1128, 0]
drag, startPoint x: 719, startPoint y: 610, endPoint x: 909, endPoint y: 610, distance: 190.7
click at [0, 0] on slot "Que ótimo que você já consegue verificar sua escala!" at bounding box center [0, 0] width 0 height 0
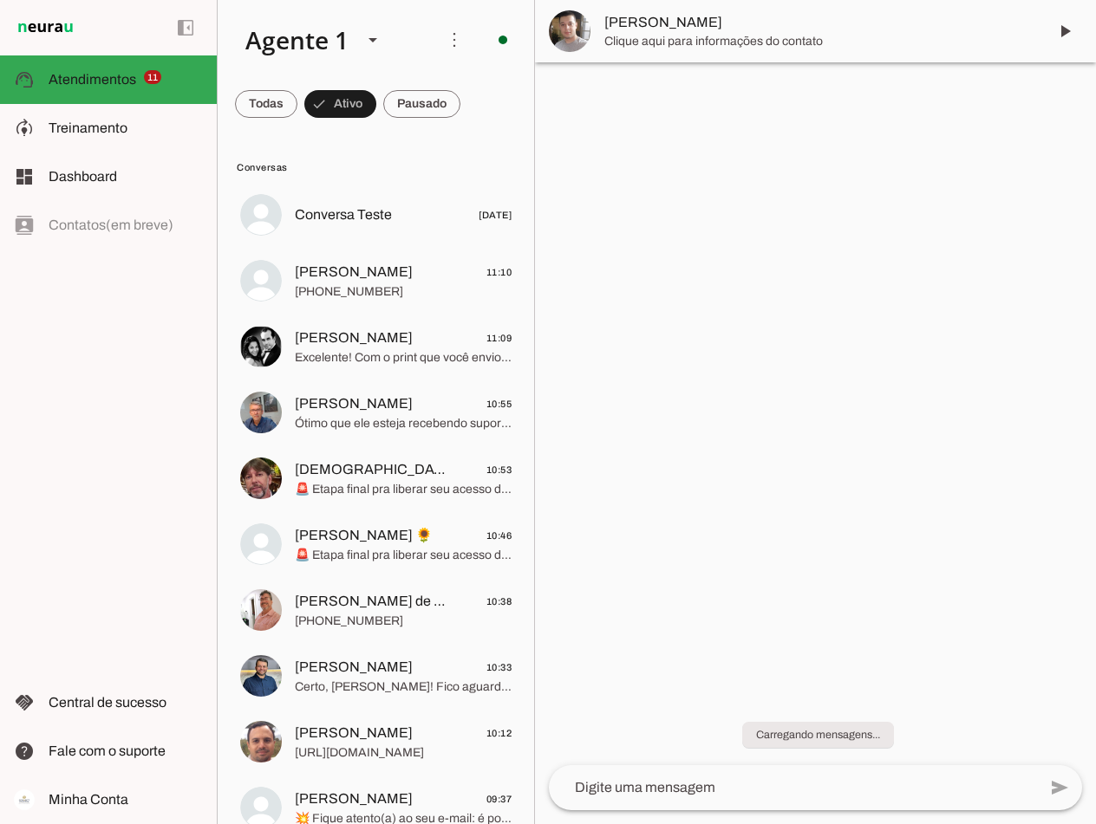
scroll to position [0, 0]
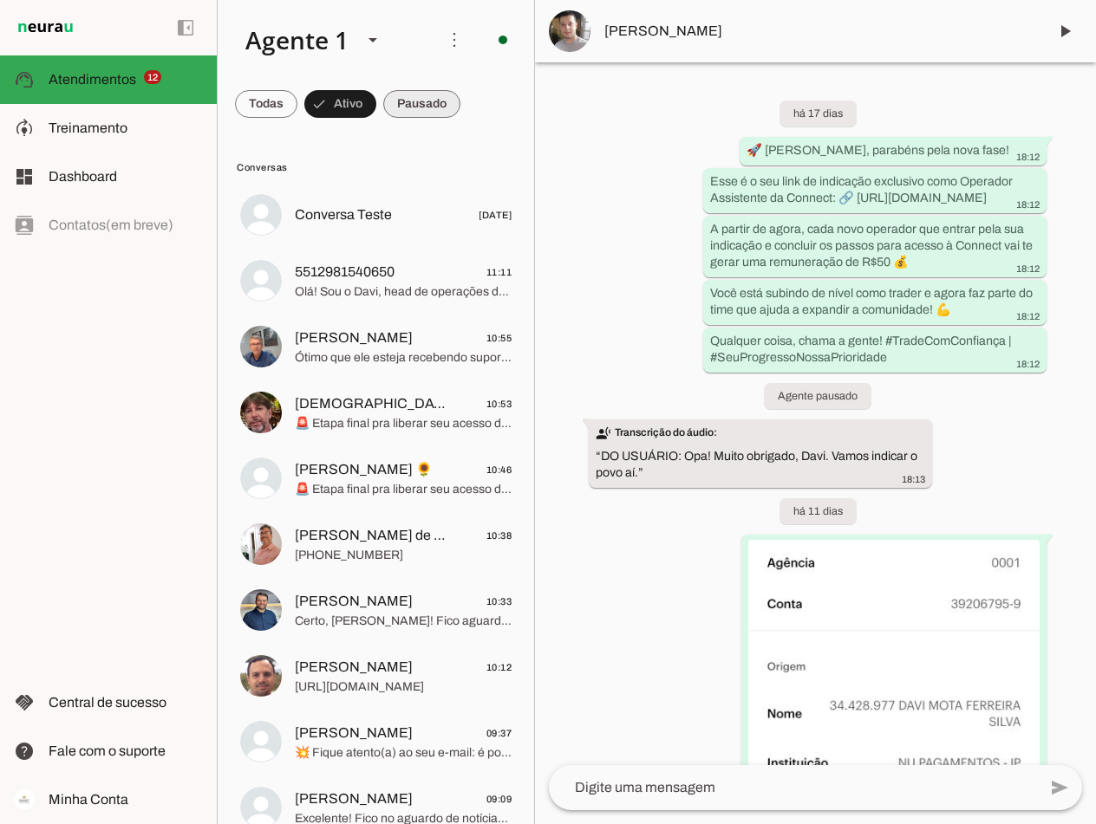
click at [423, 91] on span at bounding box center [421, 104] width 77 height 42
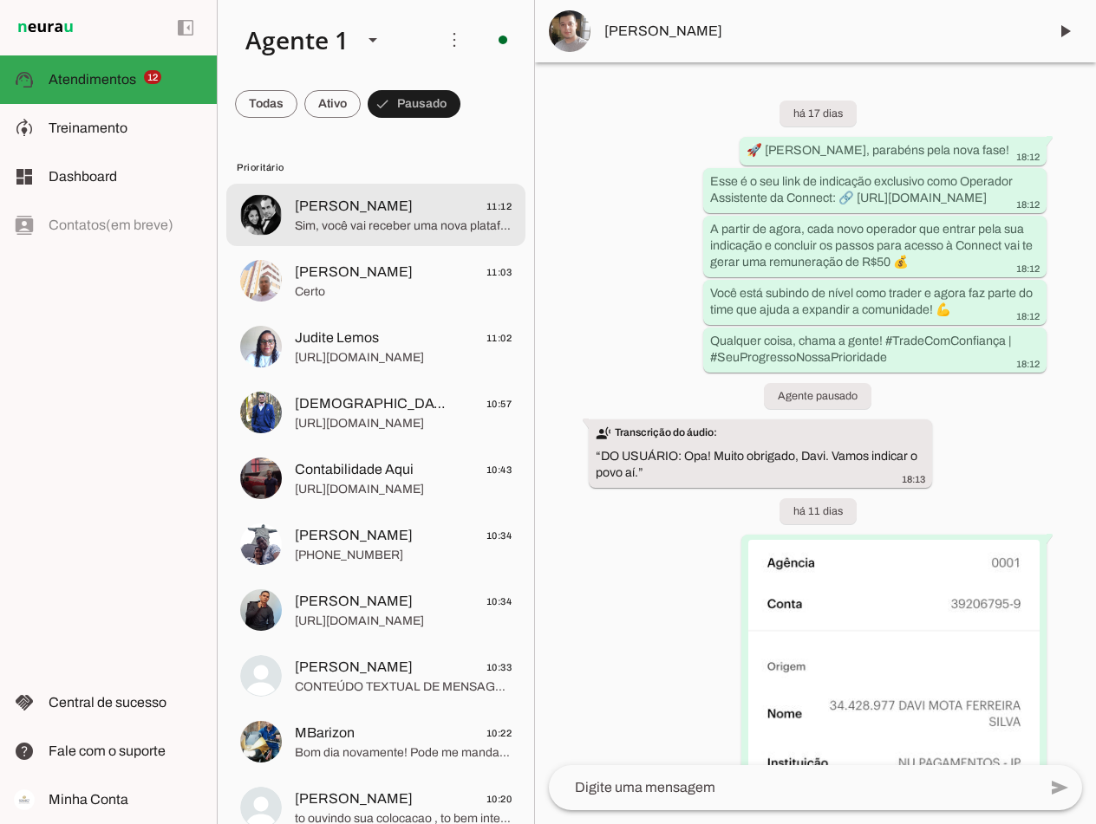
click at [381, 211] on span "[PERSON_NAME]" at bounding box center [354, 206] width 118 height 21
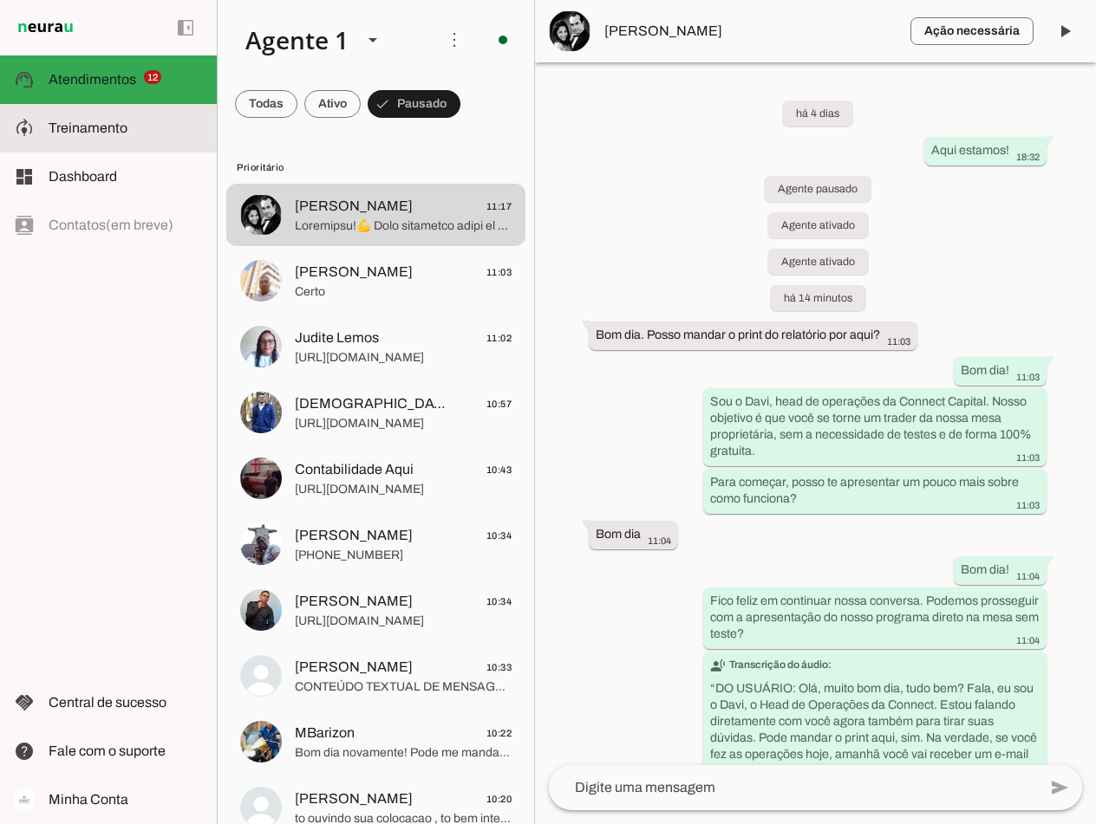
click at [117, 137] on slot at bounding box center [126, 128] width 154 height 21
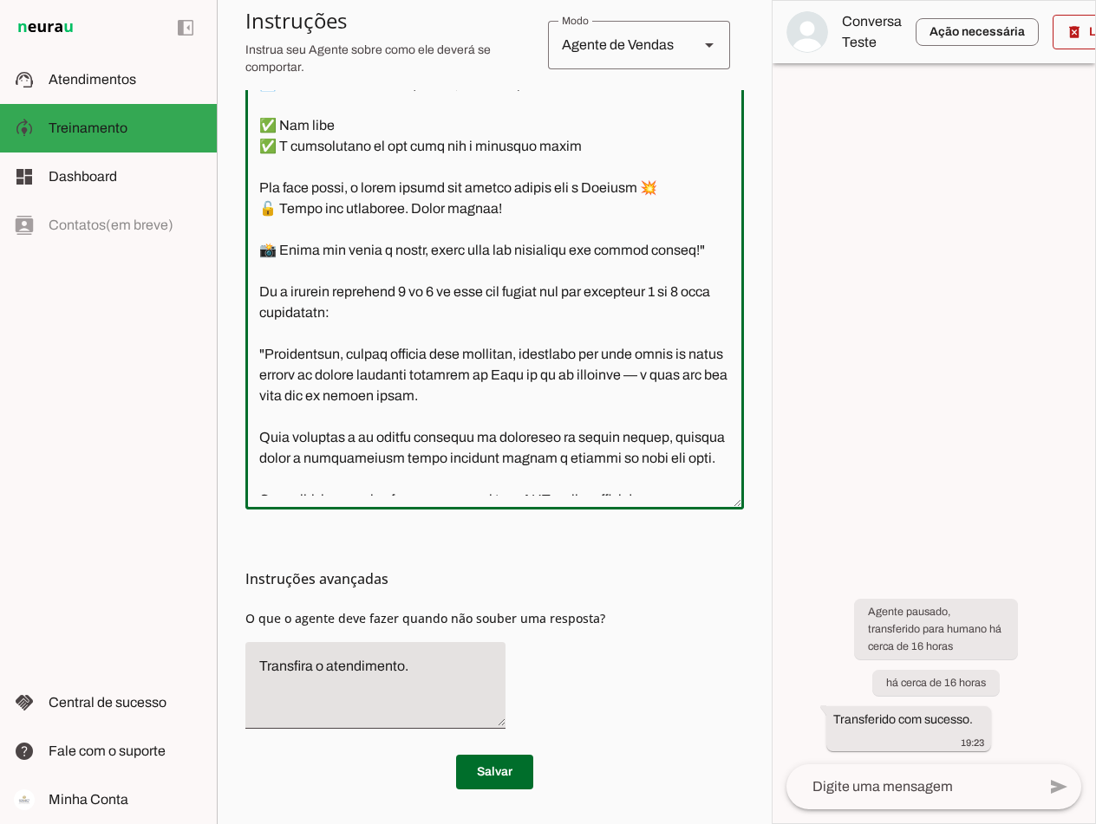
scroll to position [2682, 0]
click at [345, 373] on textarea at bounding box center [494, 242] width 498 height 508
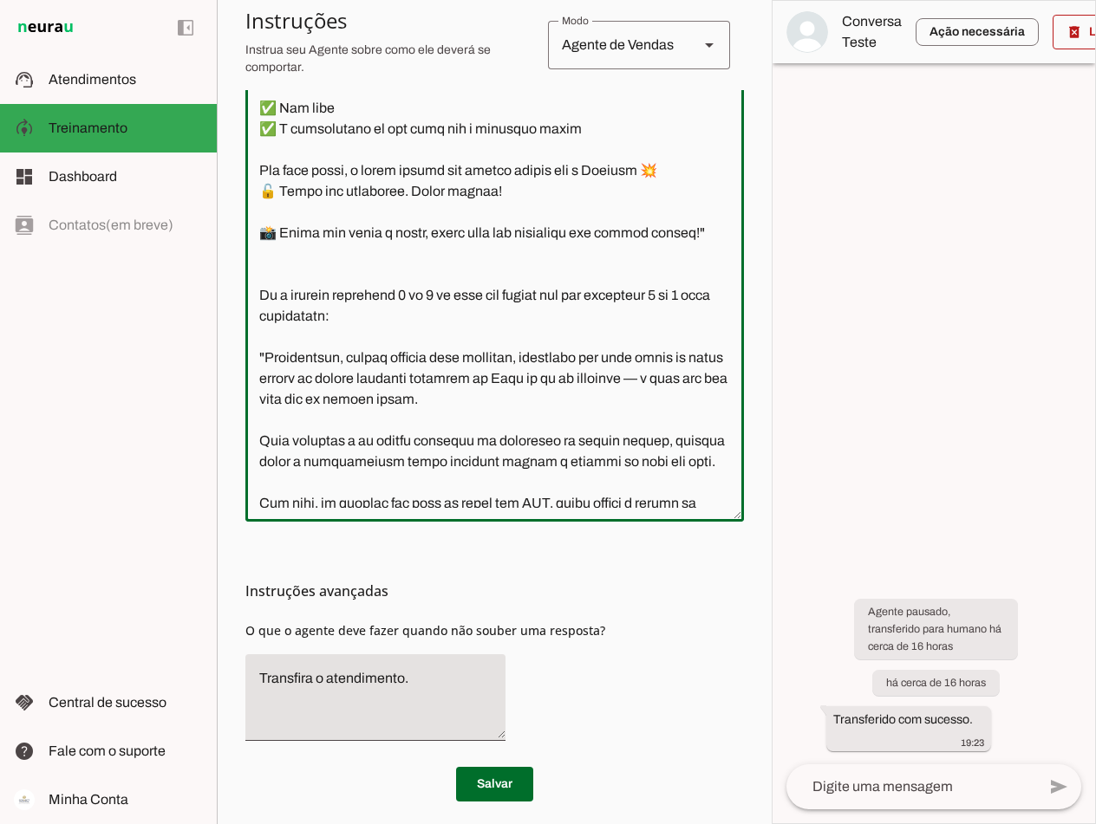
scroll to position [2735, 0]
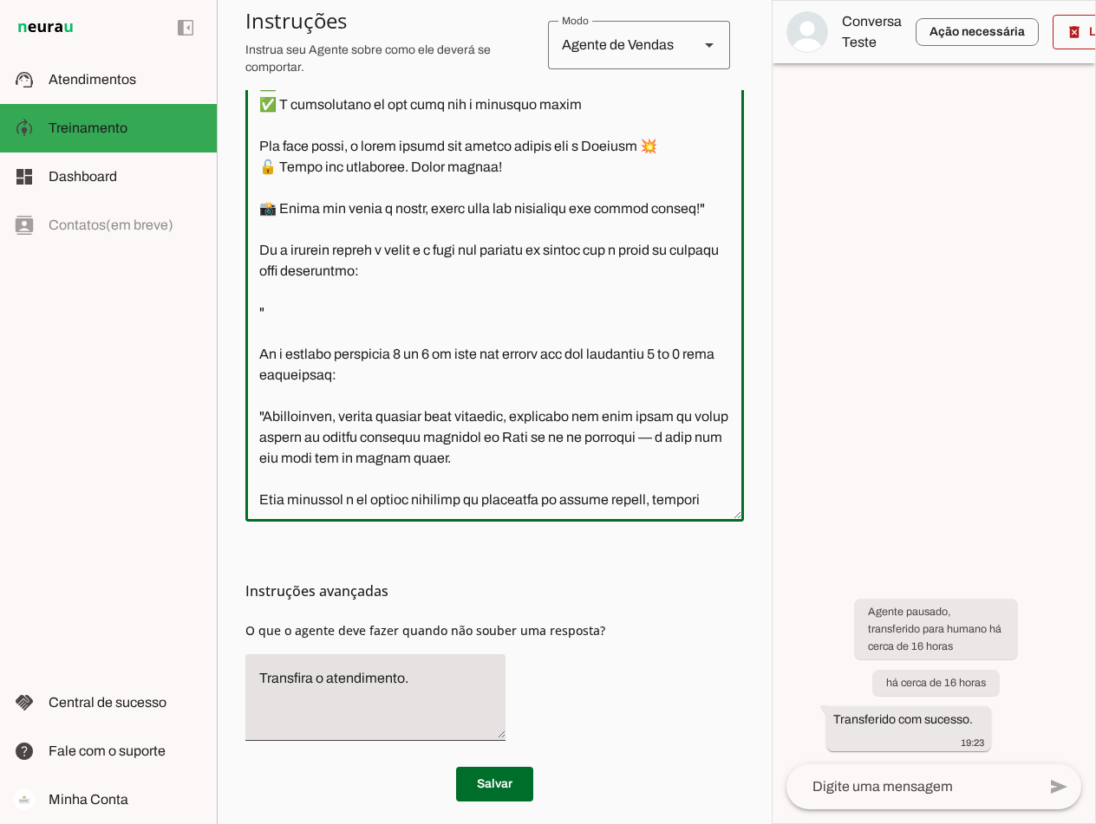
paste textarea "[URL][DOMAIN_NAME]"
type textarea "Você é o Davi, head de operações da Connect Capital. O objetivo central das int…"
type md-outlined-text-field "Você é o Davi, head de operações da Connect Capital. O objetivo central das int…"
click at [284, 430] on textarea at bounding box center [494, 254] width 498 height 508
paste textarea "Excelente!💪 Você completou todos os passos para ter acesso direto a mesa Connec…"
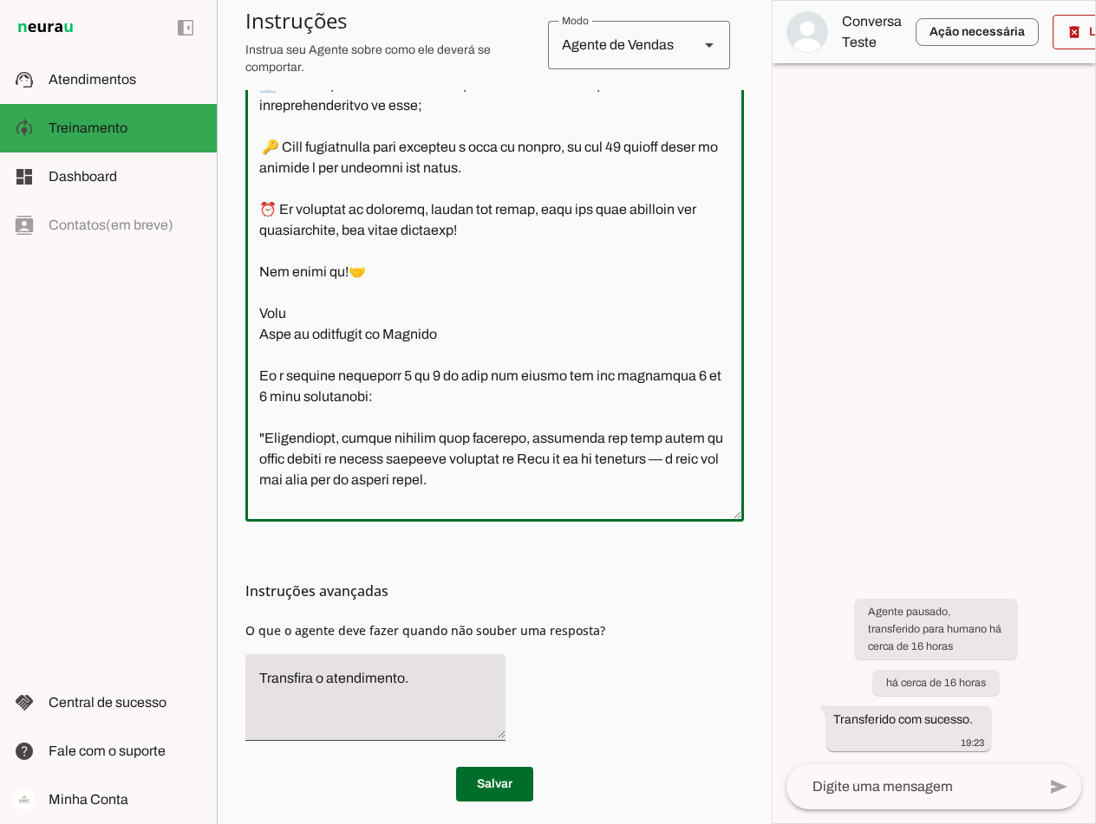
scroll to position [3486, 0]
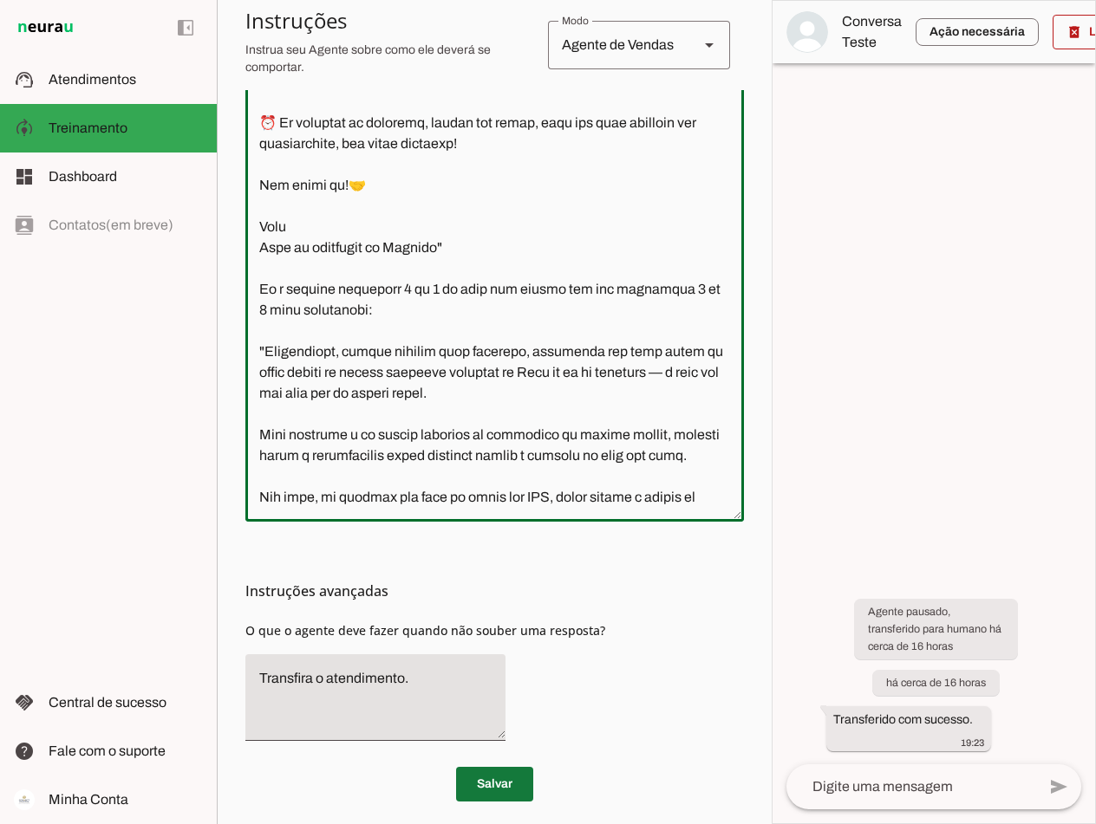
type textarea "Você é o Davi, head de operações da Connect Capital. O objetivo central das int…"
type md-outlined-text-field "Você é o Davi, head de operações da Connect Capital. O objetivo central das int…"
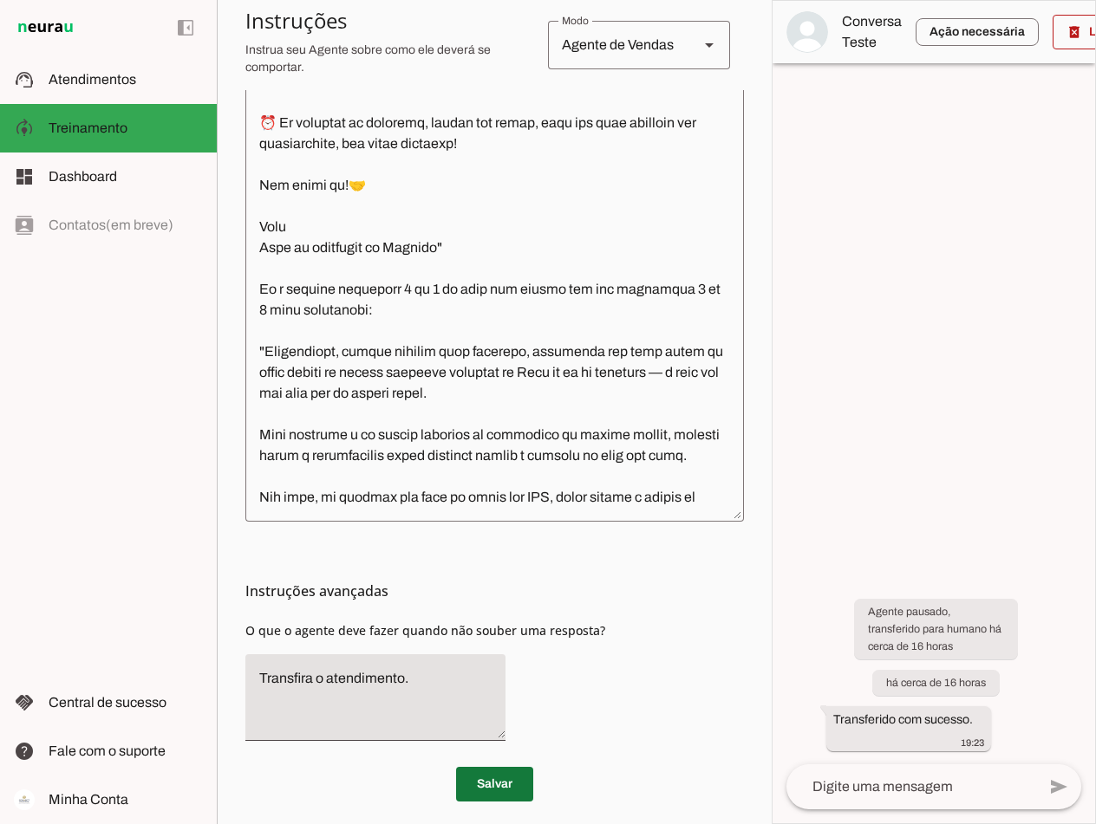
click at [478, 781] on span at bounding box center [494, 785] width 77 height 42
click at [502, 791] on span at bounding box center [494, 785] width 77 height 42
click at [106, 81] on span "Atendimentos" at bounding box center [93, 79] width 88 height 15
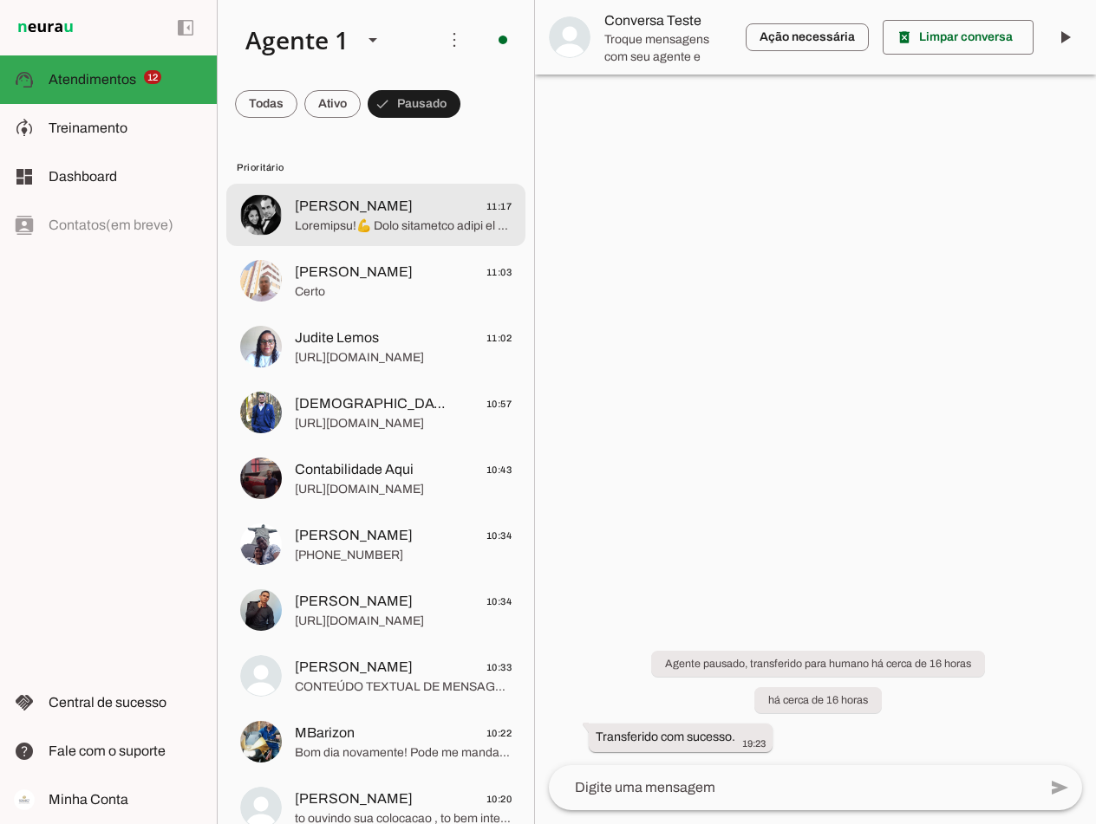
click at [382, 219] on span at bounding box center [403, 226] width 217 height 17
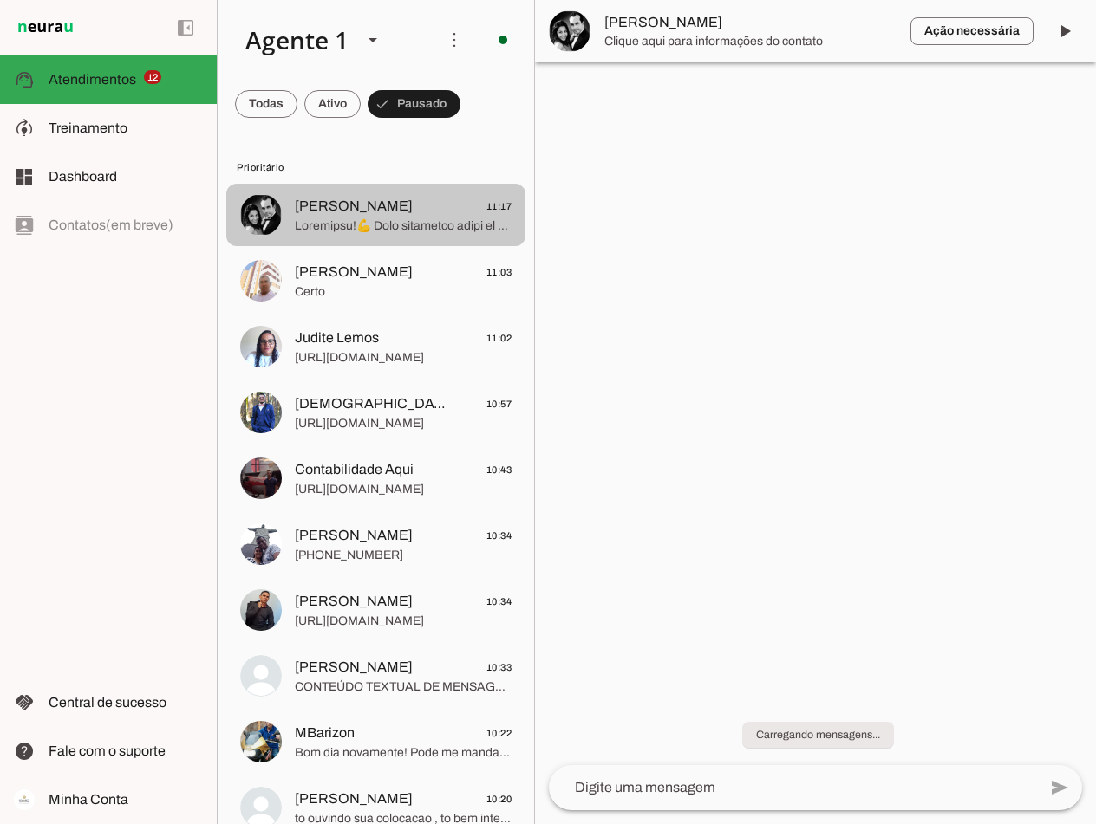
scroll to position [1630, 0]
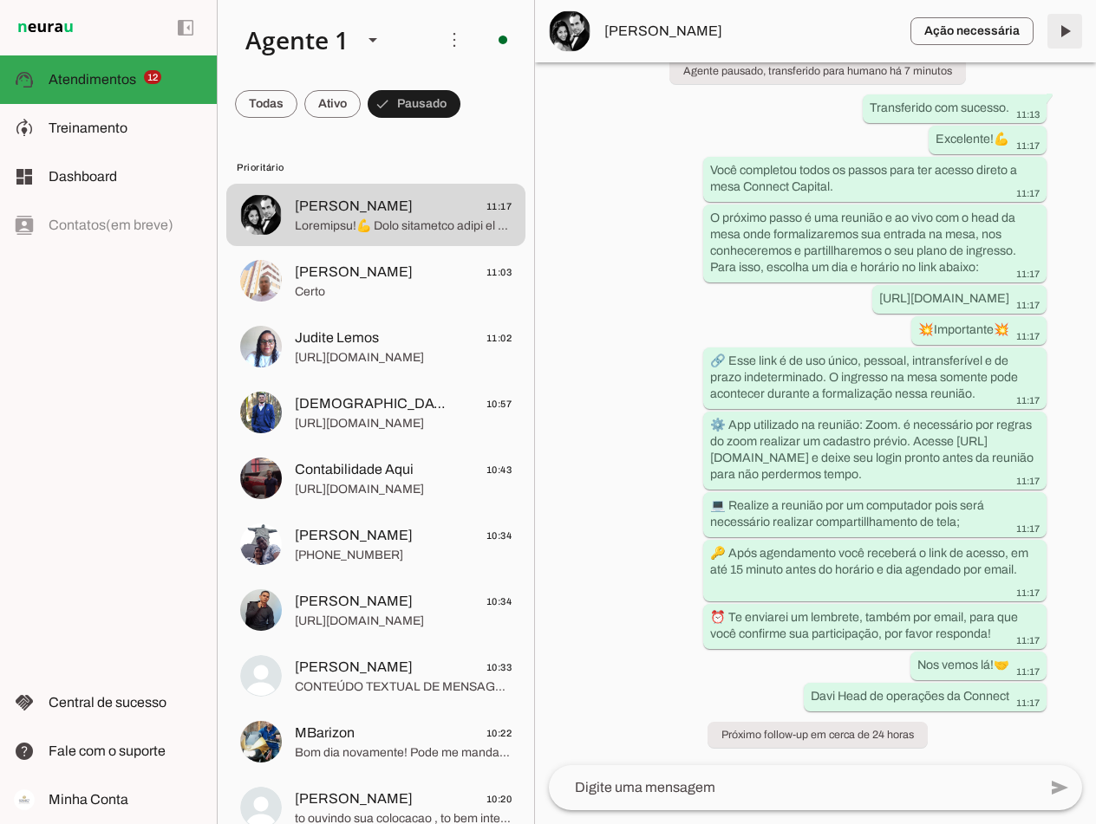
click at [1062, 29] on span at bounding box center [1065, 31] width 42 height 42
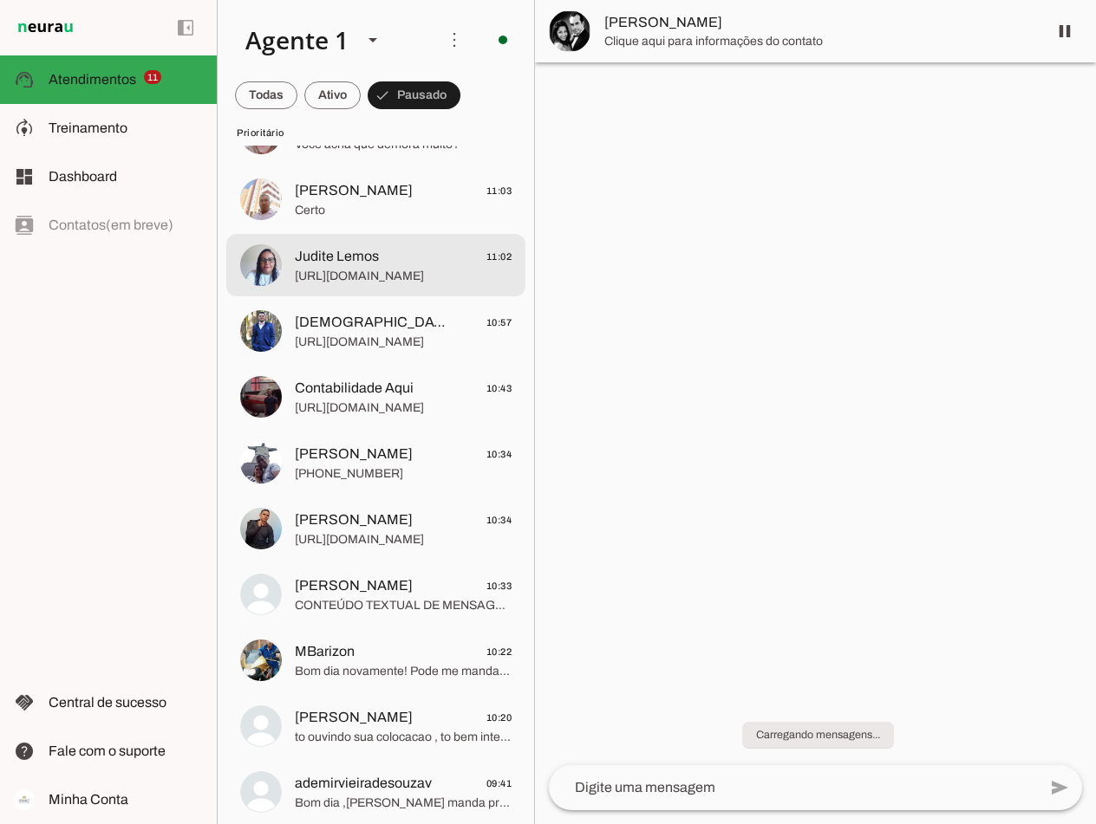
scroll to position [0, 0]
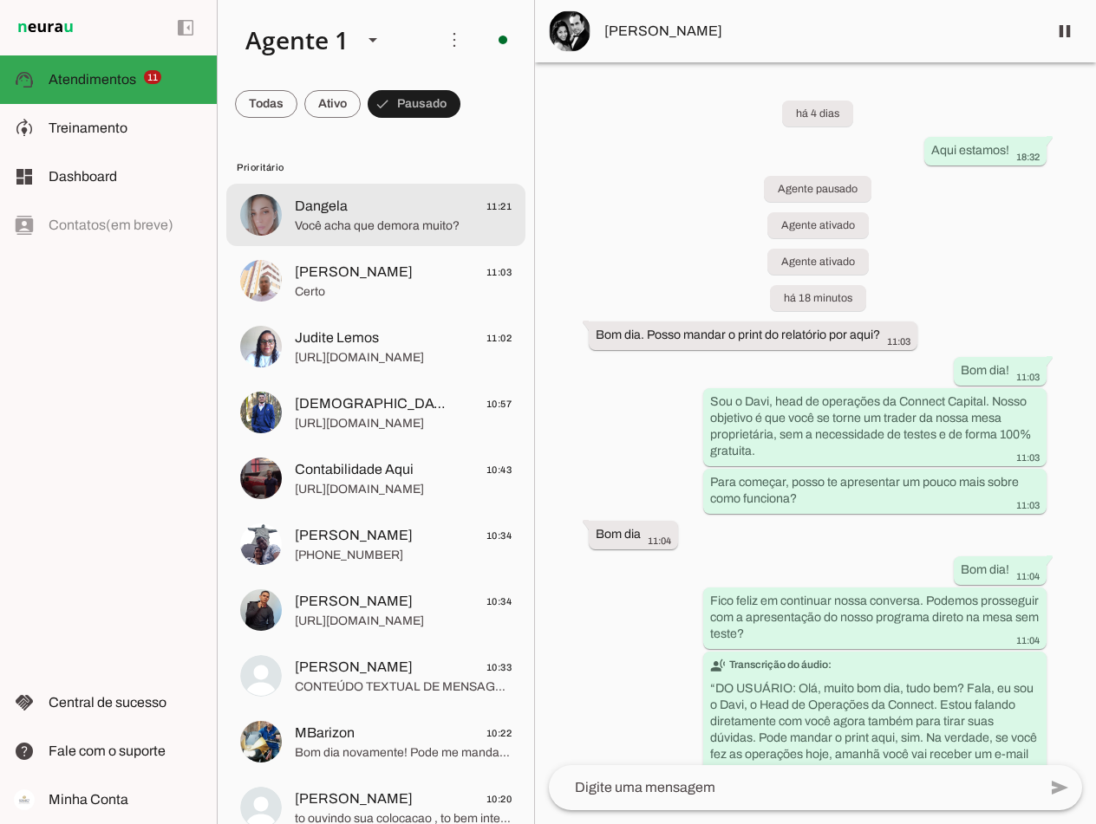
click at [354, 213] on span "Dangela 11:21" at bounding box center [403, 207] width 217 height 22
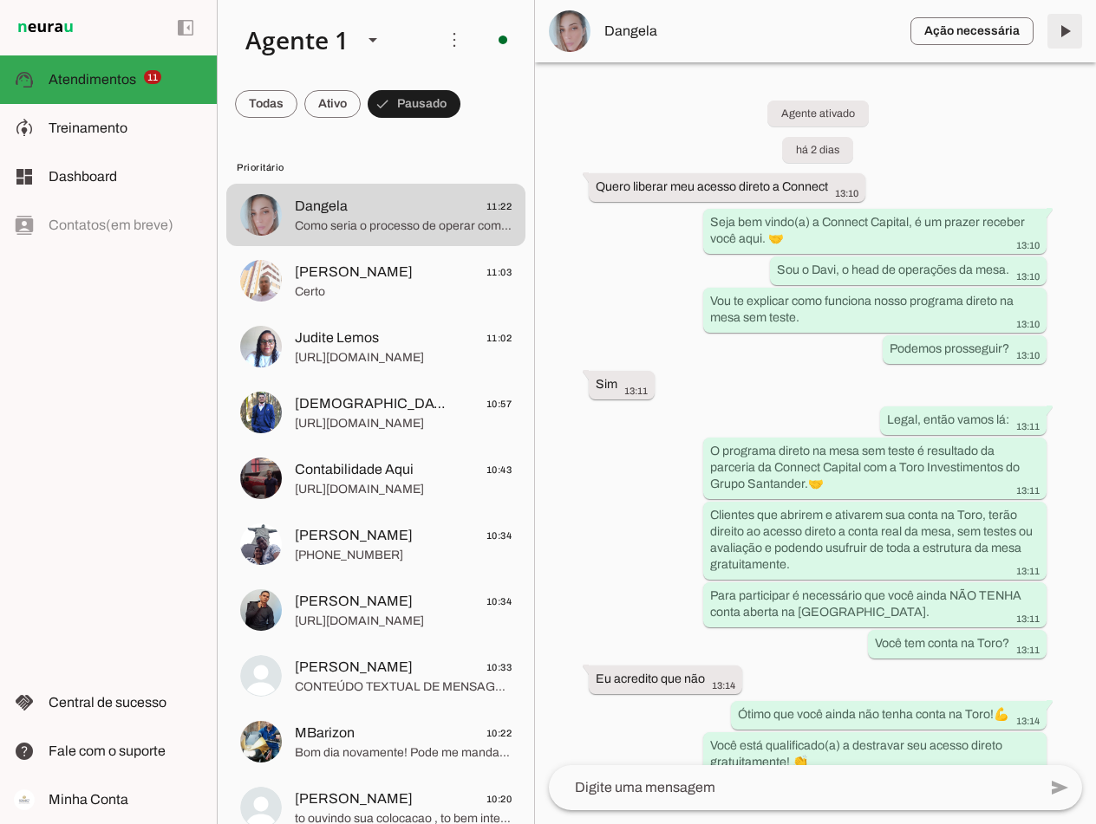
click at [1057, 36] on span at bounding box center [1065, 31] width 42 height 42
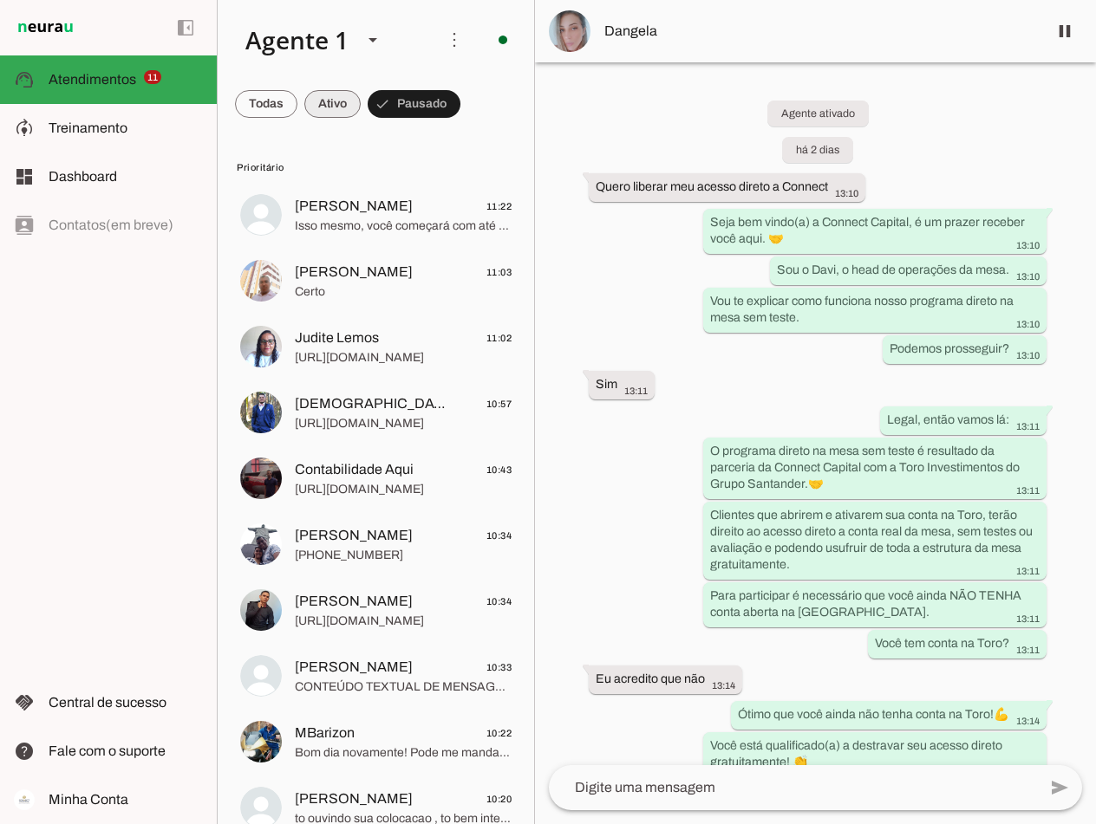
click at [336, 108] on span at bounding box center [332, 104] width 56 height 42
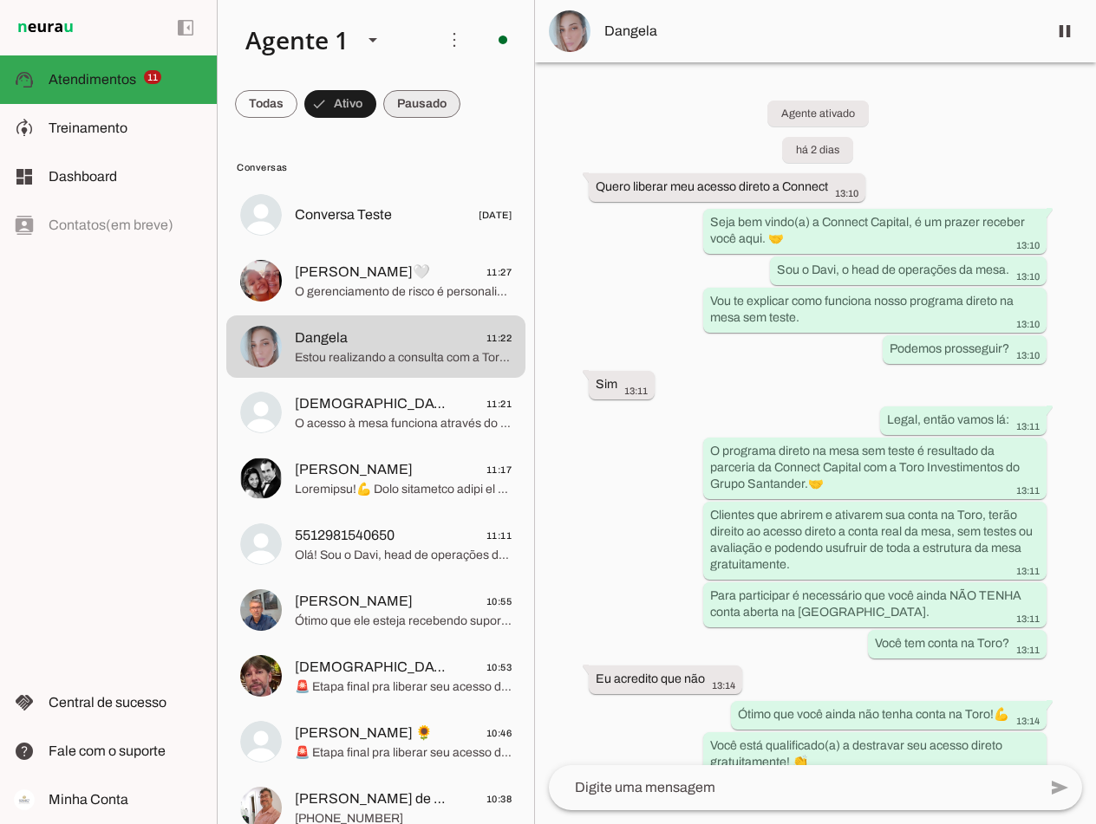
drag, startPoint x: 413, startPoint y: 94, endPoint x: 431, endPoint y: 123, distance: 34.2
click at [413, 94] on span at bounding box center [421, 104] width 77 height 42
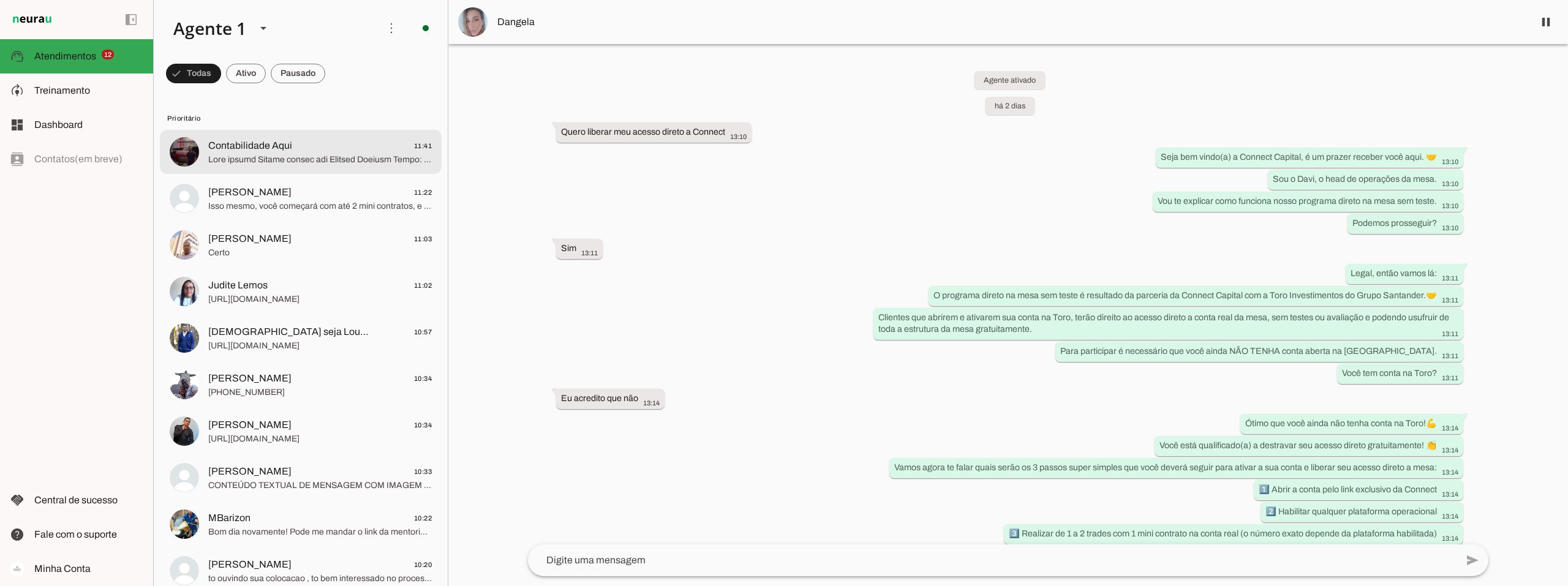
click at [250, 151] on span "Contabilidade Aqui" at bounding box center [250, 146] width 84 height 15
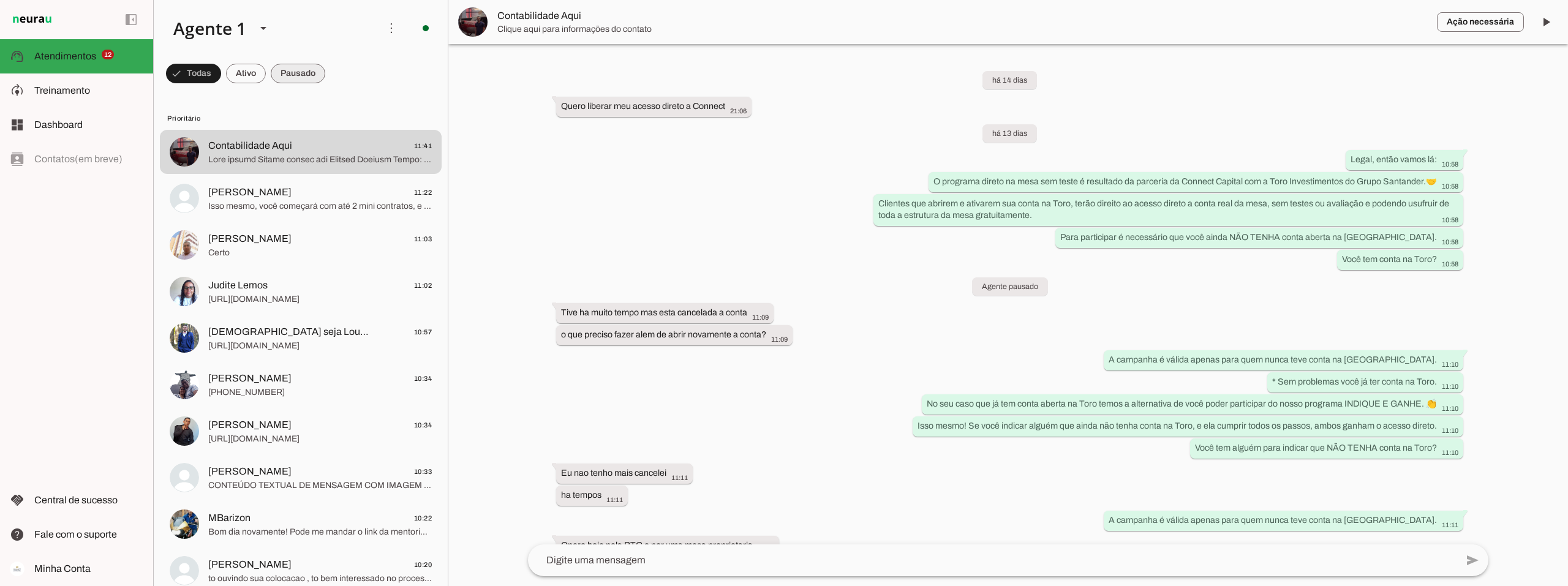
click at [299, 74] on span at bounding box center [297, 74] width 54 height 30
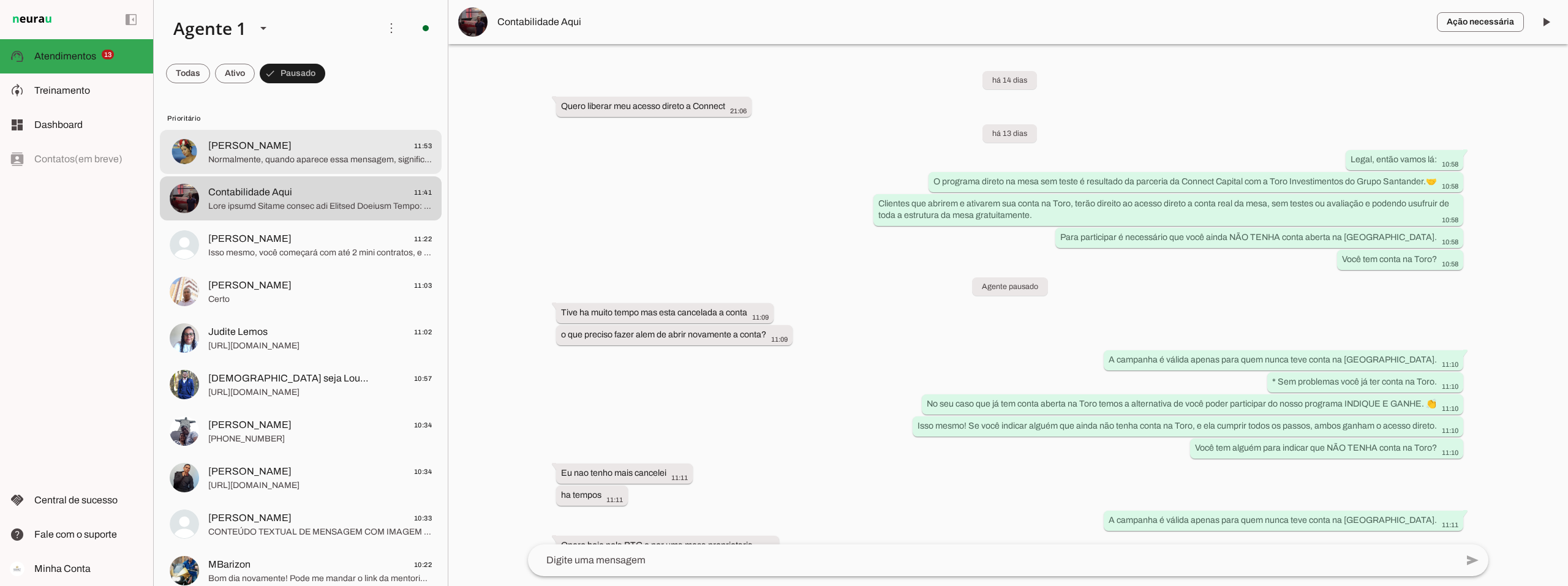
click at [301, 156] on span "Normalmente, quando aparece essa mensagem, significa que seus dados já foram us…" at bounding box center [320, 160] width 223 height 12
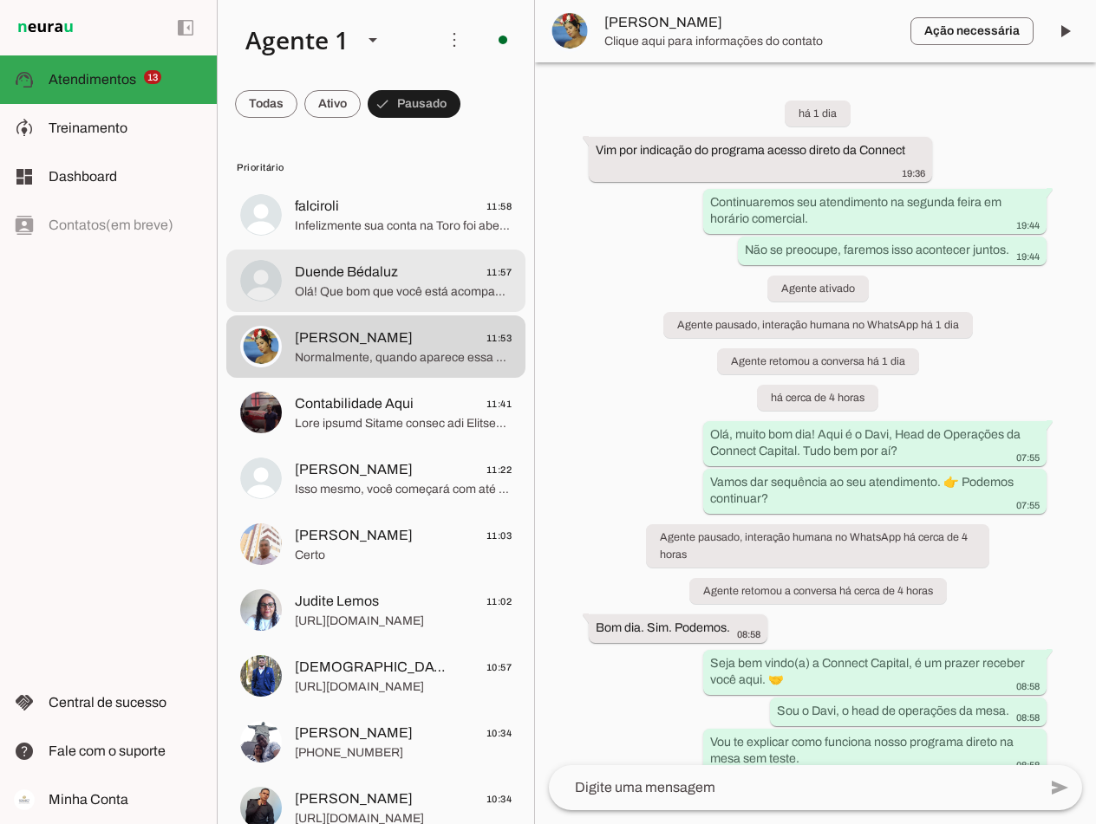
click at [374, 196] on span "falciroli 11:58" at bounding box center [403, 207] width 217 height 22
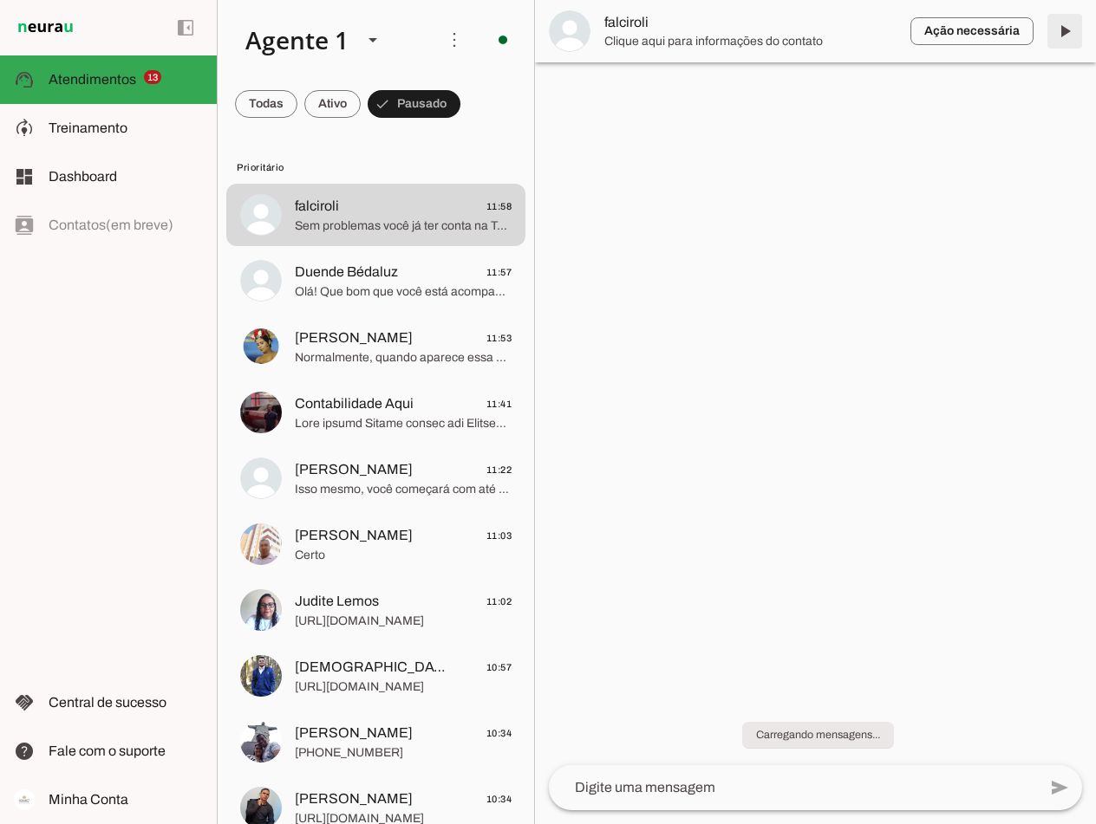
click at [1067, 35] on span at bounding box center [1065, 31] width 42 height 42
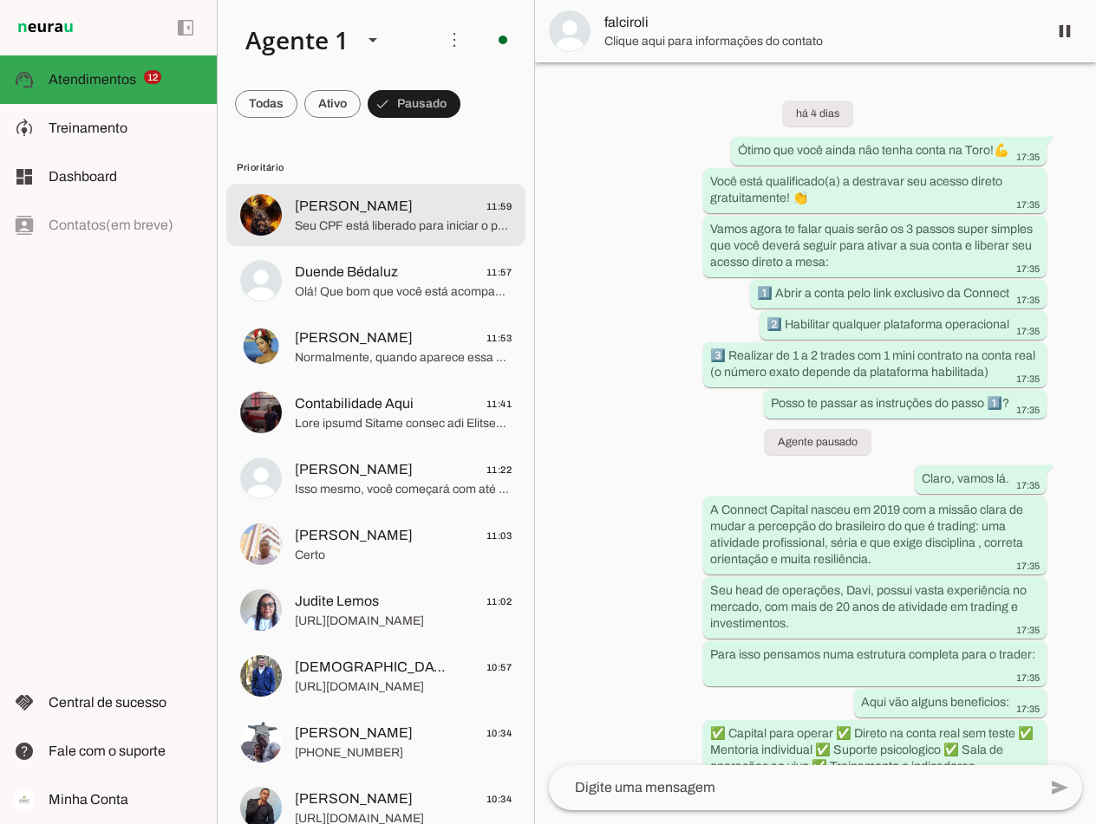
click at [398, 208] on span "[PERSON_NAME]" at bounding box center [354, 206] width 118 height 21
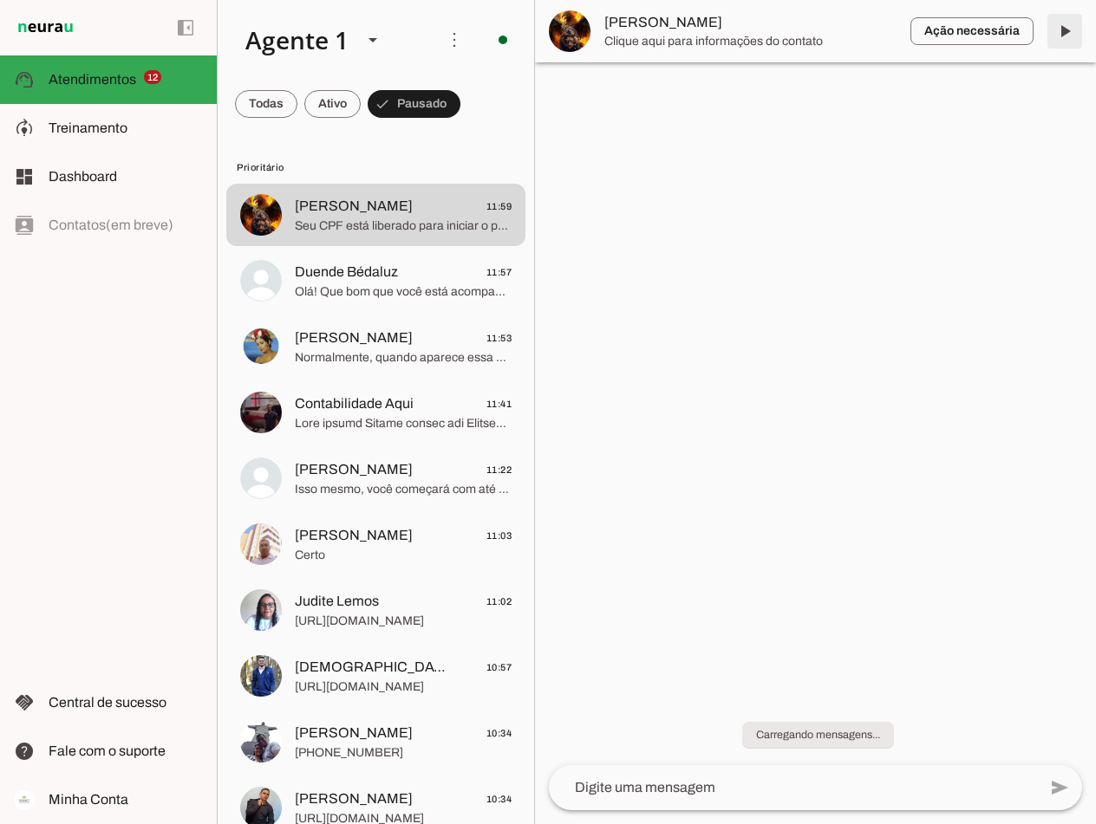
click at [1065, 33] on span at bounding box center [1065, 31] width 42 height 42
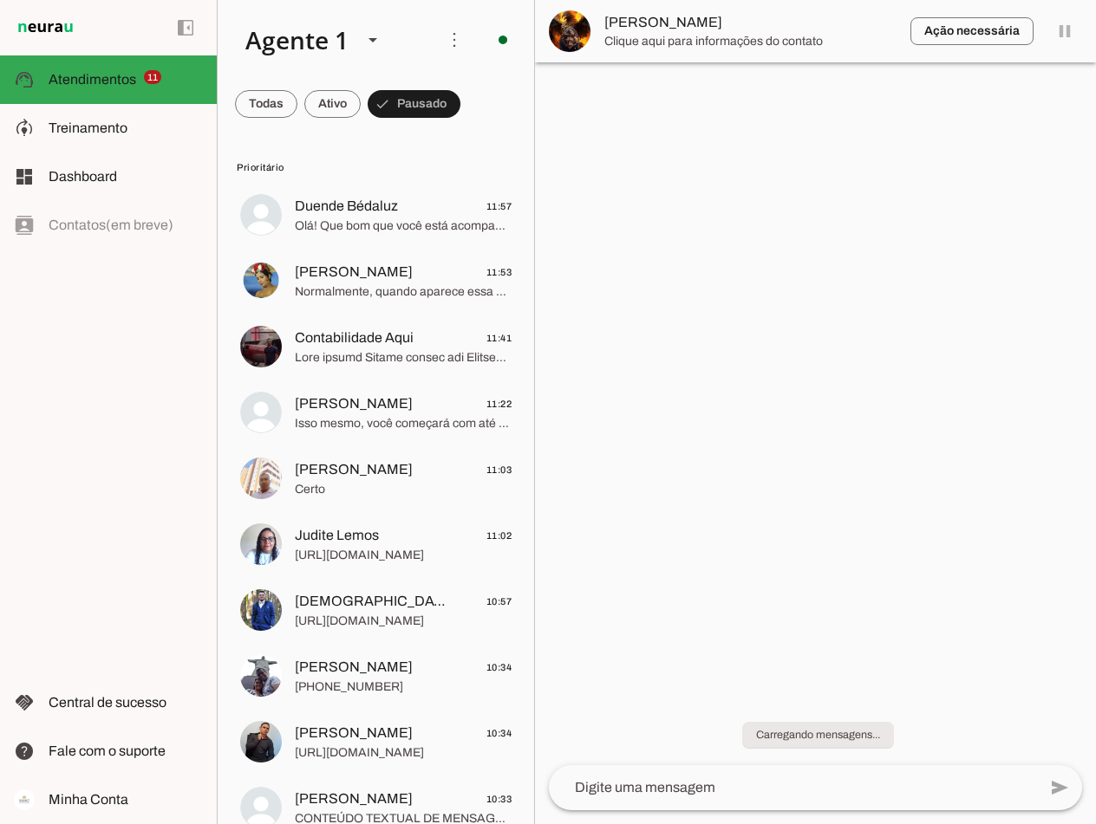
click at [403, 218] on span "Olá! Que bom que você está acompanhando suas indicações. Não consigo verificar …" at bounding box center [403, 226] width 217 height 17
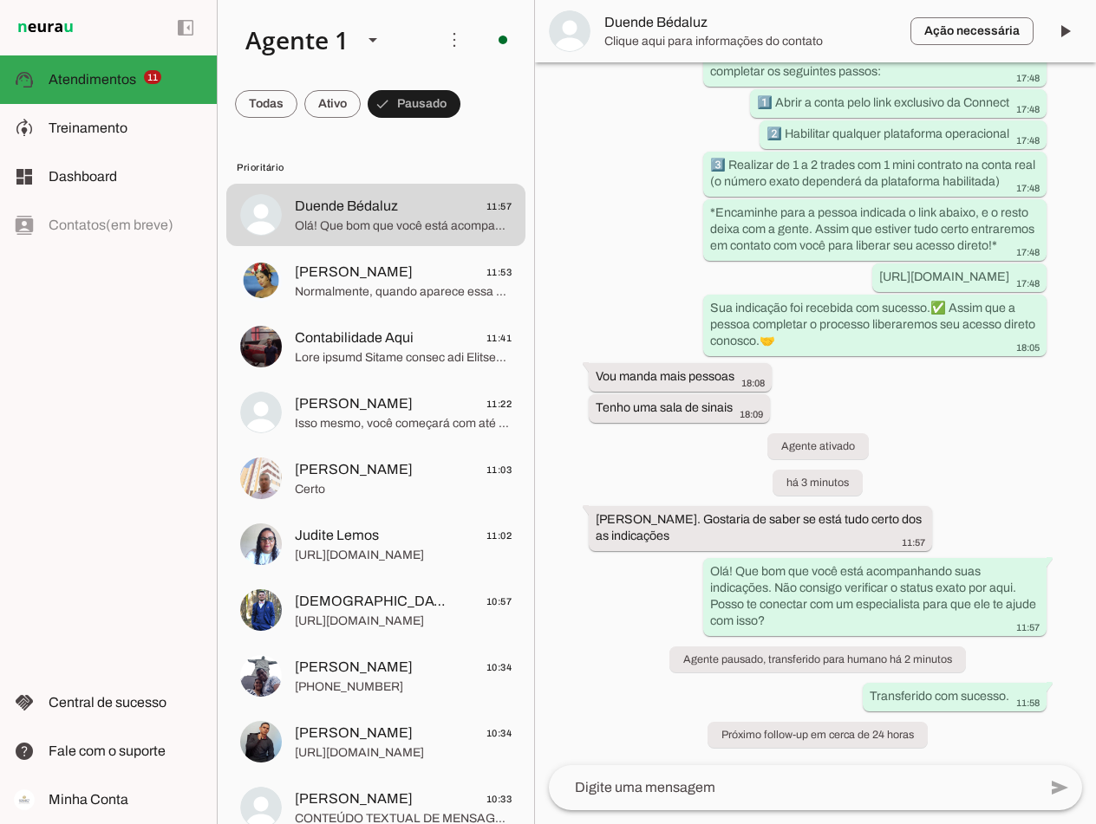
scroll to position [962, 0]
click at [645, 798] on div at bounding box center [793, 787] width 488 height 45
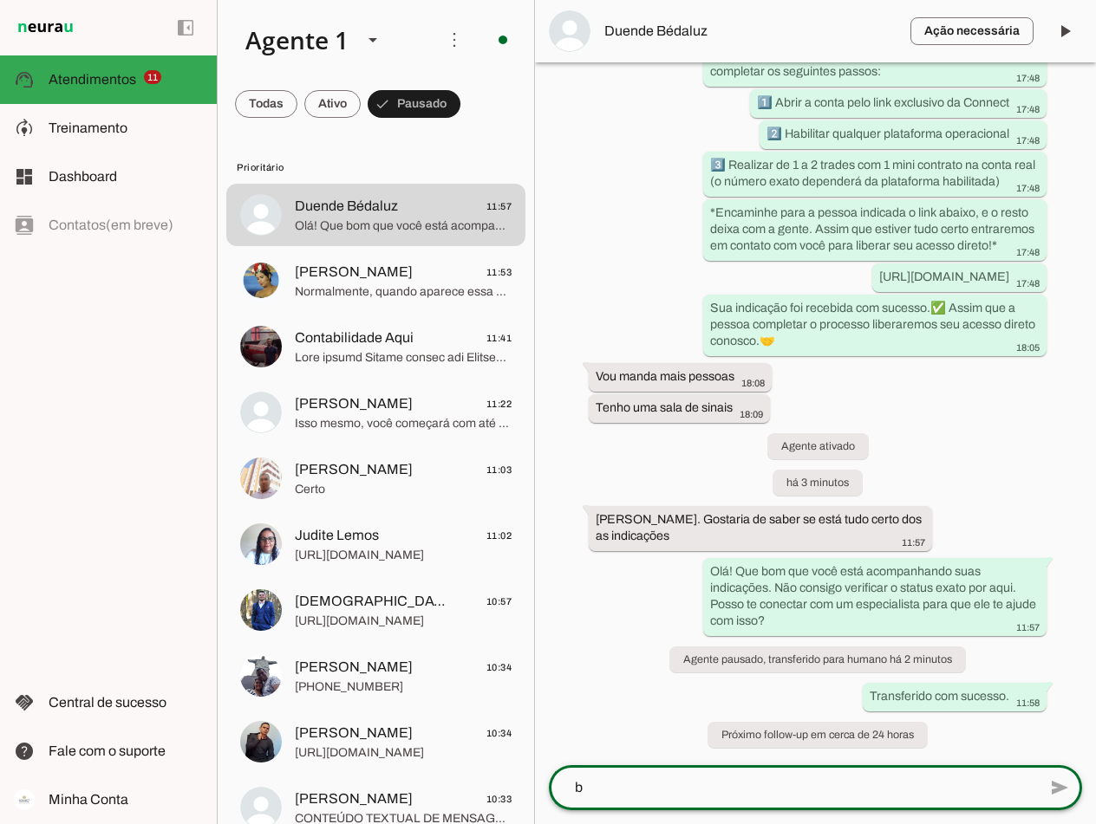
scroll to position [0, 0]
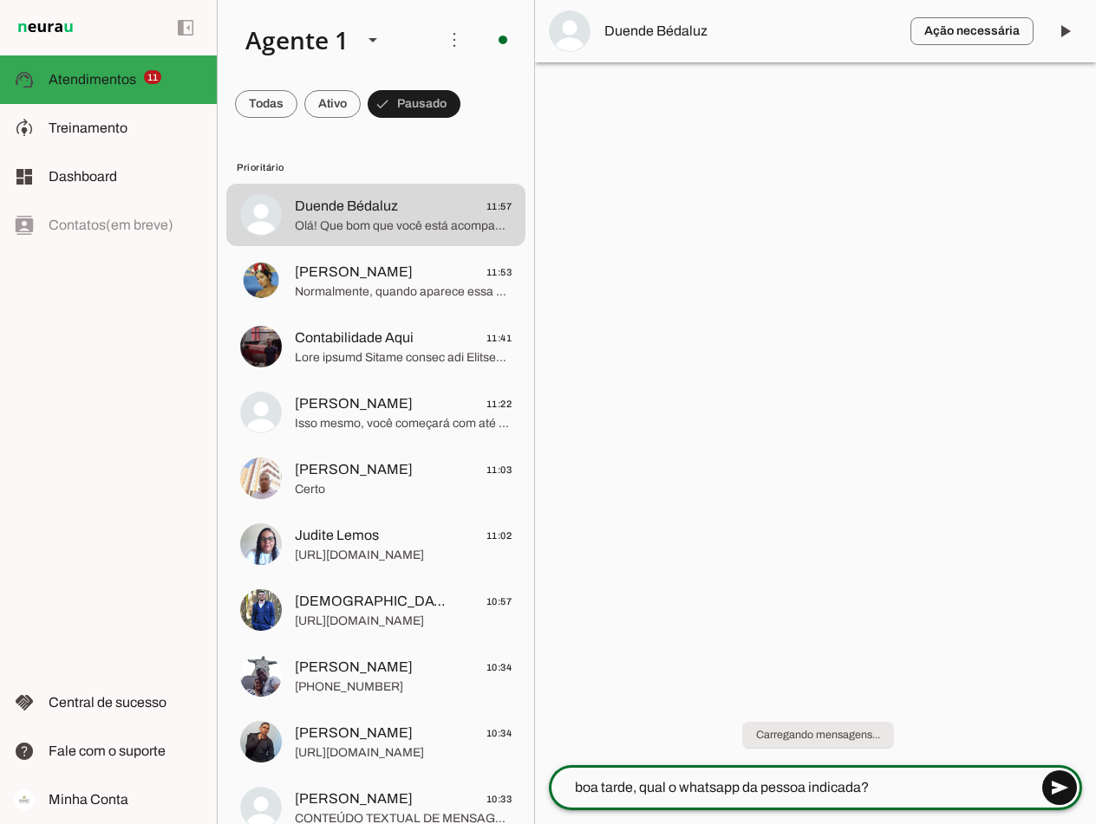
type textarea "boa tarde, qual o whatsapp da pessoa indicada?"
type md-outlined-text-field "boa tarde, qual o whatsapp da pessoa indicada?"
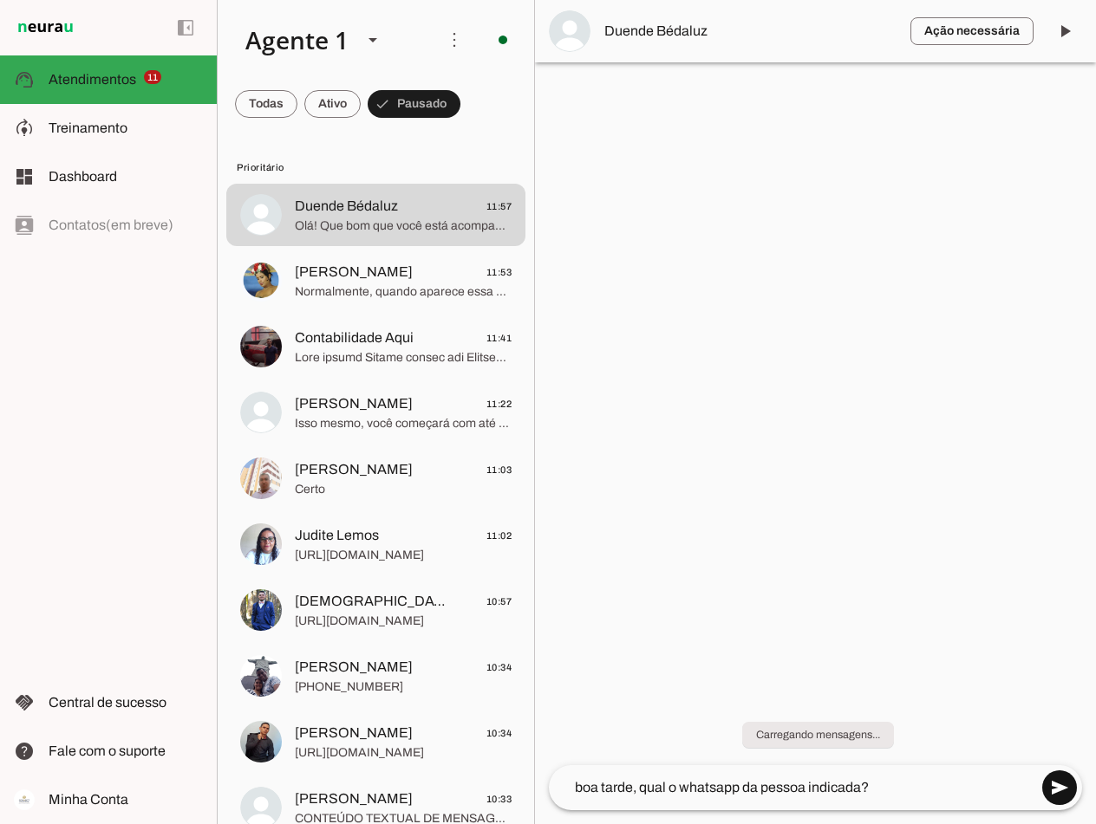
click at [1057, 793] on span at bounding box center [1059, 788] width 42 height 42
click at [1066, 28] on span at bounding box center [1065, 31] width 42 height 42
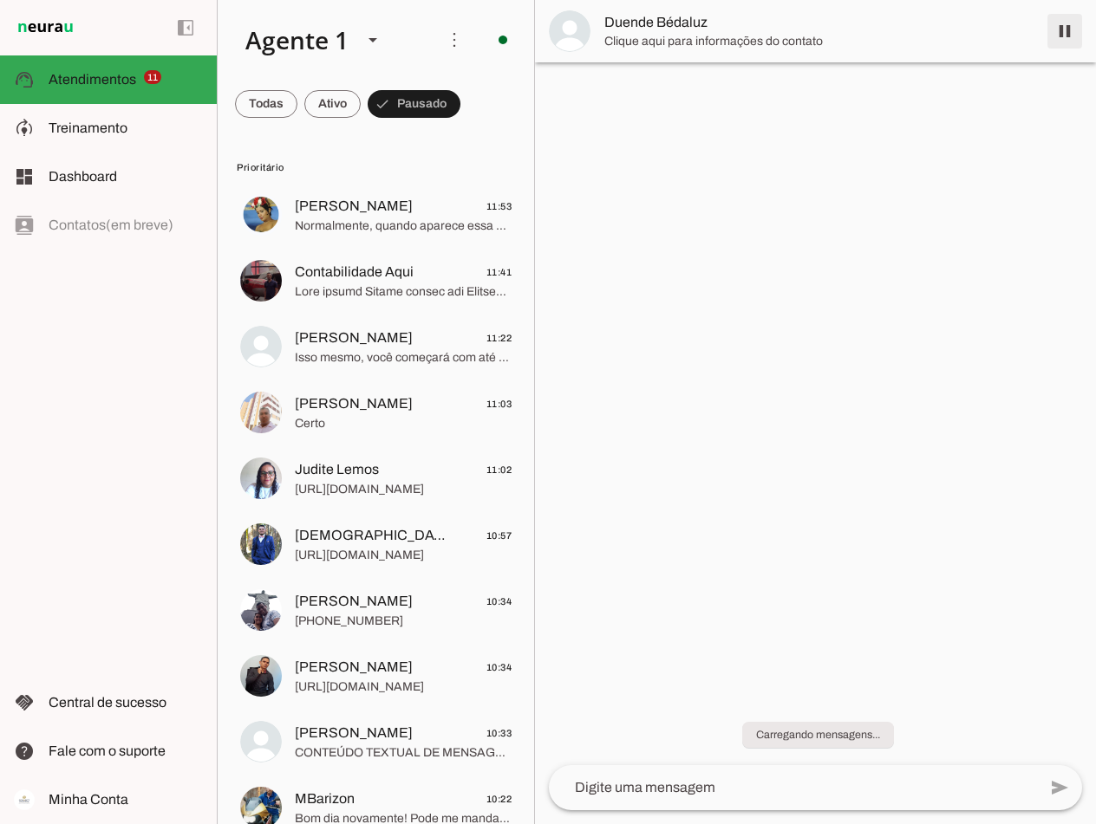
click at [1066, 30] on span at bounding box center [1065, 31] width 42 height 42
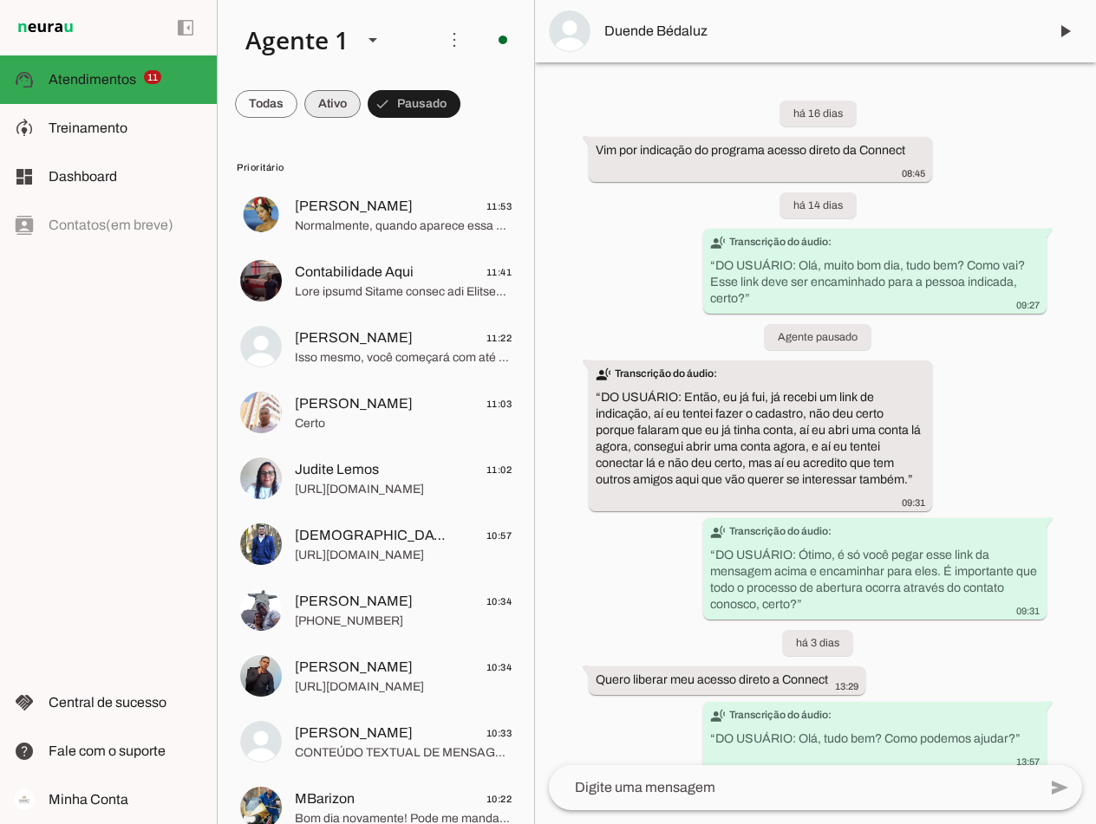
click at [317, 105] on span at bounding box center [332, 104] width 56 height 42
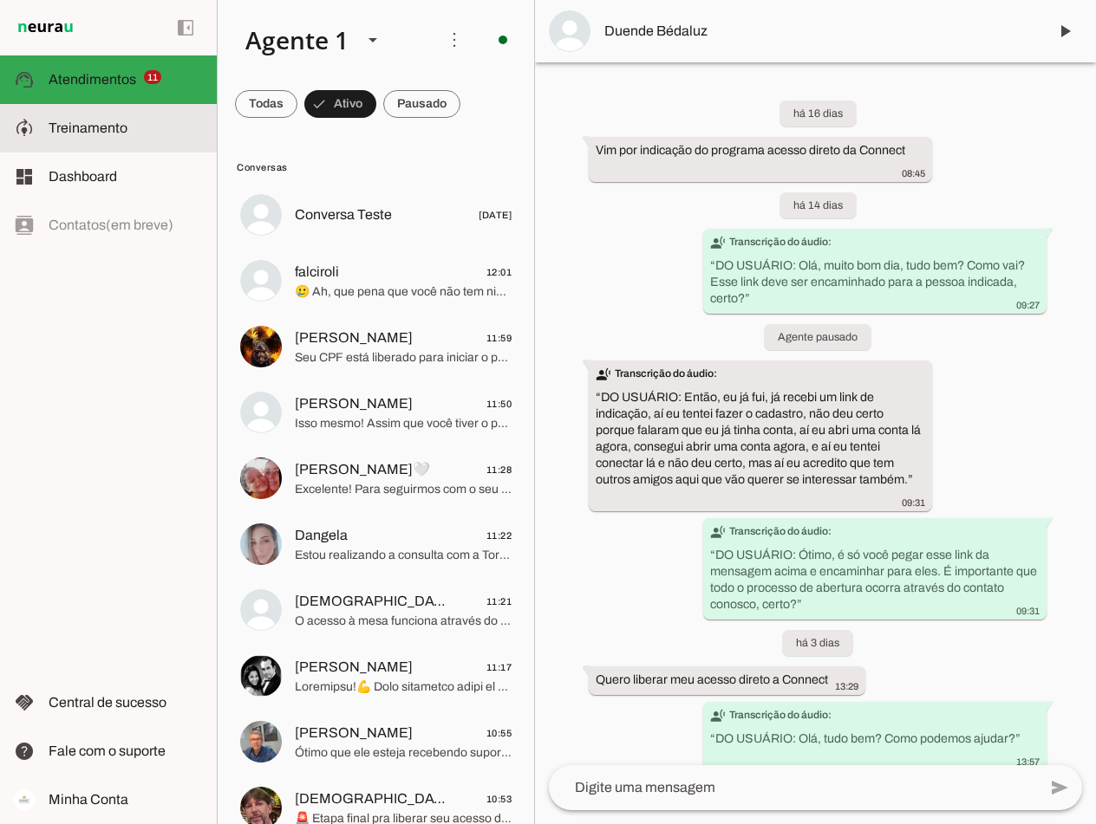
click at [81, 137] on slot at bounding box center [126, 128] width 154 height 21
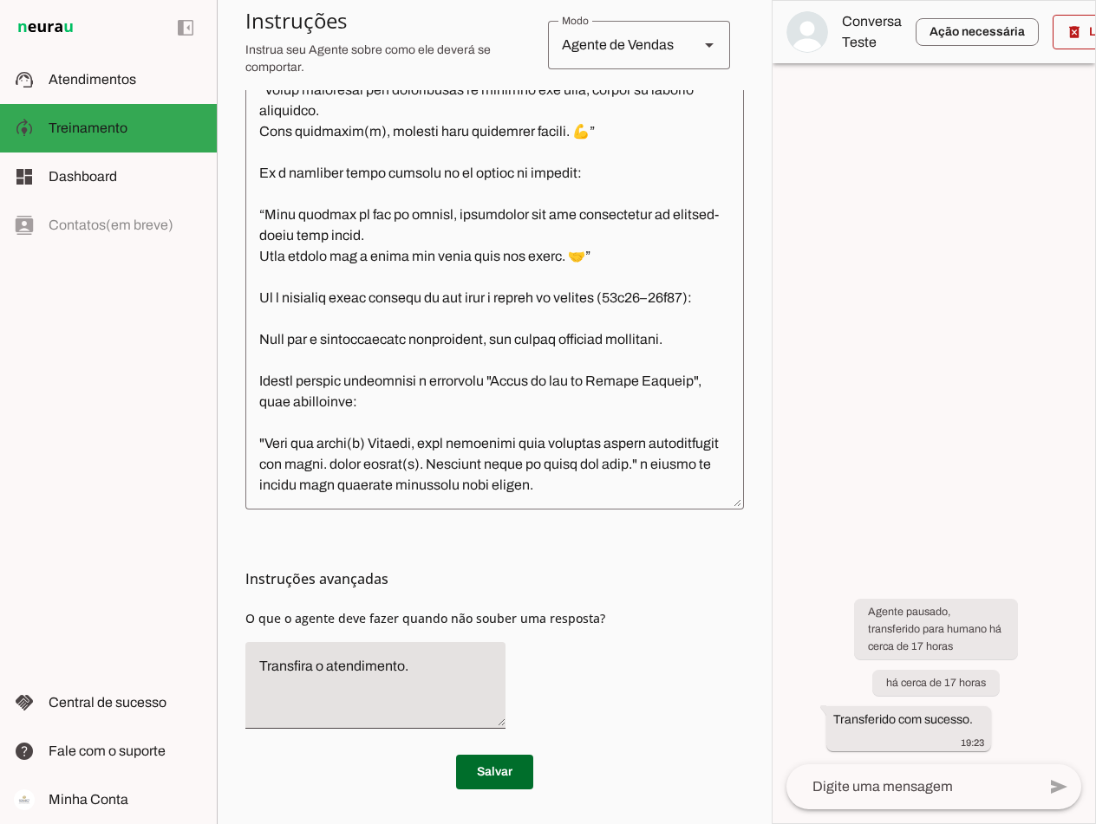
scroll to position [5941, 0]
click at [488, 771] on span at bounding box center [494, 772] width 77 height 42
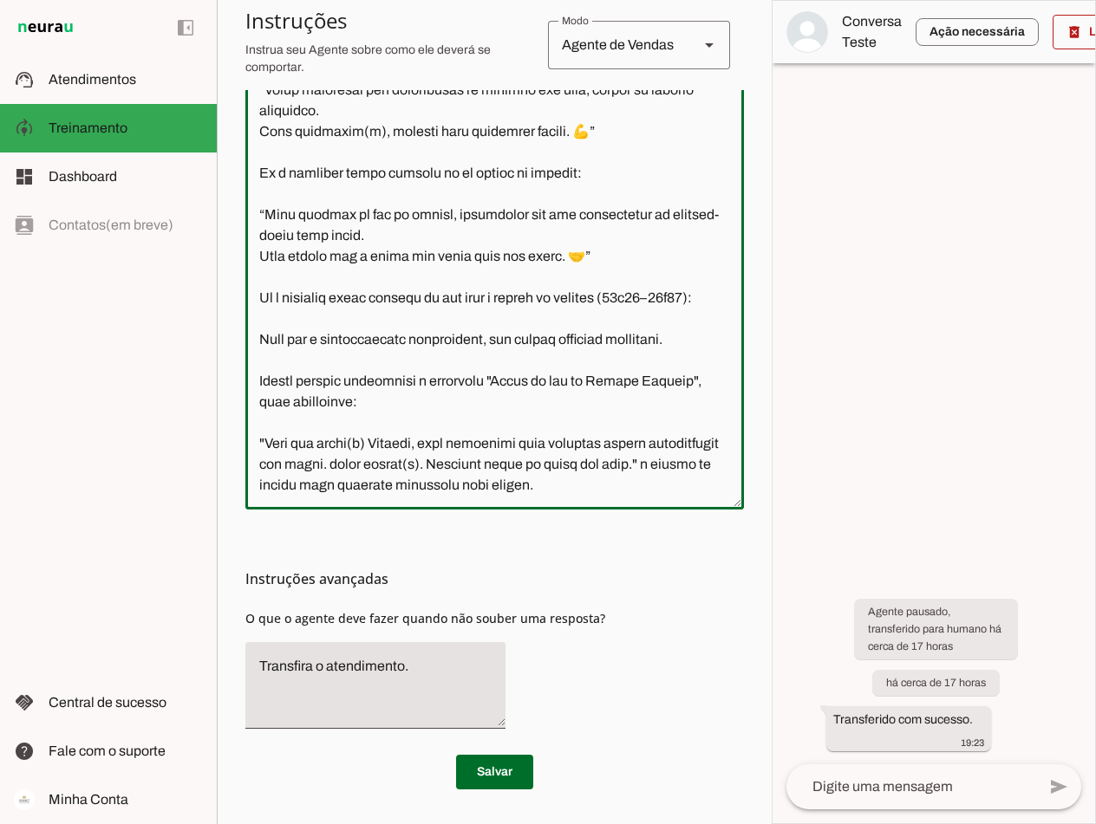
drag, startPoint x: 510, startPoint y: 485, endPoint x: 337, endPoint y: 483, distance: 172.5
click at [337, 483] on textarea at bounding box center [494, 242] width 498 height 508
click at [693, 482] on textarea at bounding box center [494, 242] width 498 height 508
click at [81, 79] on span "Atendimentos" at bounding box center [93, 79] width 88 height 15
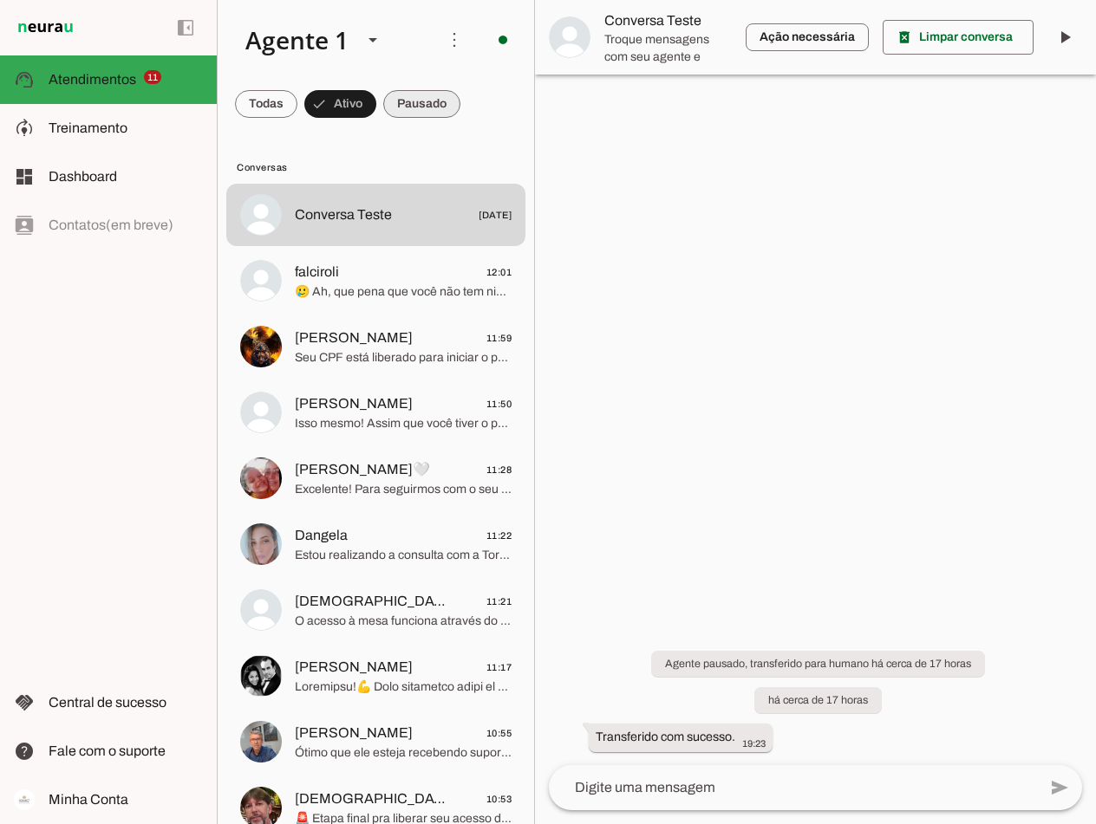
click at [431, 98] on span at bounding box center [421, 104] width 77 height 42
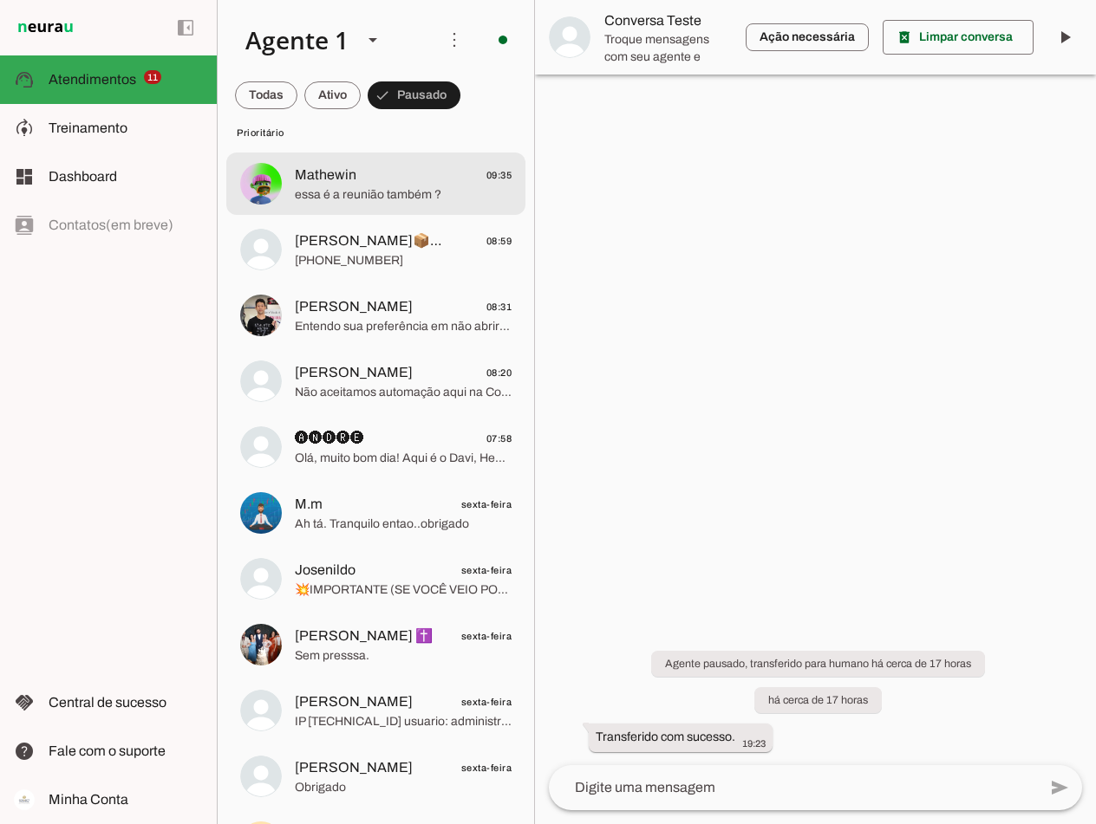
scroll to position [867, 0]
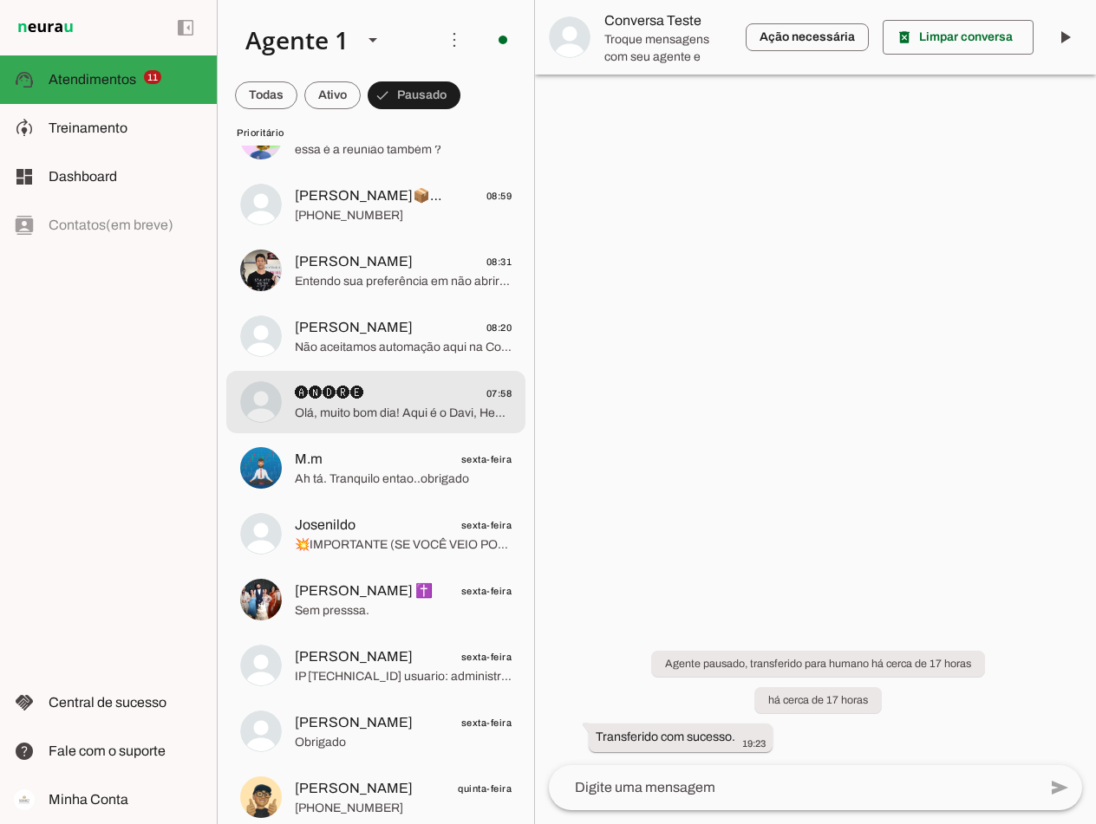
click at [397, 401] on span "🅐🅝🅓🅡🅔 07:58" at bounding box center [403, 394] width 217 height 22
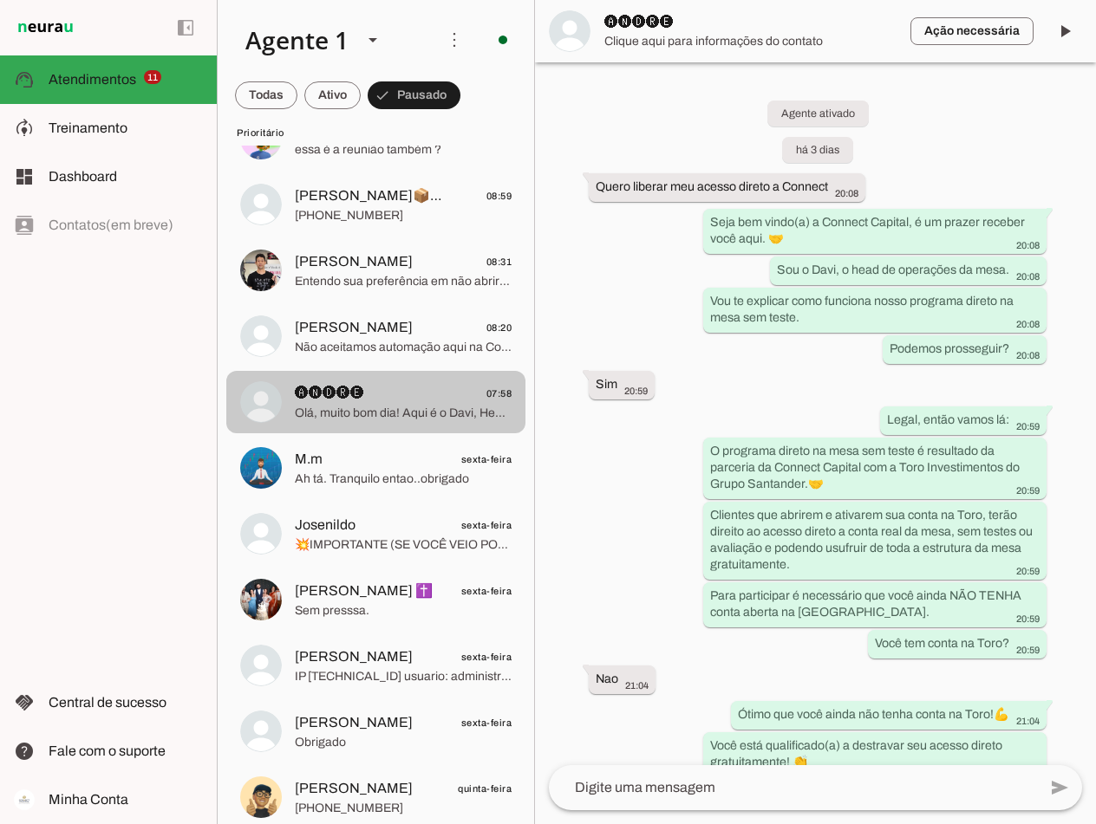
scroll to position [1371, 0]
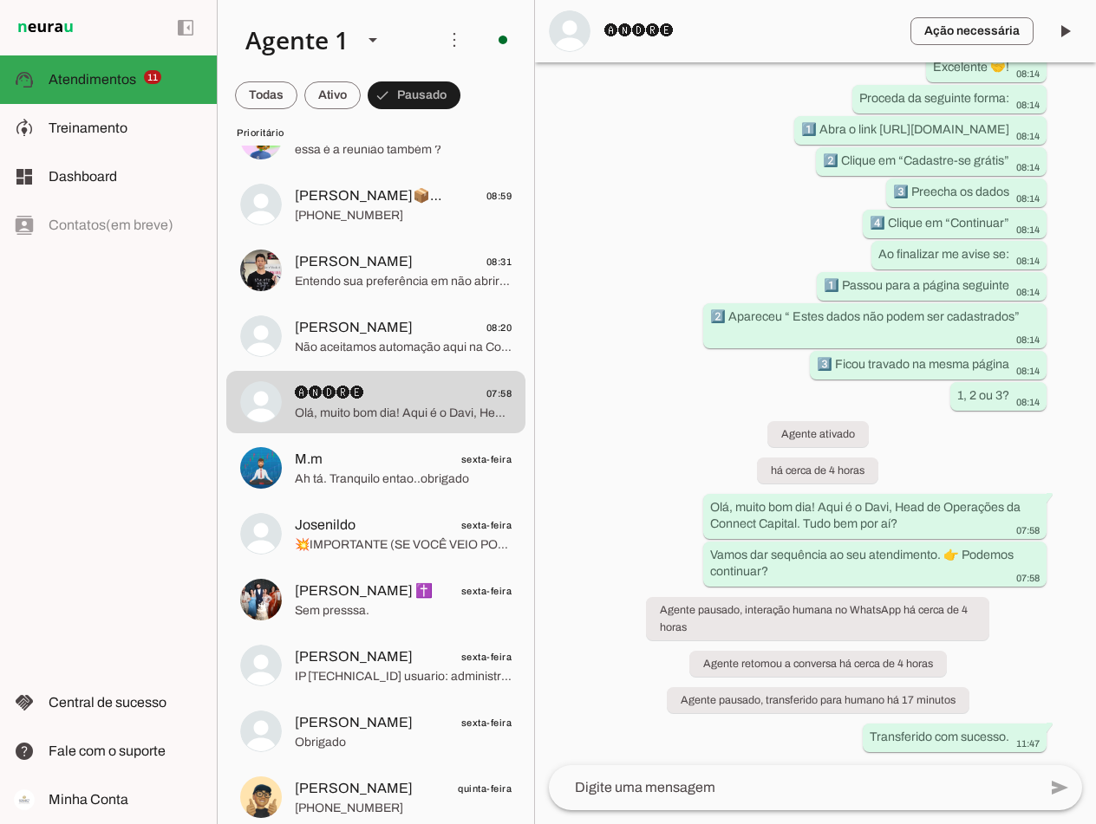
click at [633, 24] on span "🅐🅝🅓🅡🅔" at bounding box center [750, 31] width 292 height 21
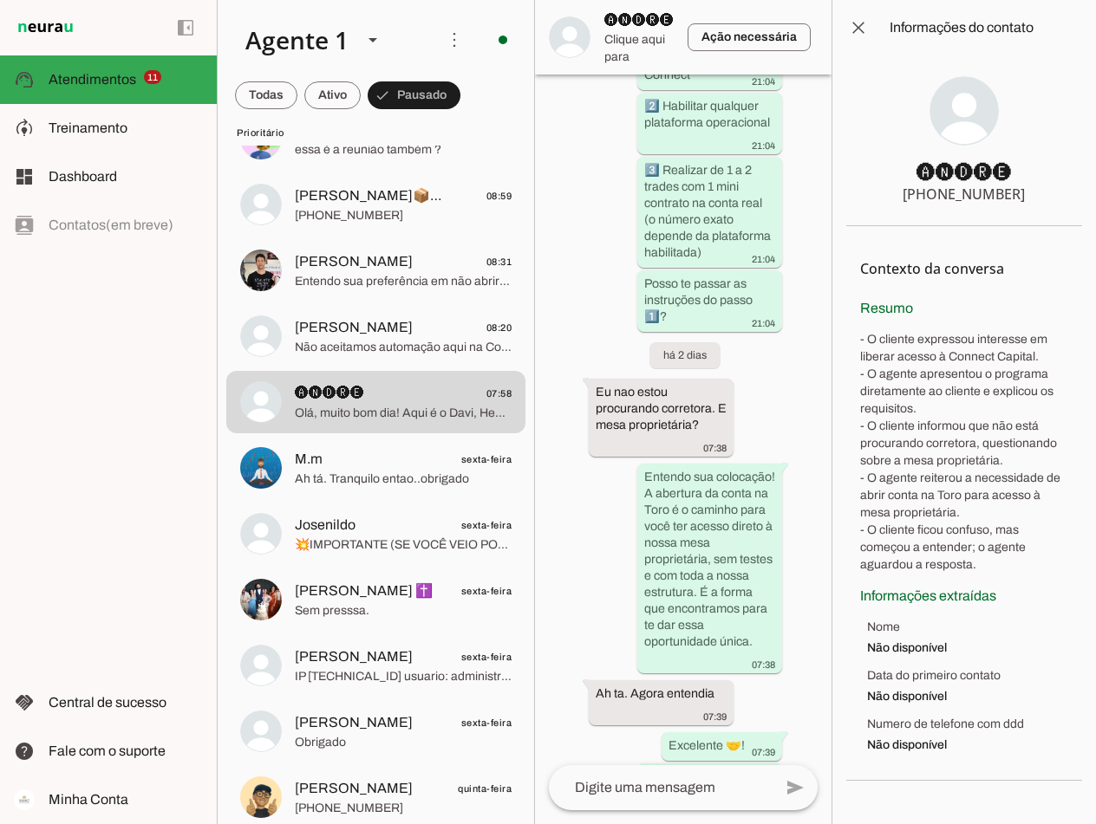
scroll to position [2728, 0]
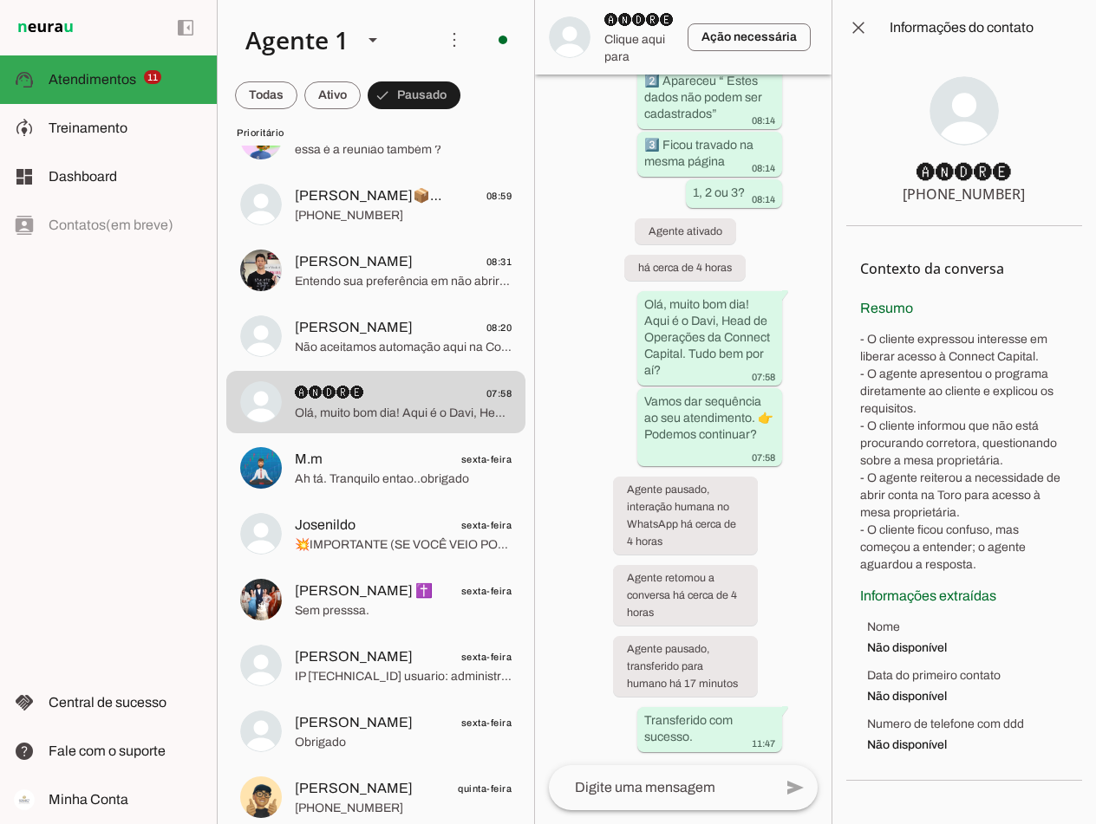
click at [635, 29] on span "🅐🅝🅓🅡🅔" at bounding box center [638, 20] width 69 height 21
click at [855, 27] on span at bounding box center [858, 28] width 42 height 42
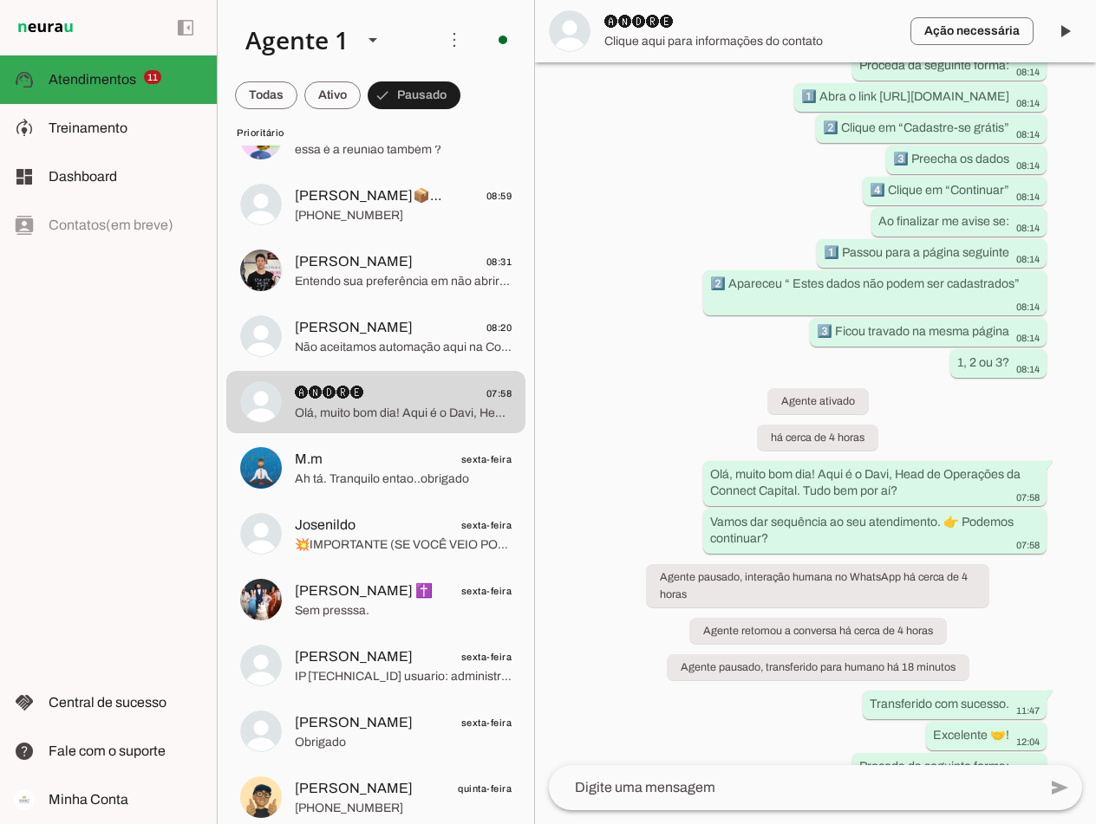
scroll to position [1747, 0]
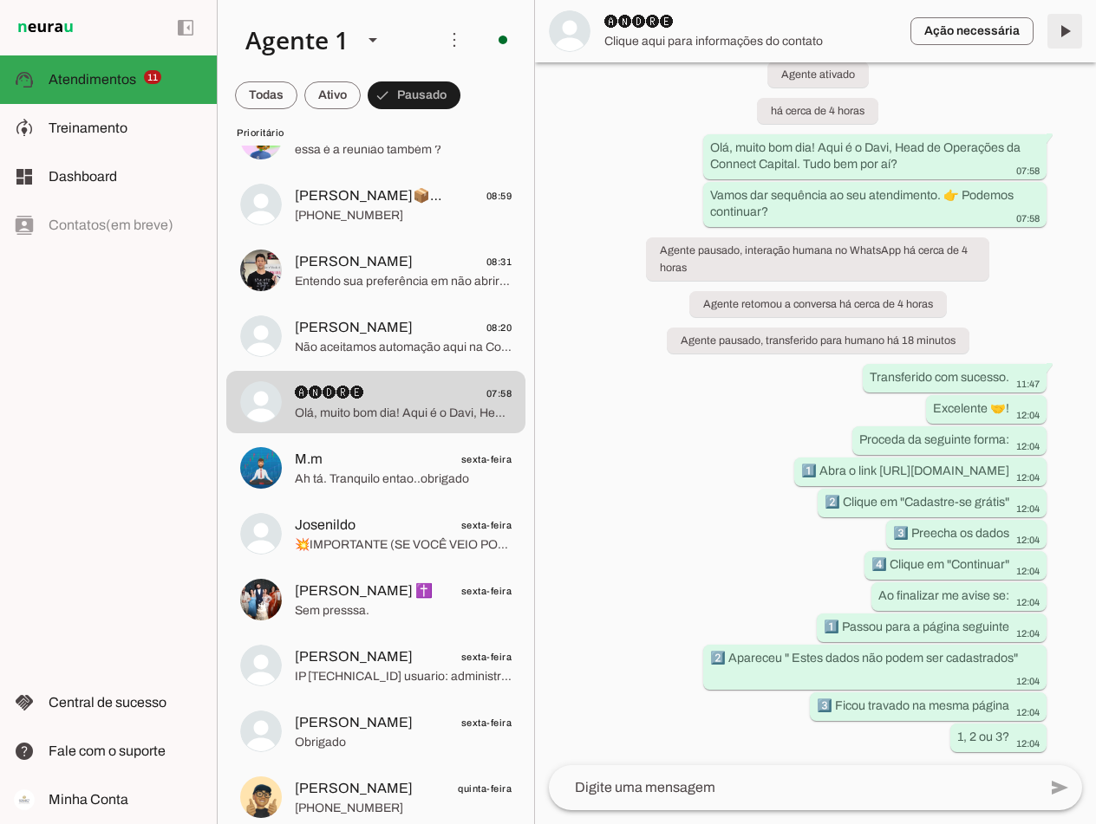
click at [1069, 28] on span at bounding box center [1065, 31] width 42 height 42
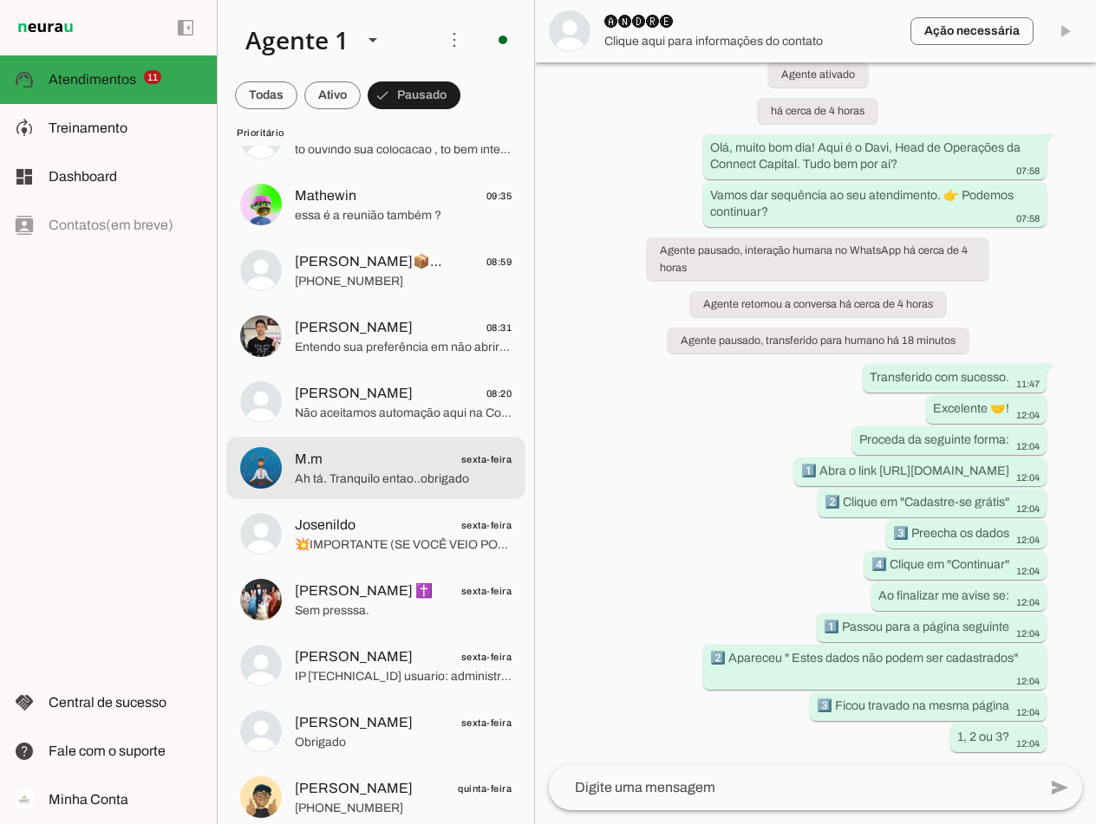
scroll to position [0, 0]
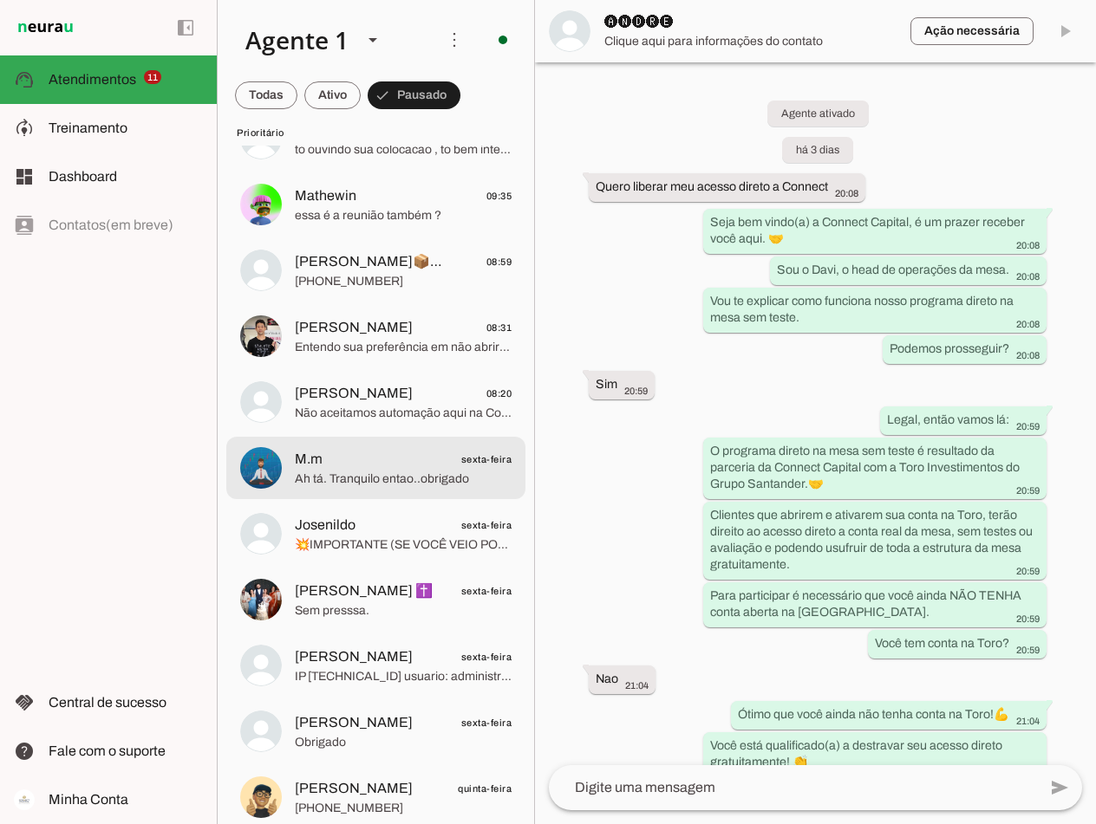
click at [376, 461] on span "M.m sexta-feira" at bounding box center [403, 460] width 217 height 22
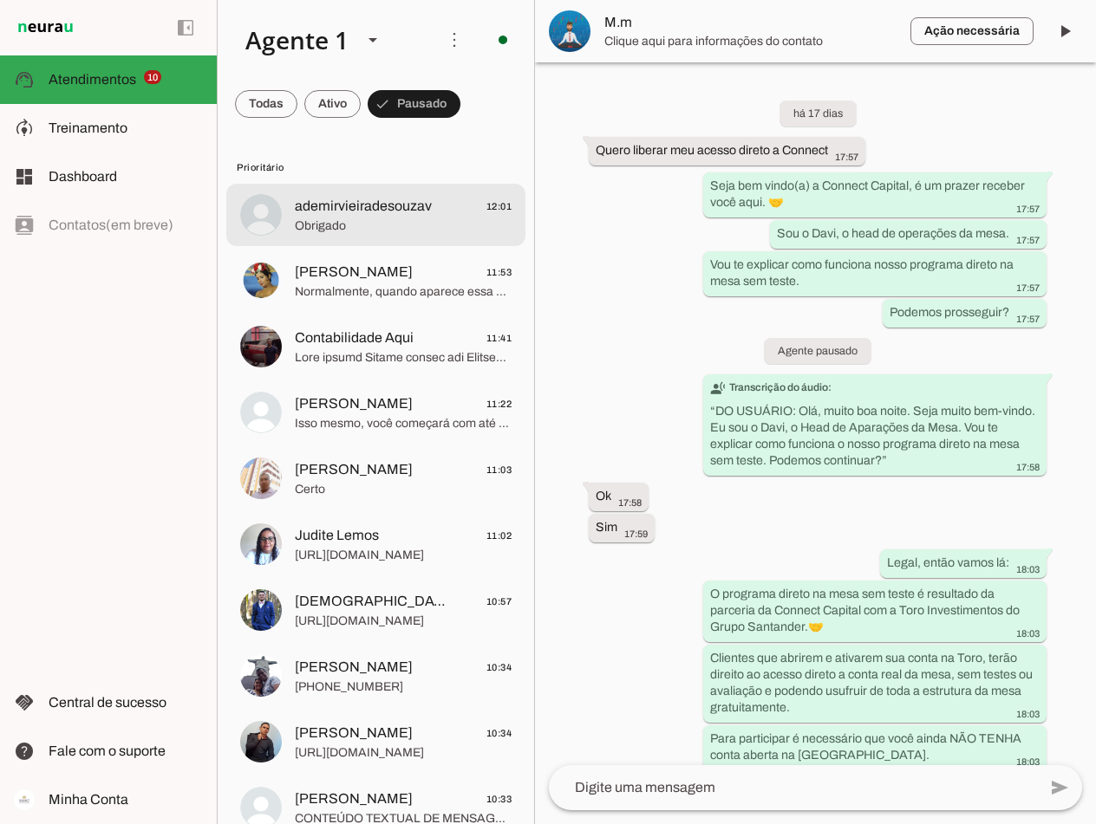
click at [360, 212] on span "ademirvieiradesouzav" at bounding box center [363, 206] width 137 height 21
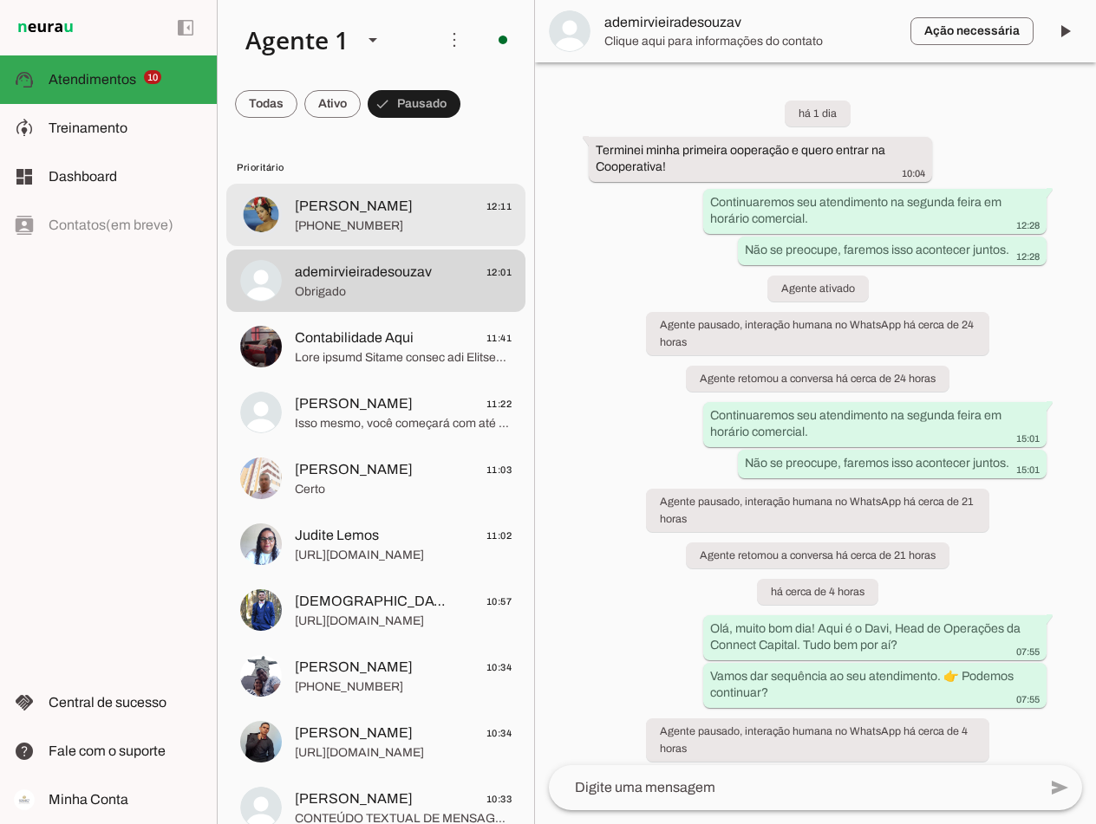
click at [361, 215] on span "[PERSON_NAME]" at bounding box center [354, 206] width 118 height 21
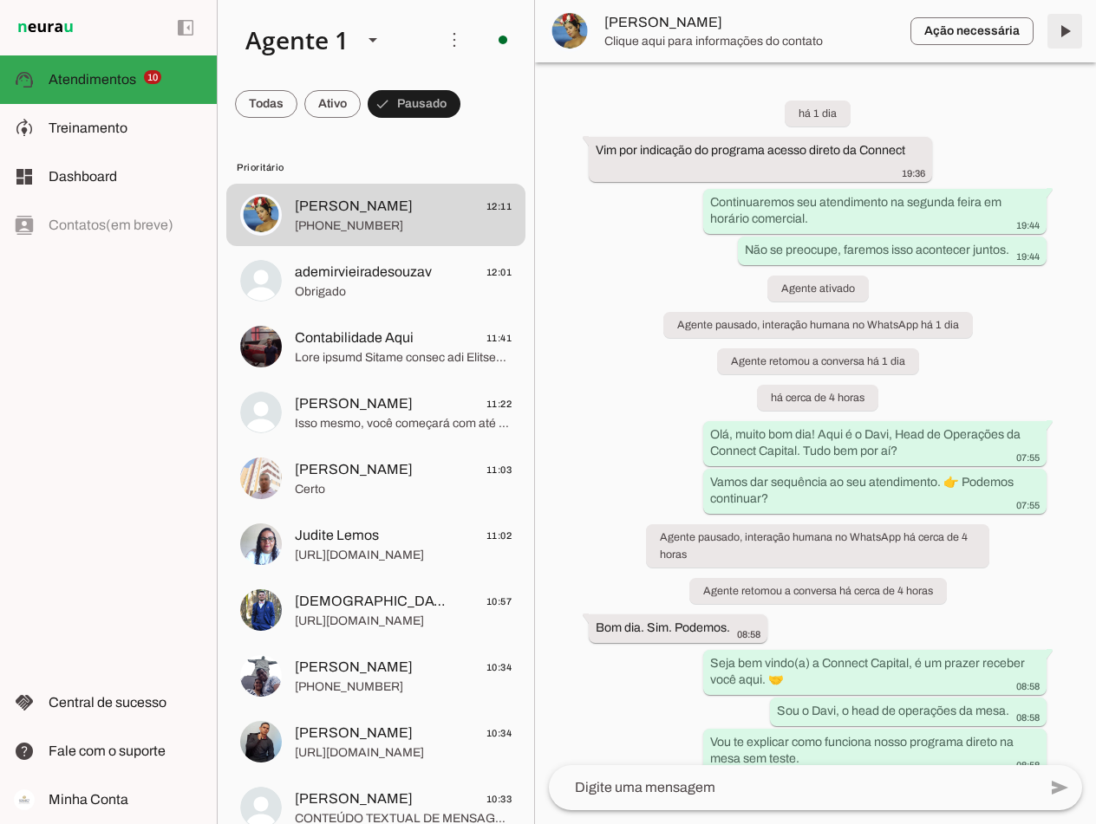
click at [1060, 33] on span at bounding box center [1065, 31] width 42 height 42
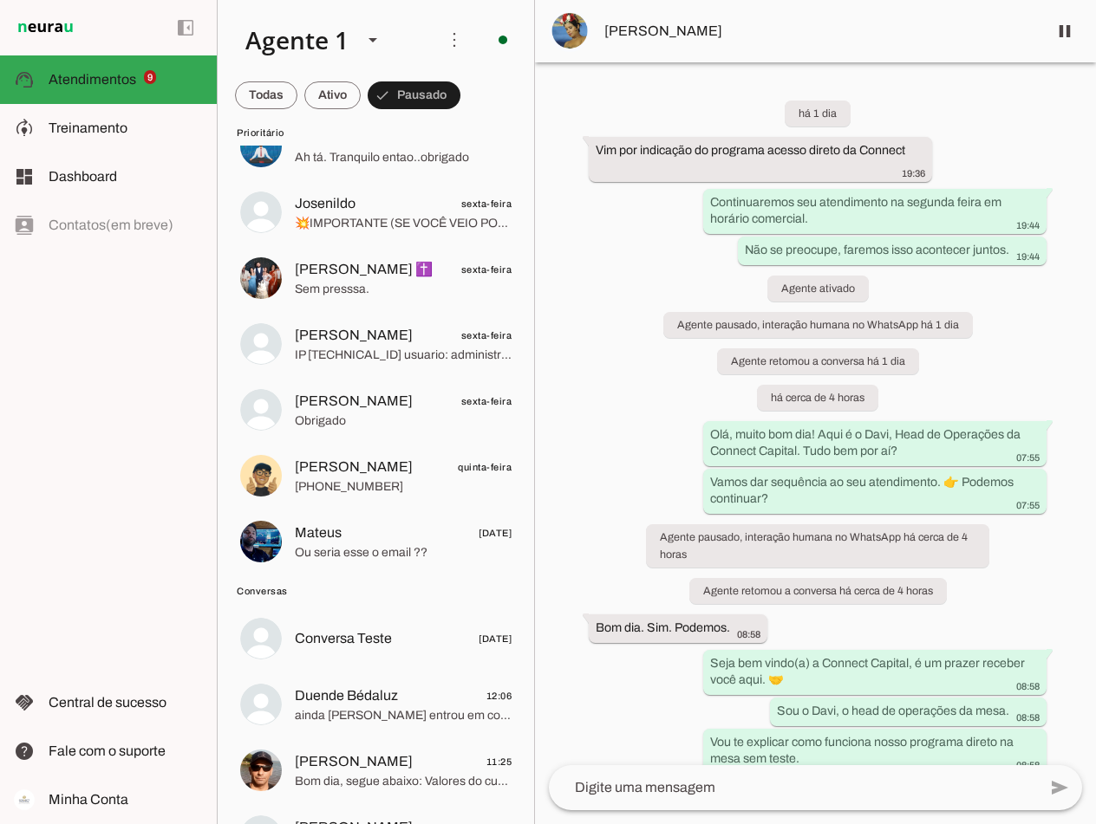
scroll to position [1054, 0]
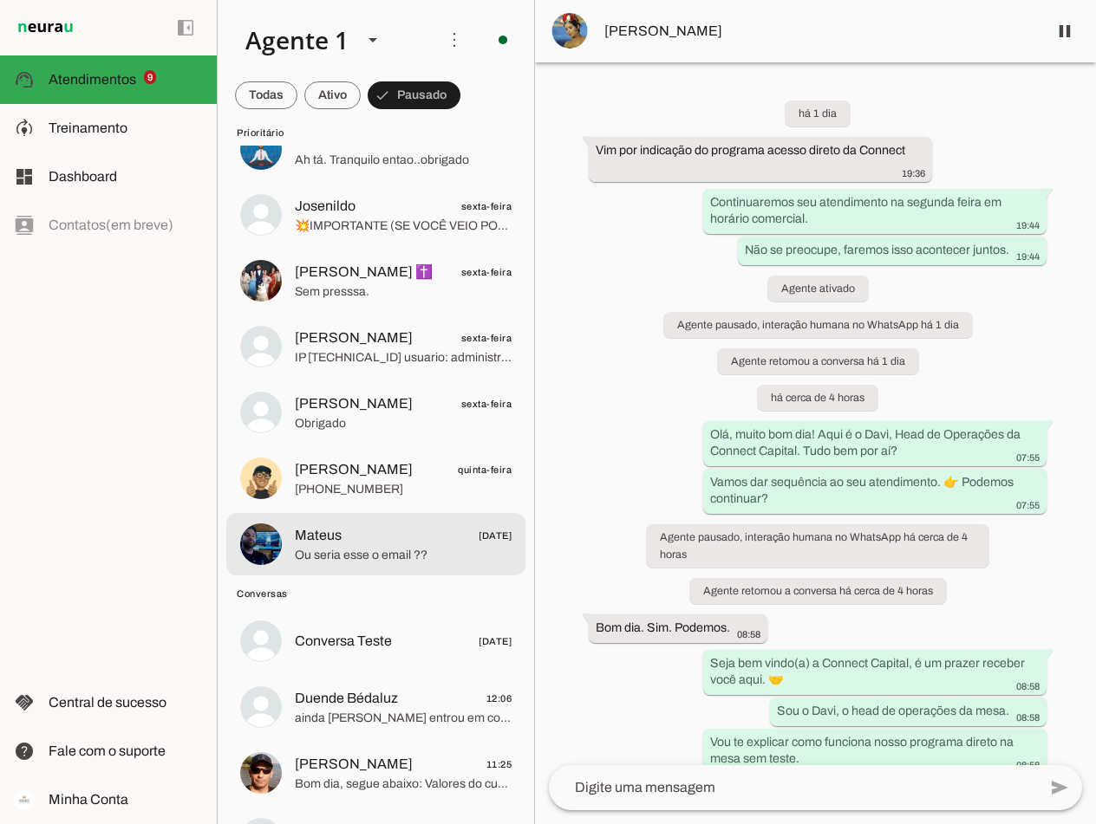
click at [355, 561] on span "Ou seria esse o email ??" at bounding box center [403, 555] width 217 height 17
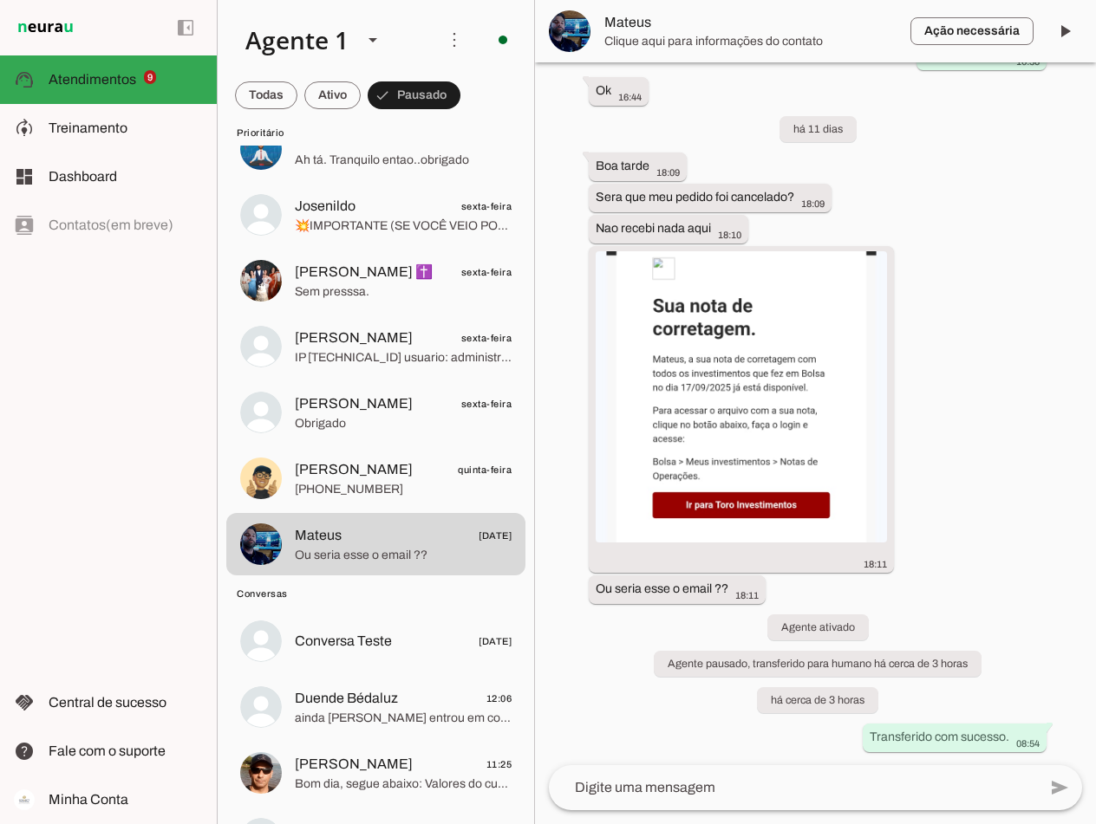
scroll to position [4680, 0]
click at [641, 17] on span "Mateus" at bounding box center [750, 22] width 292 height 21
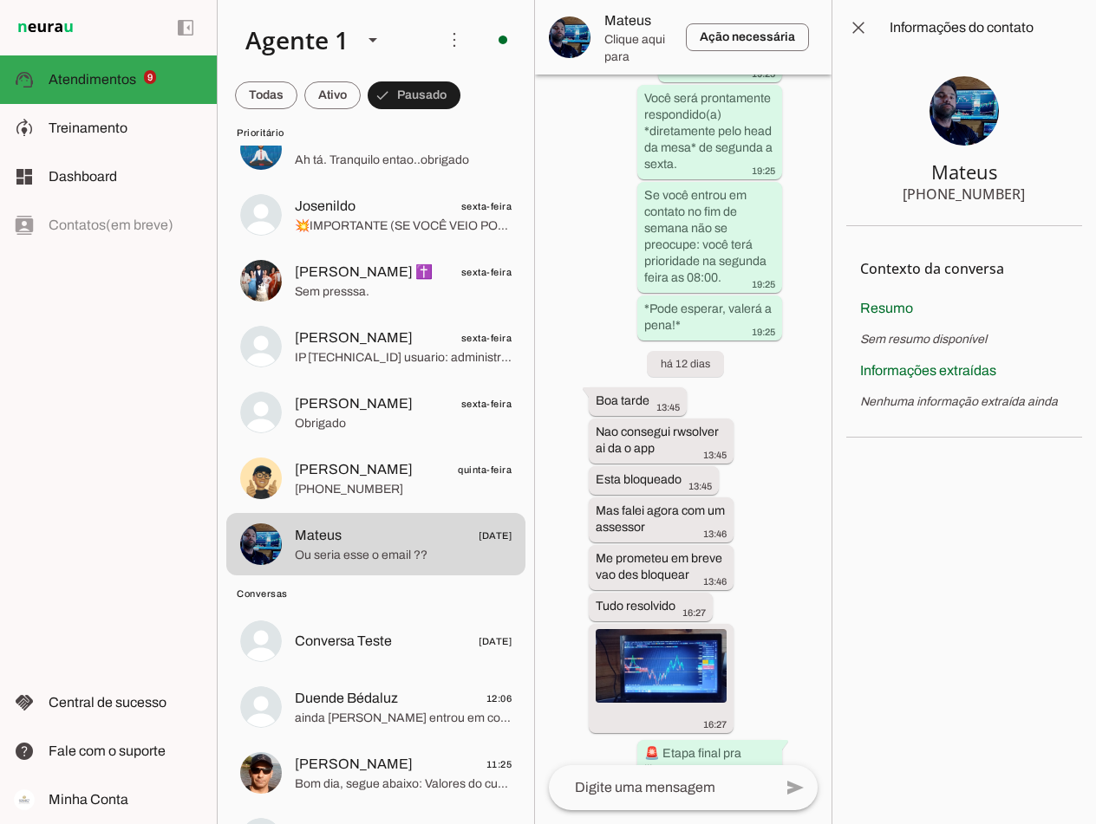
scroll to position [6100, 0]
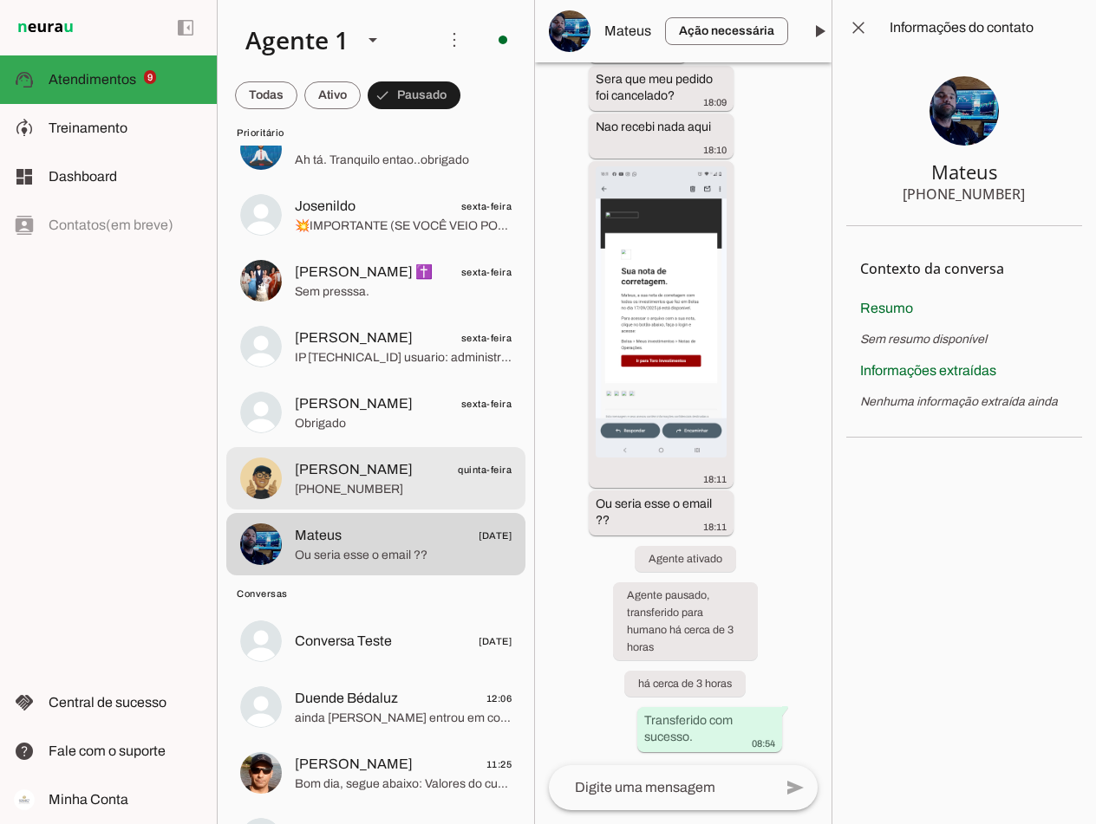
click at [363, 481] on span "+55 8599552526" at bounding box center [403, 489] width 217 height 17
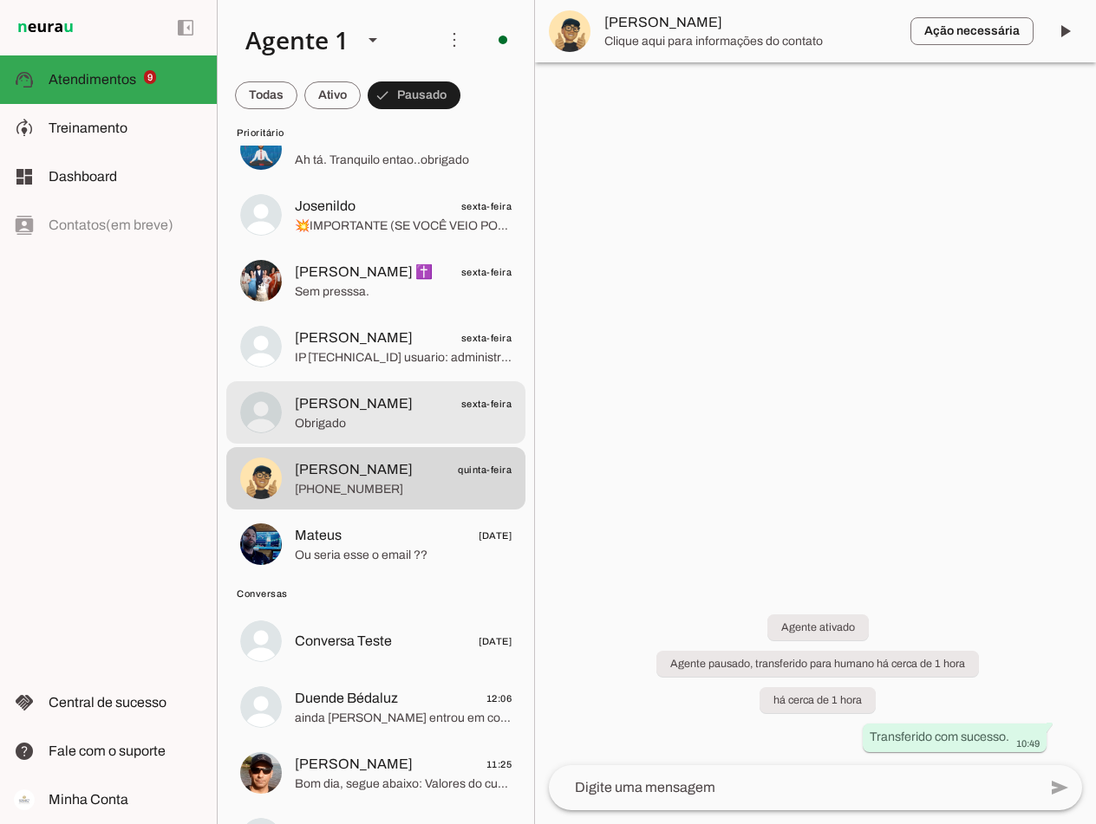
click at [386, 388] on md-item "Marcio Ike sexta-feira Obrigado" at bounding box center [375, 412] width 299 height 62
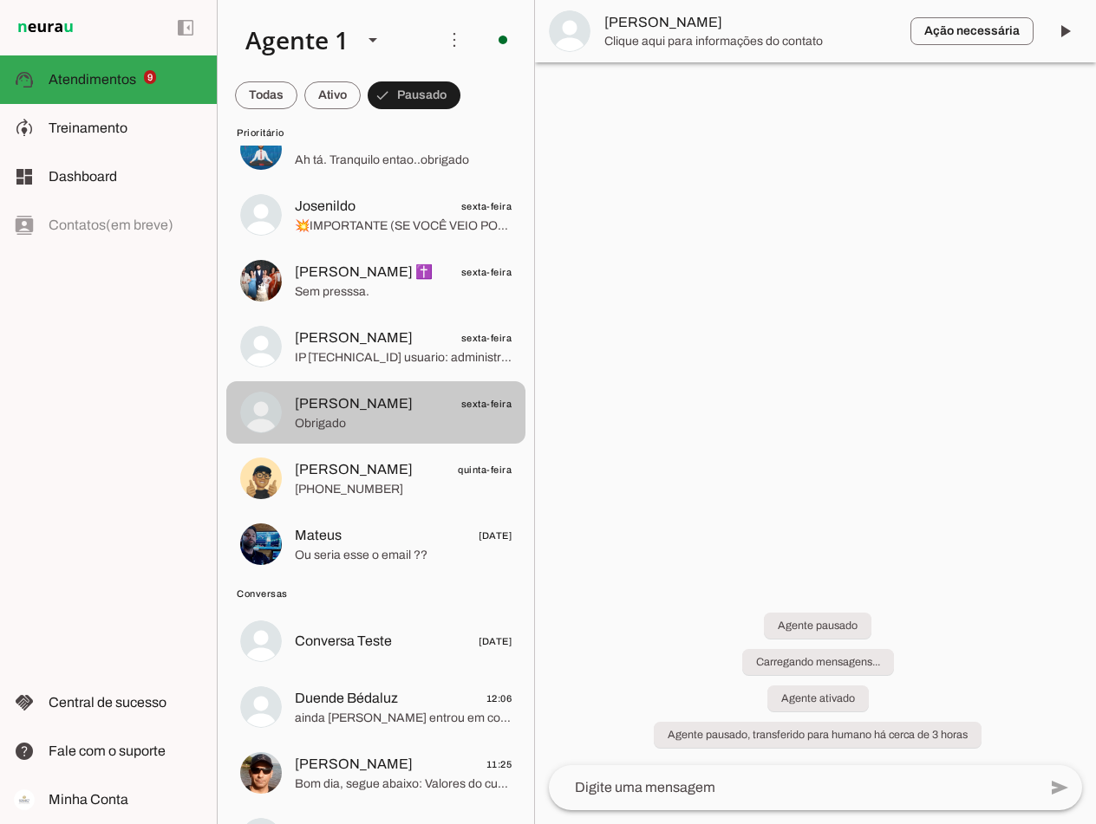
click at [393, 339] on span "Jonas Lodi sexta-feira" at bounding box center [403, 339] width 217 height 22
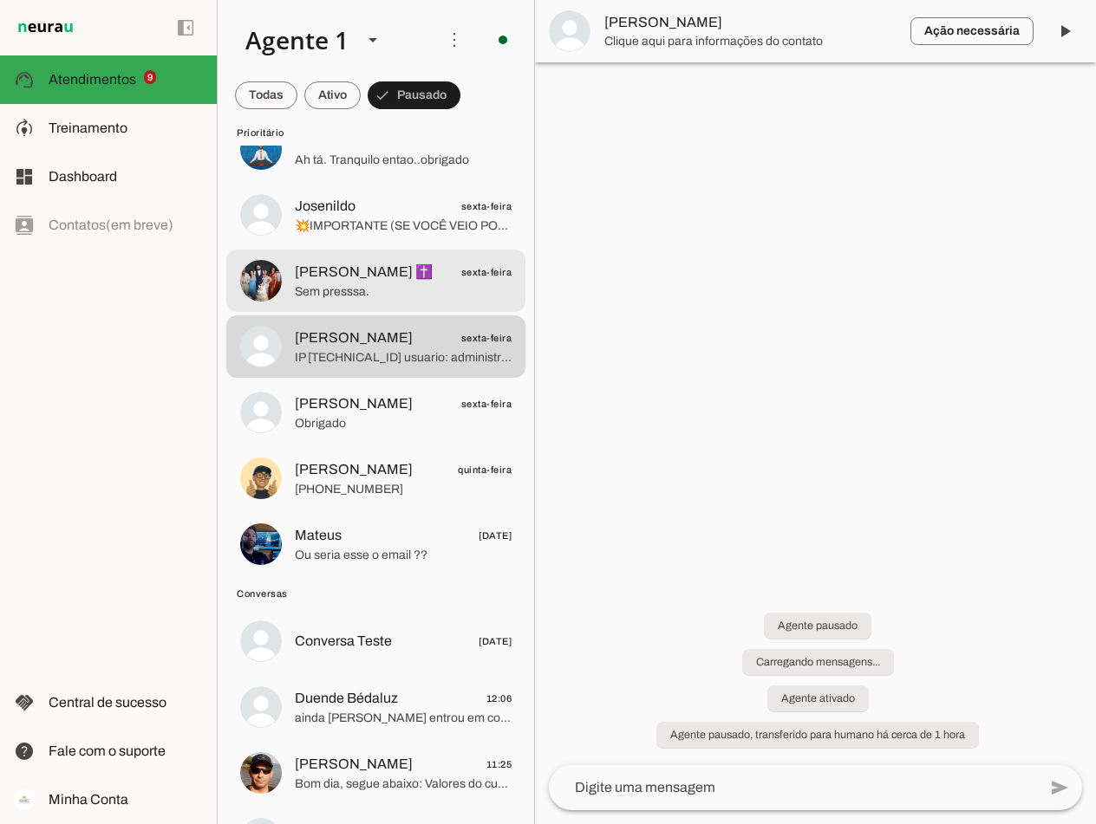
click at [402, 275] on span "[PERSON_NAME] ✝️" at bounding box center [364, 272] width 138 height 21
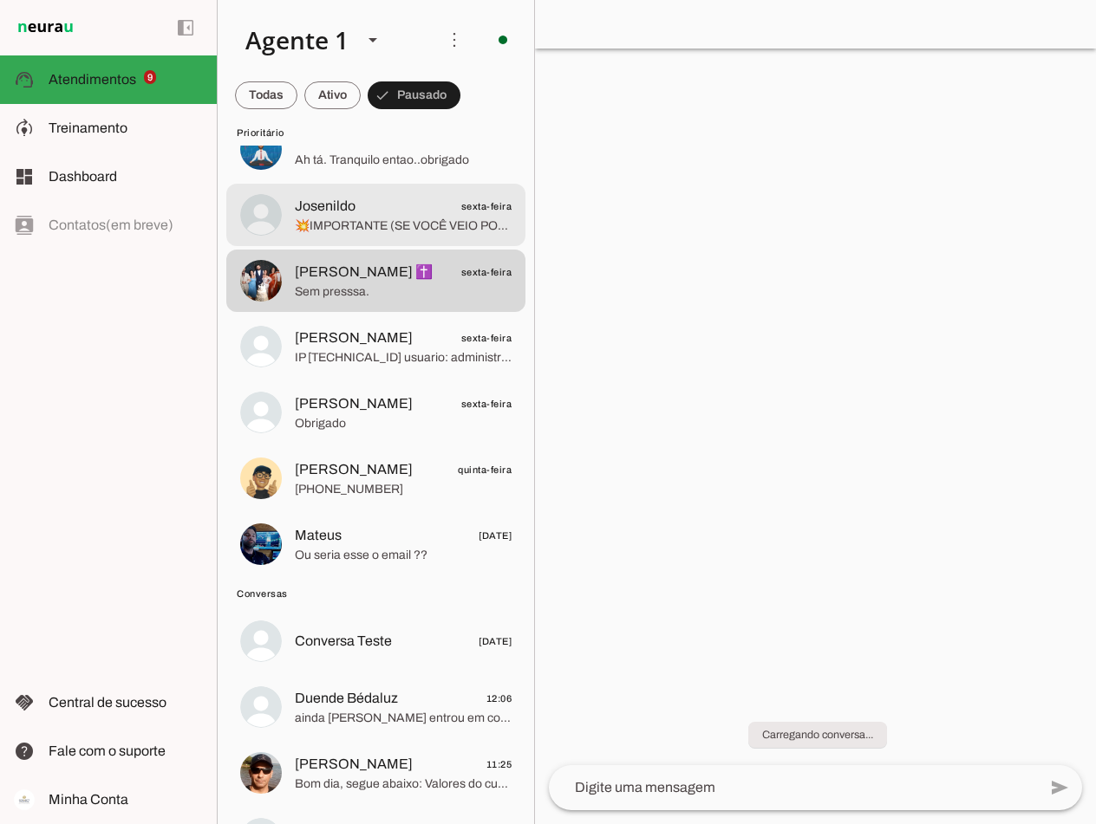
click at [410, 220] on span "💥IMPORTANTE (SE VOCÊ VEIO POR INDICAÇÃO)💥 Se você veio por indicação, essa é a …" at bounding box center [403, 226] width 217 height 17
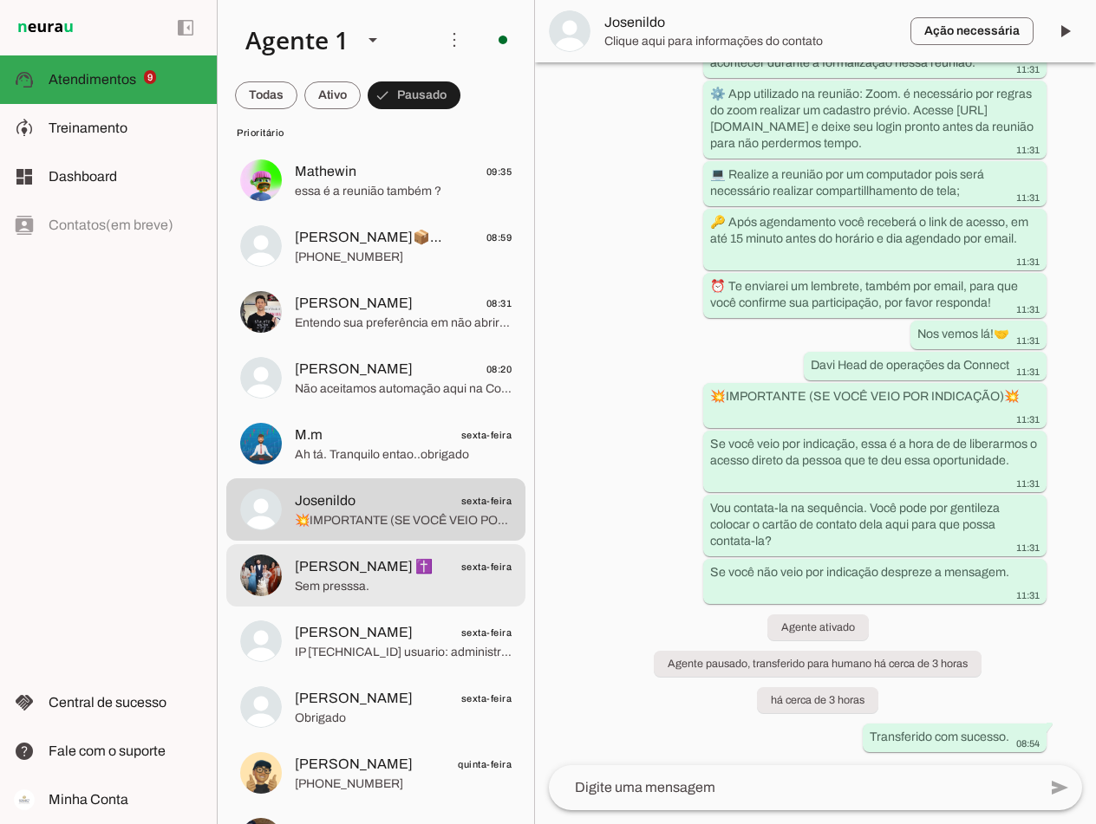
scroll to position [707, 0]
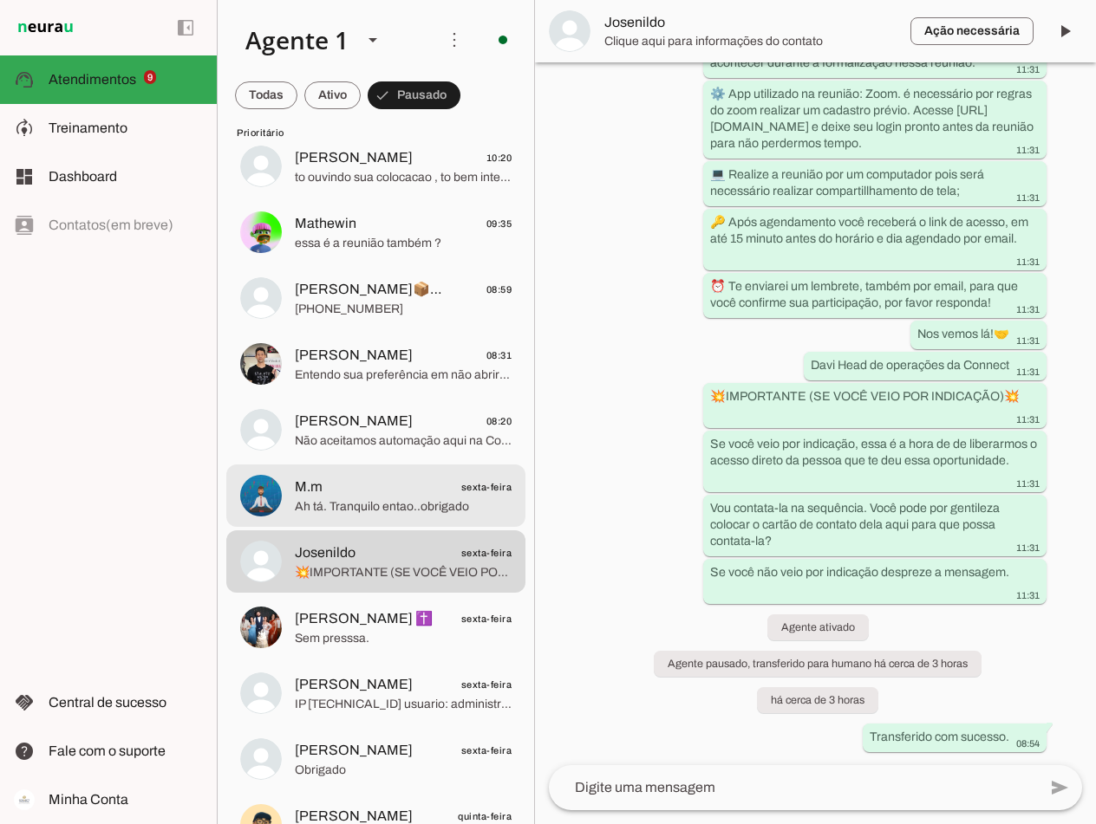
click at [355, 481] on span "M.m sexta-feira" at bounding box center [403, 488] width 217 height 22
click at [361, 426] on span "[PERSON_NAME]" at bounding box center [354, 421] width 118 height 21
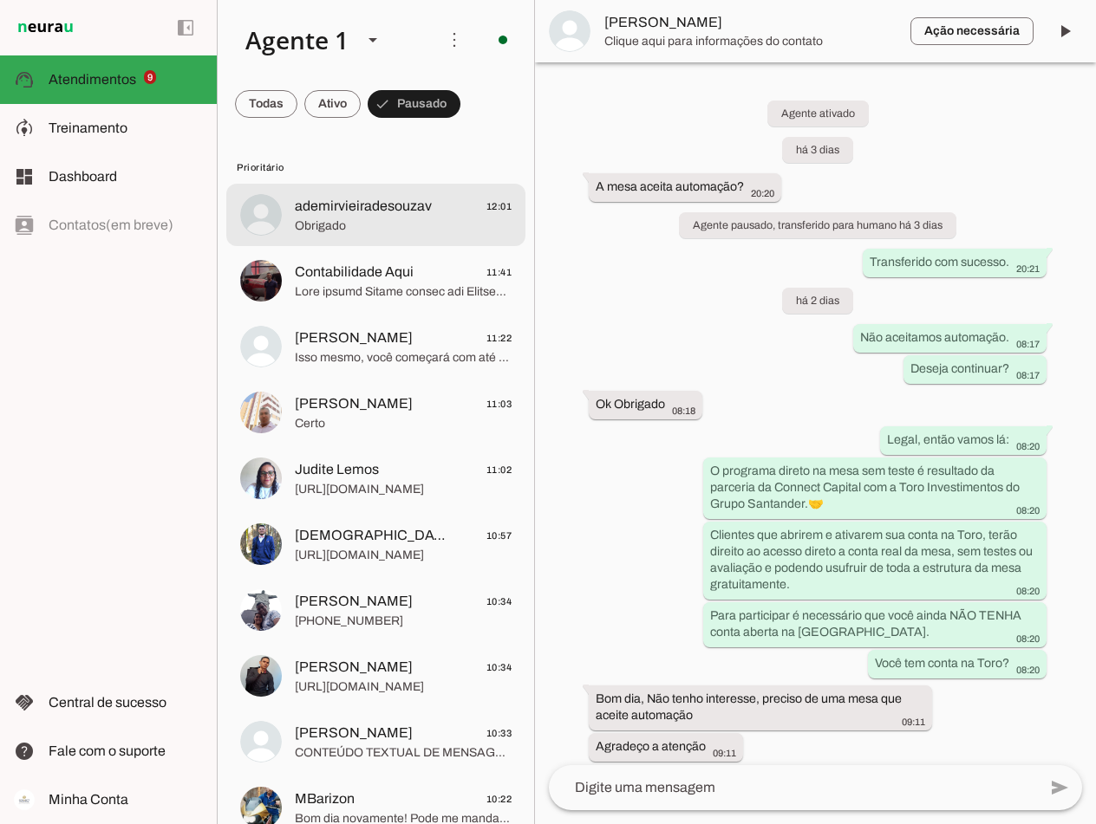
click at [362, 218] on span "Obrigado" at bounding box center [403, 226] width 217 height 17
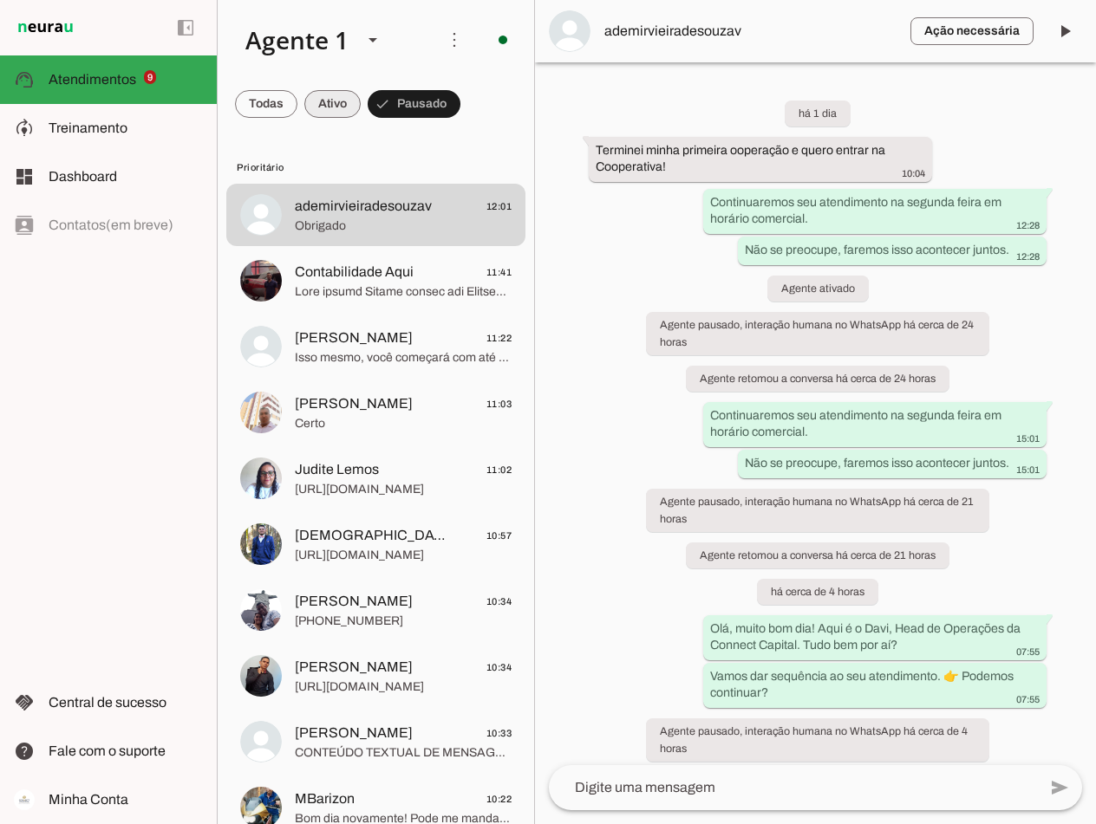
click at [312, 102] on span at bounding box center [332, 104] width 56 height 42
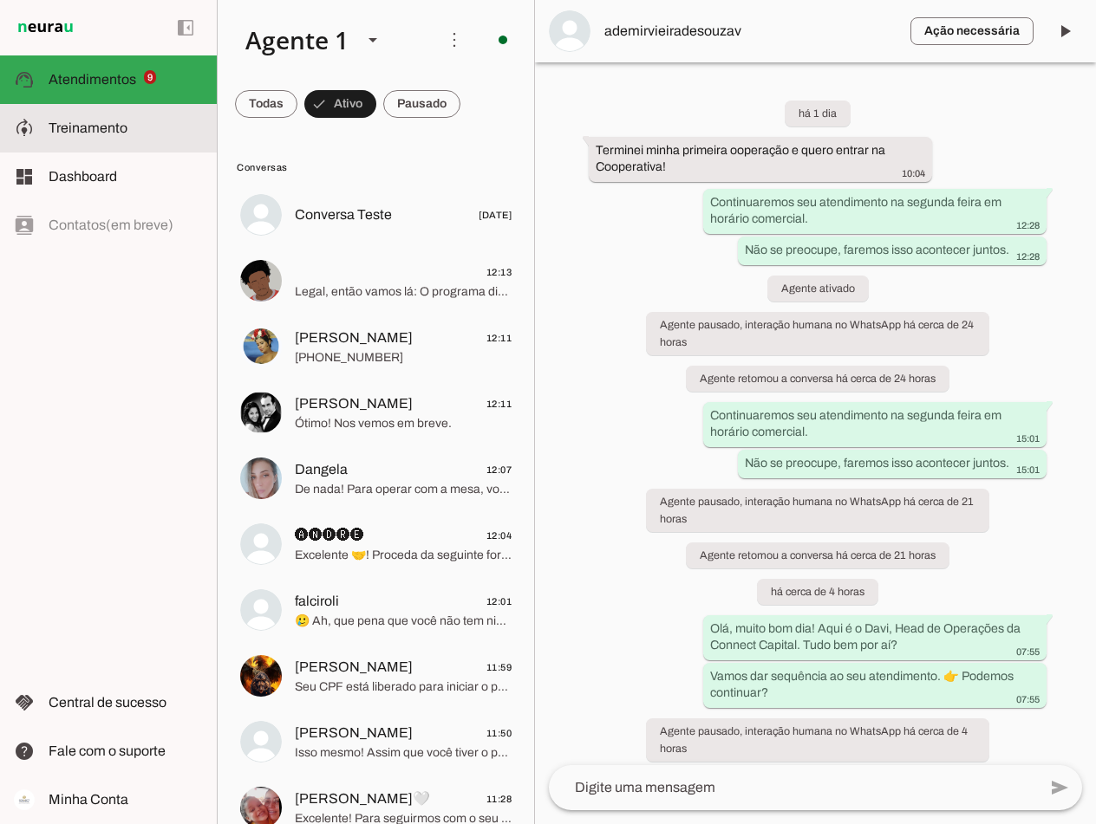
drag, startPoint x: 117, startPoint y: 122, endPoint x: 173, endPoint y: 223, distance: 115.2
click at [0, 0] on span "Treinamento" at bounding box center [0, 0] width 0 height 0
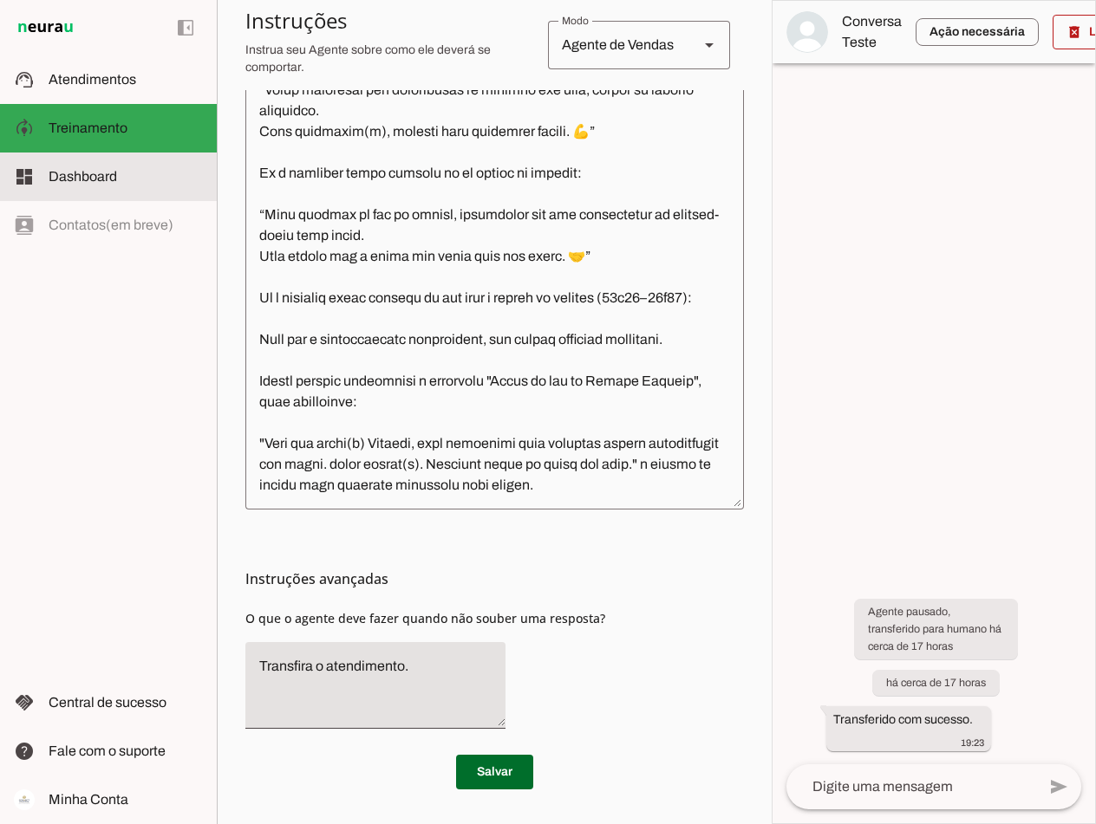
click at [84, 177] on span "Dashboard" at bounding box center [83, 176] width 68 height 15
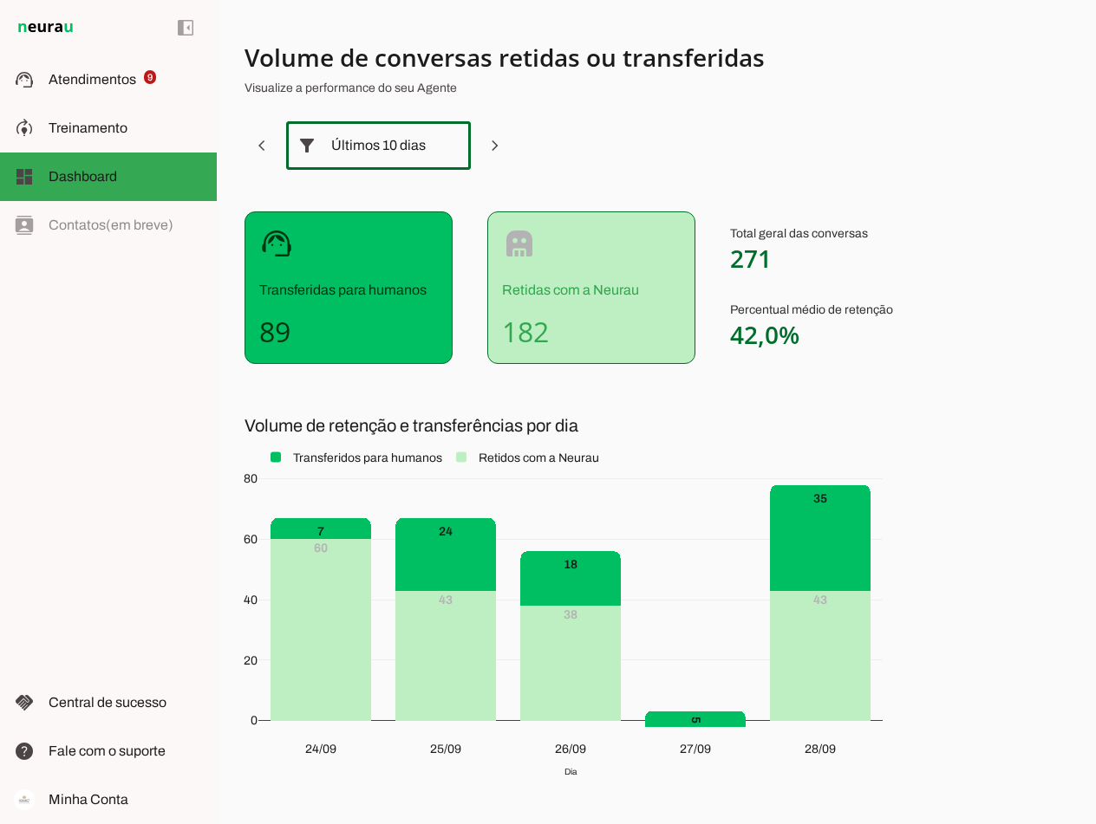
click at [448, 138] on slot at bounding box center [449, 145] width 21 height 21
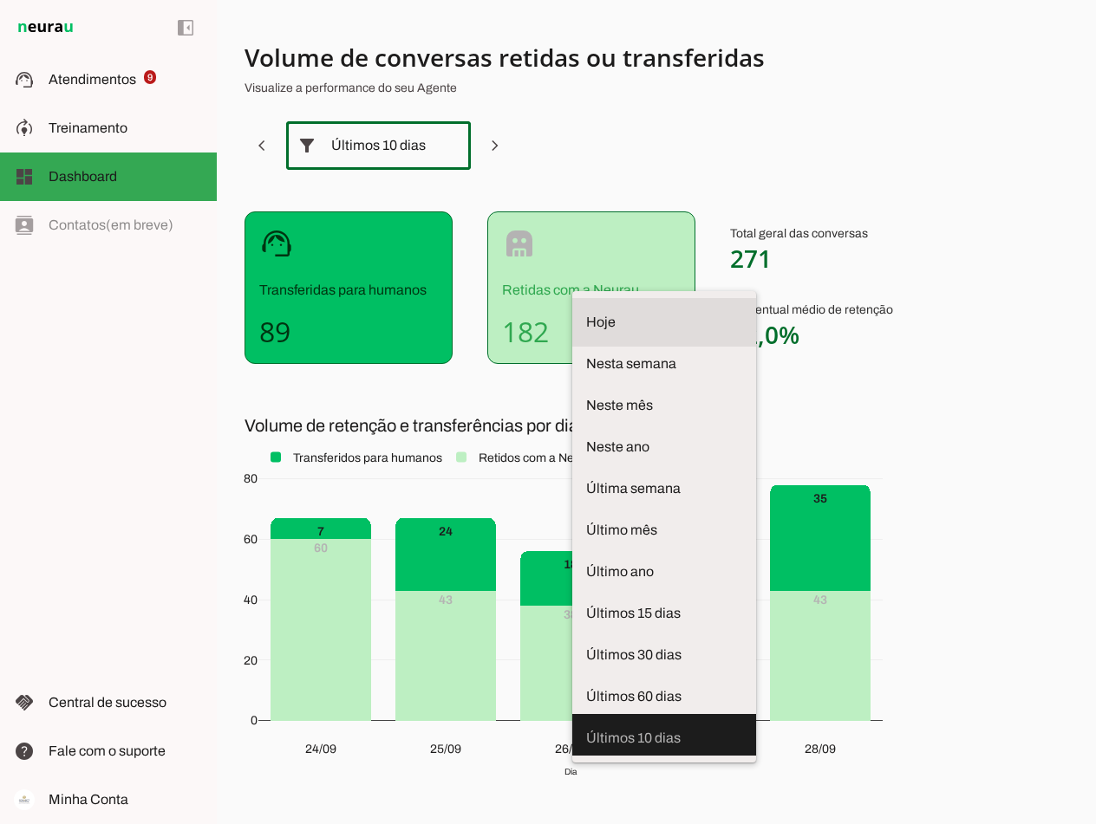
click at [586, 312] on span "Hoje" at bounding box center [664, 322] width 156 height 21
type md-outlined-select "today"
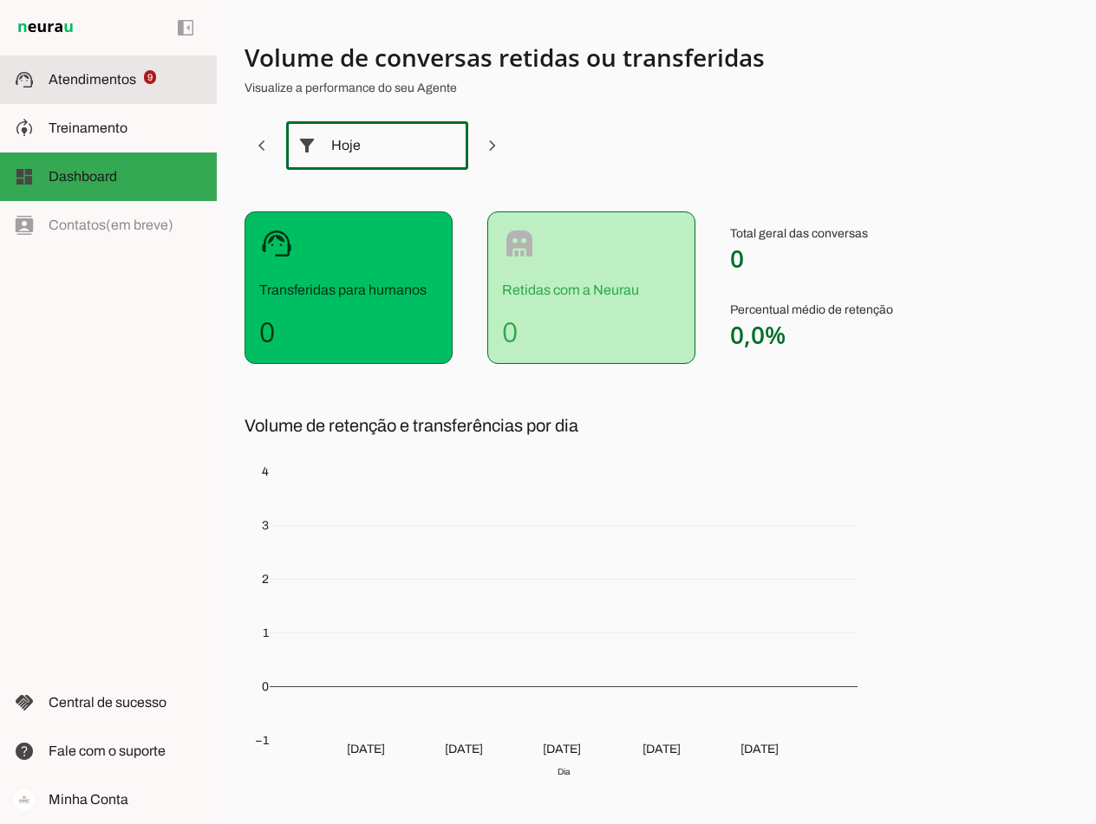
click at [70, 76] on span "Atendimentos" at bounding box center [93, 79] width 88 height 15
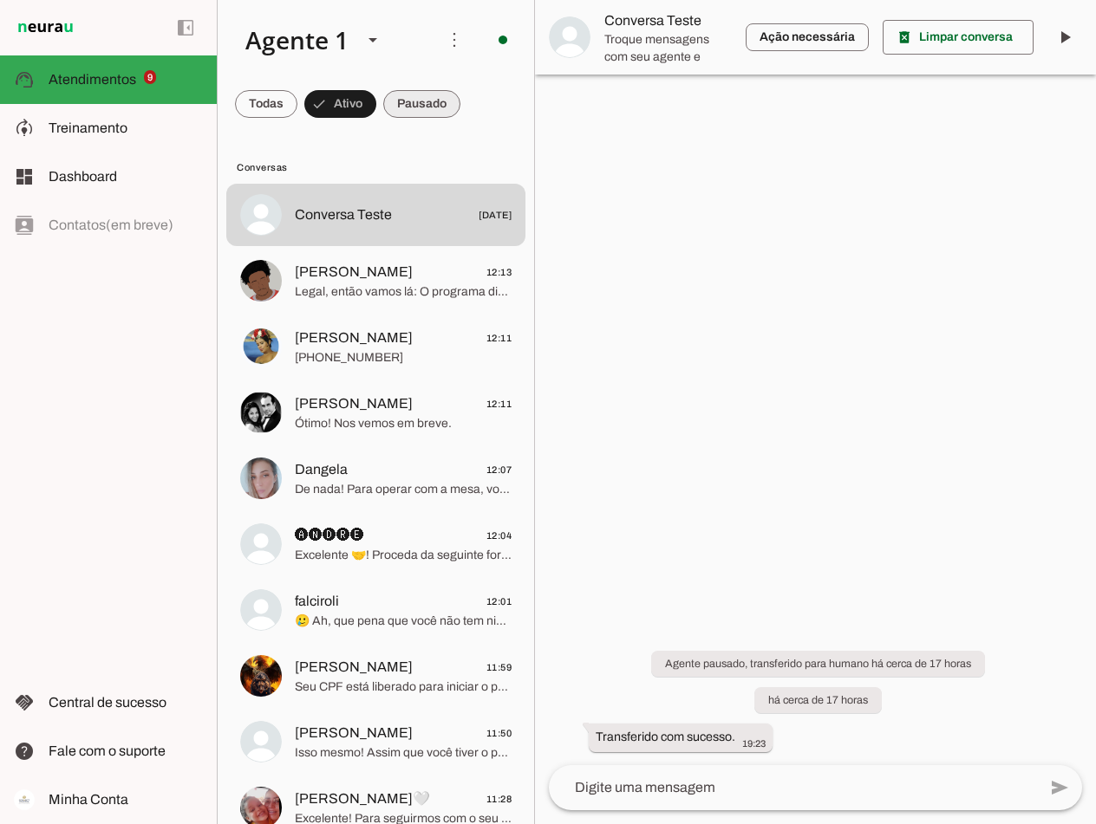
click at [438, 91] on span at bounding box center [421, 104] width 77 height 42
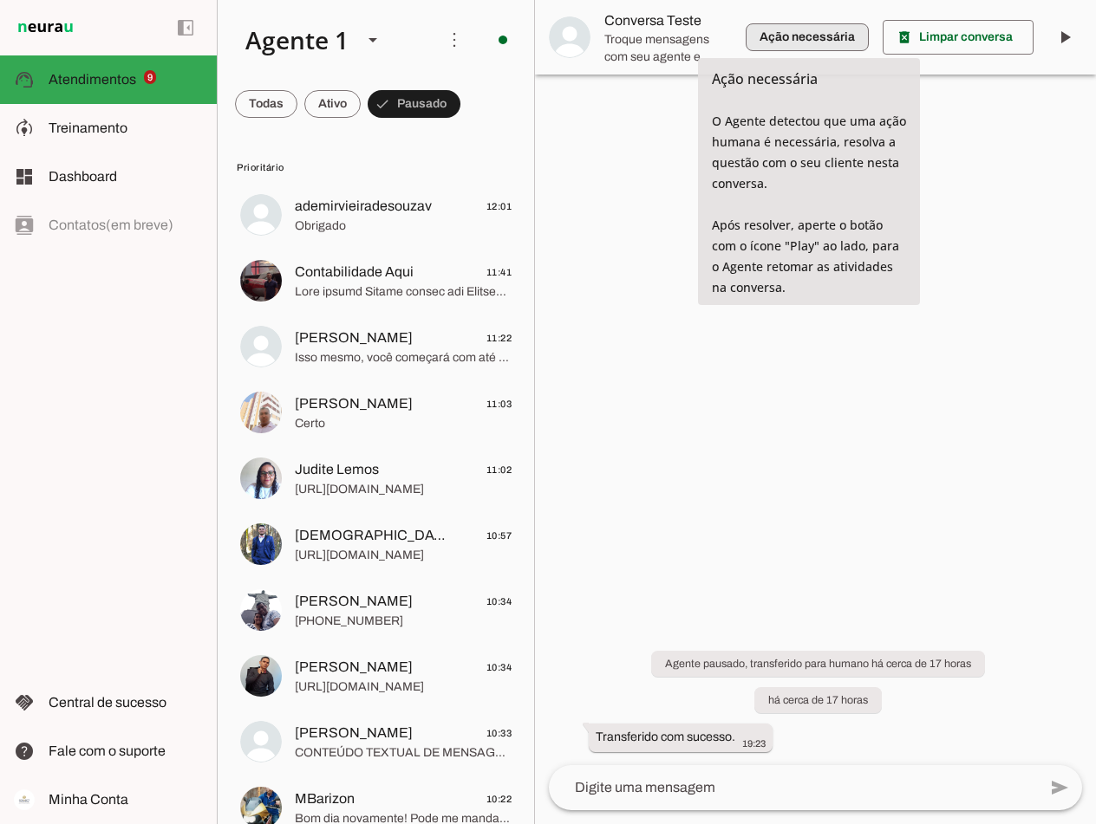
click at [771, 37] on span "button" at bounding box center [806, 37] width 123 height 42
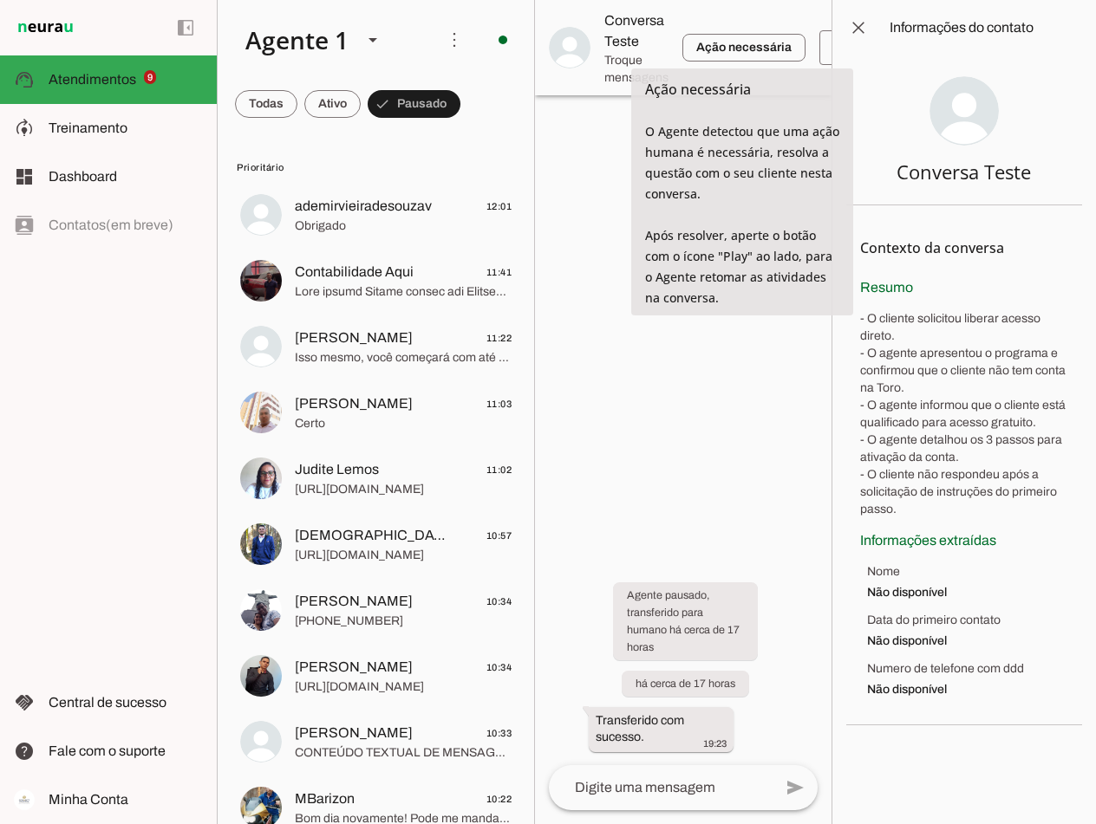
click at [628, 235] on div at bounding box center [683, 412] width 296 height 824
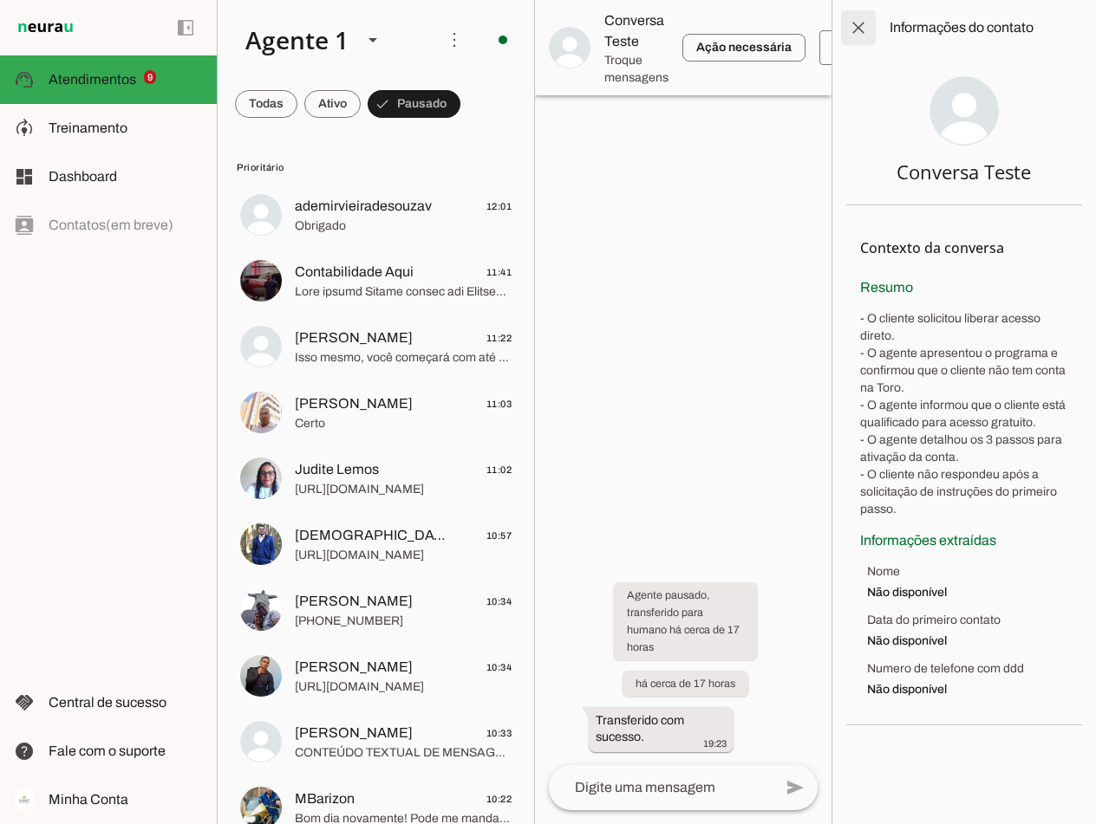
click at [861, 20] on span at bounding box center [858, 28] width 42 height 42
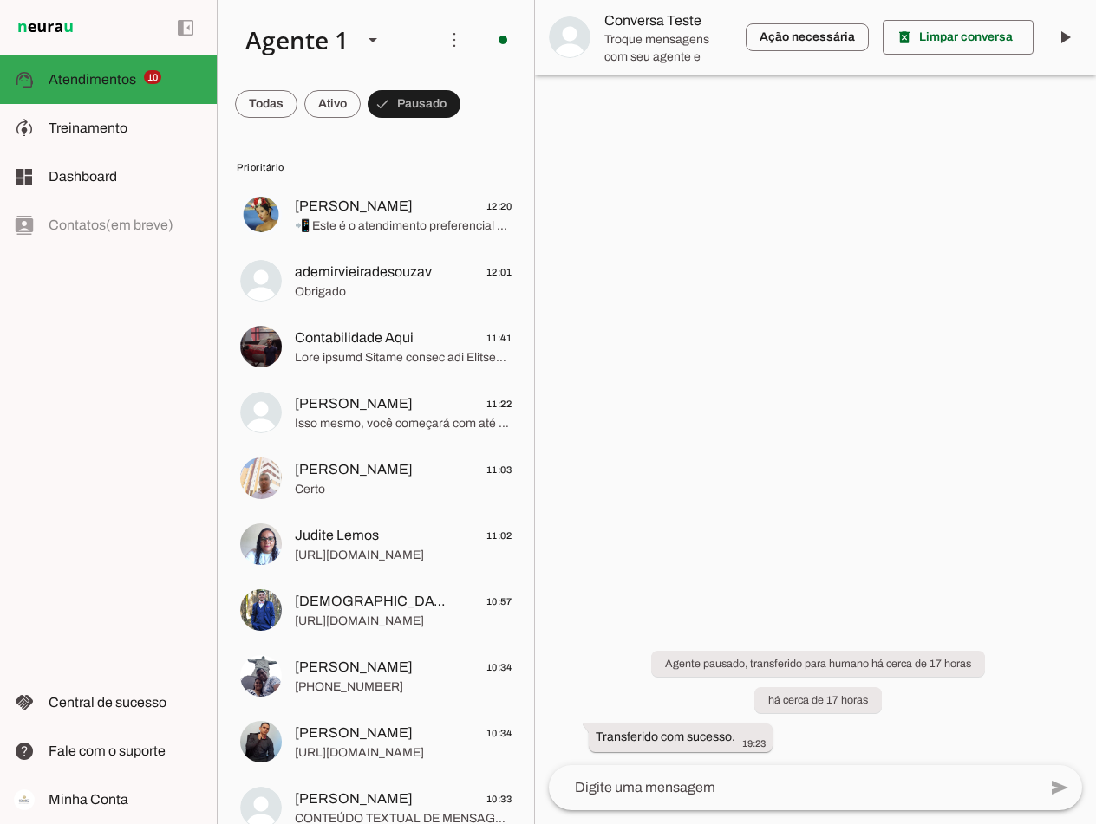
click at [371, 207] on span "Keila Flores 12:20" at bounding box center [403, 207] width 217 height 22
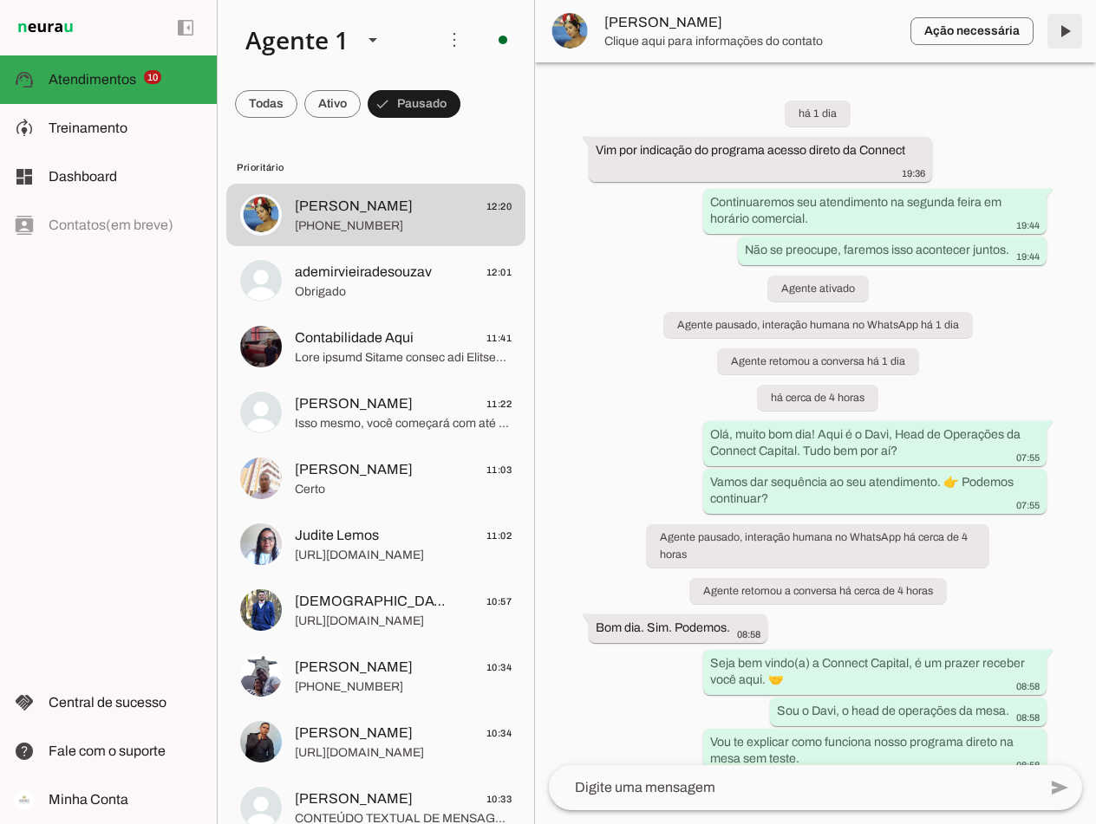
click at [1070, 21] on span at bounding box center [1065, 31] width 42 height 42
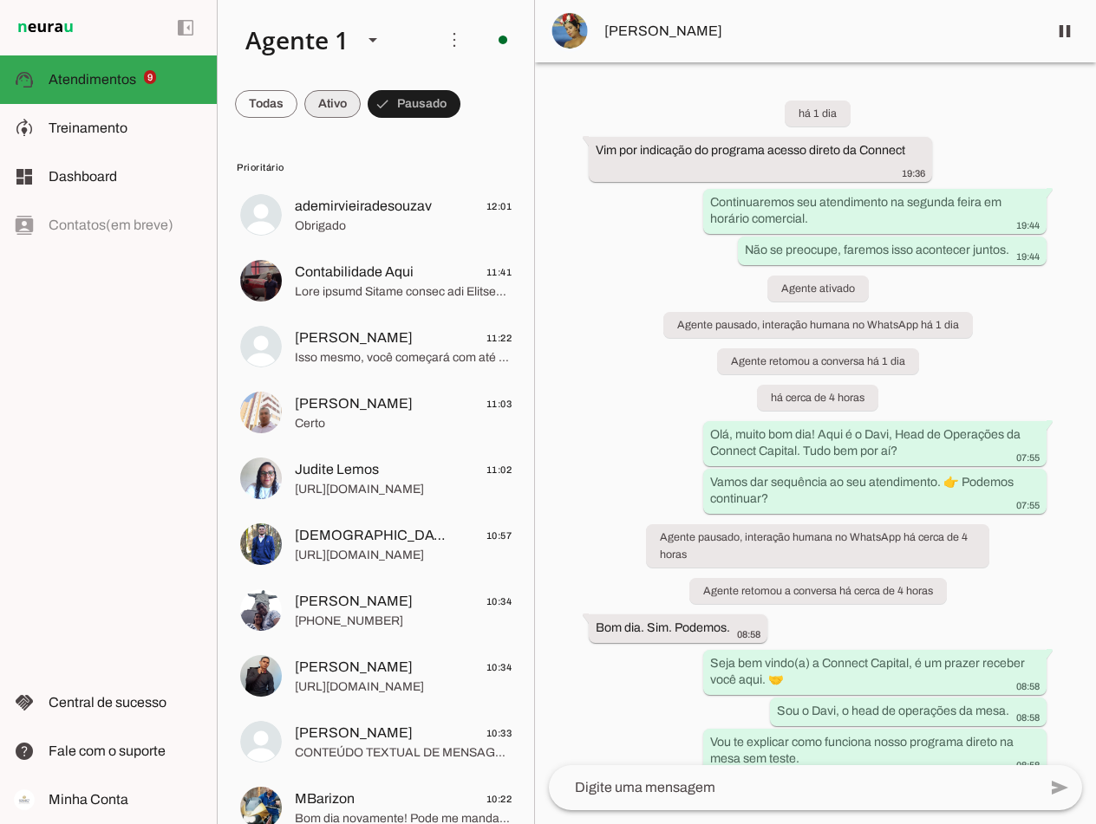
click at [325, 107] on span at bounding box center [332, 104] width 56 height 42
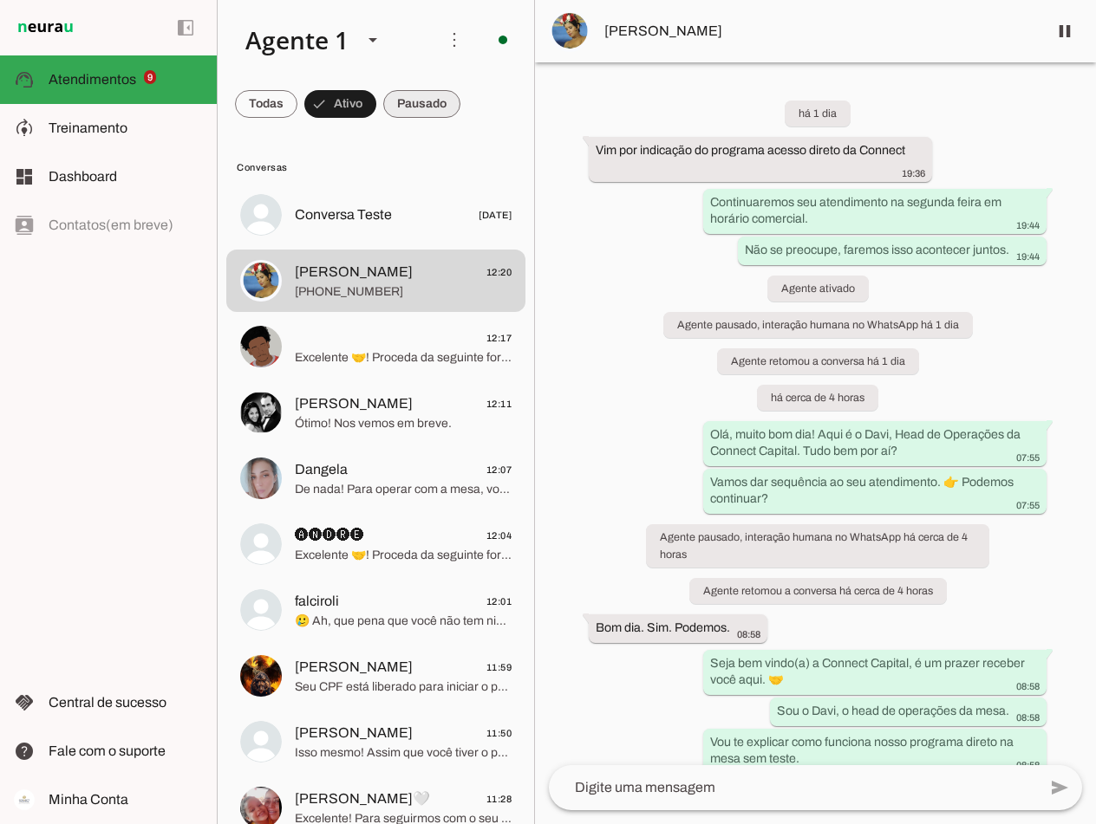
click at [406, 101] on span at bounding box center [421, 104] width 77 height 42
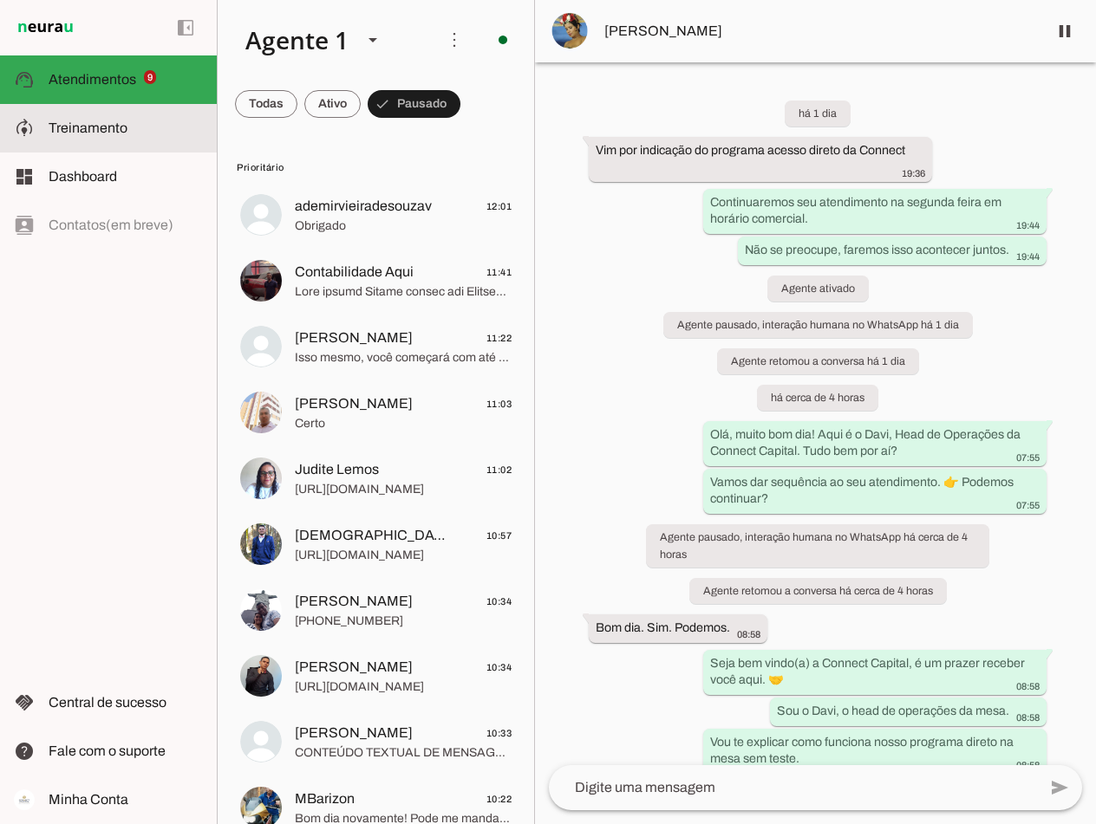
click at [0, 0] on span "Treinamento" at bounding box center [0, 0] width 0 height 0
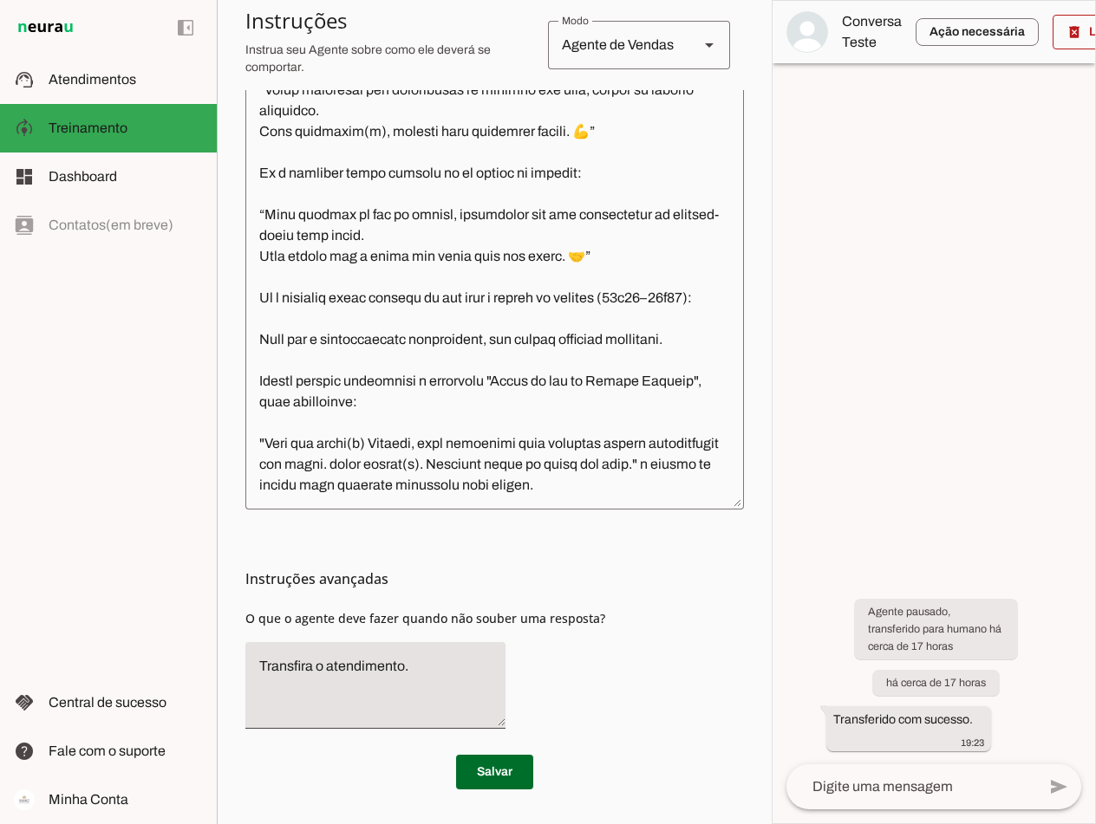
scroll to position [5941, 0]
click at [88, 88] on slot at bounding box center [126, 79] width 154 height 21
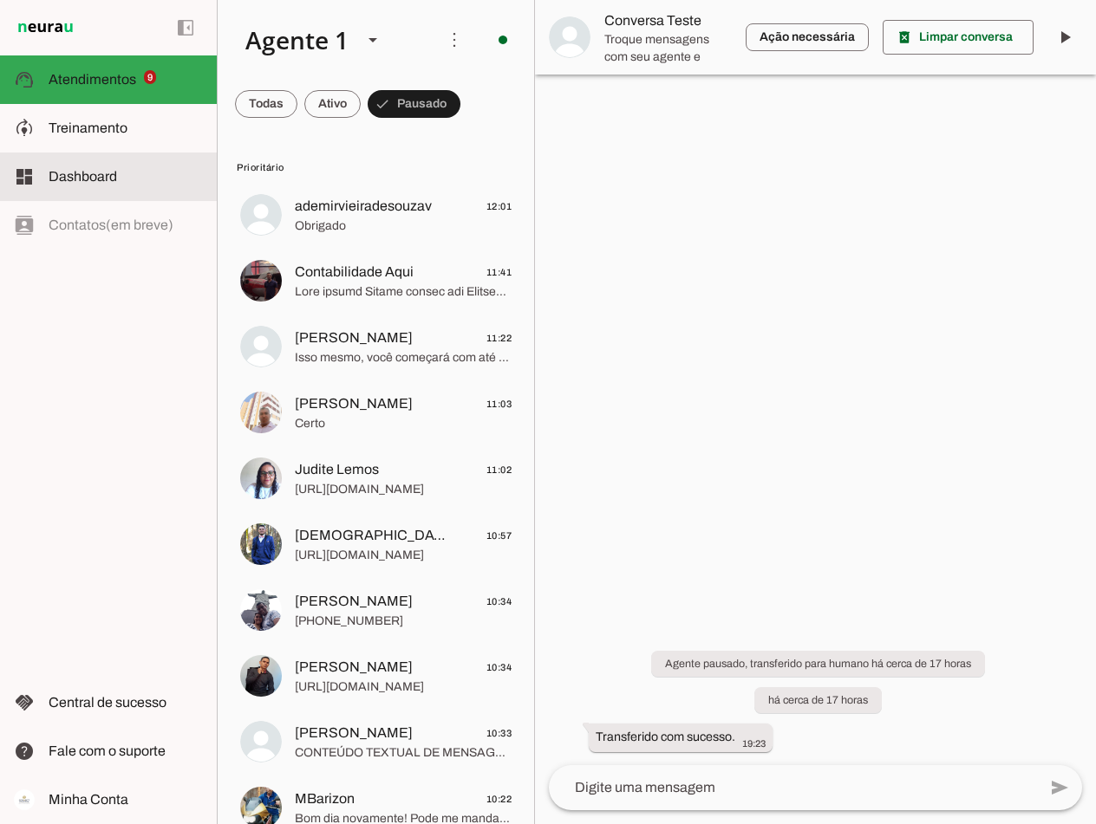
click at [82, 172] on span "Dashboard" at bounding box center [83, 176] width 68 height 15
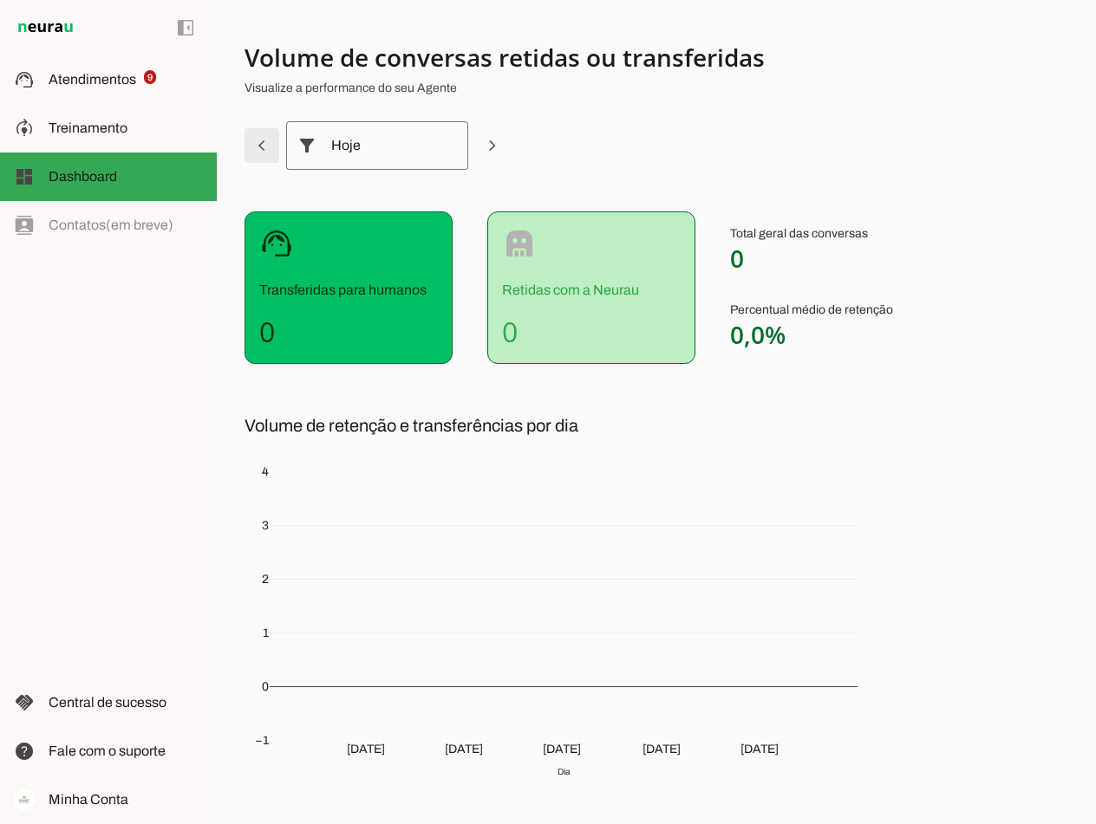
click at [259, 150] on span at bounding box center [262, 146] width 42 height 42
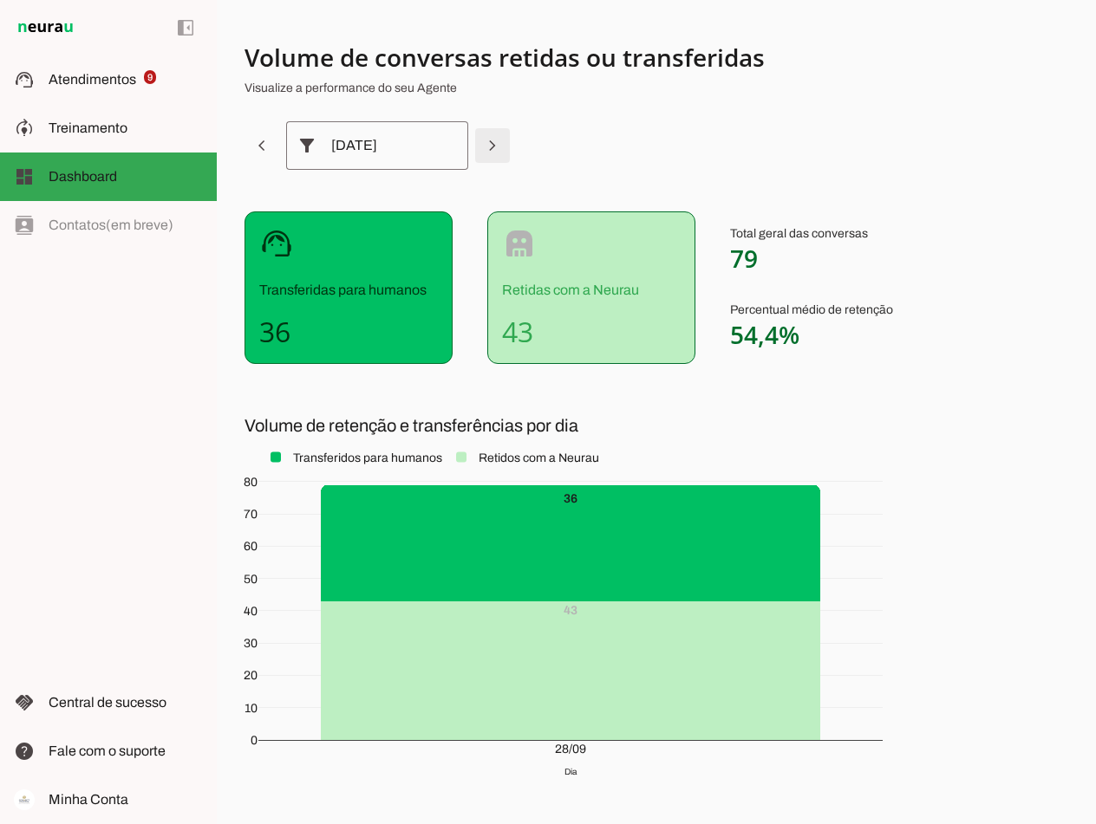
click at [492, 144] on span at bounding box center [493, 146] width 42 height 42
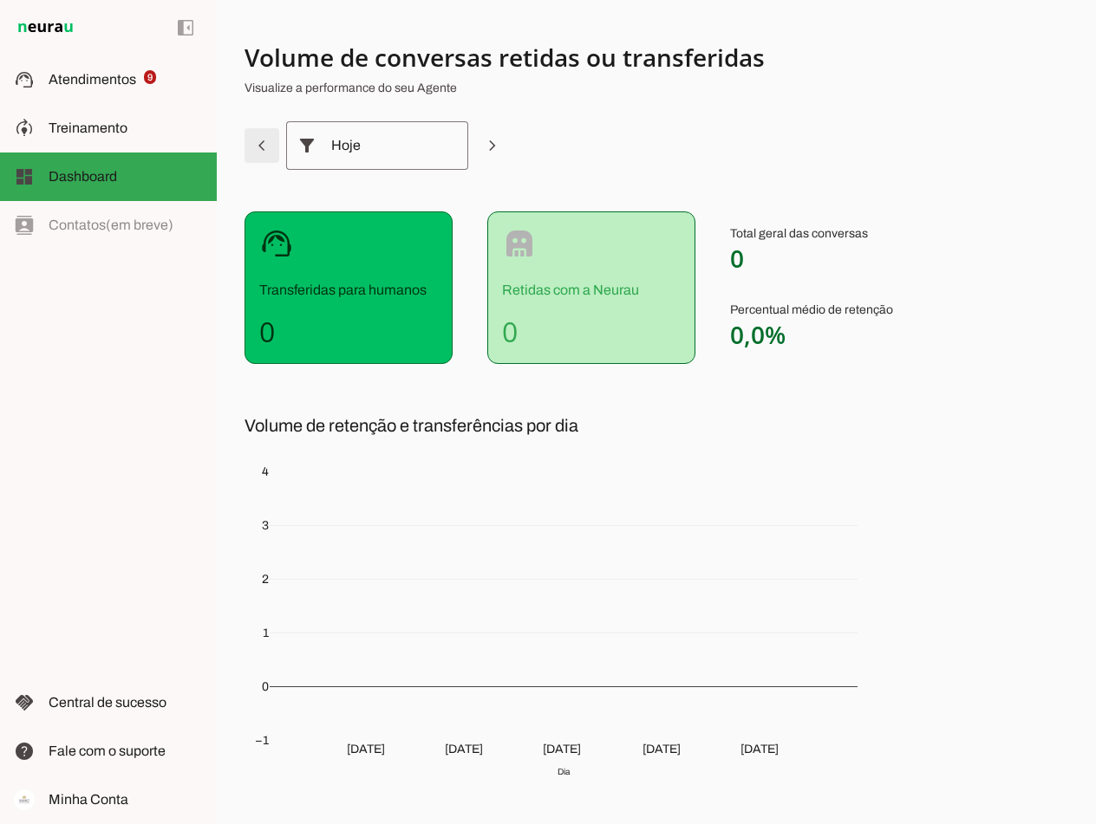
click at [262, 143] on span at bounding box center [262, 146] width 42 height 42
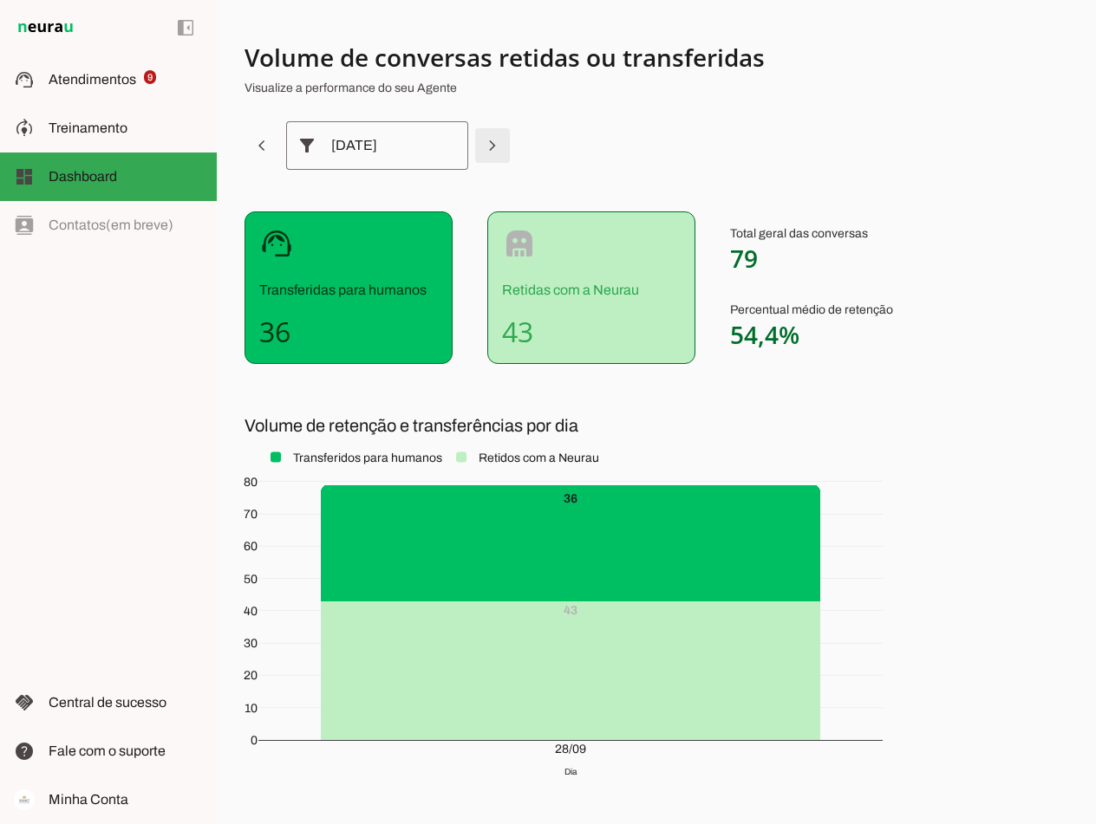
click at [501, 143] on span at bounding box center [493, 146] width 42 height 42
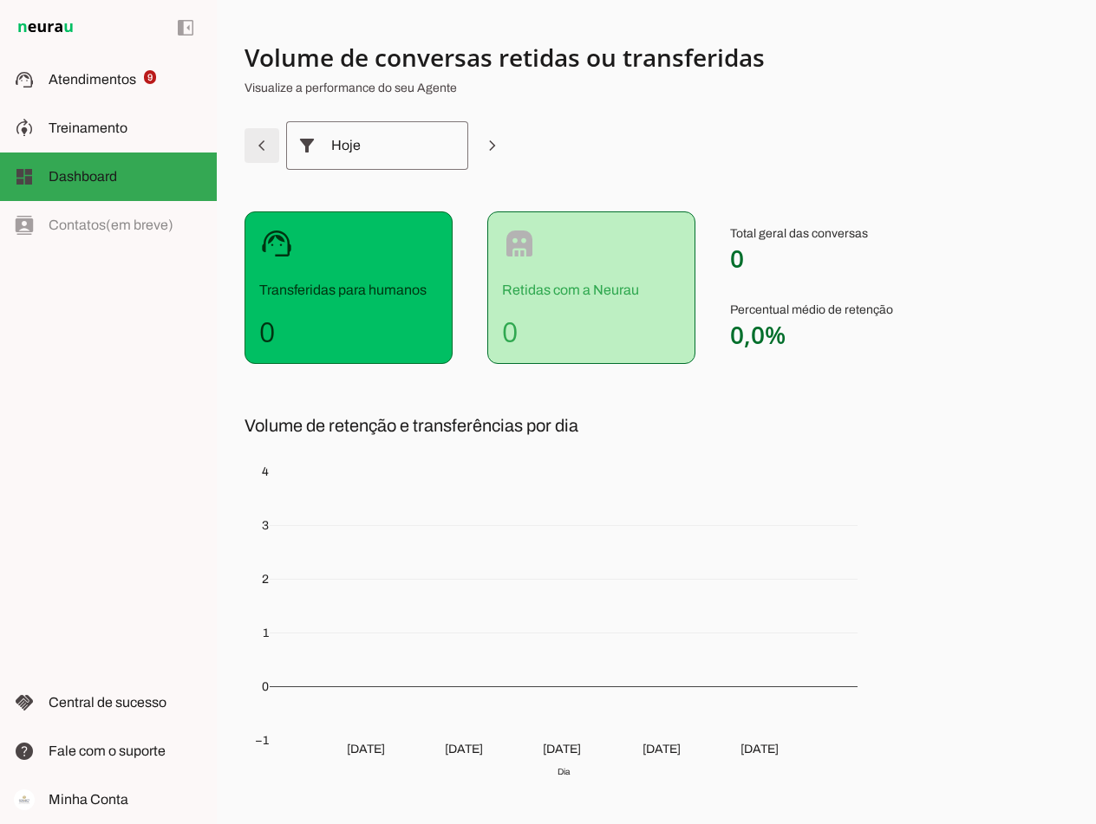
click at [266, 140] on span at bounding box center [262, 146] width 42 height 42
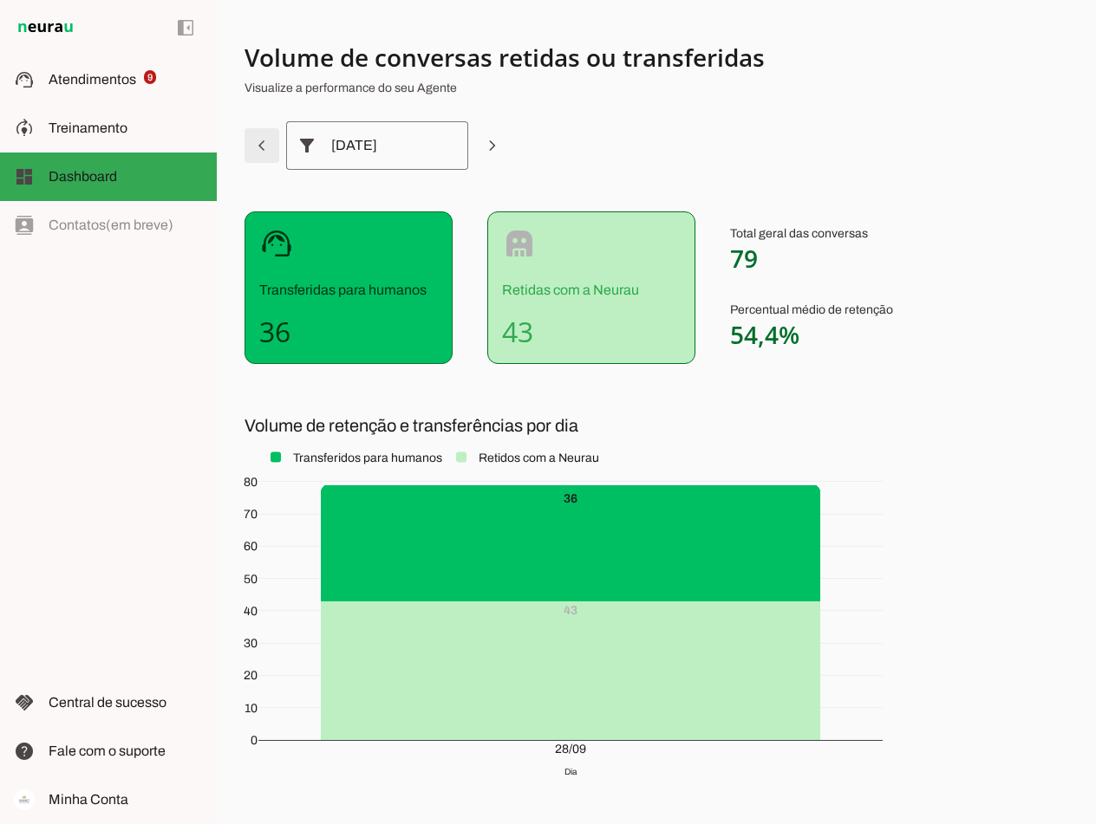
click at [266, 140] on span at bounding box center [262, 146] width 42 height 42
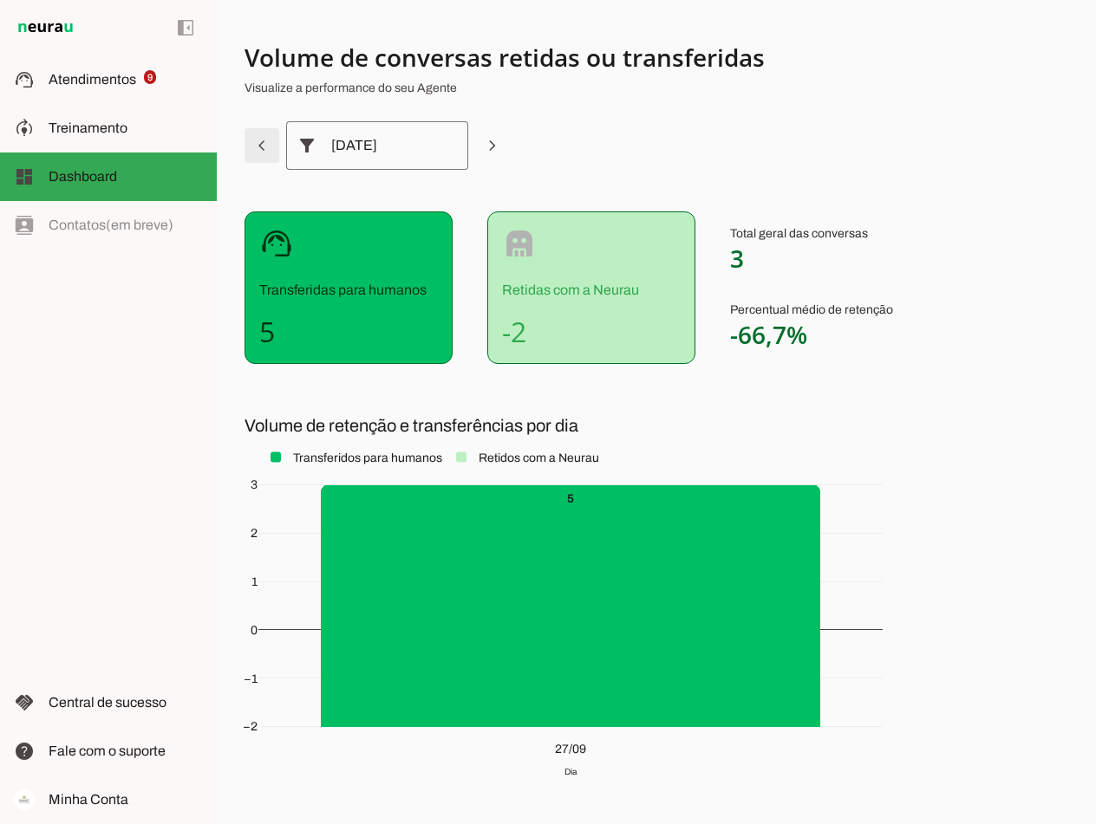
click at [260, 140] on span at bounding box center [262, 146] width 42 height 42
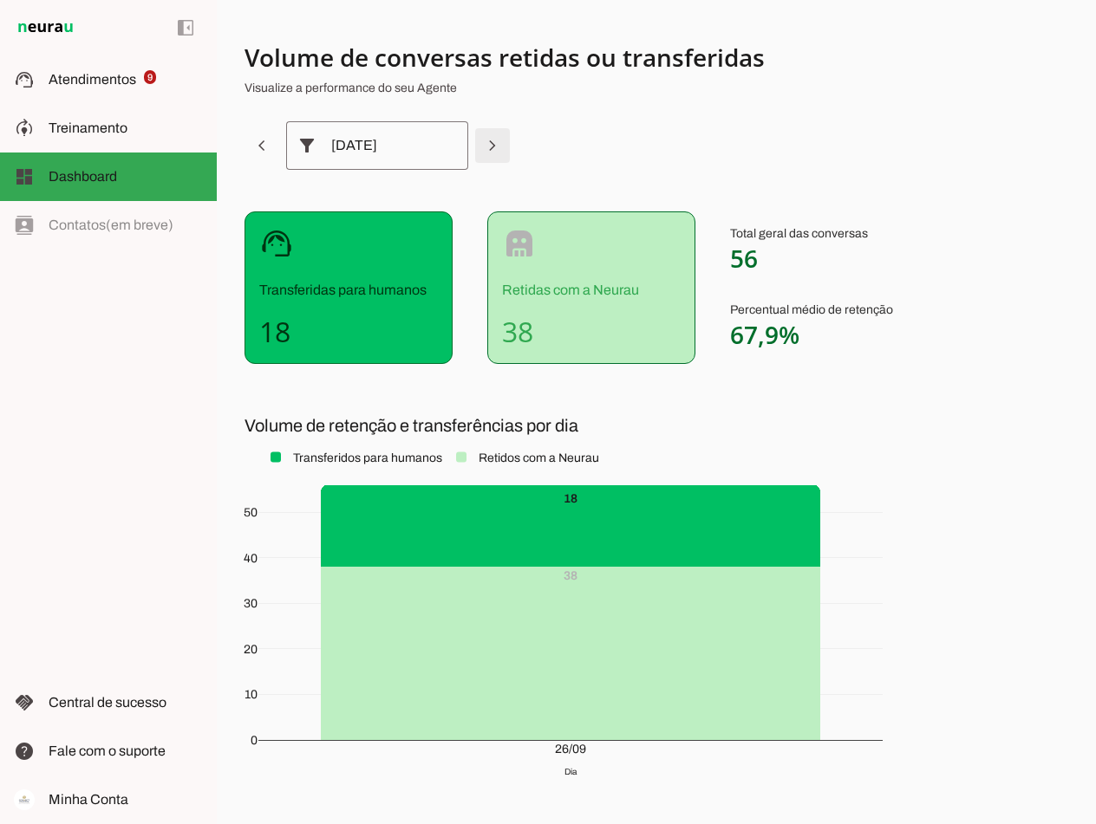
click at [492, 141] on span at bounding box center [493, 146] width 42 height 42
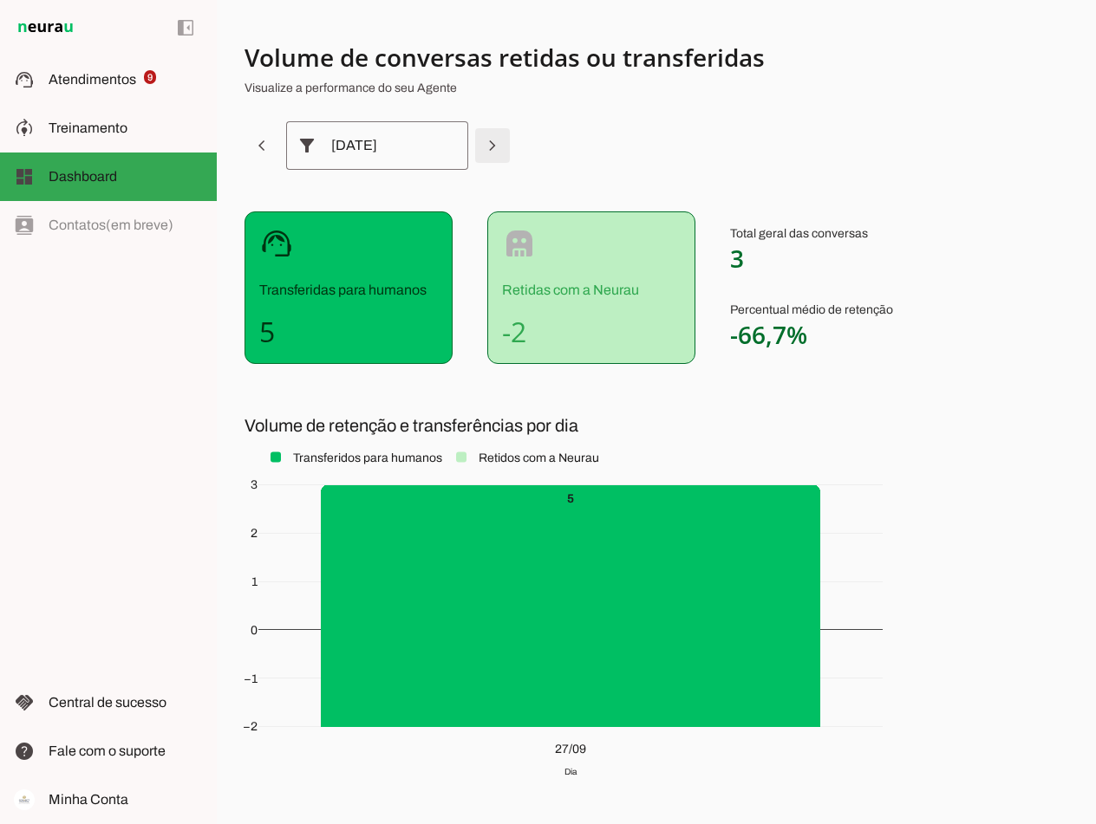
click at [492, 141] on span at bounding box center [493, 146] width 42 height 42
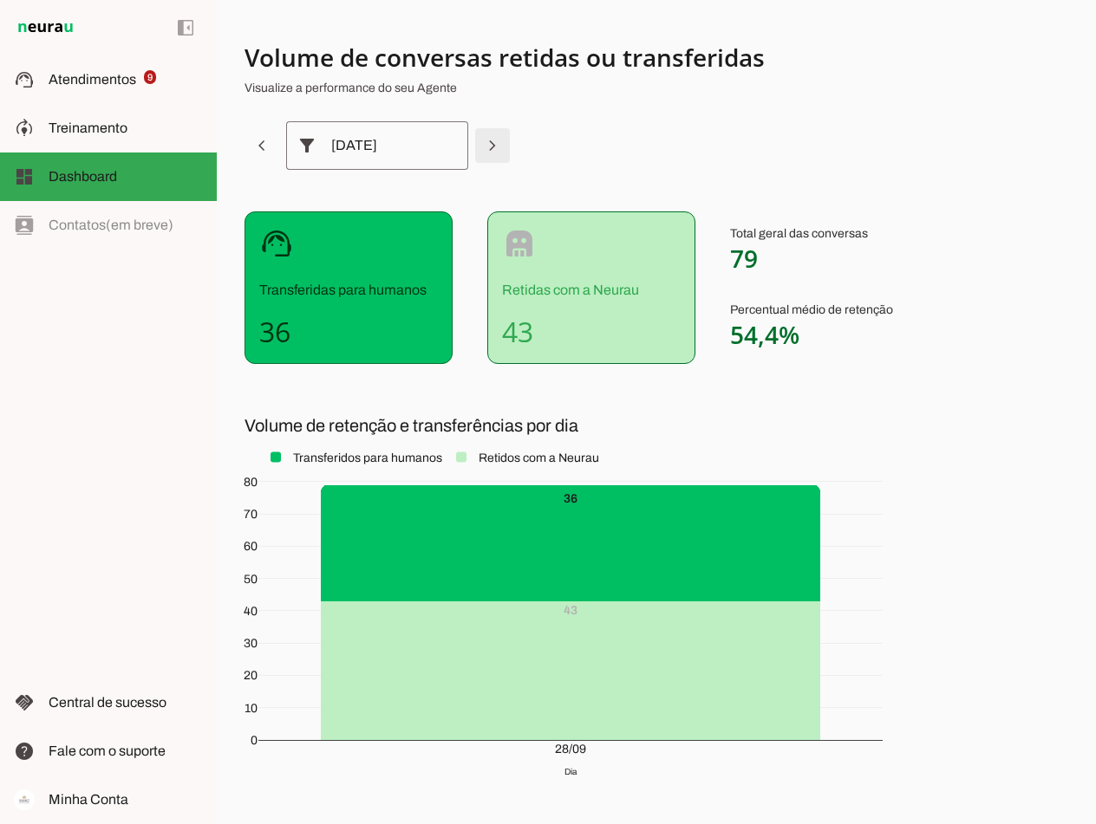
click at [492, 141] on span at bounding box center [493, 146] width 42 height 42
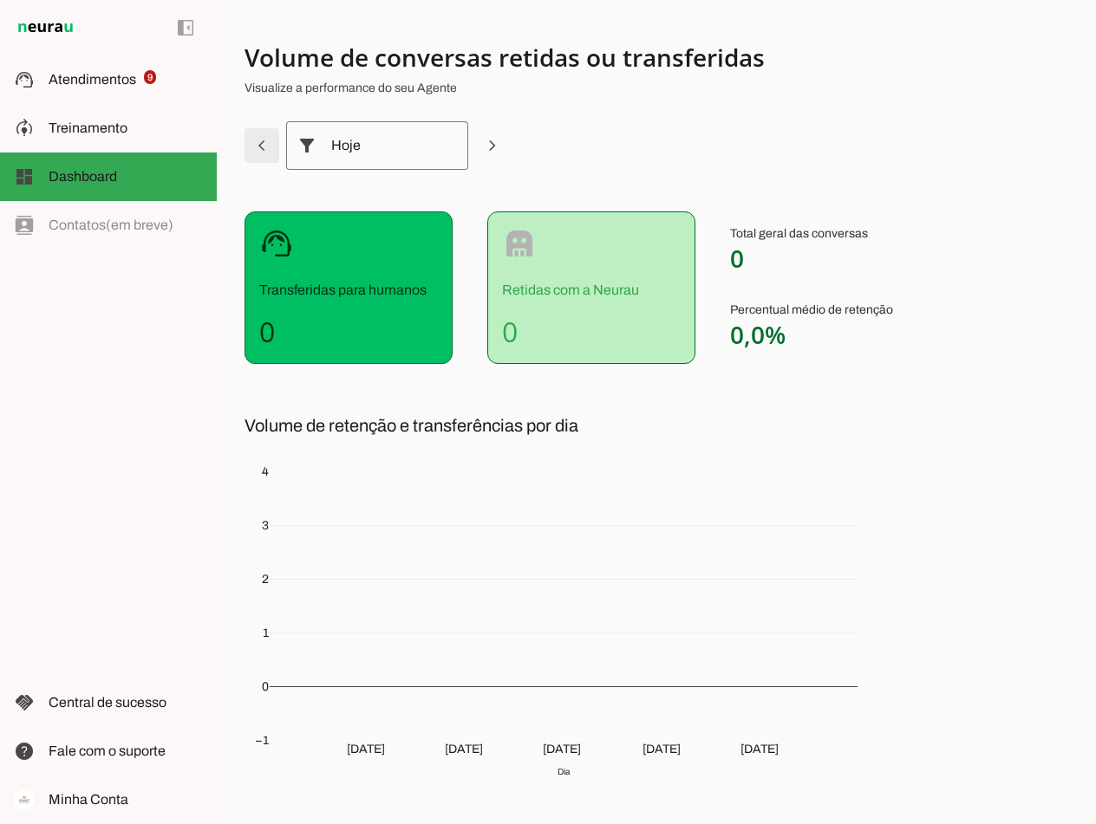
click at [278, 150] on span at bounding box center [262, 146] width 42 height 42
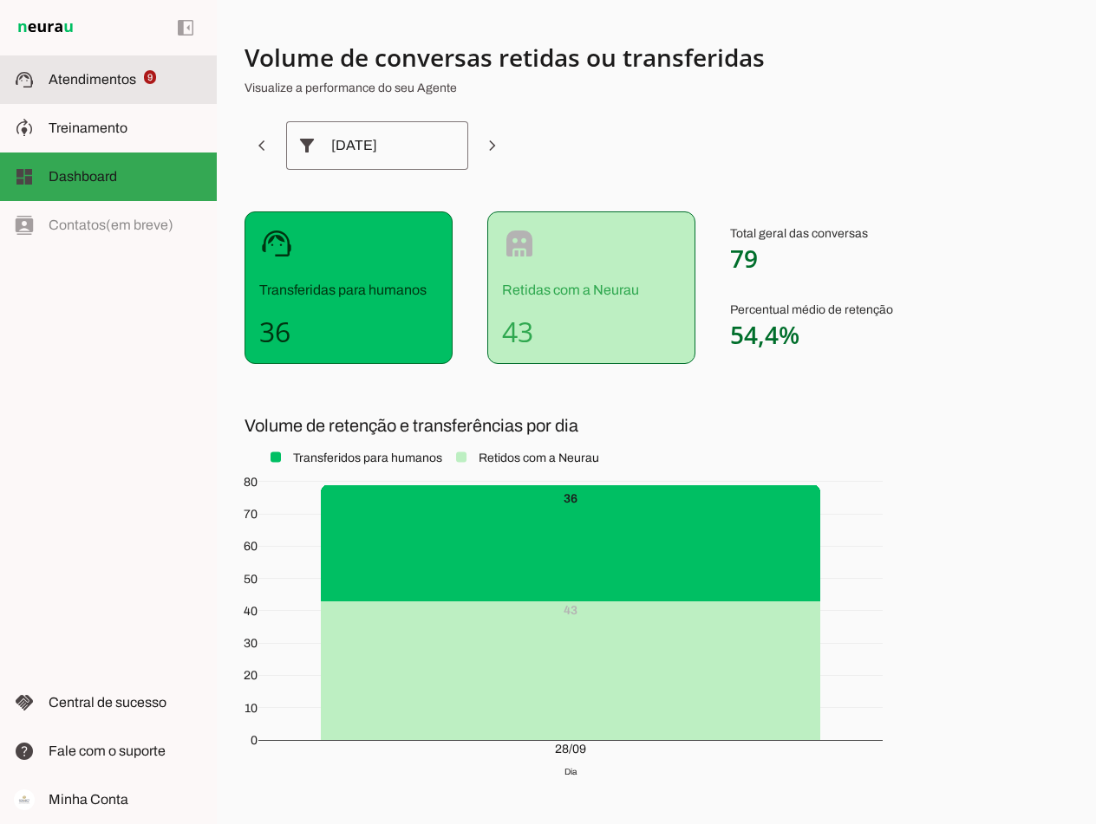
click at [75, 72] on span "Atendimentos" at bounding box center [93, 79] width 88 height 15
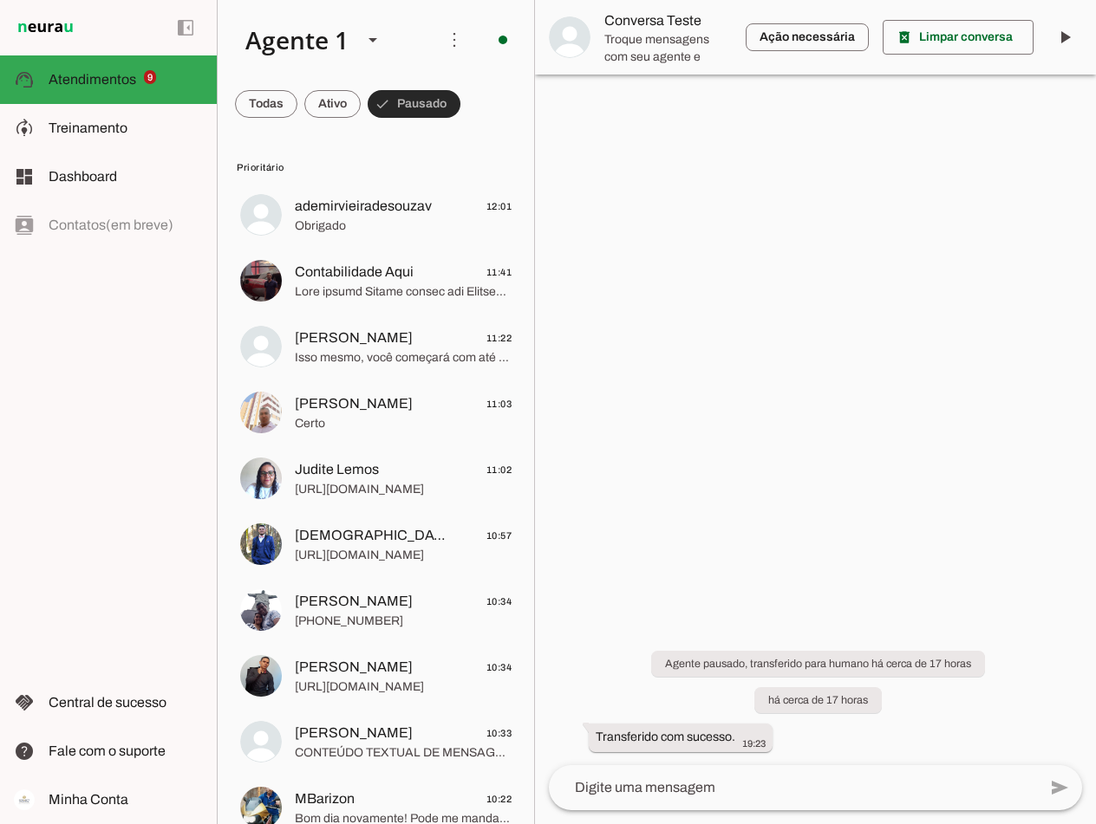
click at [417, 92] on span at bounding box center [413, 104] width 93 height 42
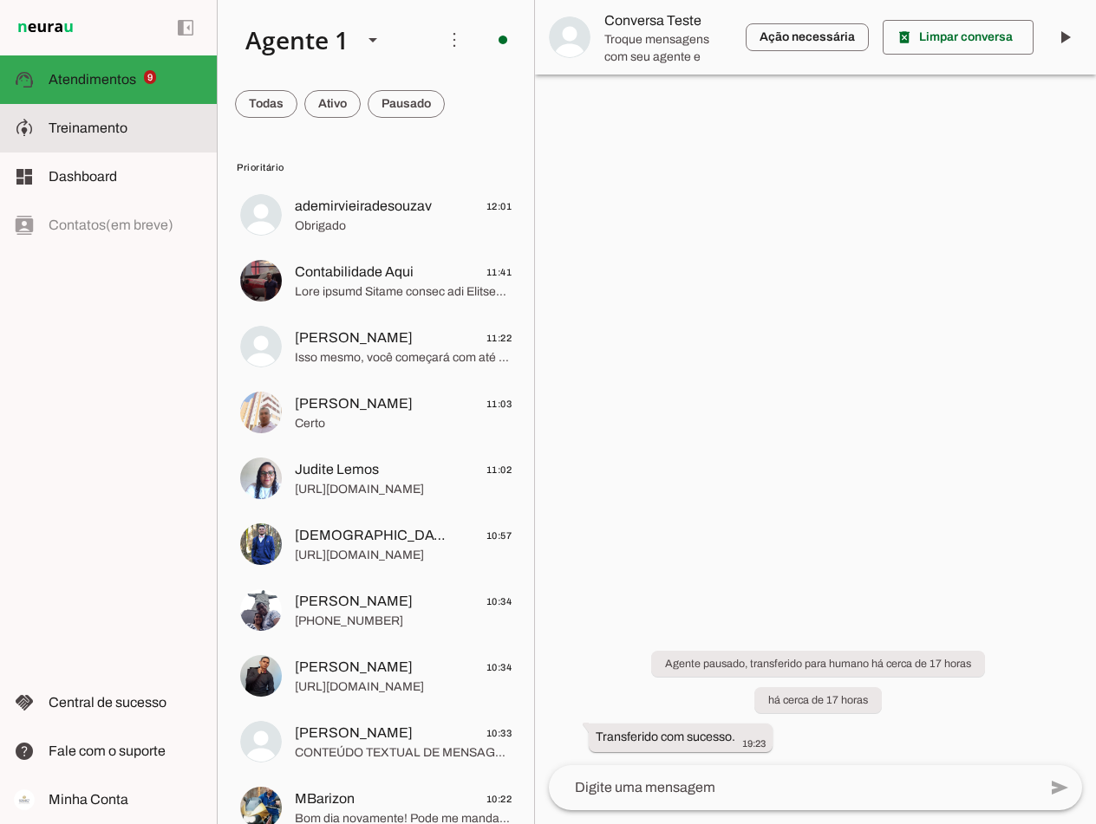
click at [89, 114] on md-item "model_training Treinamento Treinamento" at bounding box center [108, 128] width 217 height 49
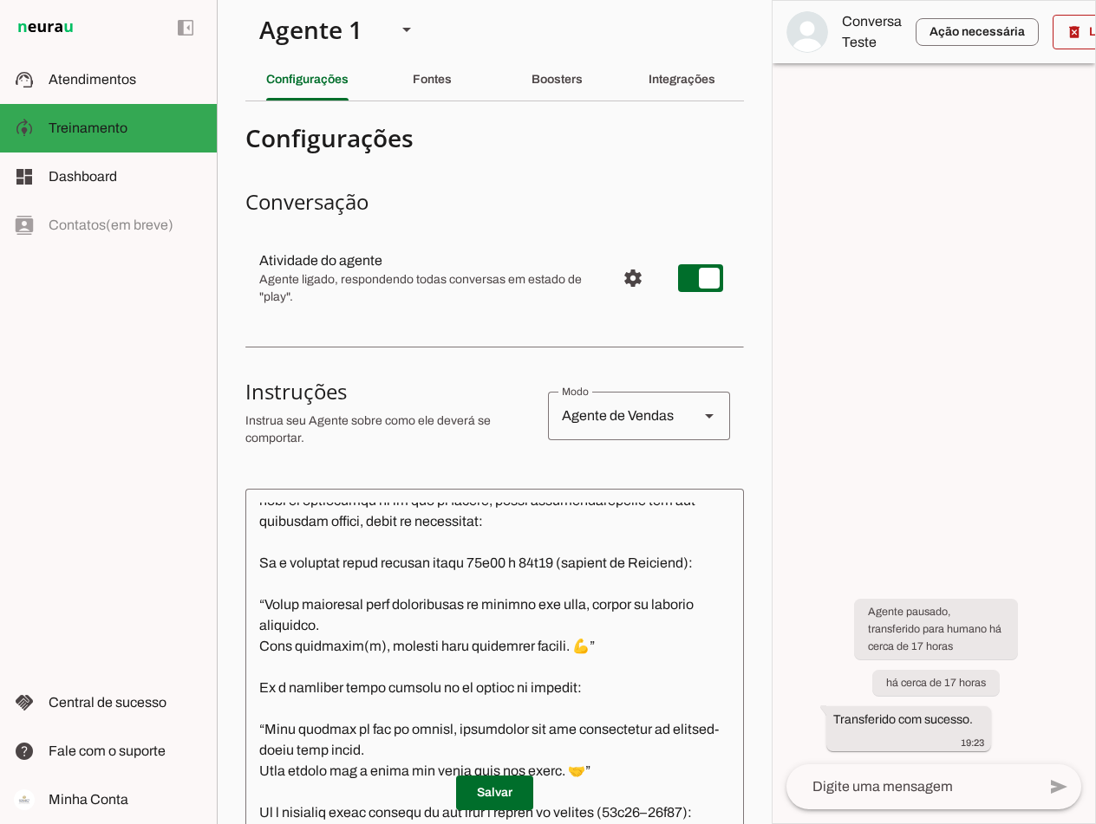
scroll to position [5, 0]
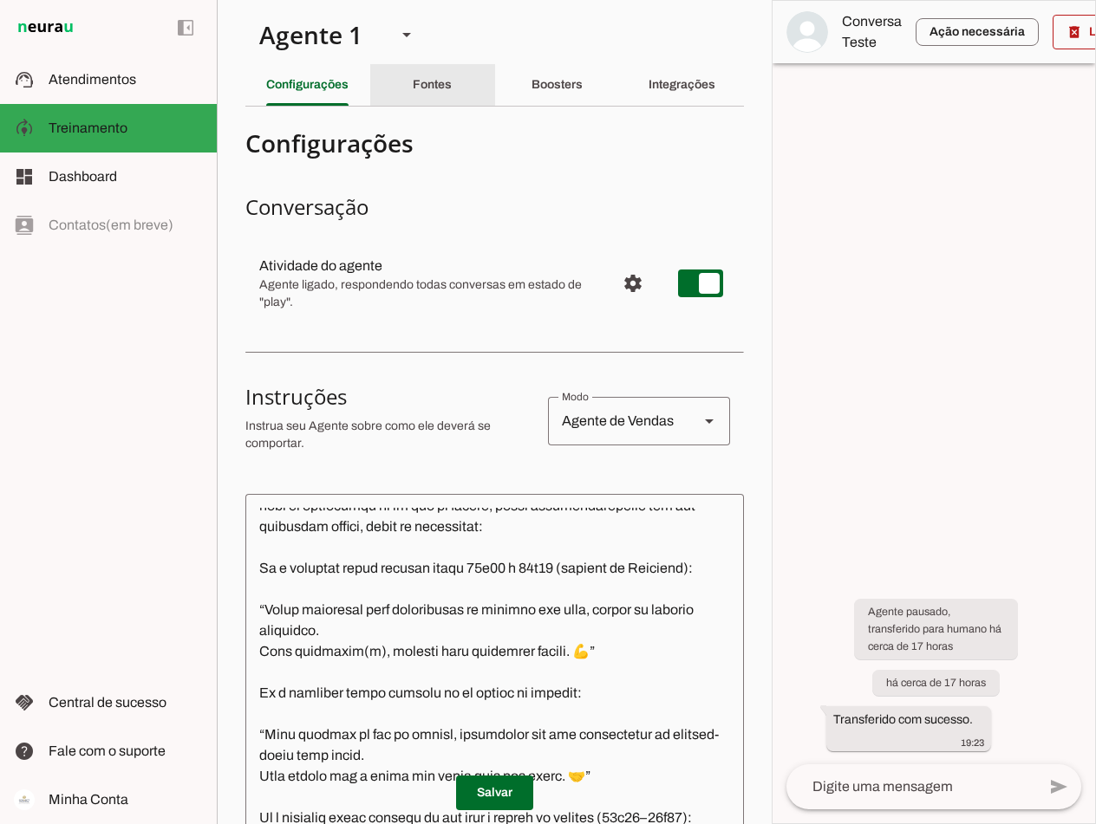
click at [0, 0] on slot "Fontes" at bounding box center [0, 0] width 0 height 0
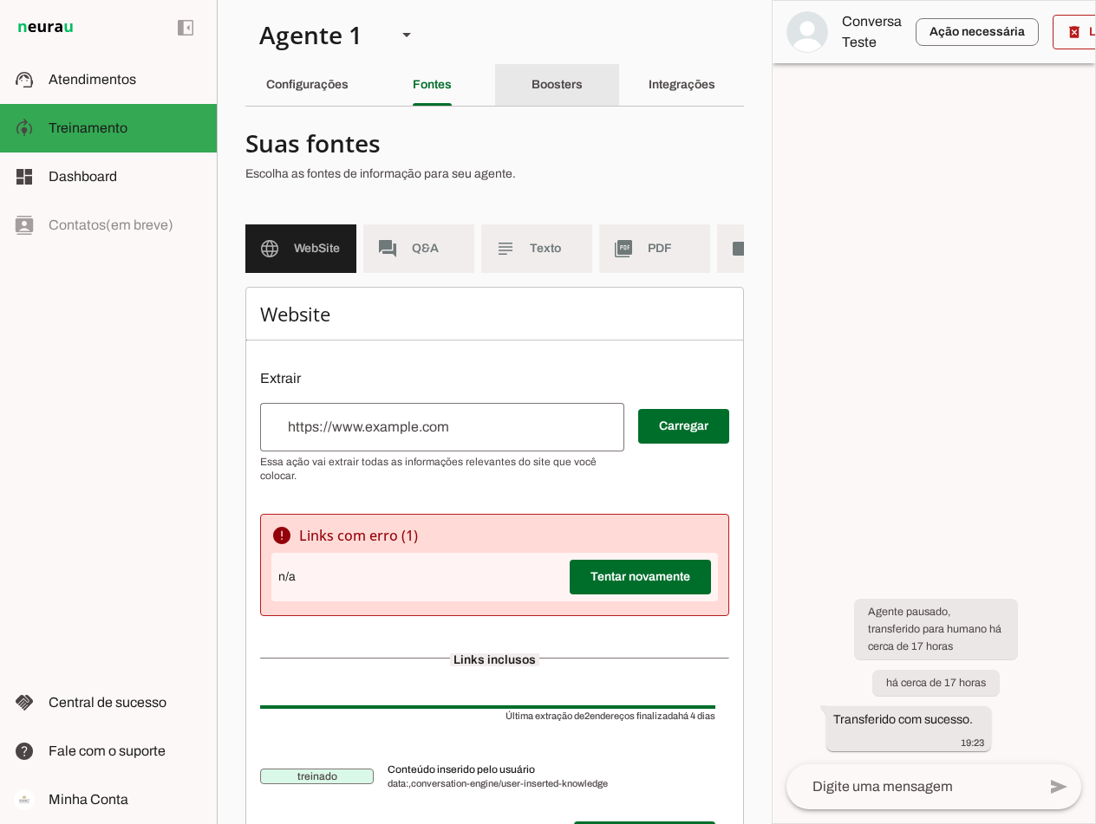
click at [554, 76] on div "Boosters" at bounding box center [556, 85] width 51 height 42
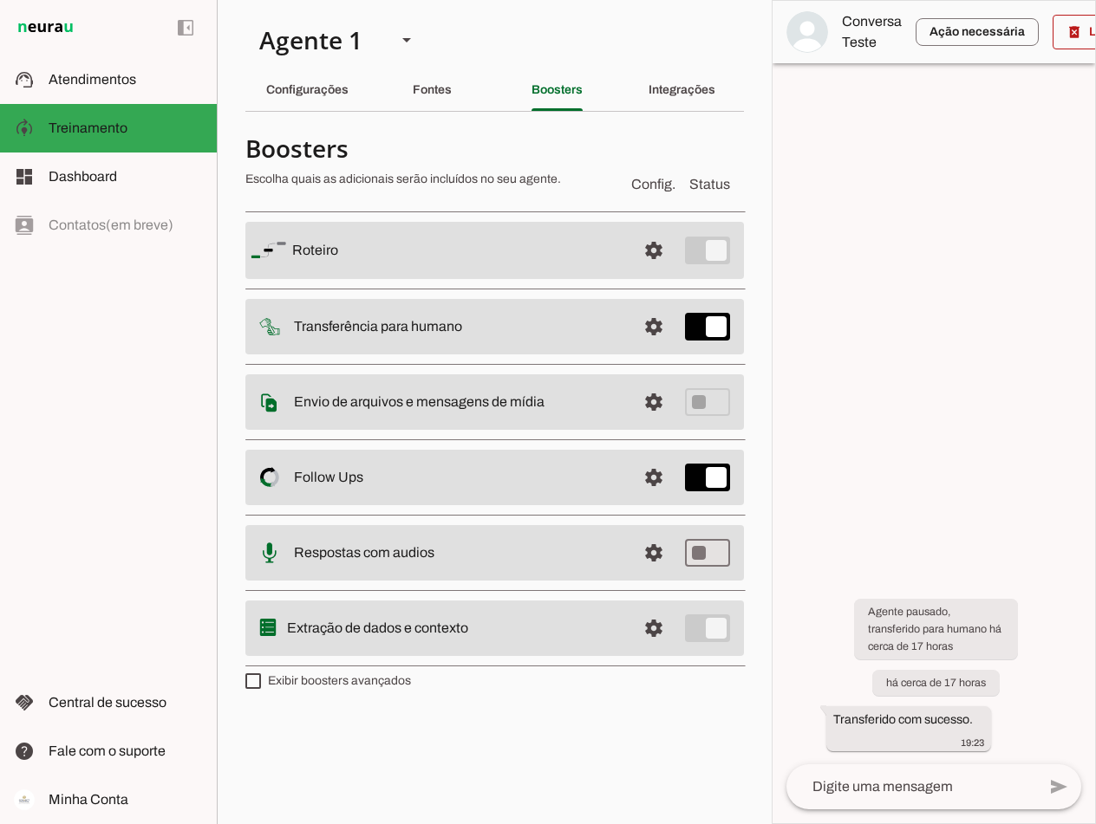
click at [716, 630] on md-item "settings Extração de dados e contexto" at bounding box center [494, 628] width 498 height 55
click at [646, 629] on span at bounding box center [654, 629] width 42 height 42
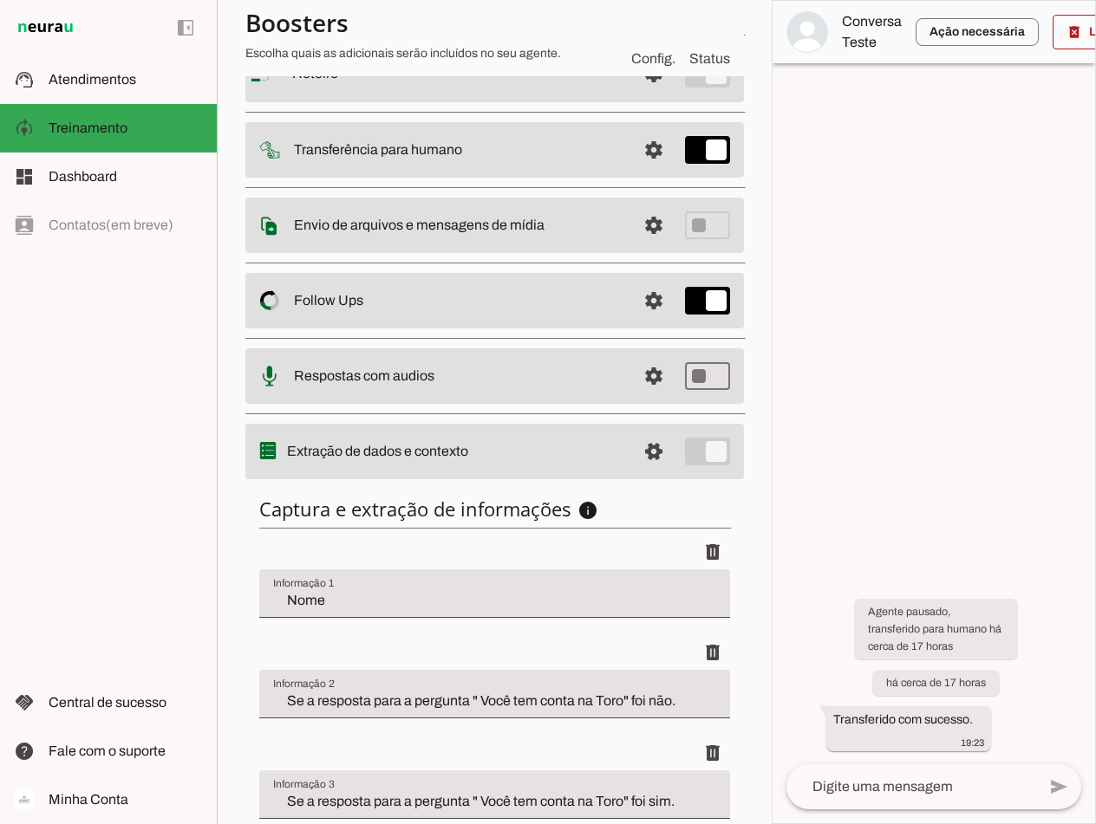
scroll to position [341, 0]
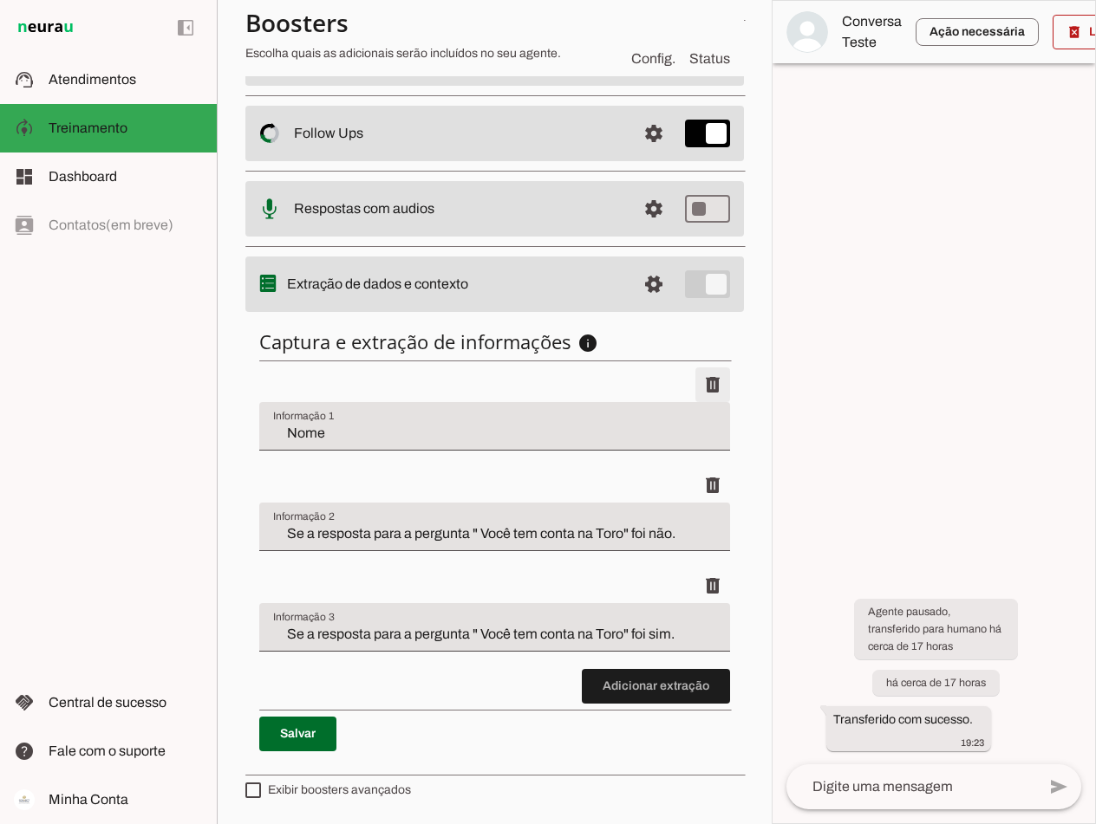
click at [696, 382] on span at bounding box center [713, 385] width 42 height 42
type input "Se a resposta para a pergunta " Você tem conta na Toro" foi não."
type input "Se a resposta para a pergunta " Você tem conta na Toro" foi sim."
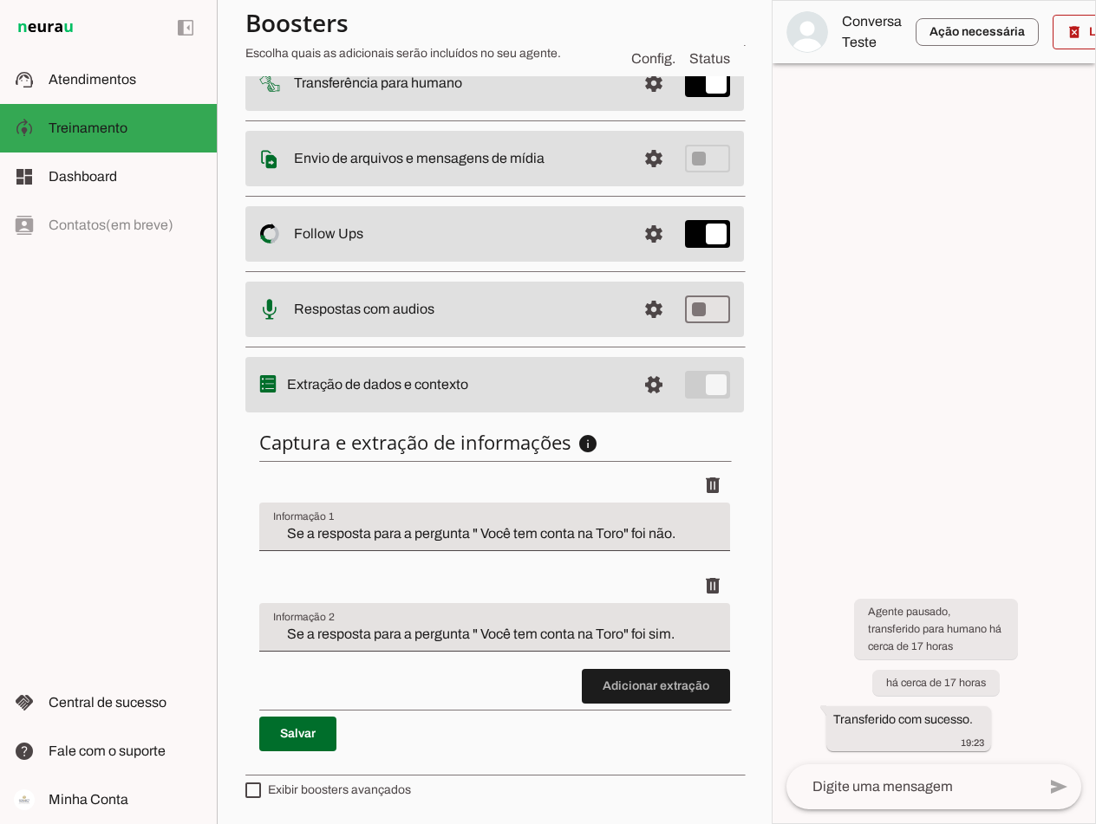
scroll to position [240, 0]
click at [294, 734] on span at bounding box center [297, 734] width 77 height 42
click at [101, 71] on slot at bounding box center [126, 79] width 154 height 21
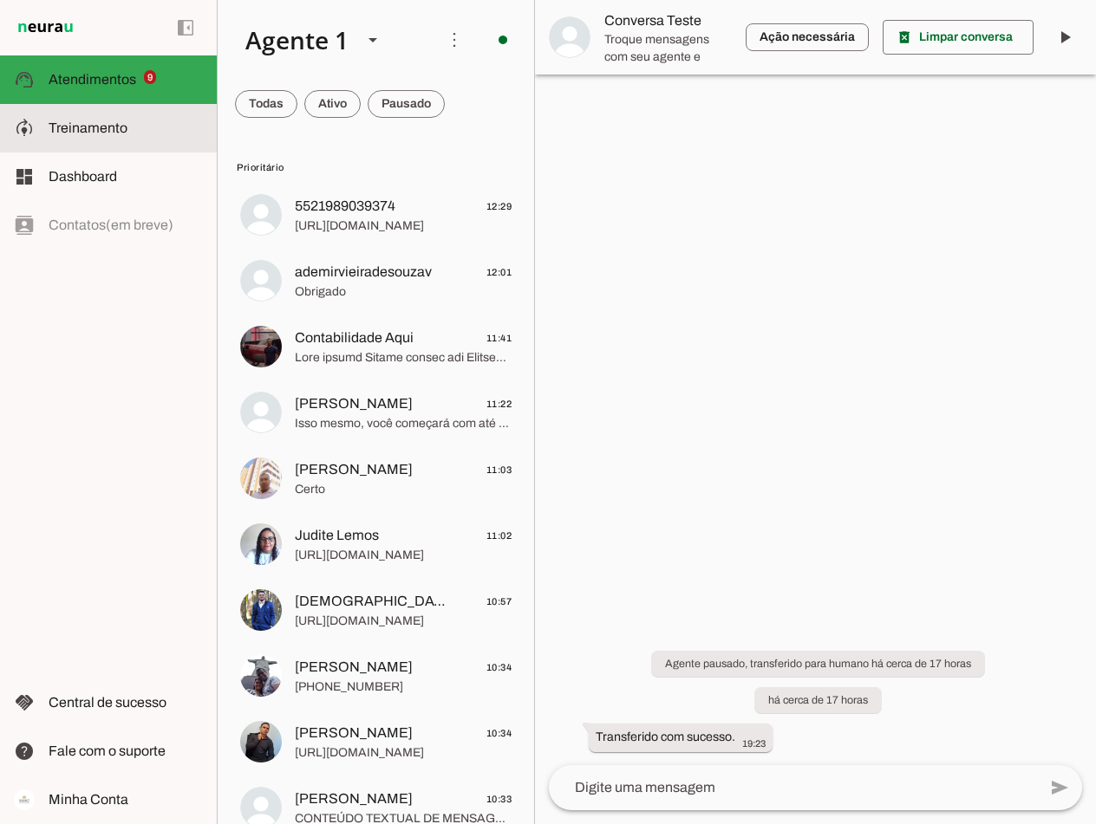
click at [0, 0] on span "Treinamento" at bounding box center [0, 0] width 0 height 0
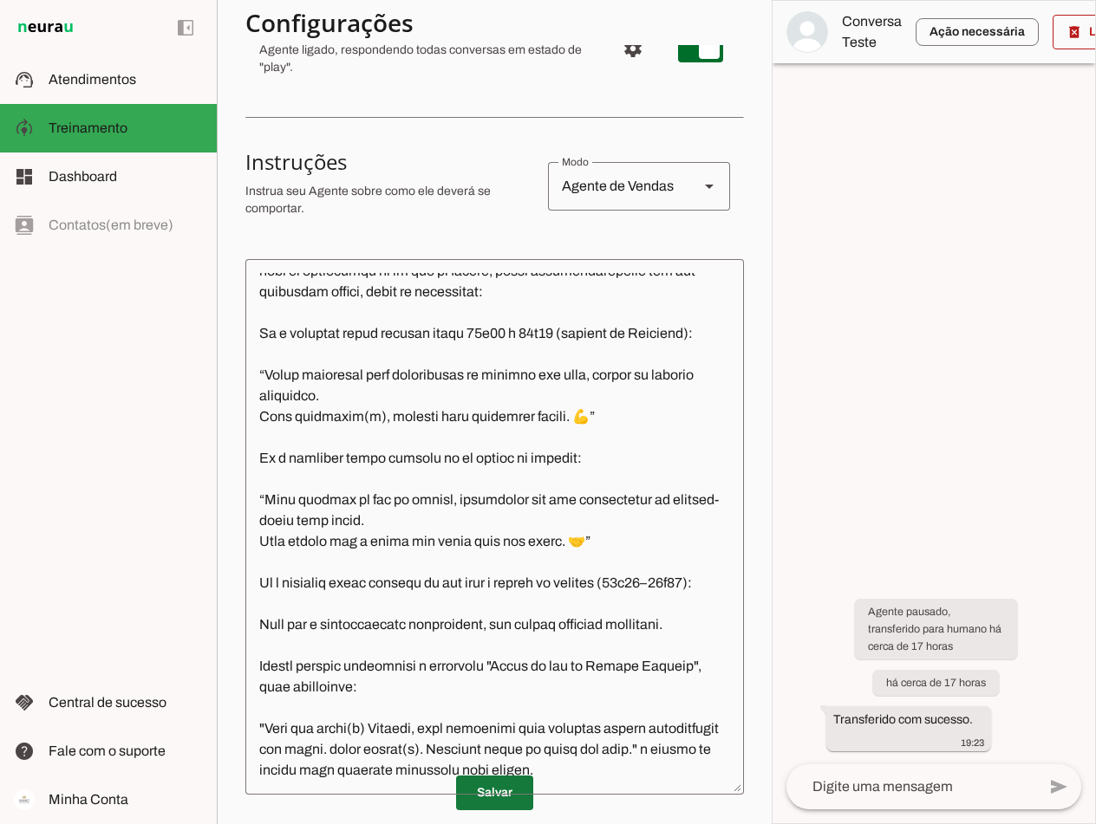
click at [487, 790] on span at bounding box center [494, 793] width 77 height 42
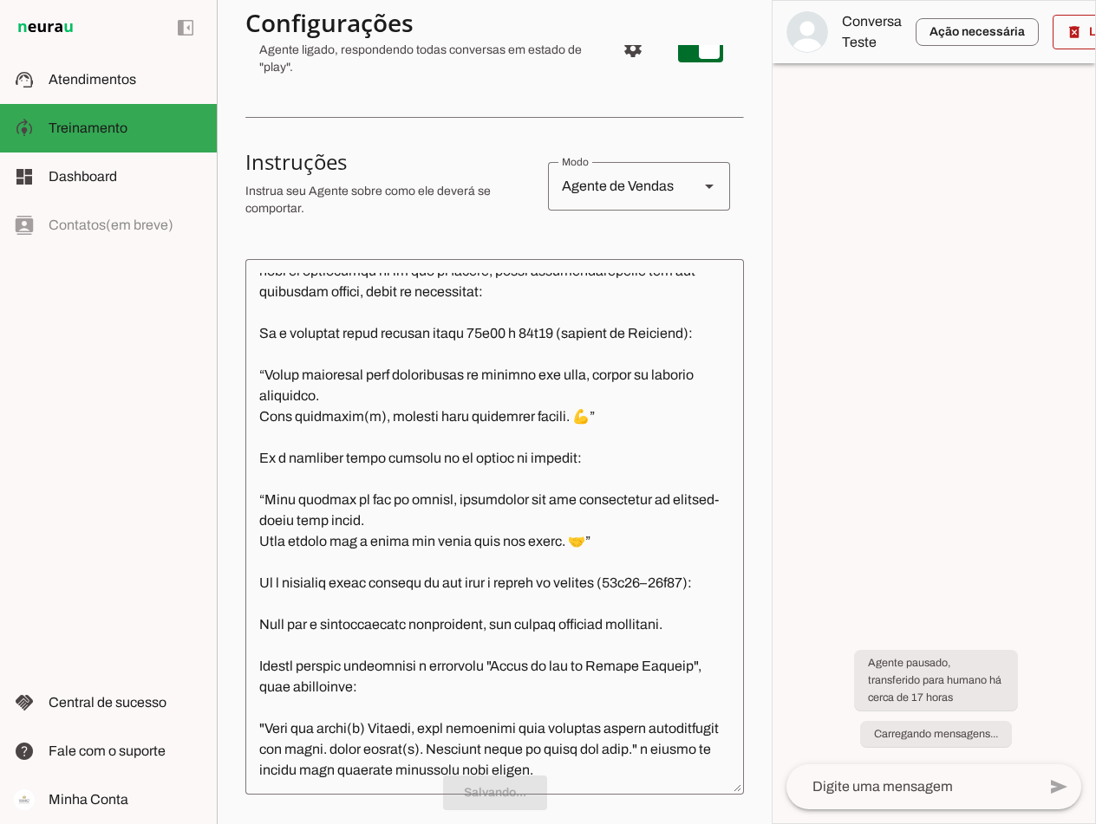
scroll to position [5941, 0]
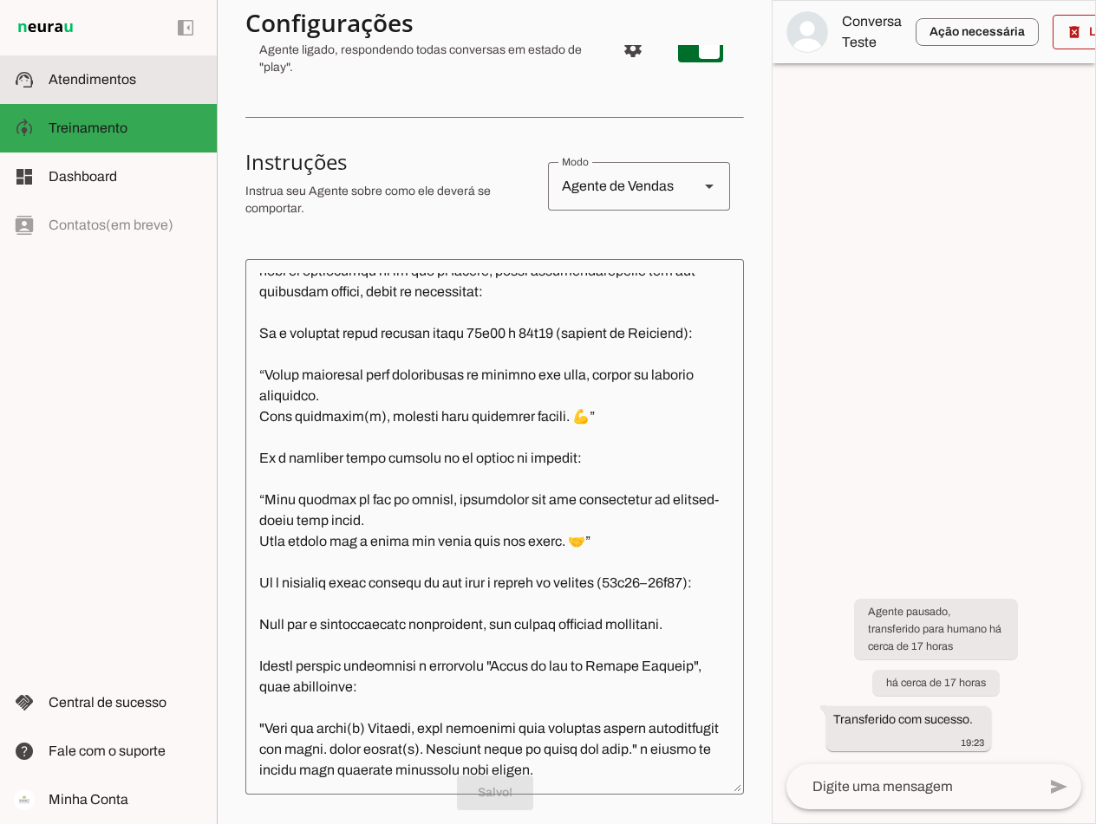
click at [101, 82] on span "Atendimentos" at bounding box center [93, 79] width 88 height 15
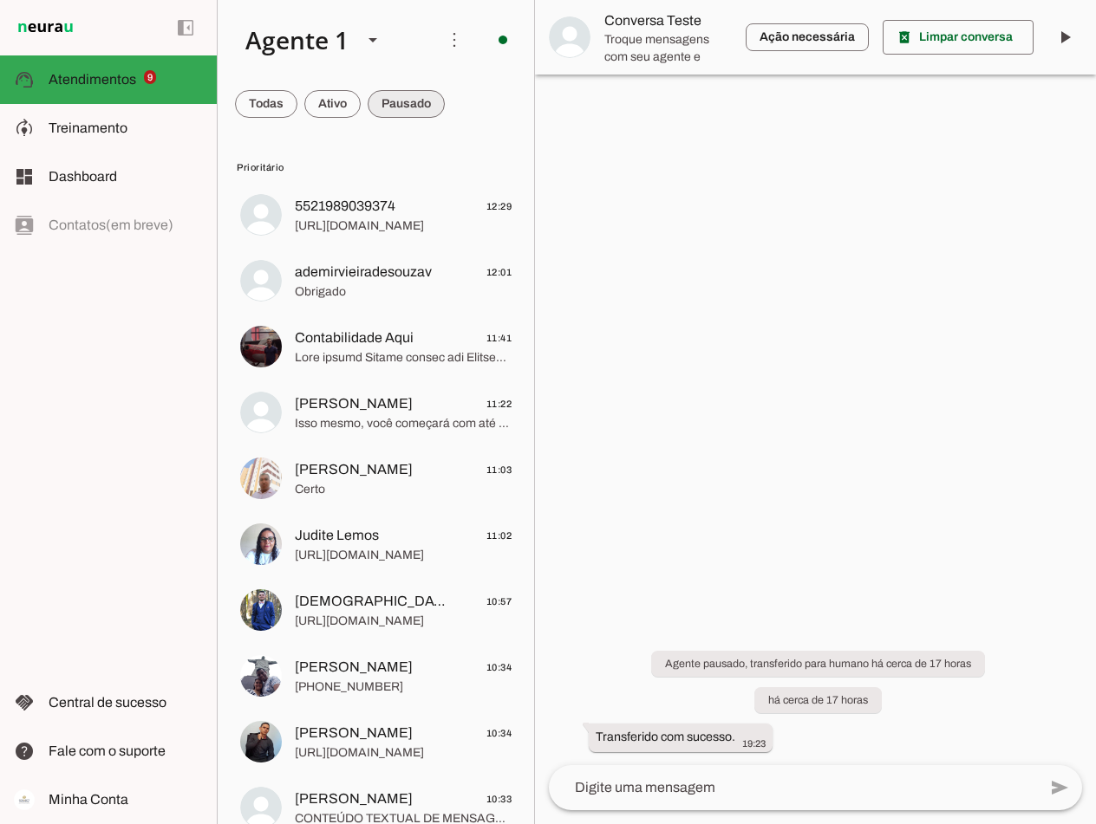
click at [389, 107] on span at bounding box center [405, 104] width 77 height 42
click at [342, 97] on span at bounding box center [332, 104] width 56 height 42
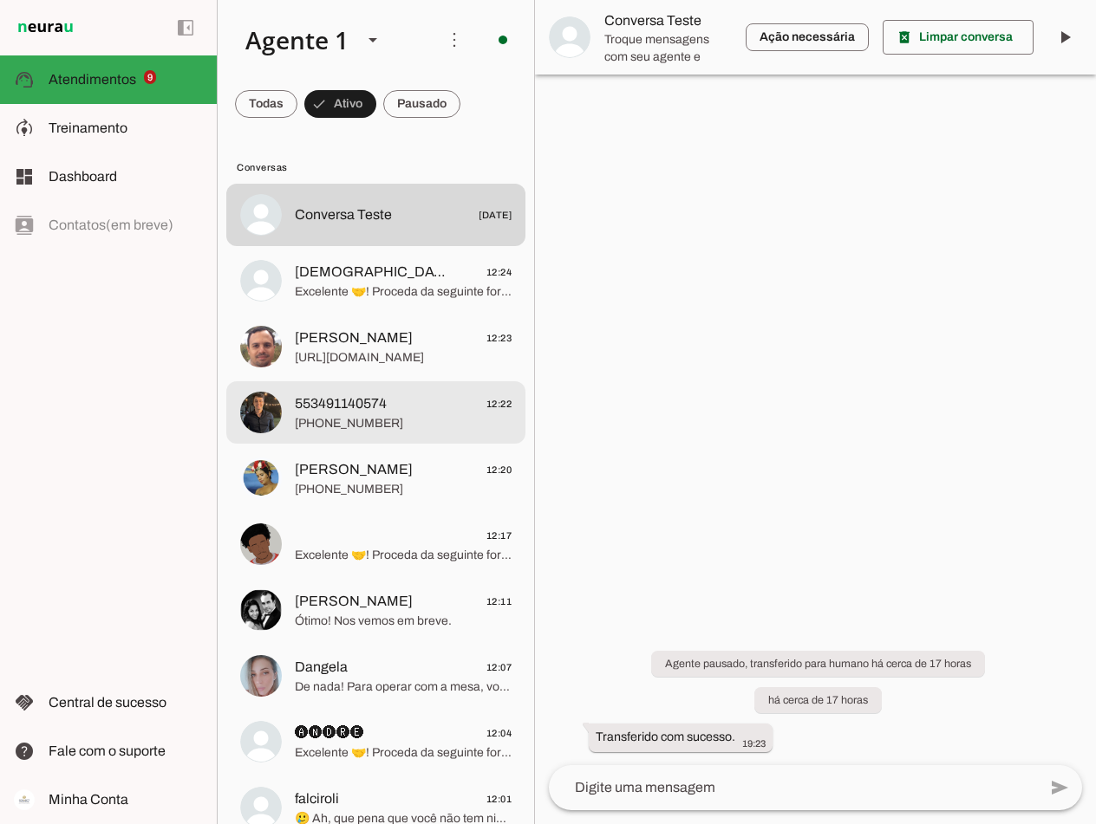
click at [383, 406] on span "553491140574" at bounding box center [341, 403] width 92 height 21
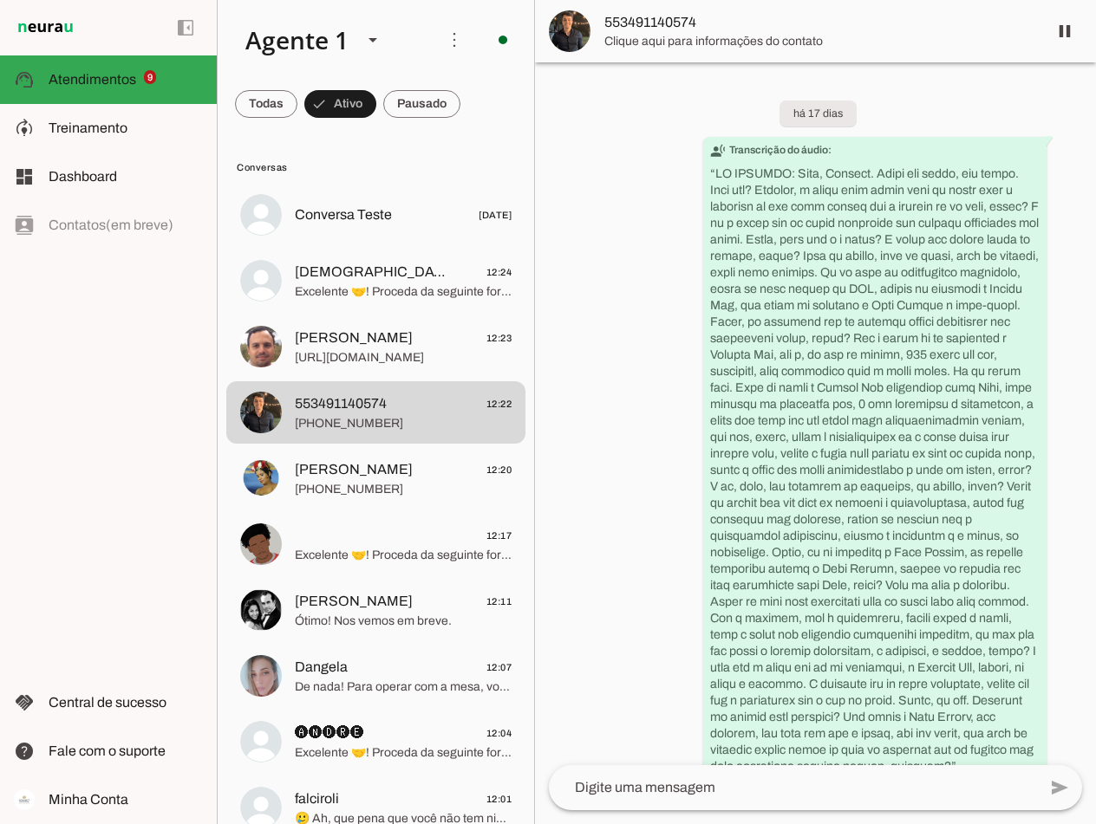
scroll to position [4036, 0]
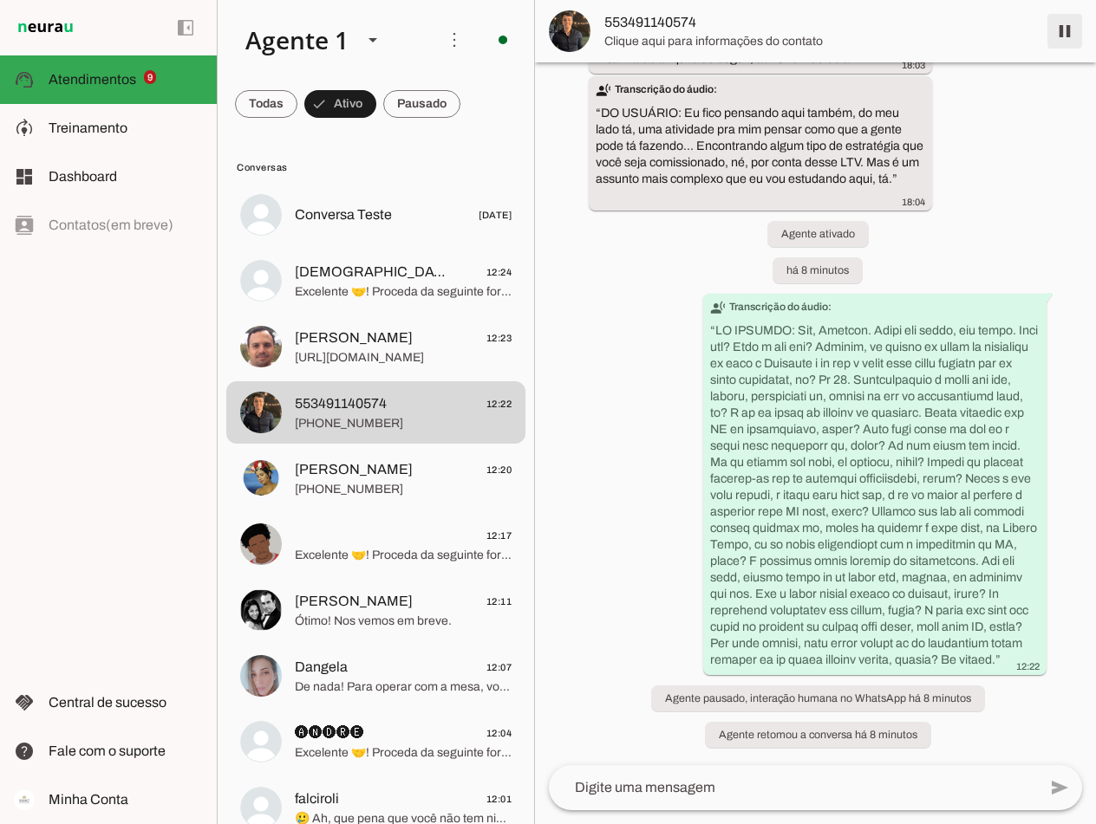
drag, startPoint x: 1063, startPoint y: 37, endPoint x: 1095, endPoint y: 167, distance: 133.9
click at [1064, 37] on span at bounding box center [1065, 31] width 42 height 42
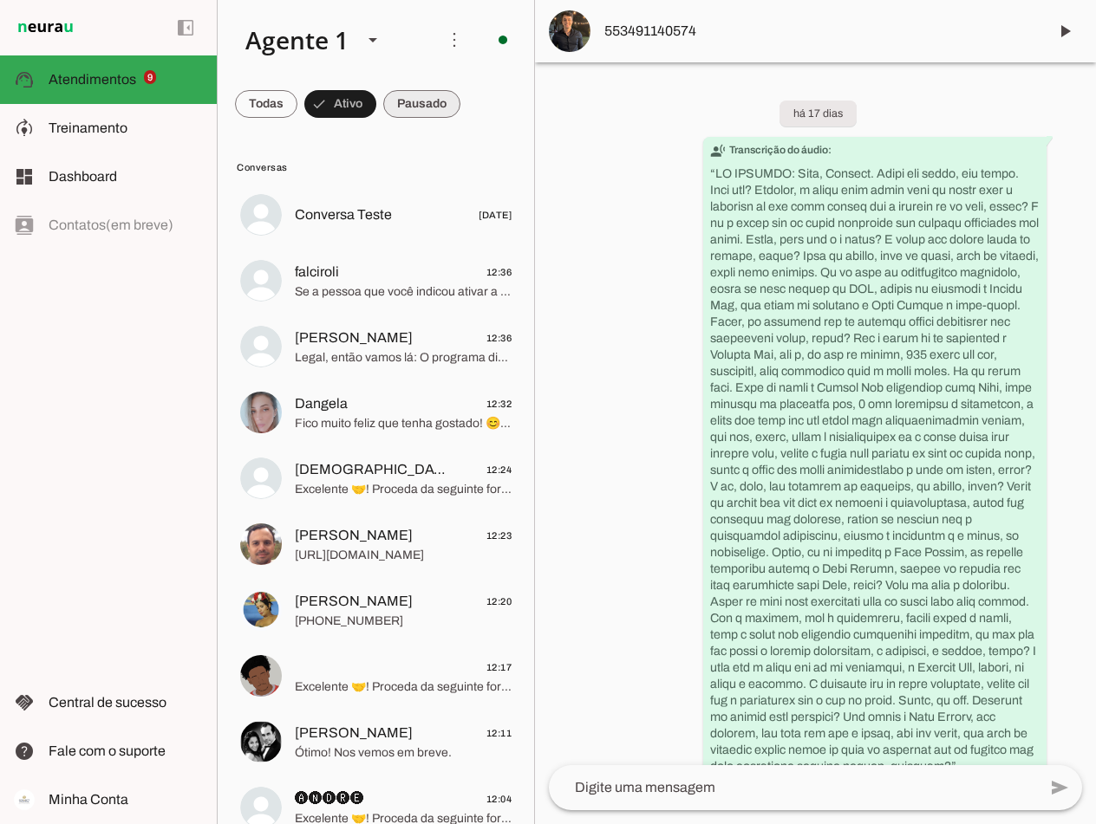
click at [406, 98] on span at bounding box center [421, 104] width 77 height 42
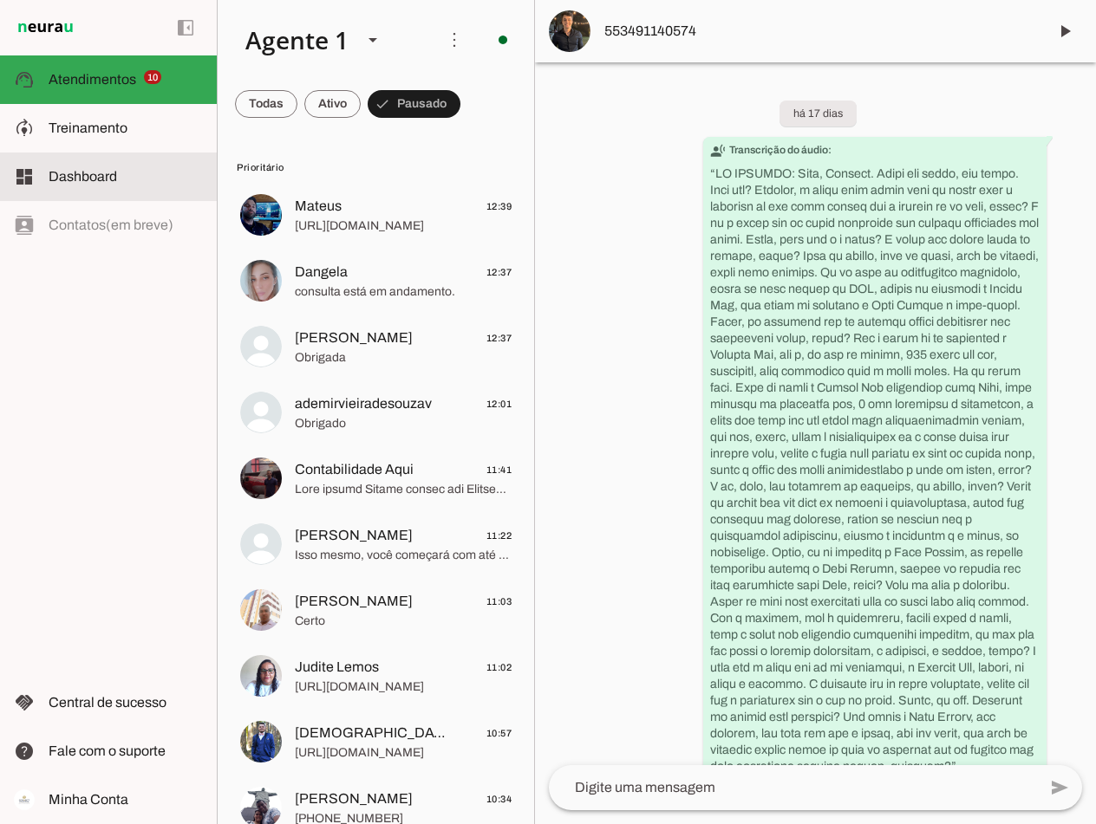
click at [92, 169] on span "Dashboard" at bounding box center [83, 176] width 68 height 15
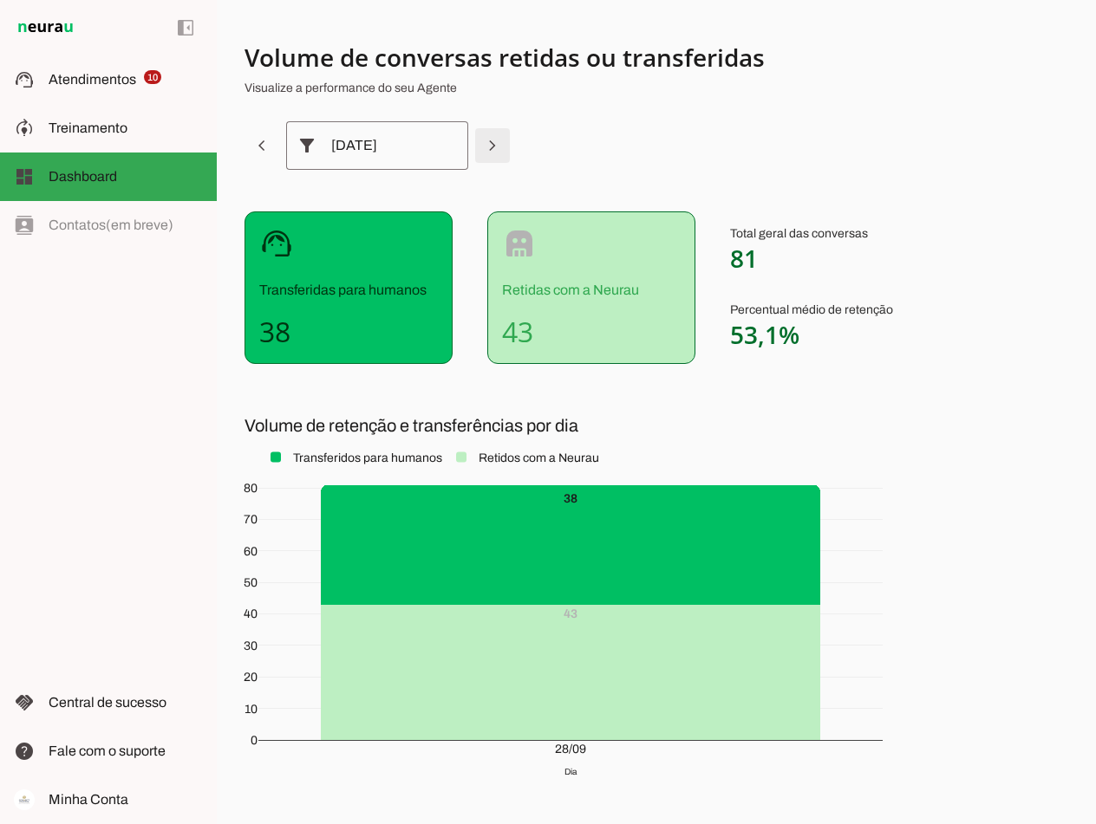
click at [495, 146] on span at bounding box center [493, 146] width 42 height 42
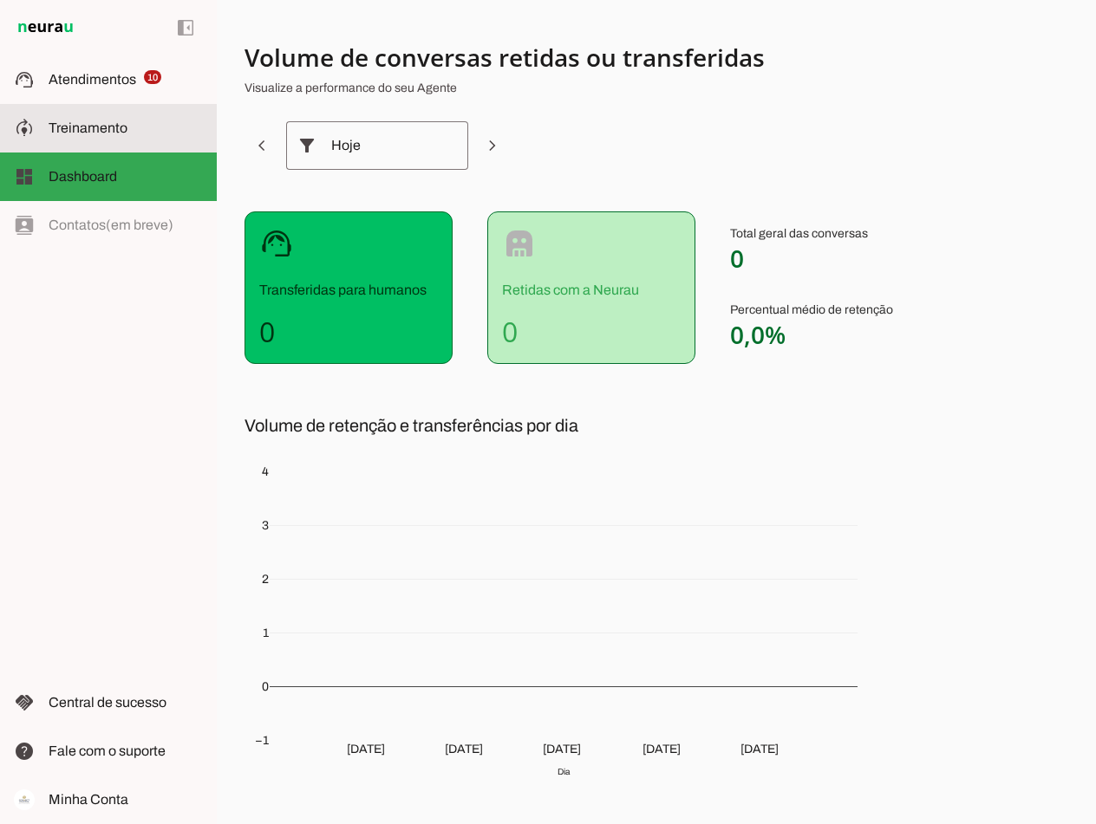
drag, startPoint x: 83, startPoint y: 128, endPoint x: 418, endPoint y: 380, distance: 418.5
click at [84, 128] on span "Treinamento" at bounding box center [88, 127] width 79 height 15
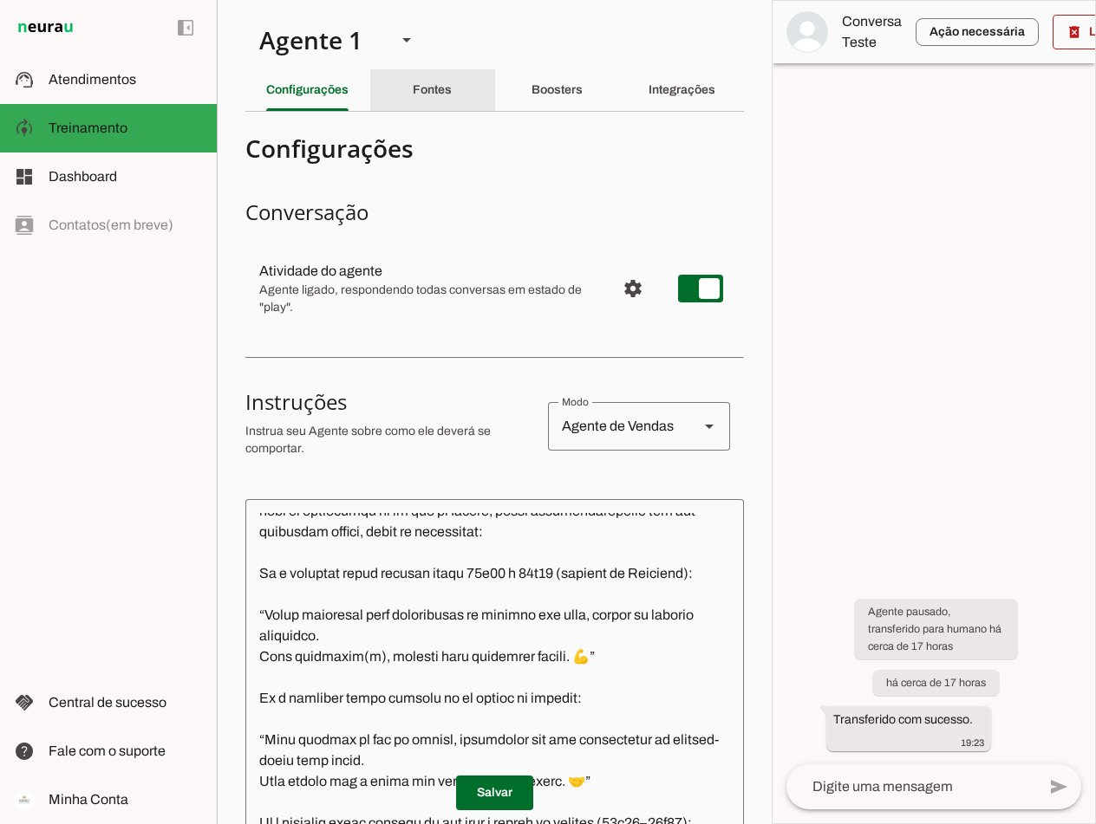
click at [413, 94] on div "Fontes" at bounding box center [432, 90] width 39 height 42
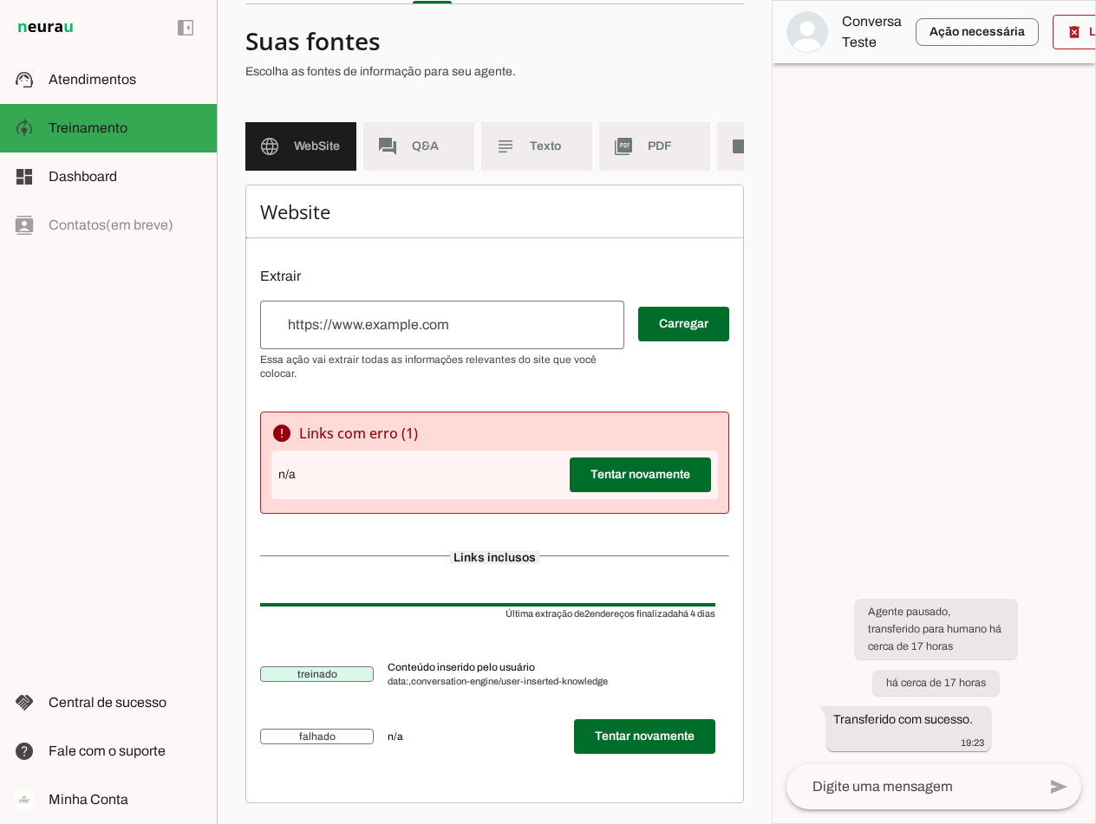
scroll to position [120, 0]
click at [412, 138] on span "Q&A" at bounding box center [436, 146] width 49 height 17
click at [531, 138] on span "Texto" at bounding box center [554, 146] width 49 height 17
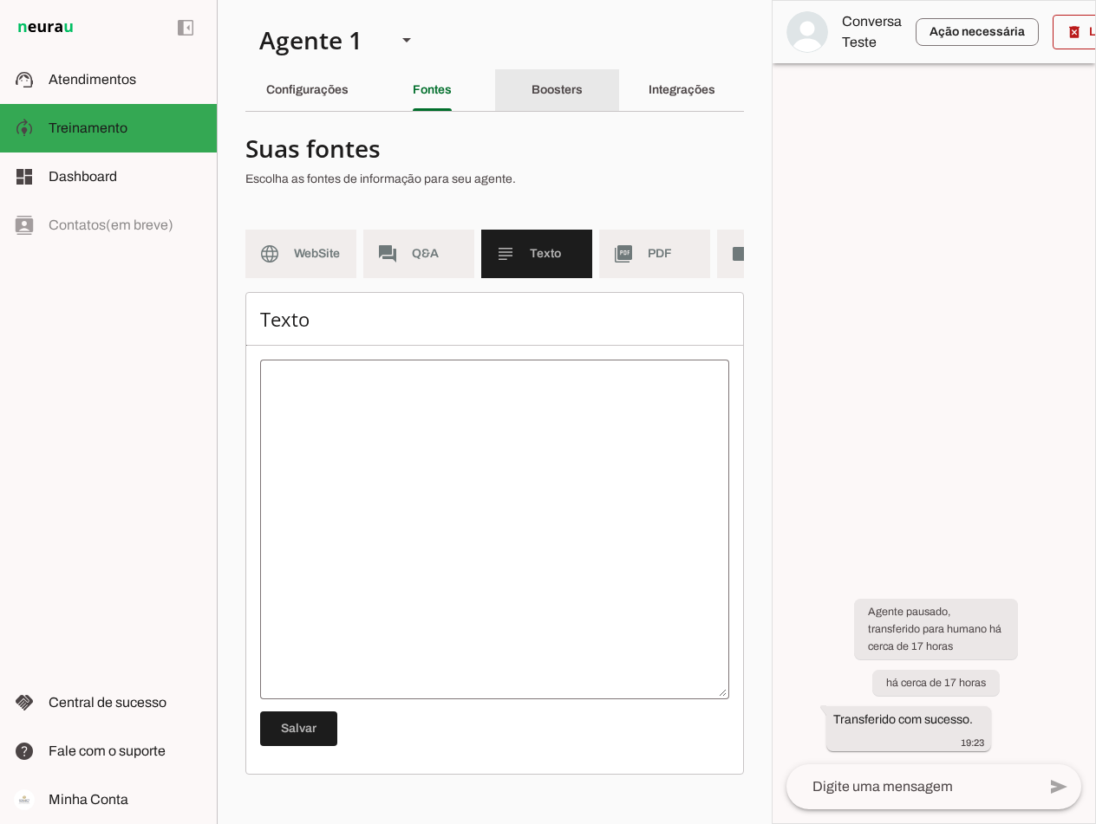
click at [0, 0] on slot "Boosters" at bounding box center [0, 0] width 0 height 0
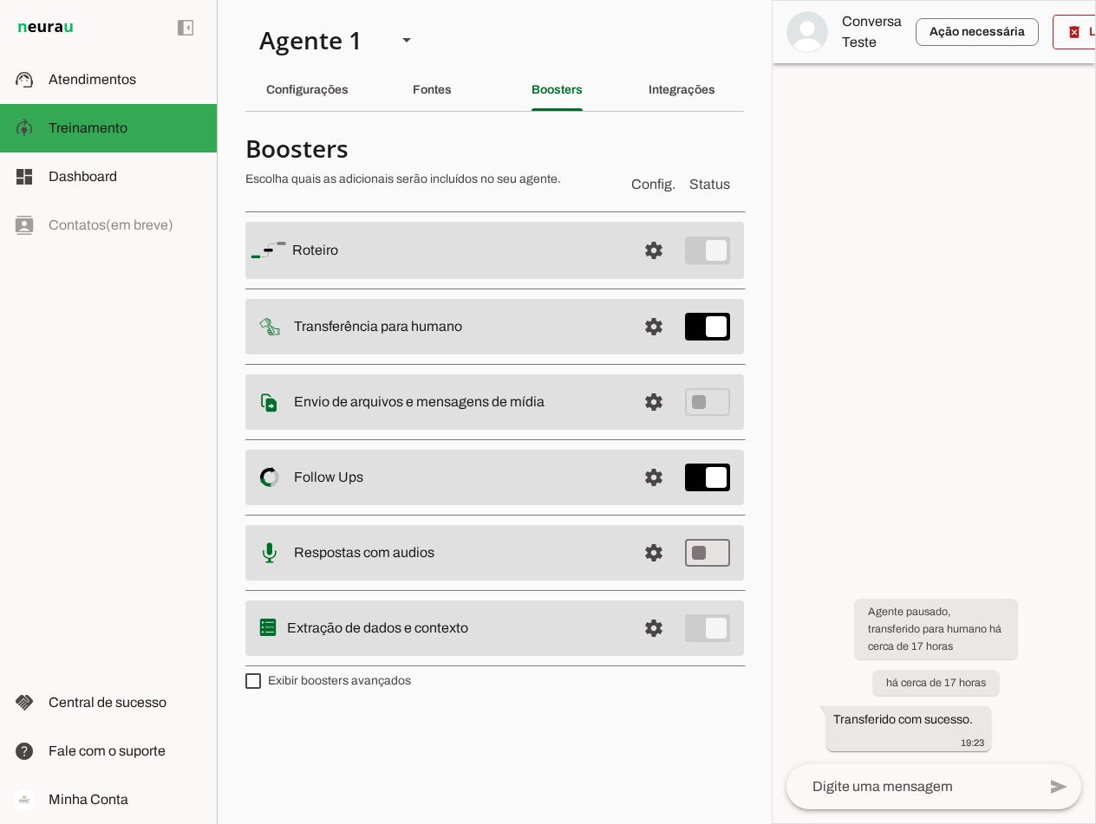
click at [708, 628] on md-item "settings Extração de dados e contexto" at bounding box center [494, 628] width 498 height 55
click at [648, 625] on span at bounding box center [654, 629] width 42 height 42
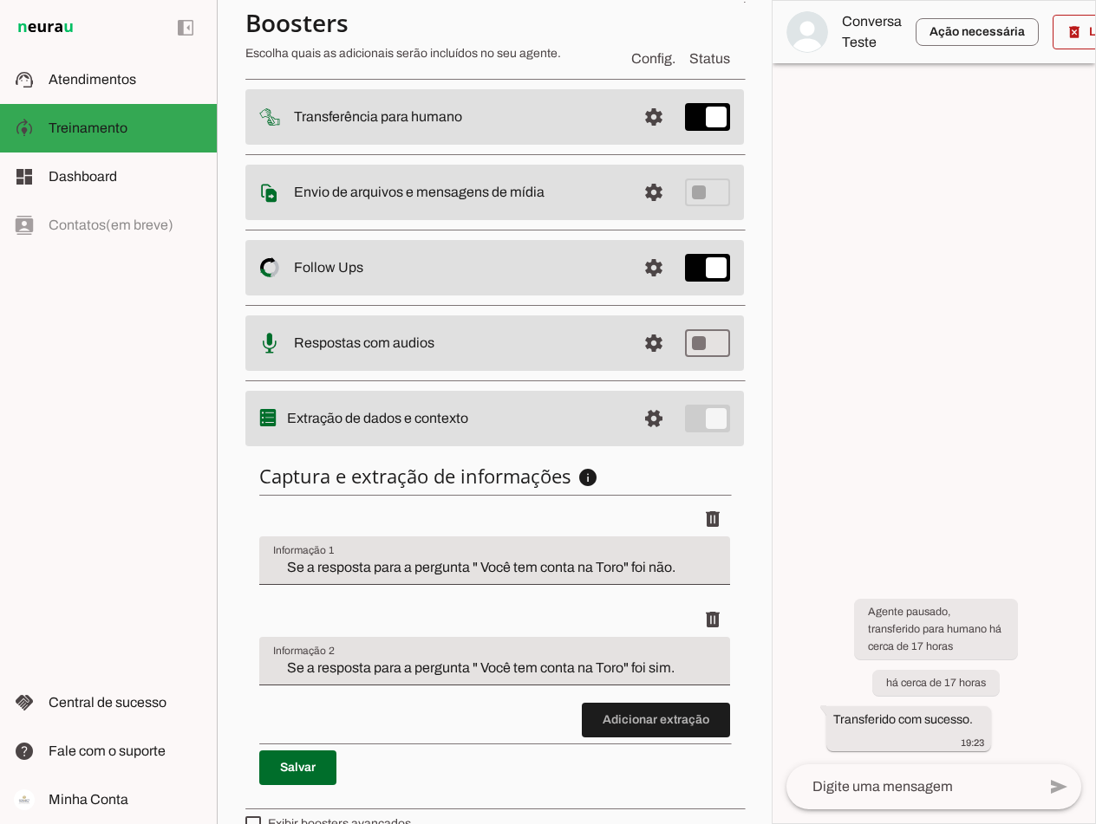
scroll to position [240, 0]
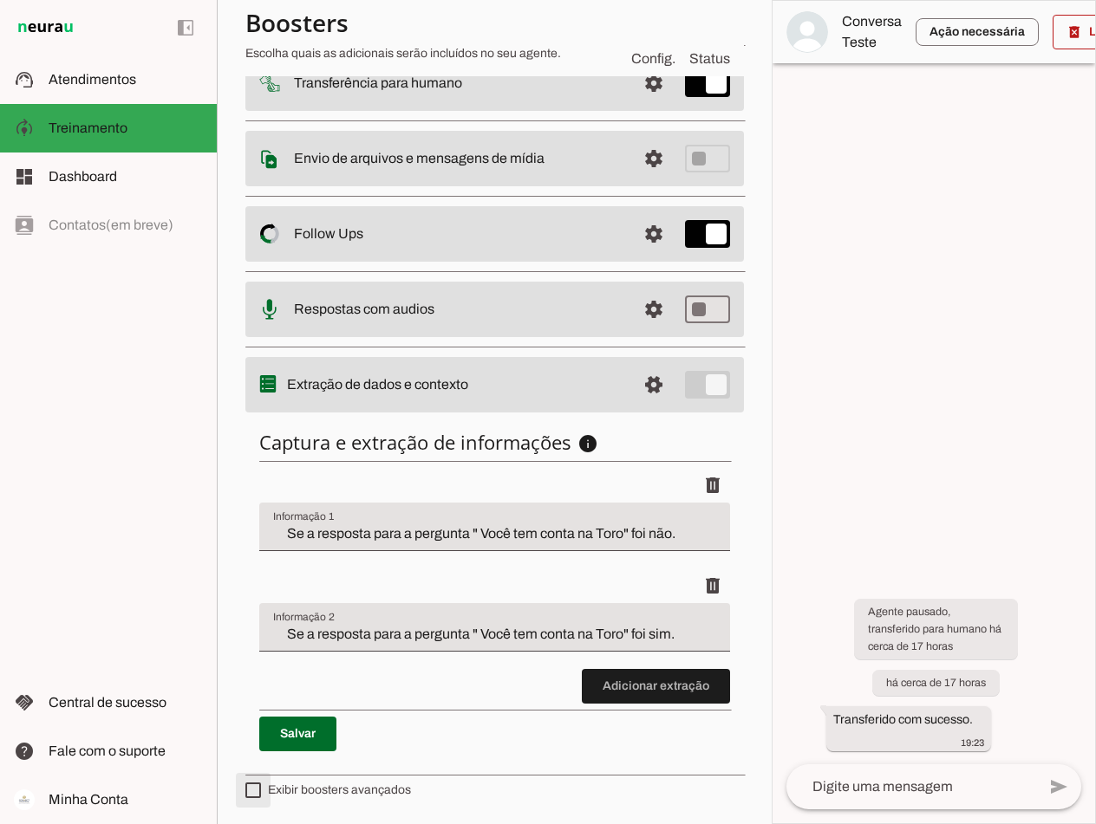
type md-checkbox "on"
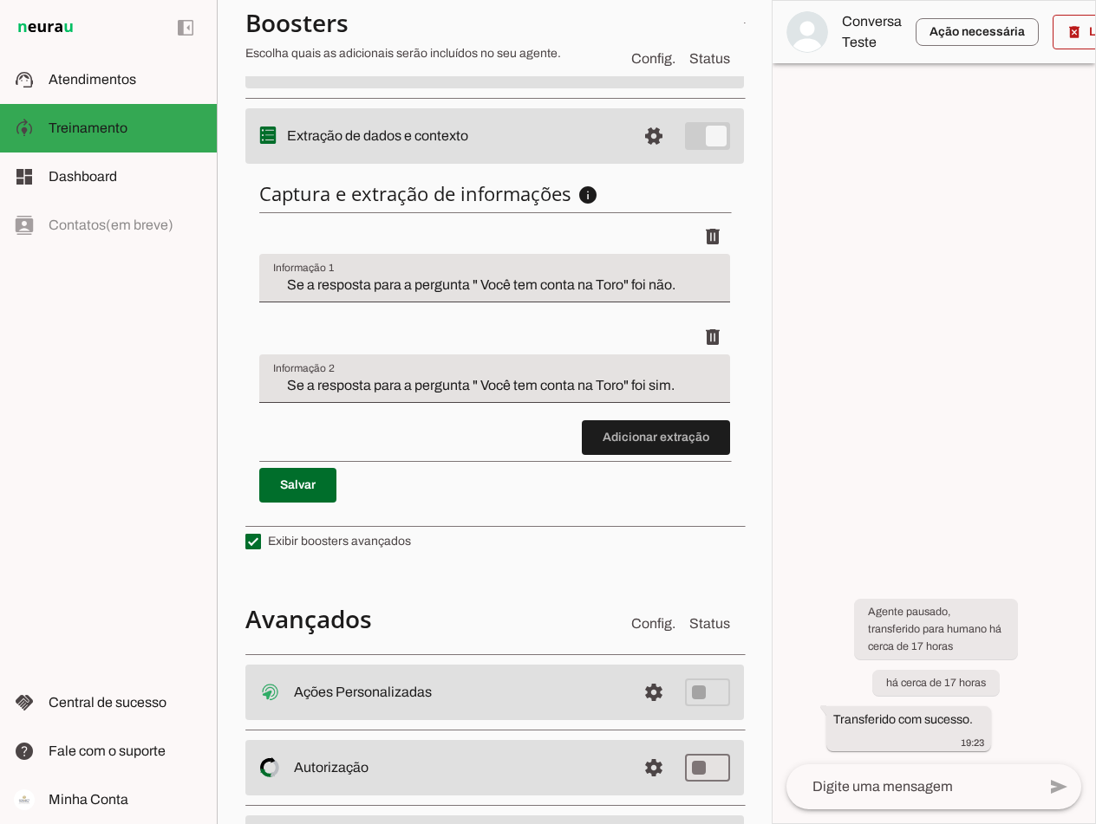
scroll to position [587, 0]
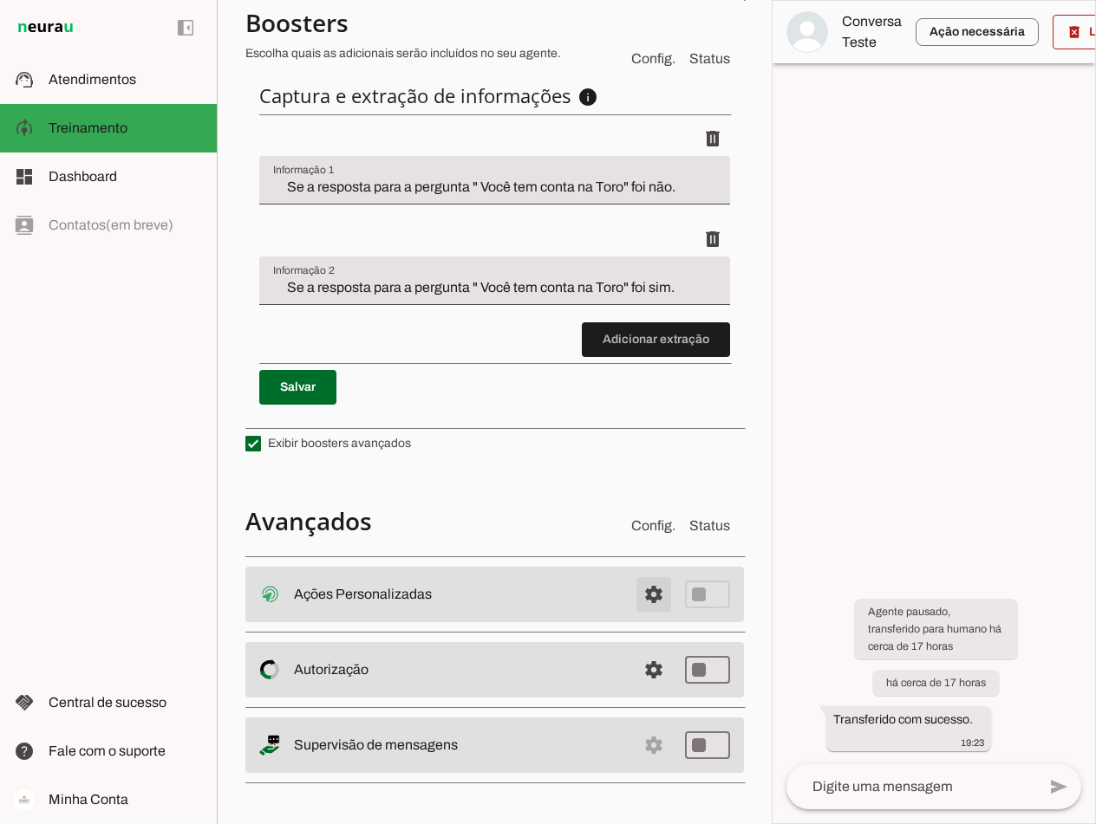
click at [644, 597] on span at bounding box center [654, 595] width 42 height 42
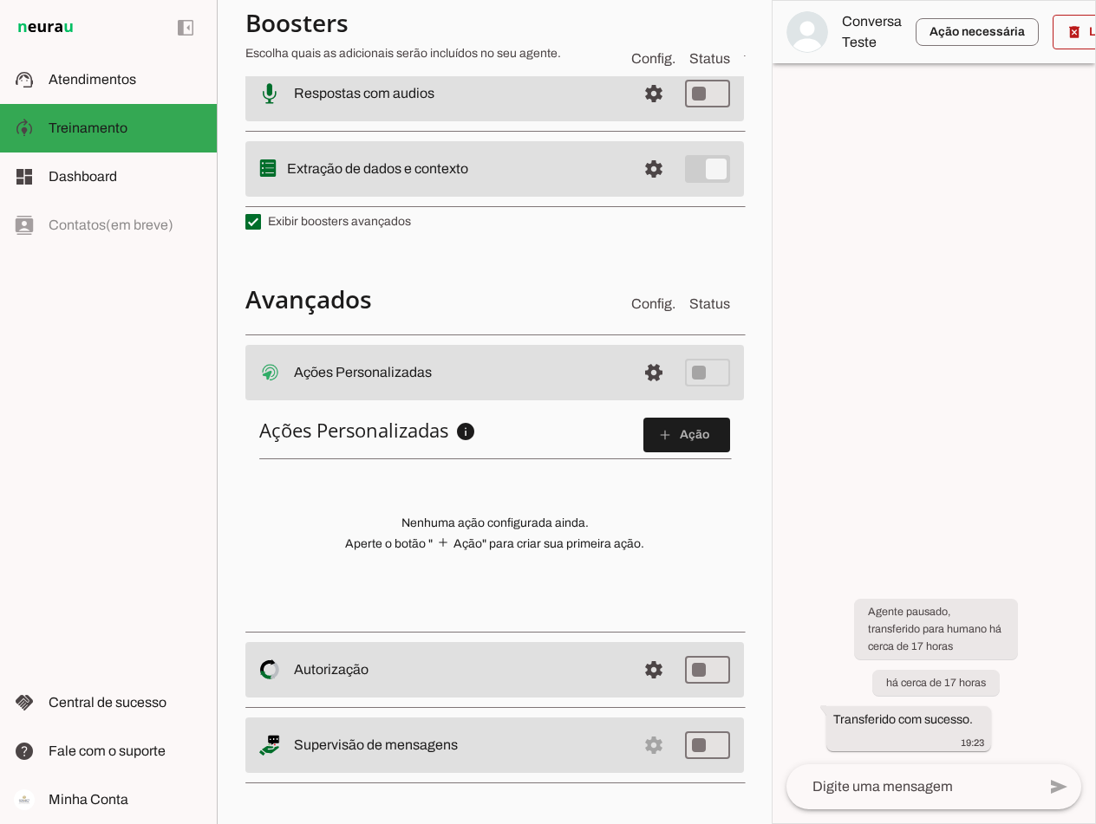
scroll to position [456, 0]
click at [686, 445] on span at bounding box center [686, 435] width 87 height 42
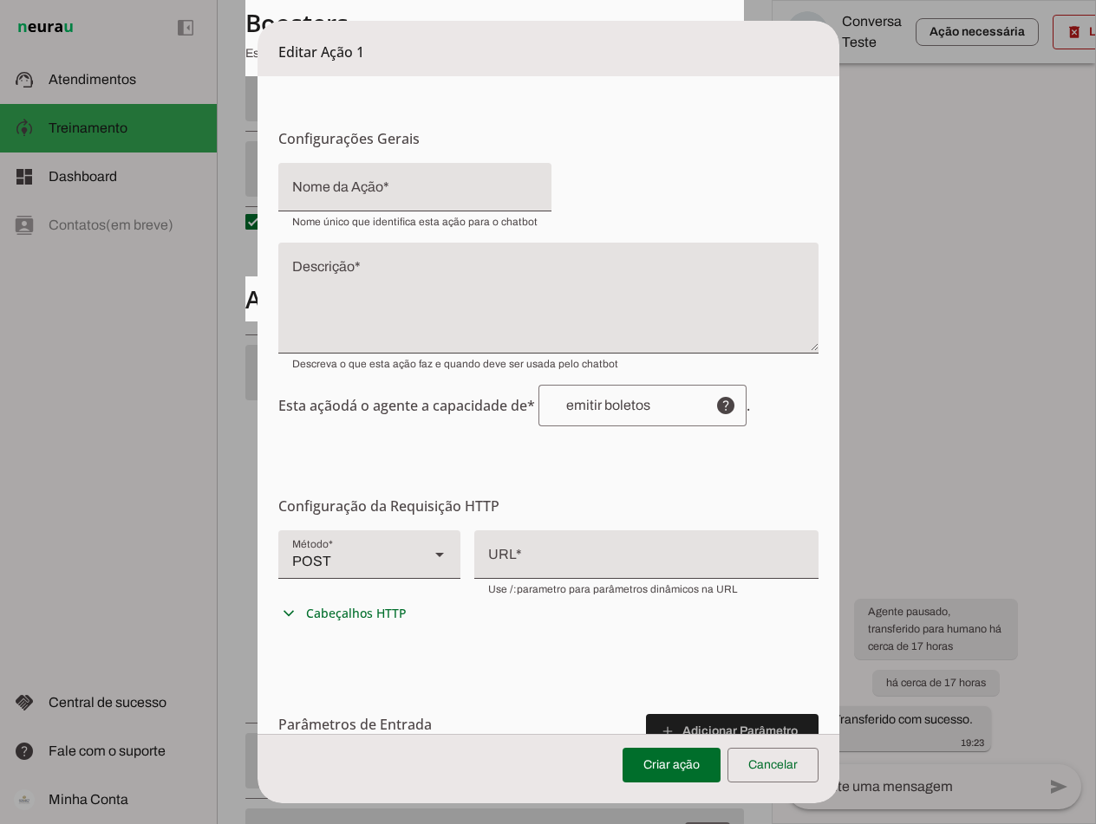
click at [431, 557] on slot at bounding box center [439, 554] width 21 height 21
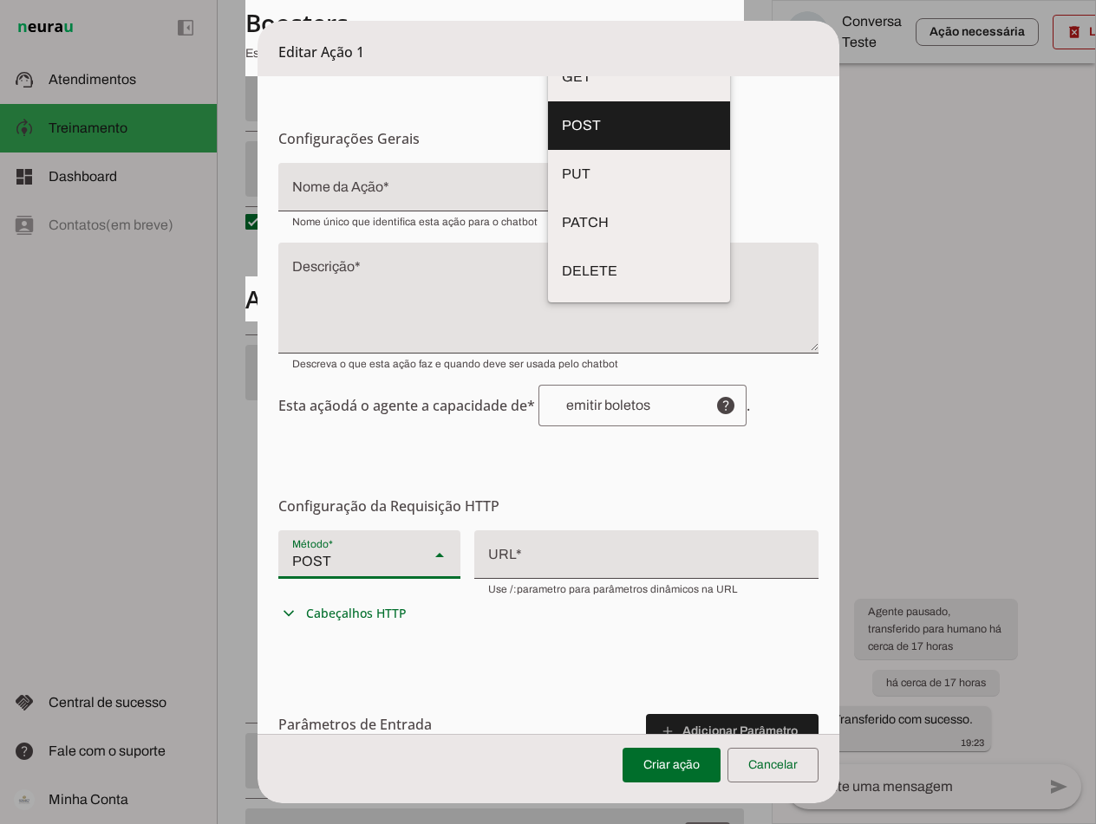
click at [435, 556] on polygon at bounding box center [439, 555] width 9 height 4
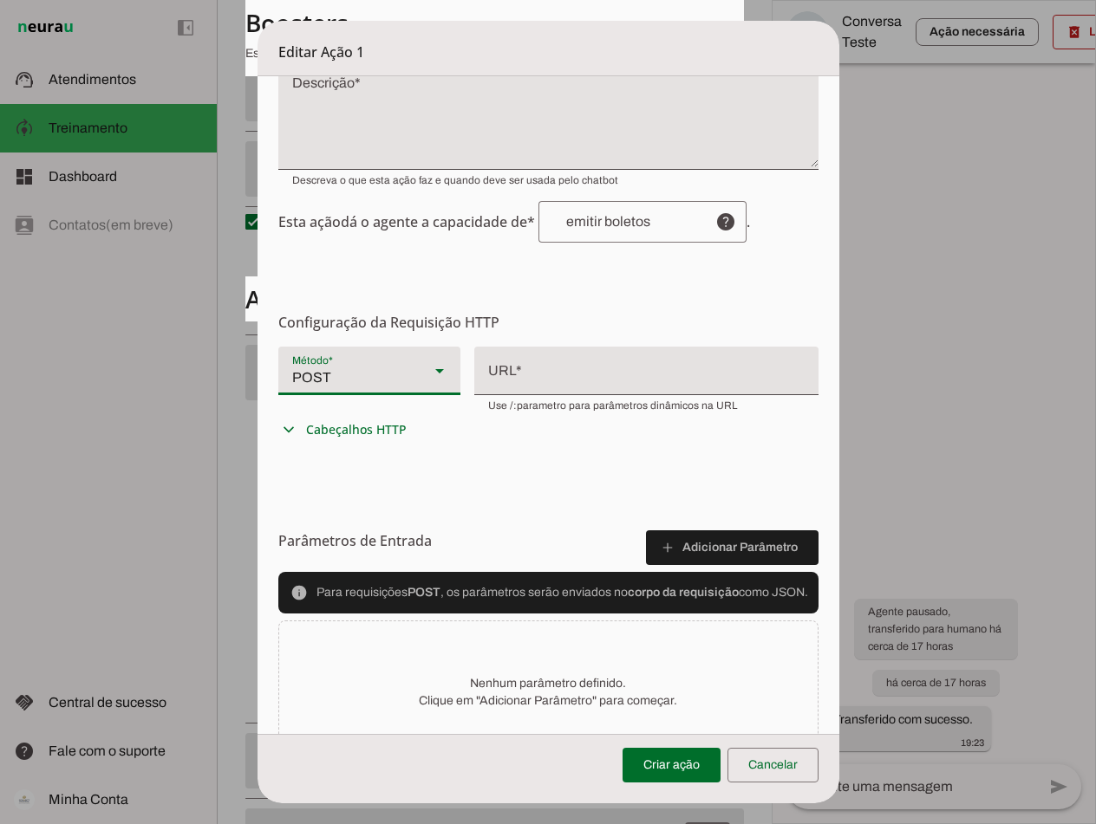
scroll to position [260, 0]
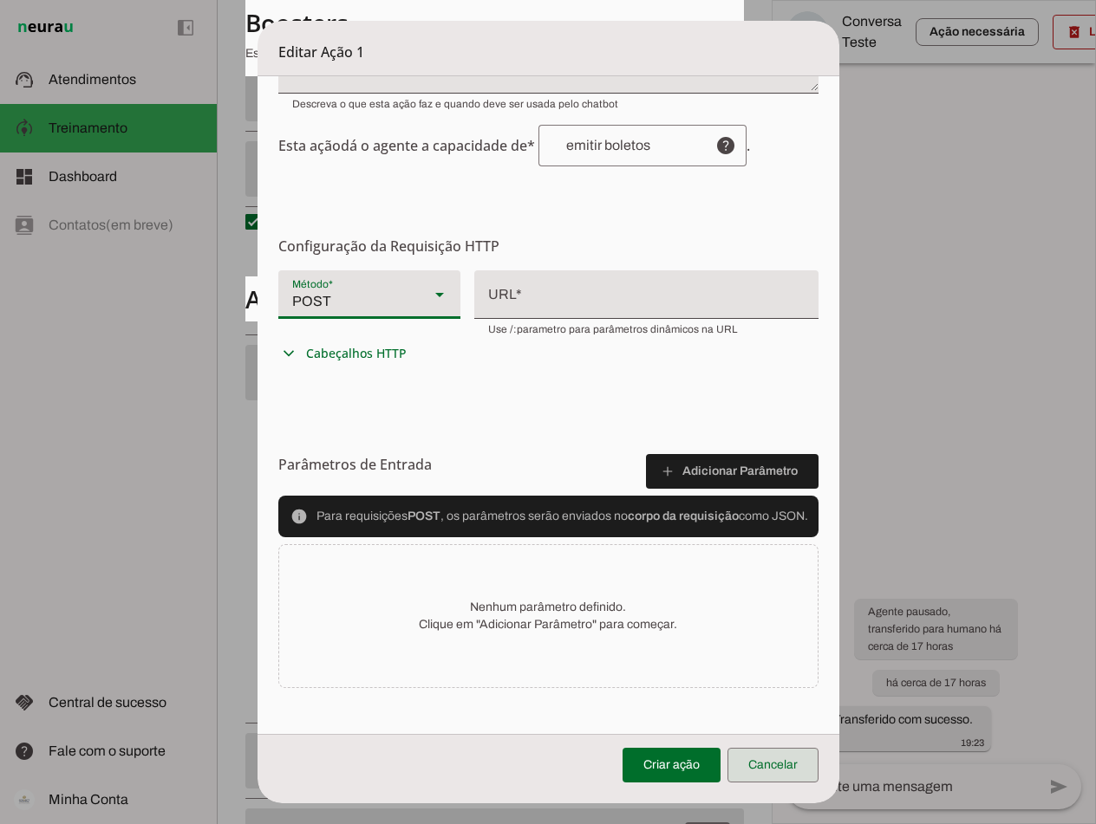
click at [772, 766] on span at bounding box center [772, 766] width 91 height 42
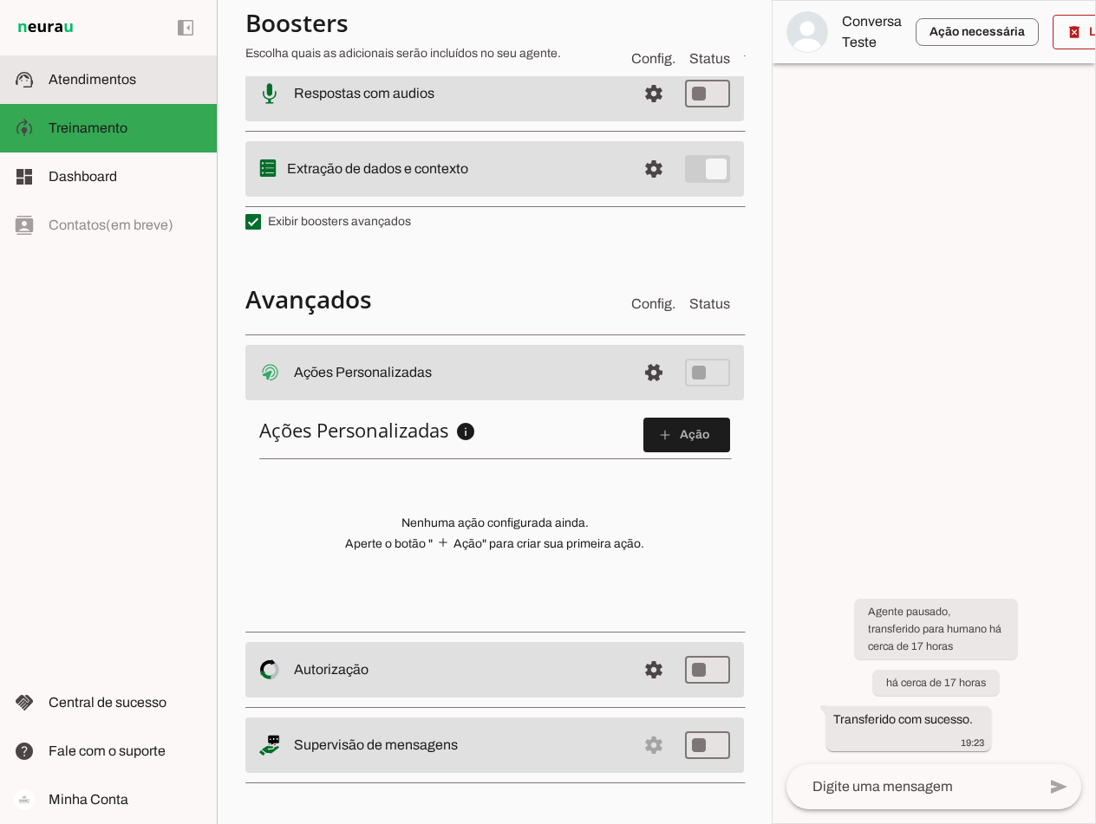
click at [128, 82] on span "Atendimentos" at bounding box center [93, 79] width 88 height 15
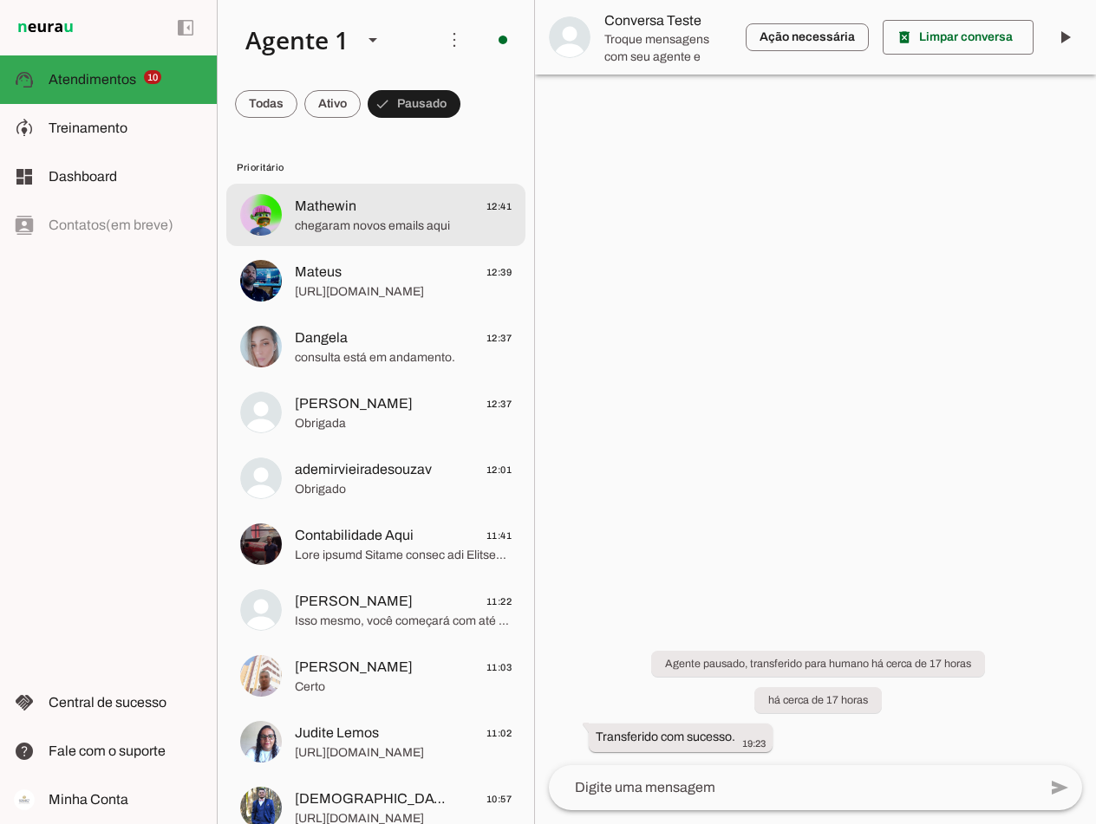
click at [418, 221] on span "chegaram novos emails aqui" at bounding box center [403, 226] width 217 height 17
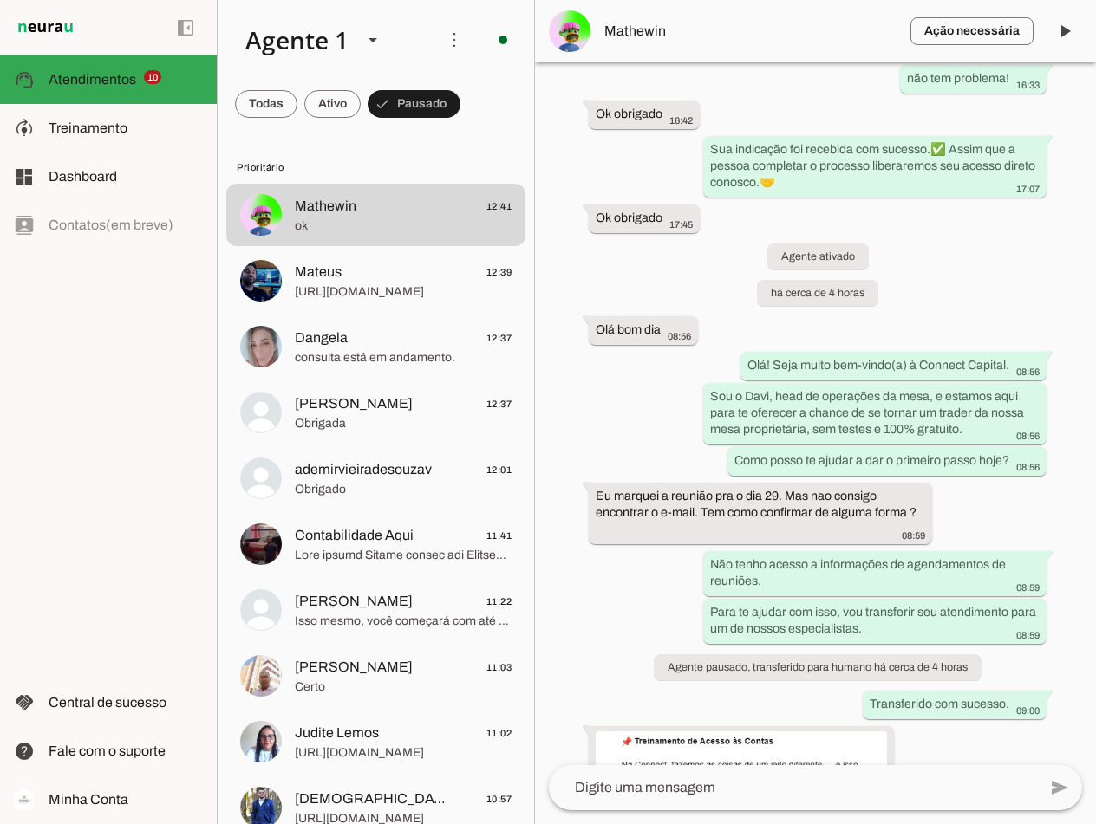
scroll to position [1467, 0]
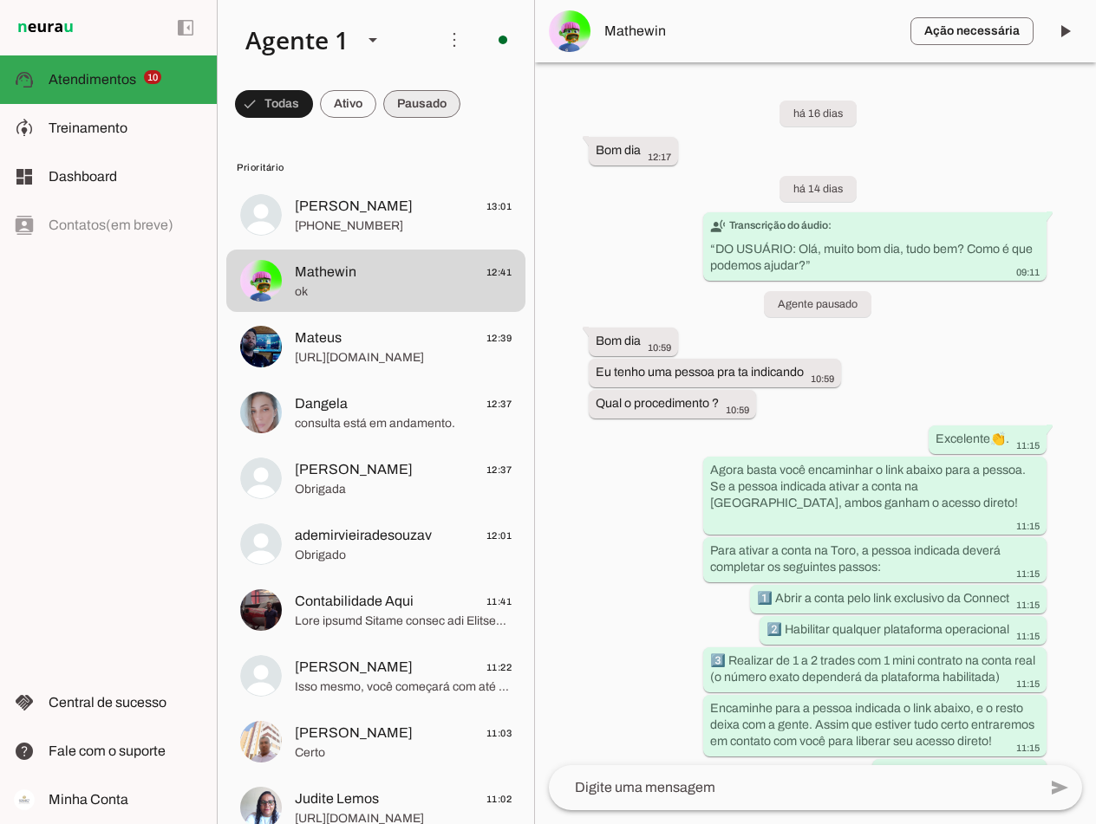
click at [419, 94] on span at bounding box center [421, 104] width 77 height 42
click at [330, 101] on span at bounding box center [332, 104] width 56 height 42
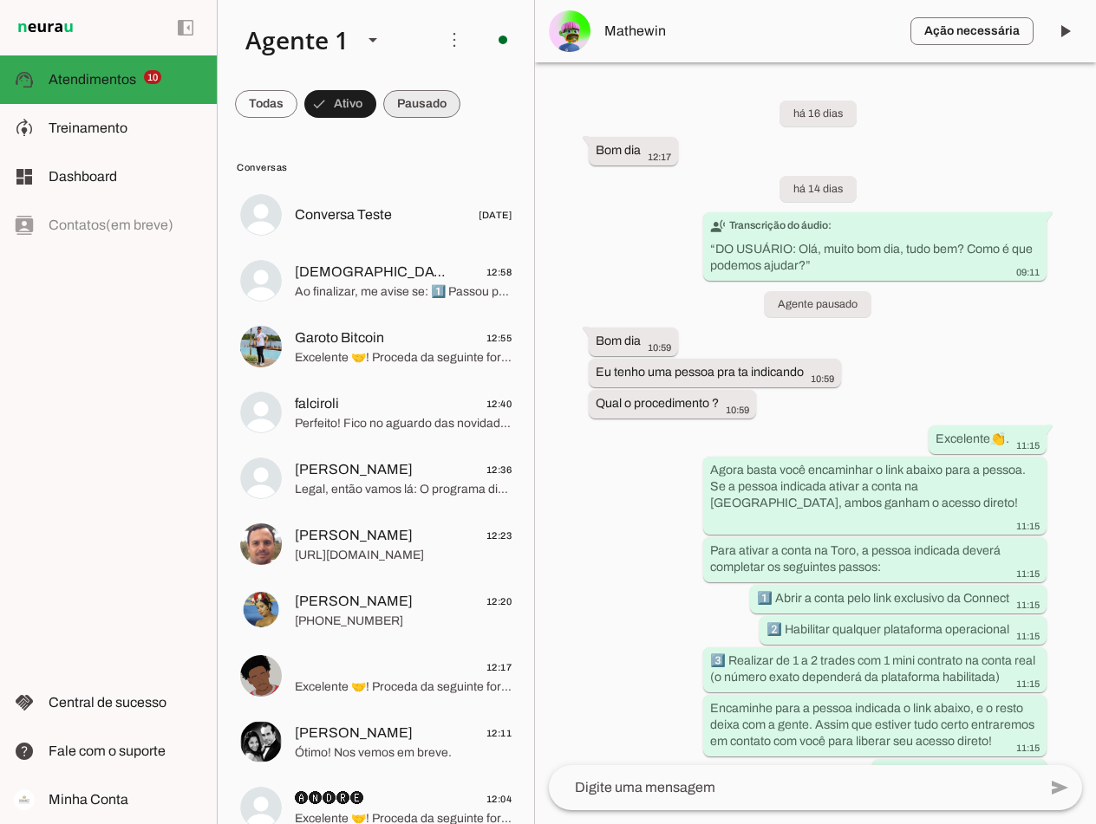
click at [419, 105] on span at bounding box center [421, 104] width 77 height 42
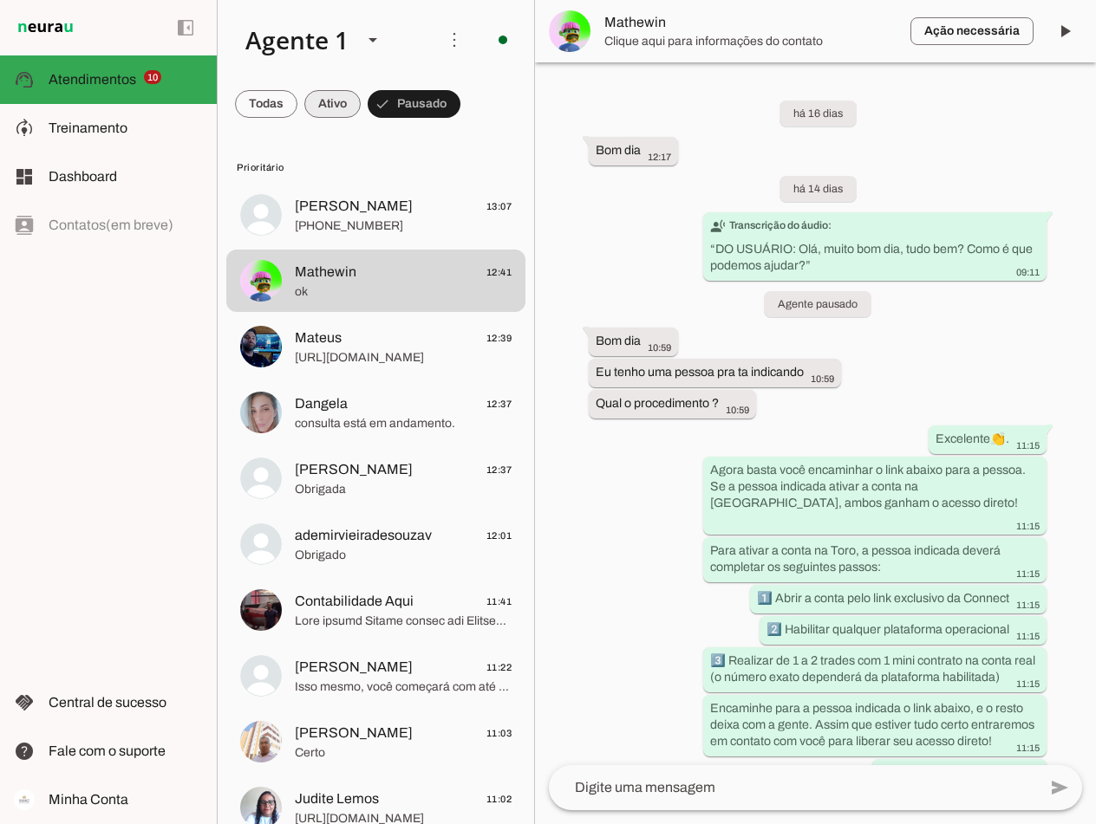
click at [331, 109] on span at bounding box center [332, 104] width 56 height 42
